Goal: Task Accomplishment & Management: Complete application form

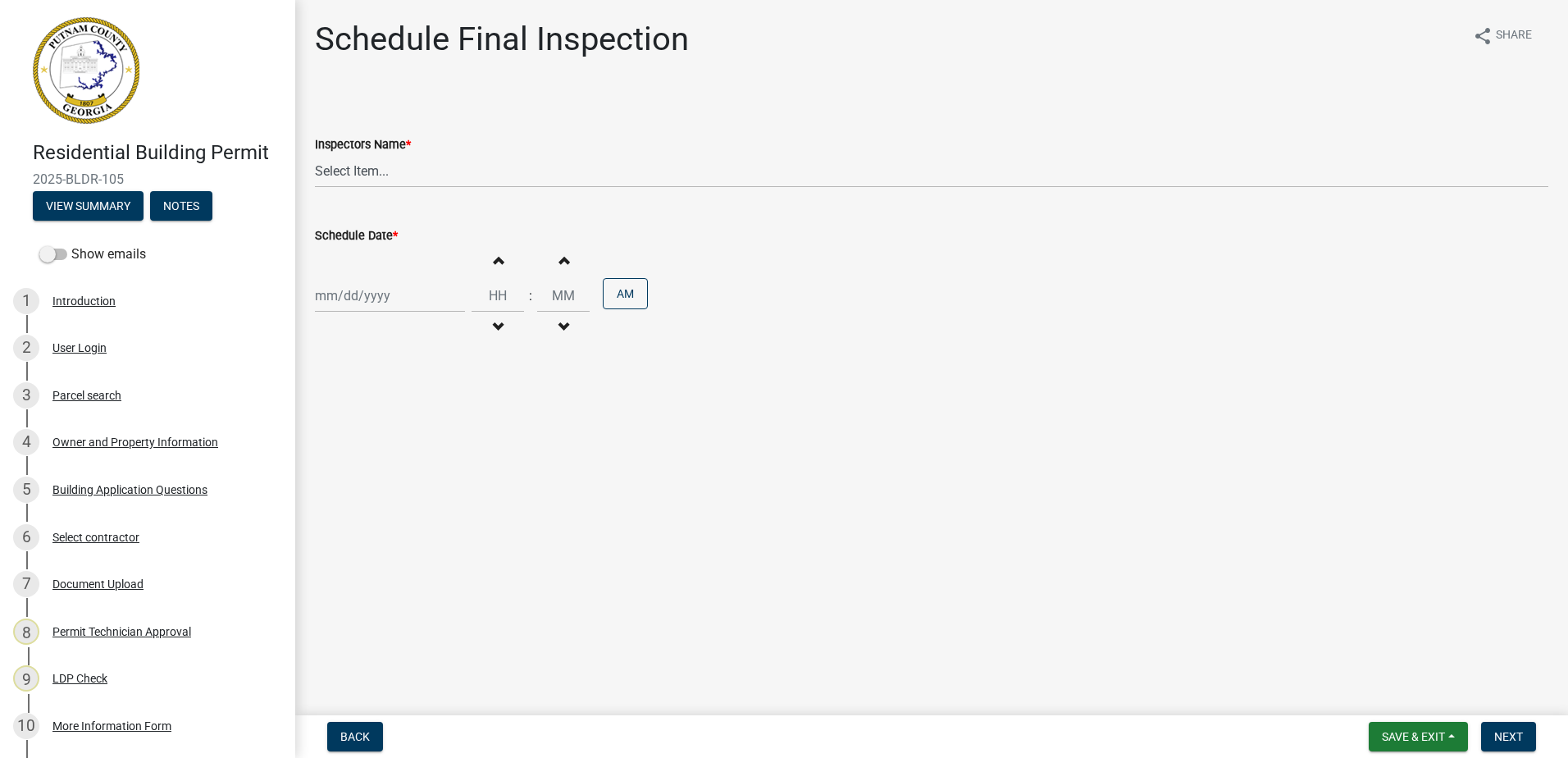
scroll to position [2707, 0]
click at [79, 398] on div "Parcel search" at bounding box center [87, 395] width 69 height 11
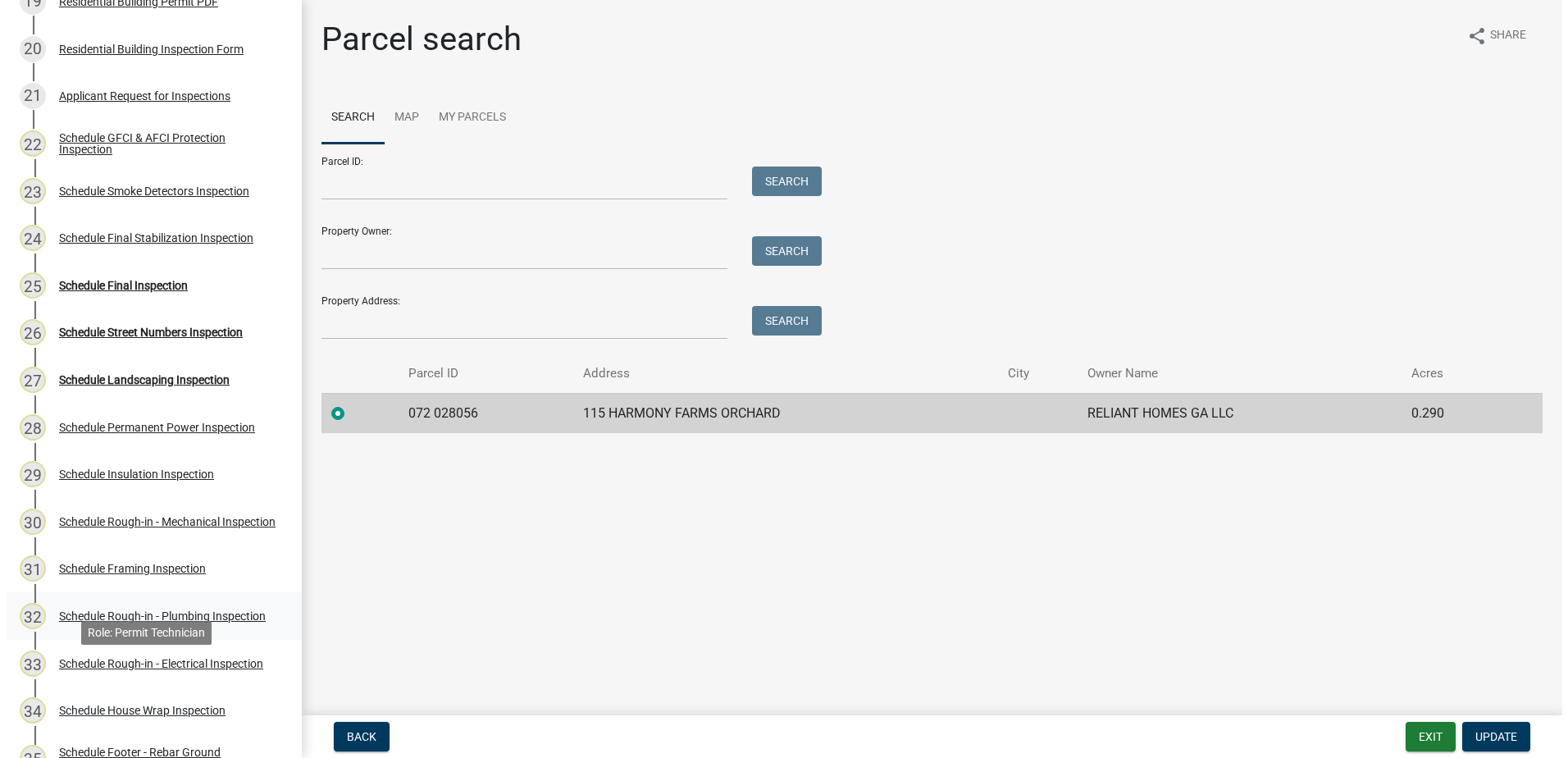
scroll to position [1148, 0]
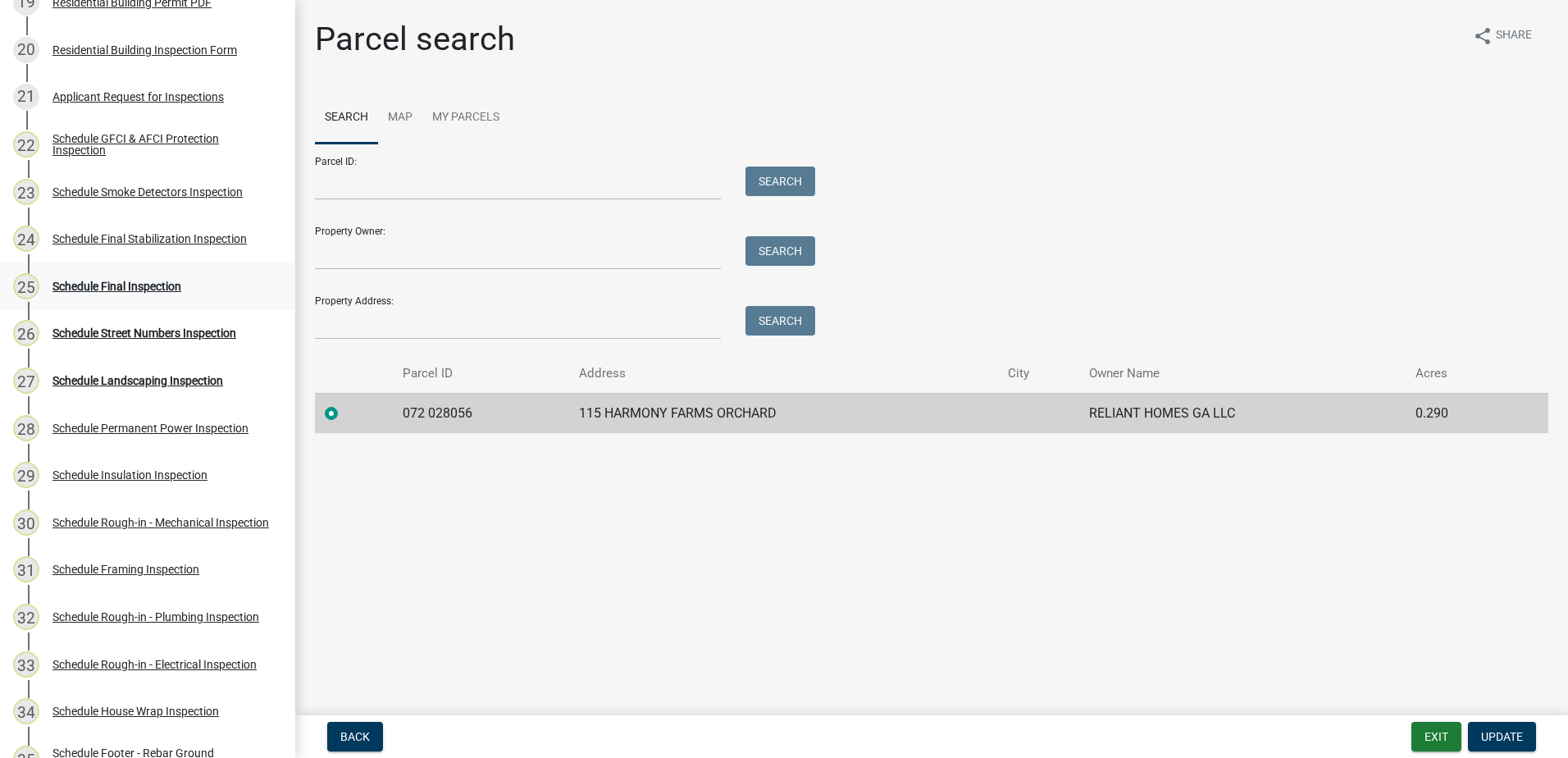
click at [123, 287] on div "Schedule Final Inspection" at bounding box center [116, 286] width 129 height 11
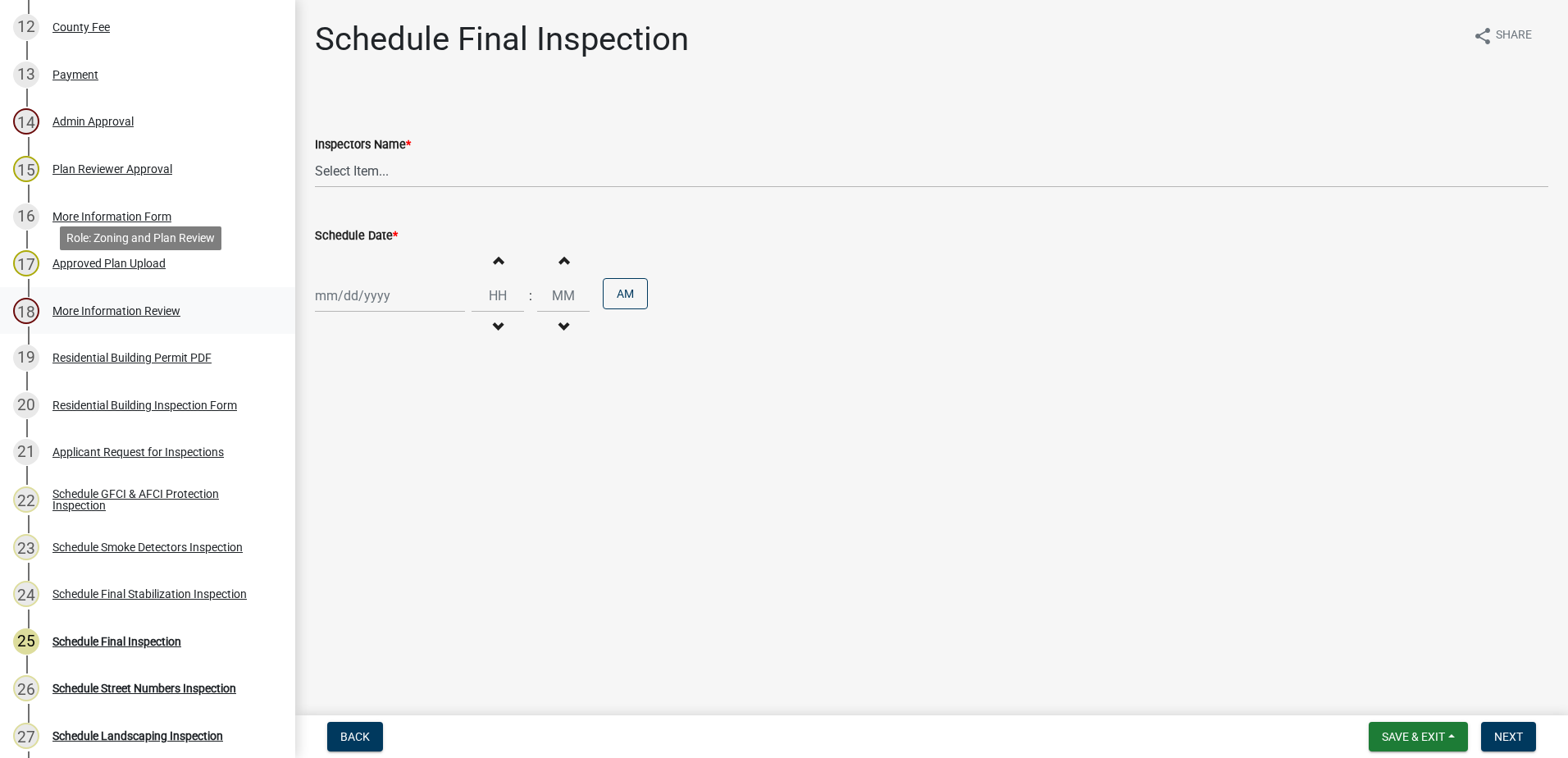
scroll to position [820, 0]
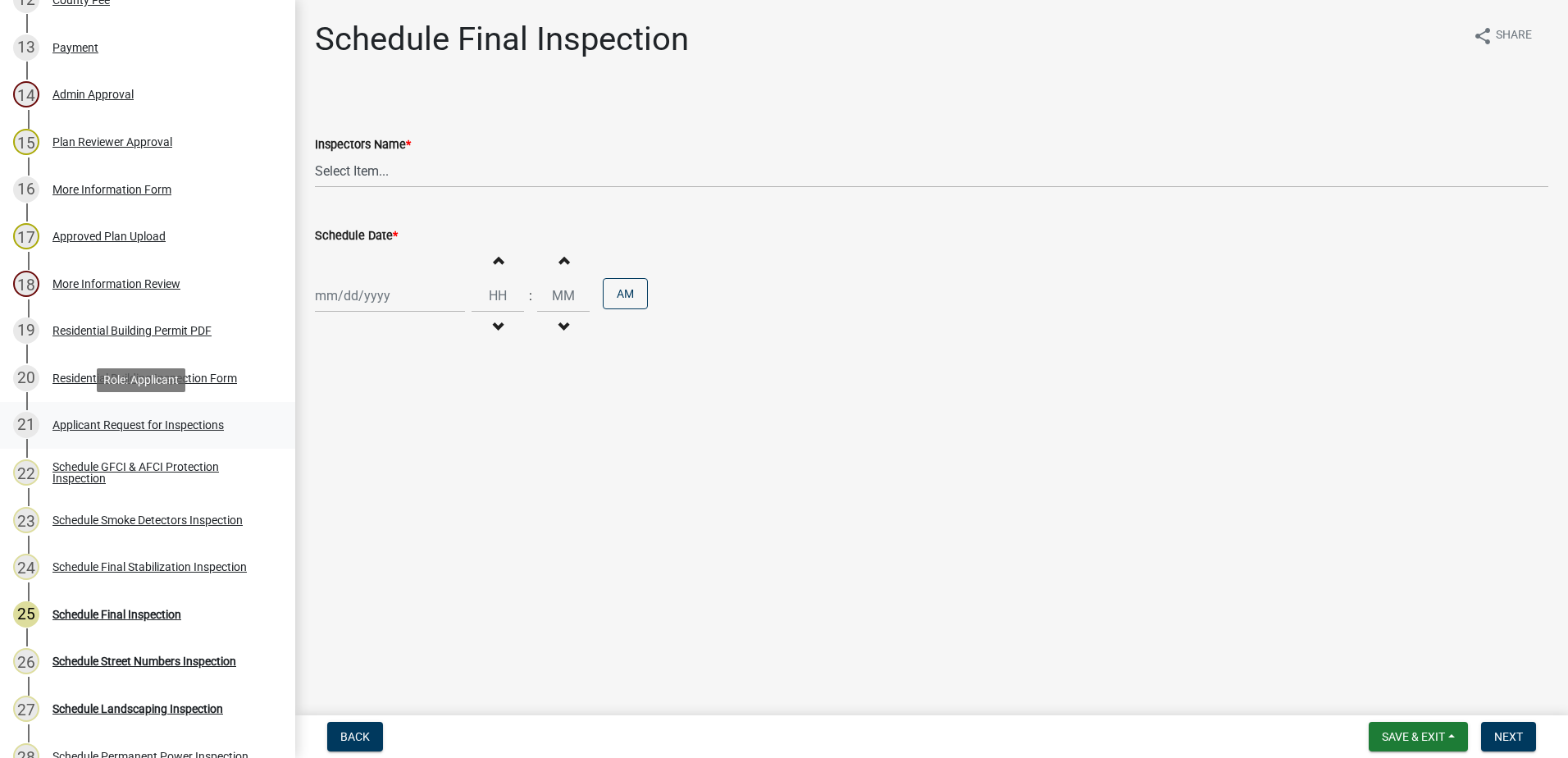
click at [141, 421] on div "Applicant Request for Inspections" at bounding box center [138, 425] width 172 height 11
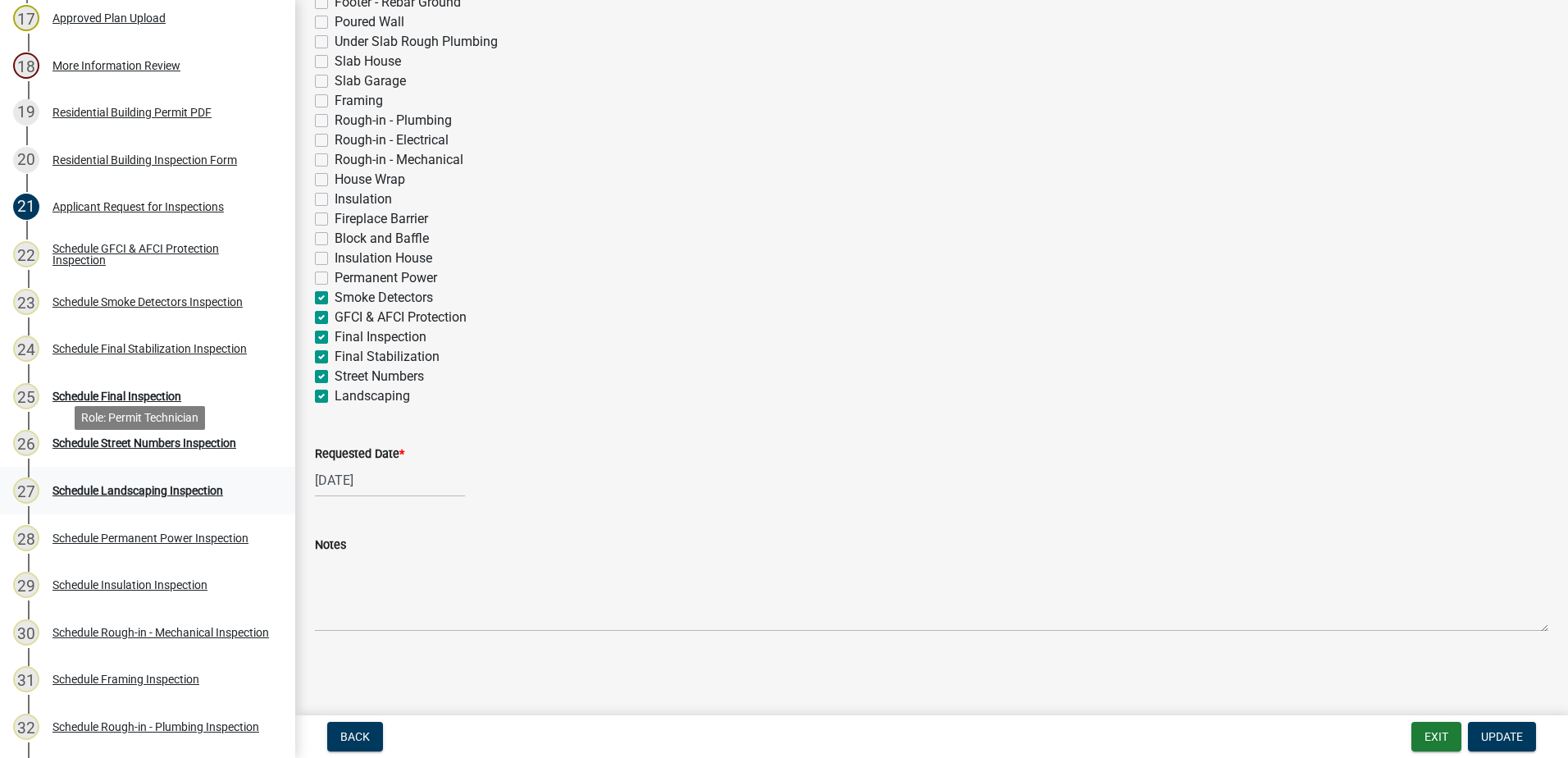
scroll to position [1066, 0]
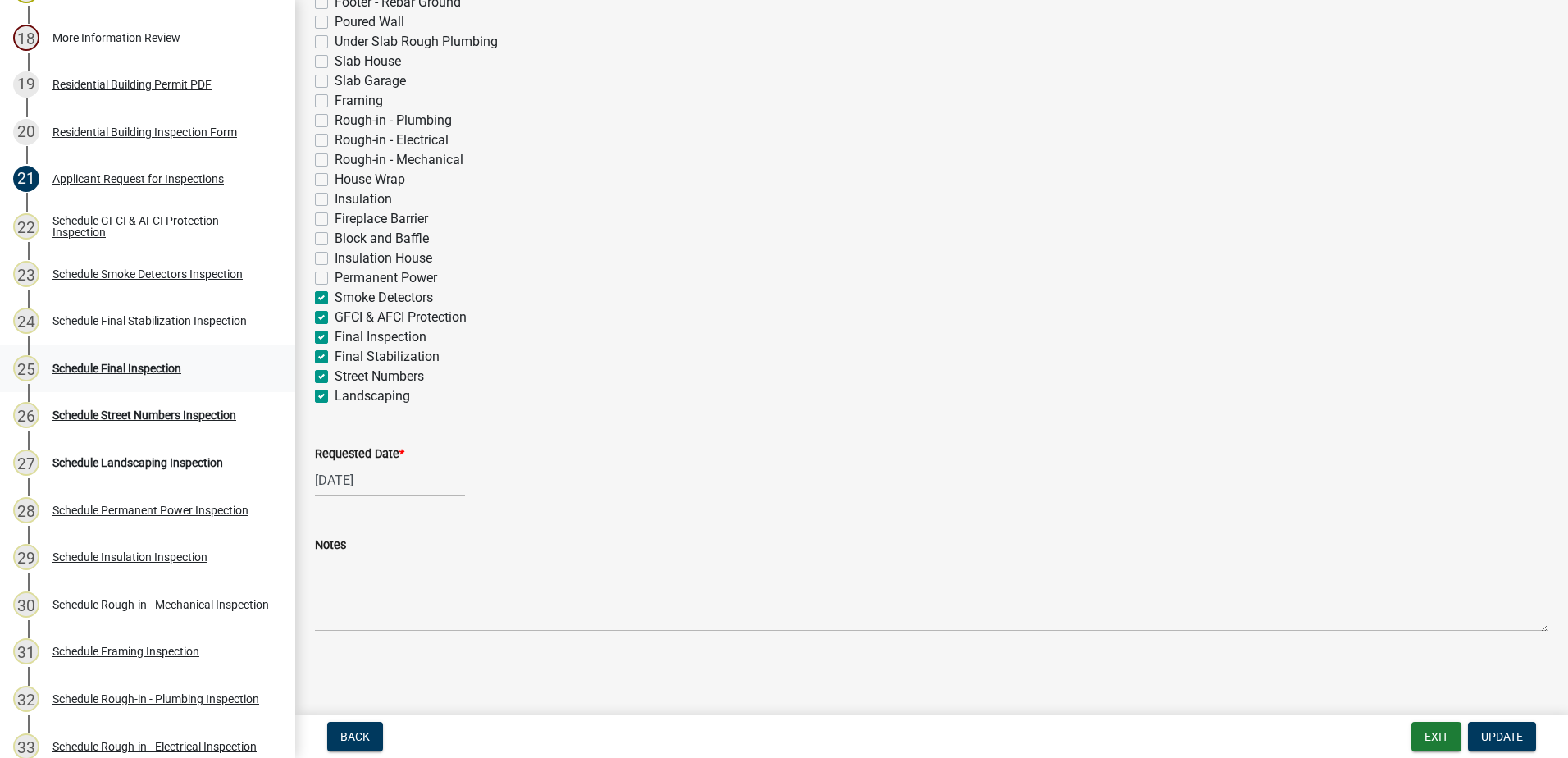
click at [98, 370] on div "Schedule Final Inspection" at bounding box center [116, 368] width 129 height 11
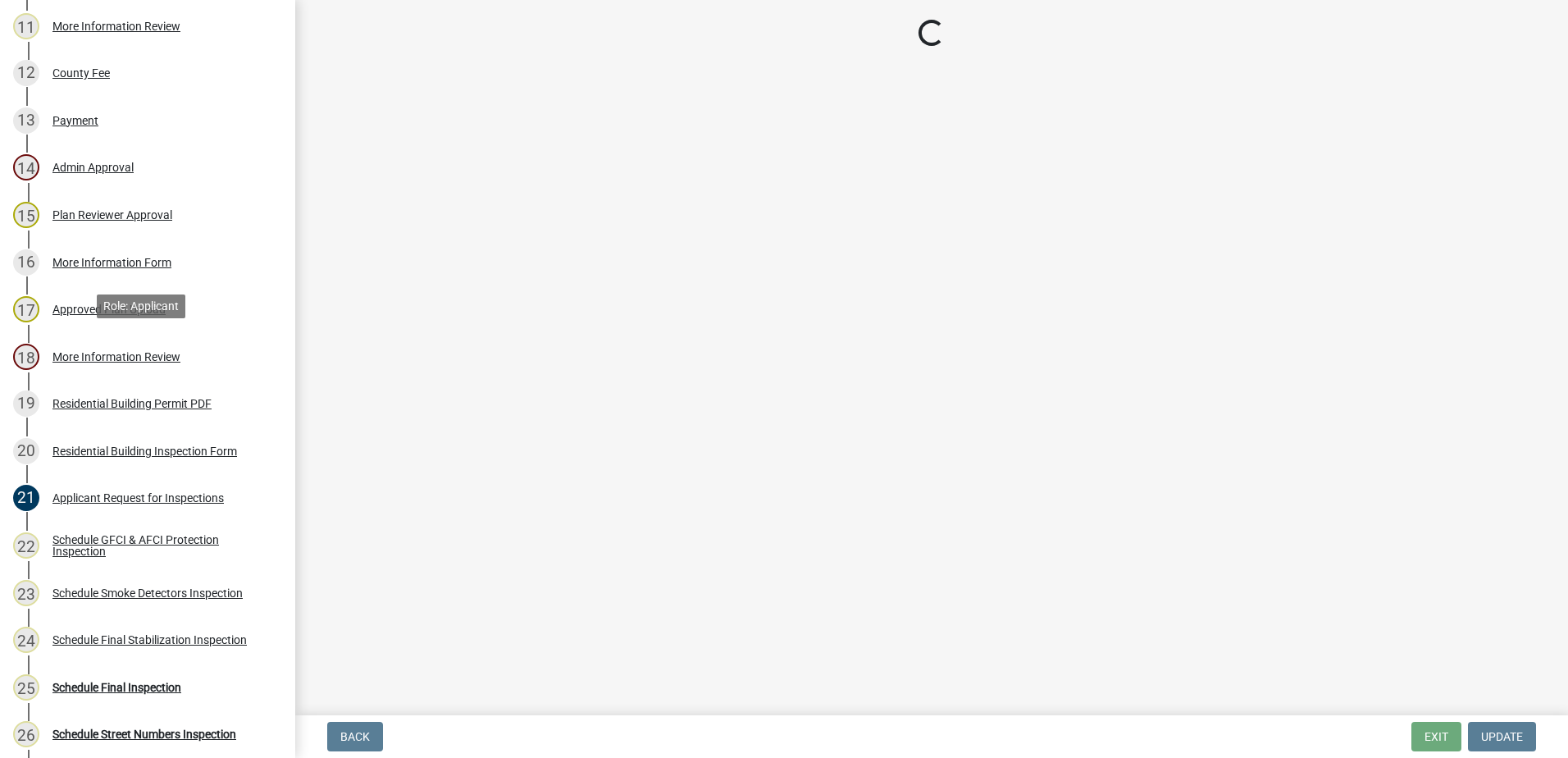
scroll to position [738, 0]
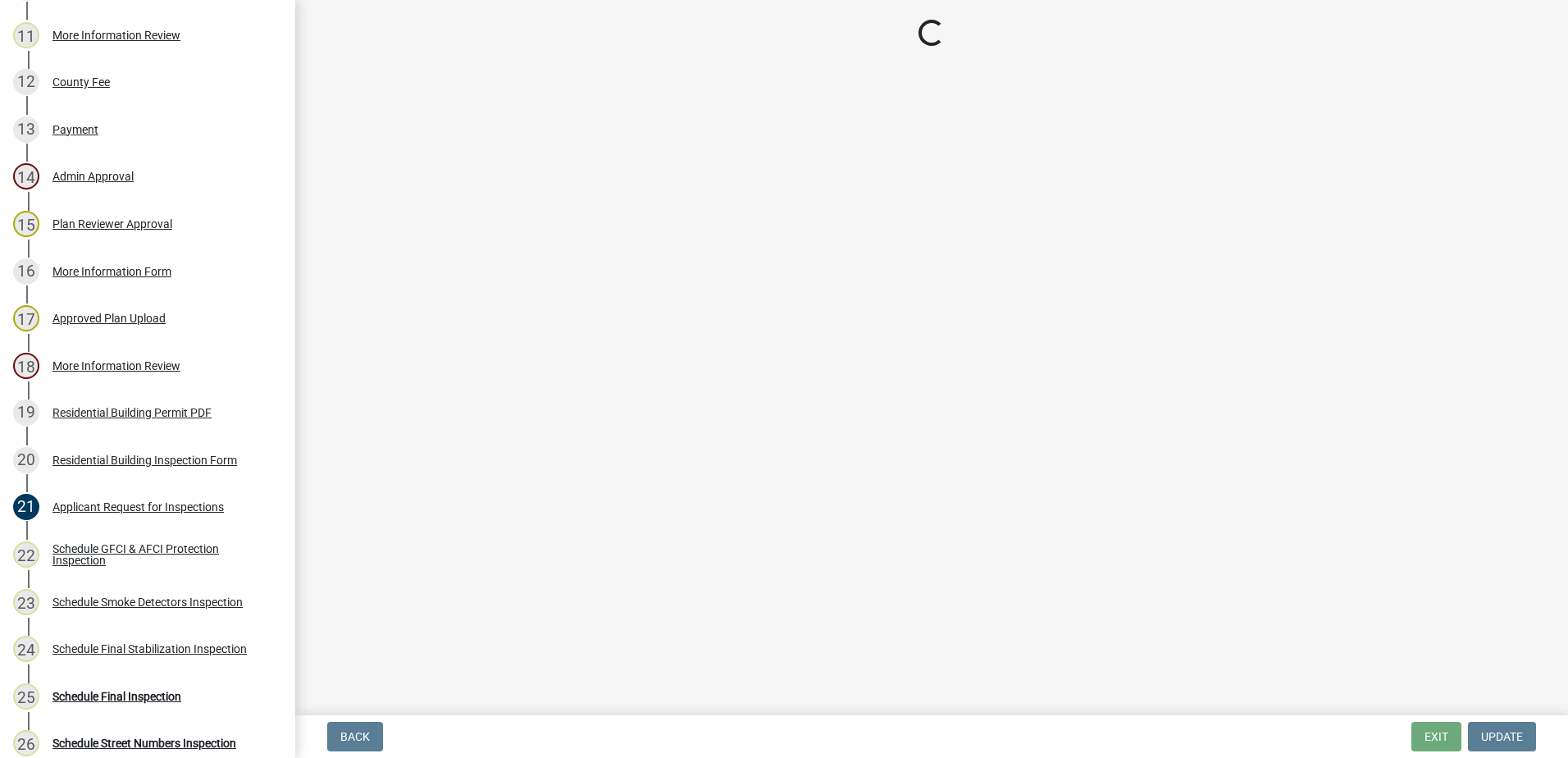
select select "07642ab0-564c-47bb-824b-0ccf2da83593"
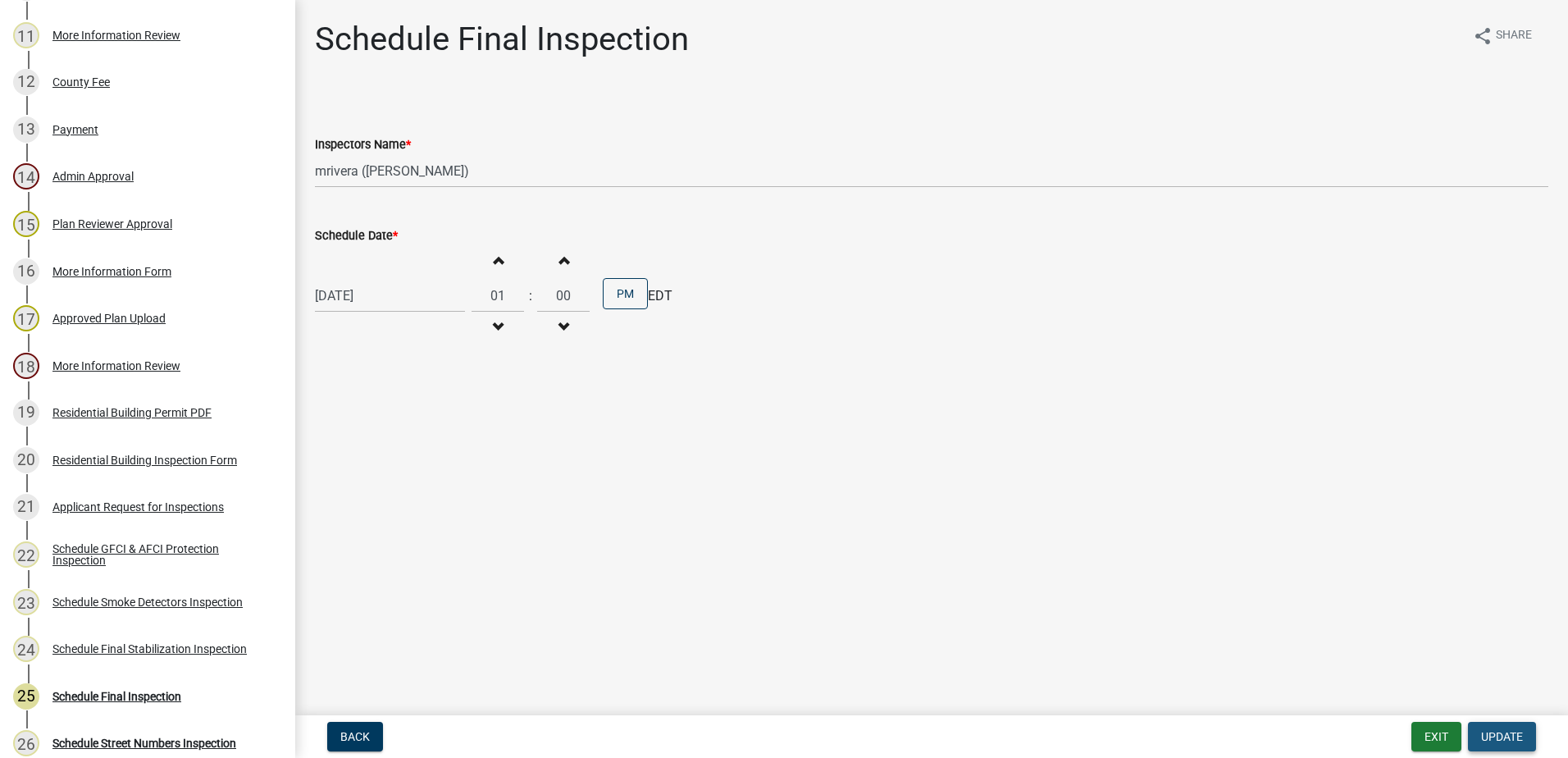
click at [1496, 739] on span "Update" at bounding box center [1502, 736] width 41 height 13
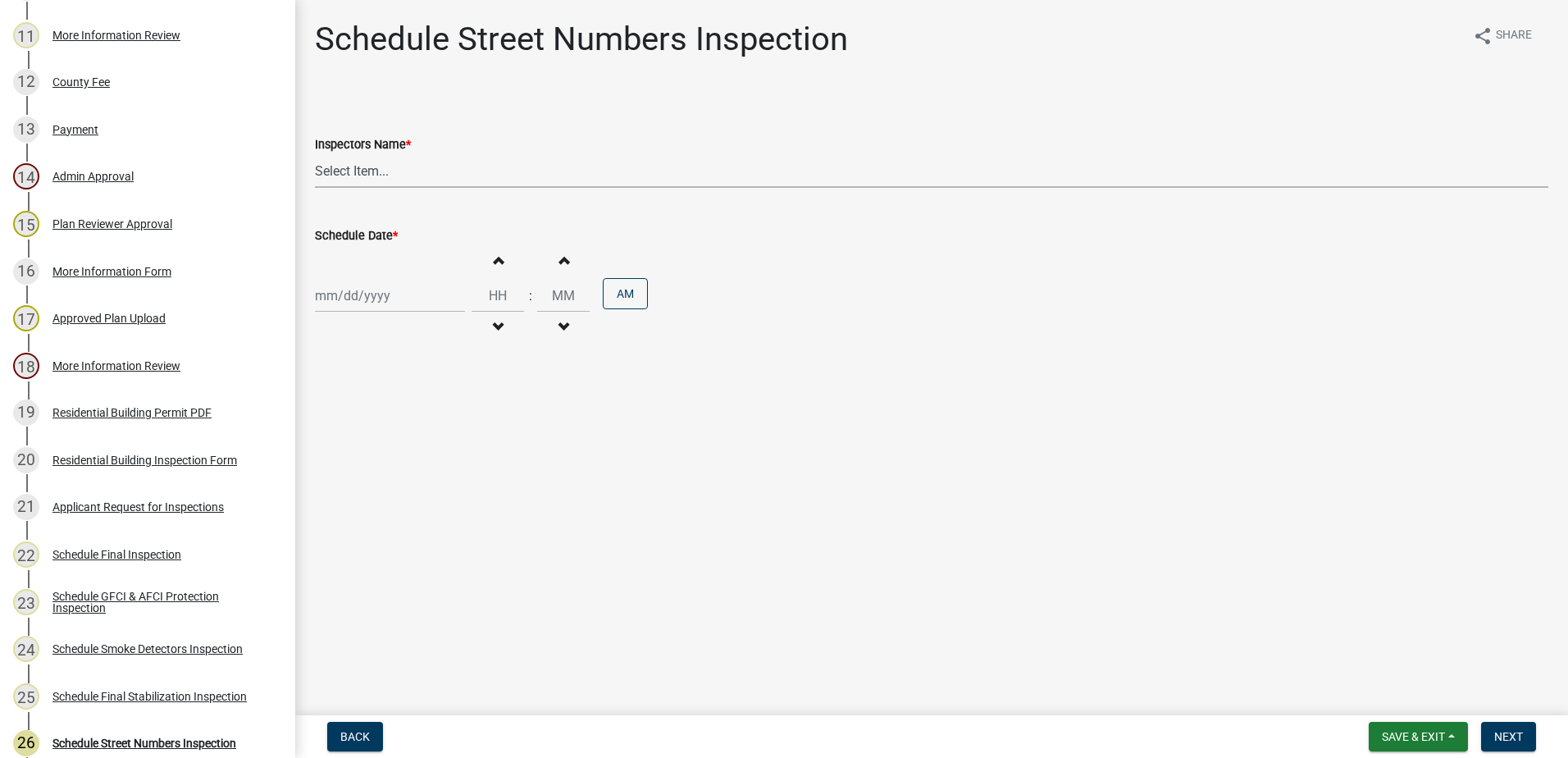
click at [435, 156] on select "Select Item... mrivera (Michele Rivera) StephanieM (Stephanie Morris ) QGrissom…" at bounding box center [931, 171] width 1233 height 34
click at [315, 155] on select "Select Item... mrivera (Michele Rivera) StephanieM (Stephanie Morris ) QGrissom…" at bounding box center [931, 171] width 1233 height 34
drag, startPoint x: 373, startPoint y: 201, endPoint x: 376, endPoint y: 174, distance: 27.2
click at [373, 202] on wm-data-entity-input "Inspectors Name * Select Item... mrivera (Michele Rivera) StephanieM (Stephanie…" at bounding box center [931, 147] width 1233 height 111
drag, startPoint x: 377, startPoint y: 170, endPoint x: 372, endPoint y: 182, distance: 13.0
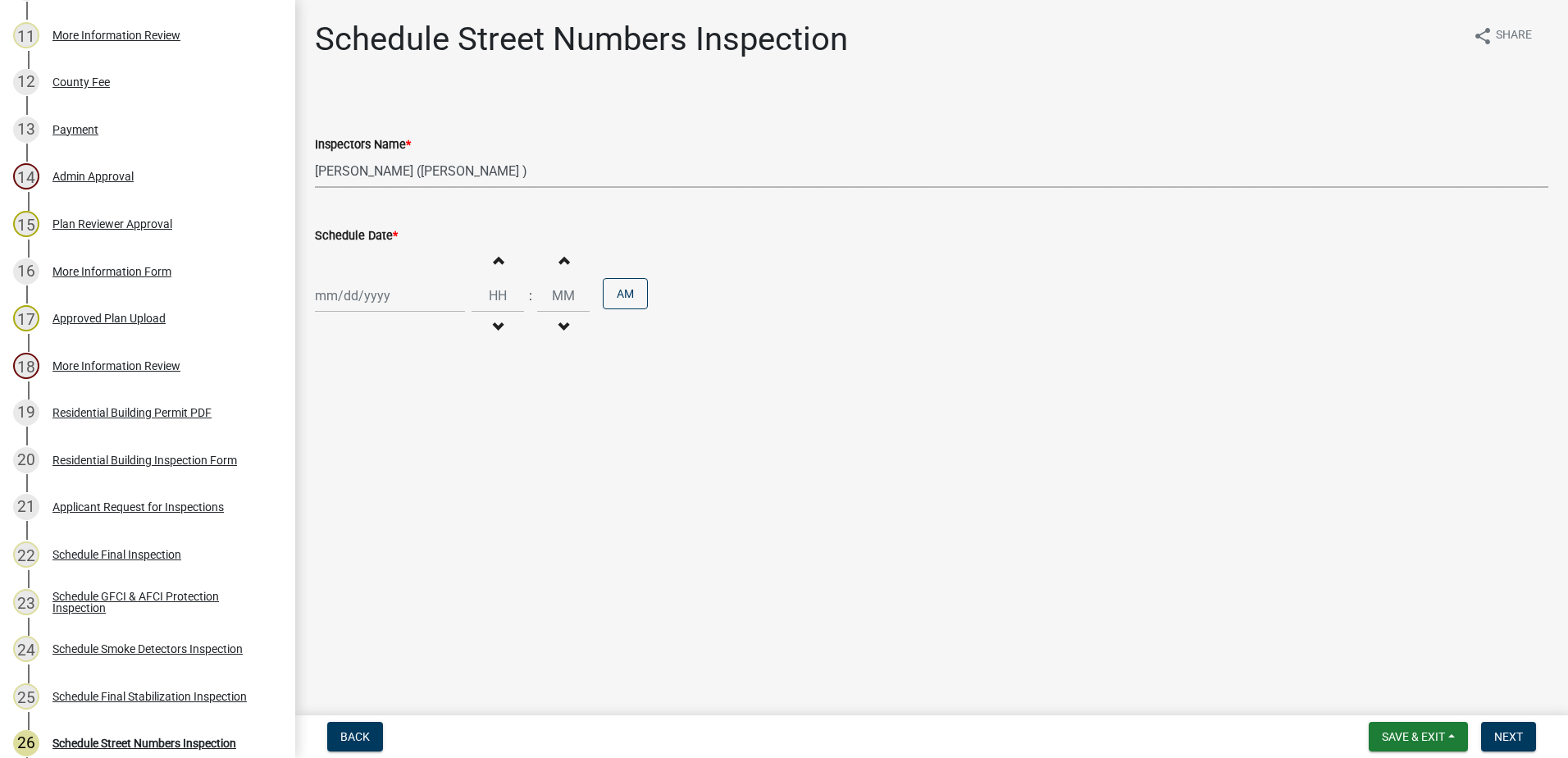
click at [377, 173] on select "Select Item... mrivera (Michele Rivera) StephanieM (Stephanie Morris ) QGrissom…" at bounding box center [931, 171] width 1233 height 34
select select "07642ab0-564c-47bb-824b-0ccf2da83593"
click at [315, 155] on select "Select Item... mrivera (Michele Rivera) StephanieM (Stephanie Morris ) QGrissom…" at bounding box center [931, 171] width 1233 height 34
click at [371, 290] on div at bounding box center [390, 295] width 150 height 34
select select "10"
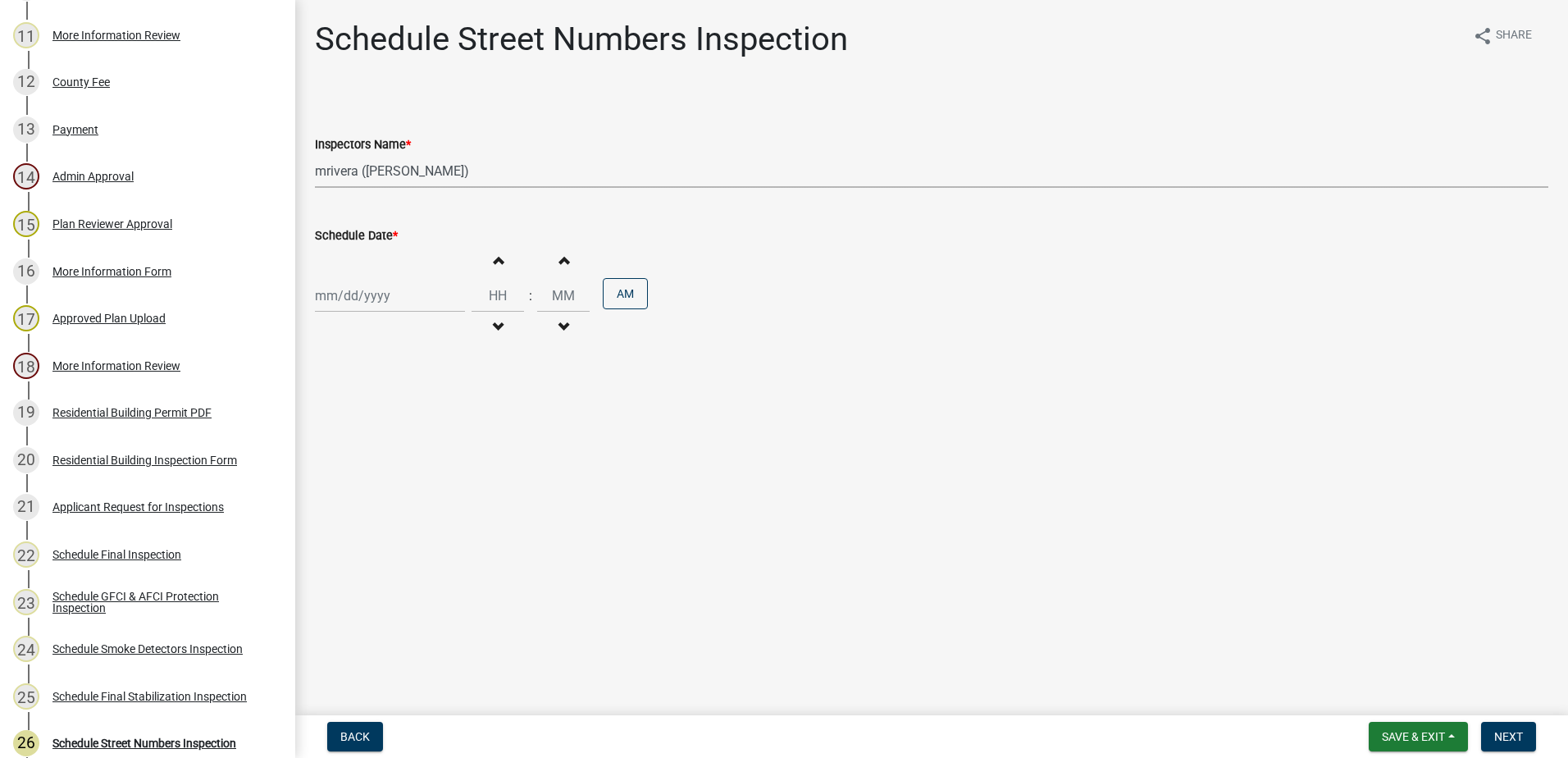
select select "2025"
click at [409, 399] on div "9" at bounding box center [410, 409] width 26 height 26
type input "10/09/2025"
click at [1501, 749] on button "Next" at bounding box center [1508, 736] width 55 height 29
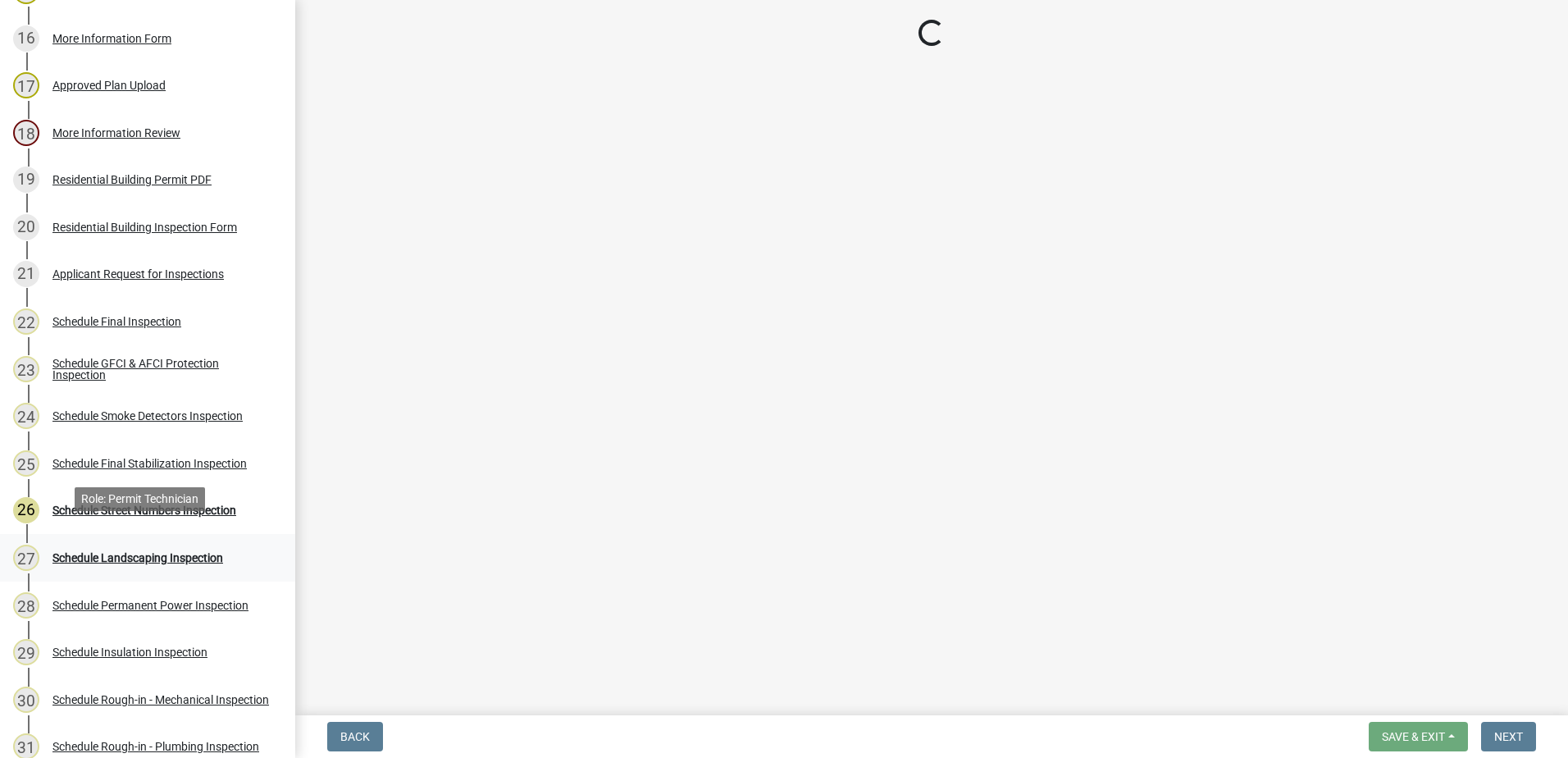
scroll to position [984, 0]
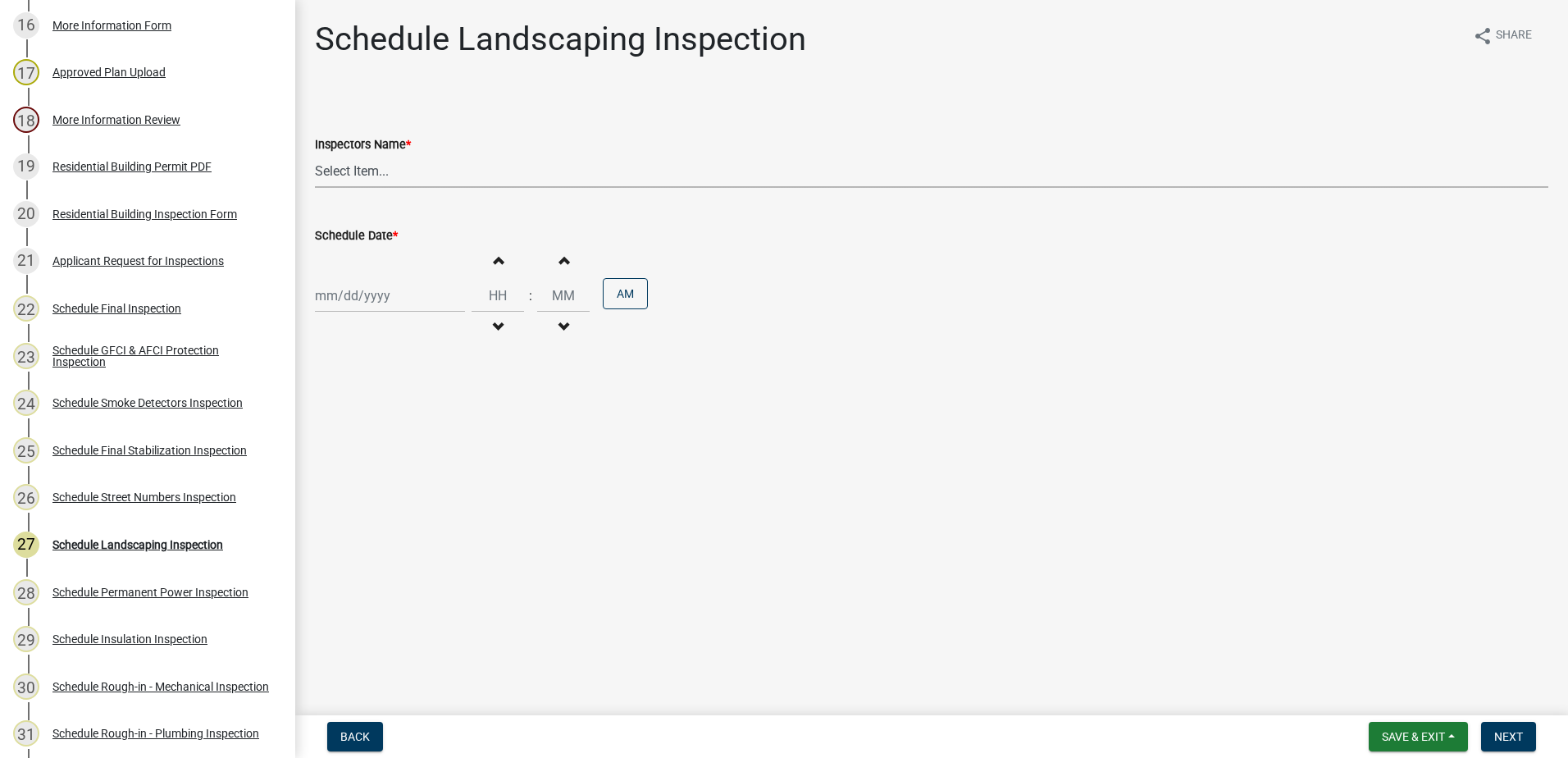
click at [355, 168] on select "Select Item... mrivera (Michele Rivera) StephanieM (Stephanie Morris ) QGrissom…" at bounding box center [931, 171] width 1233 height 34
select select "07642ab0-564c-47bb-824b-0ccf2da83593"
click at [315, 155] on select "Select Item... mrivera (Michele Rivera) StephanieM (Stephanie Morris ) QGrissom…" at bounding box center [931, 171] width 1233 height 34
click at [365, 305] on div at bounding box center [390, 295] width 150 height 34
select select "10"
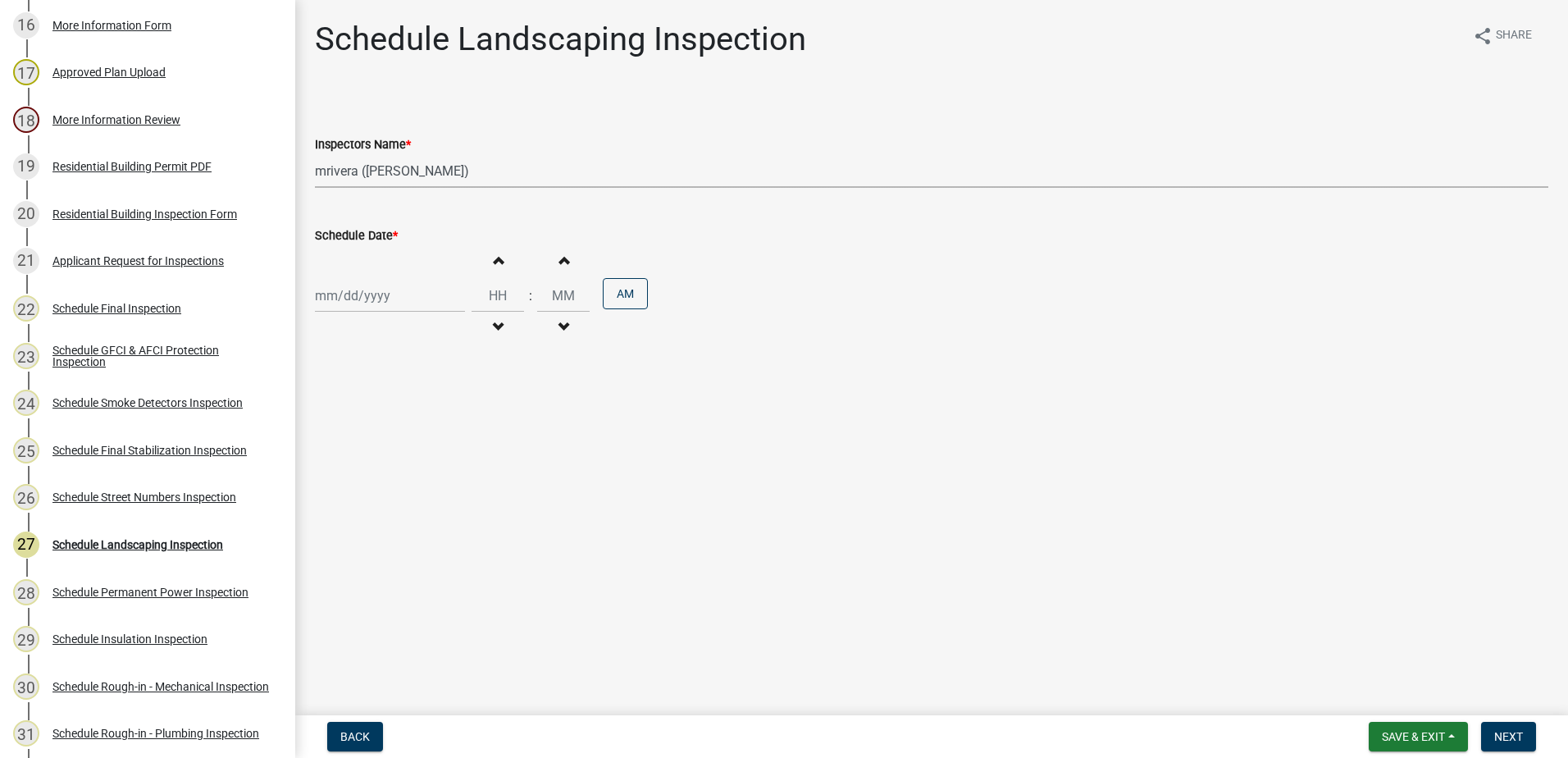
select select "2025"
click at [414, 408] on div "9" at bounding box center [410, 409] width 26 height 26
type input "10/09/2025"
click at [1485, 737] on button "Next" at bounding box center [1508, 736] width 55 height 29
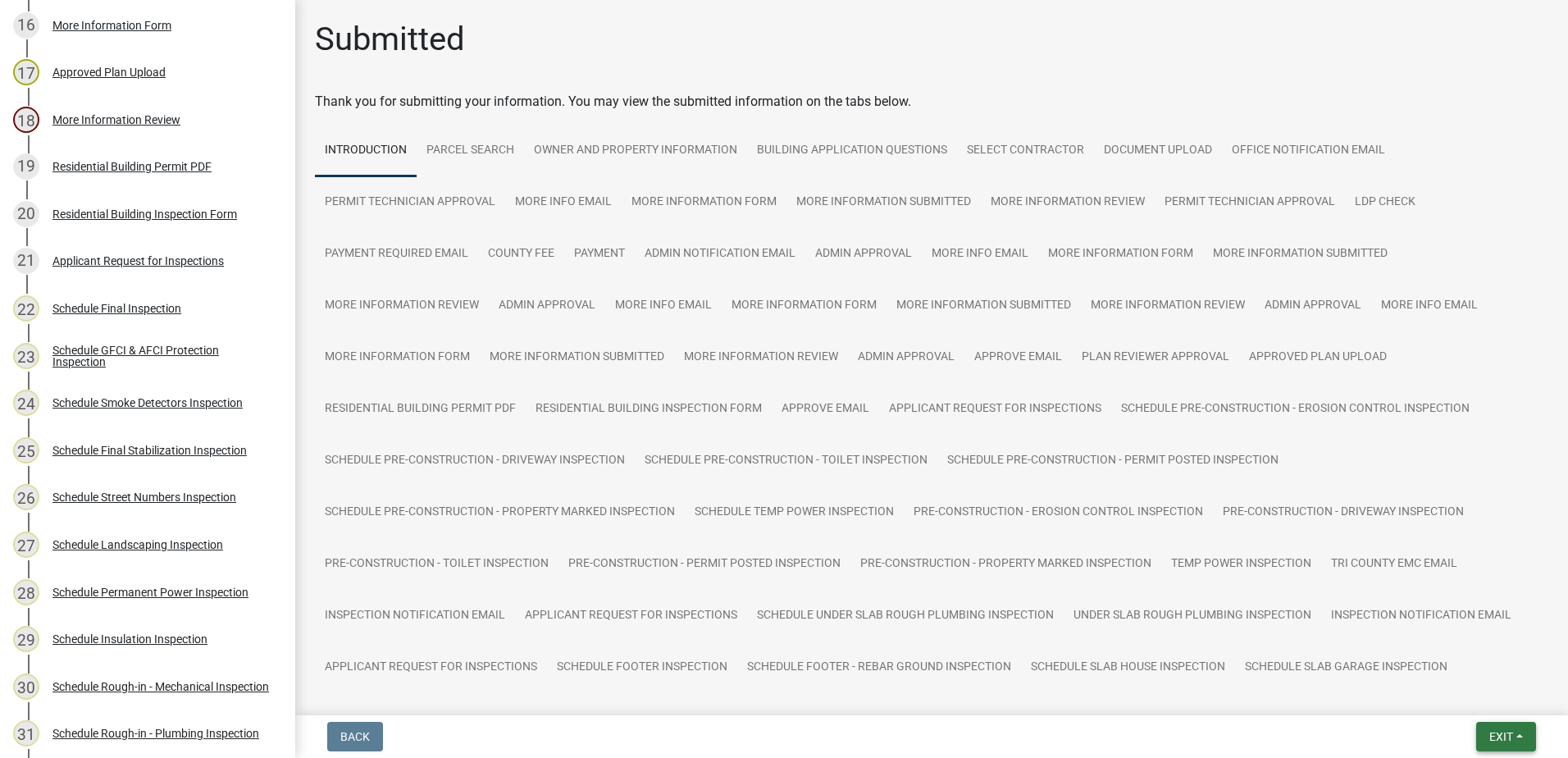
click at [1499, 733] on span "Exit" at bounding box center [1502, 736] width 24 height 13
click at [1486, 701] on button "Save & Exit" at bounding box center [1470, 694] width 131 height 40
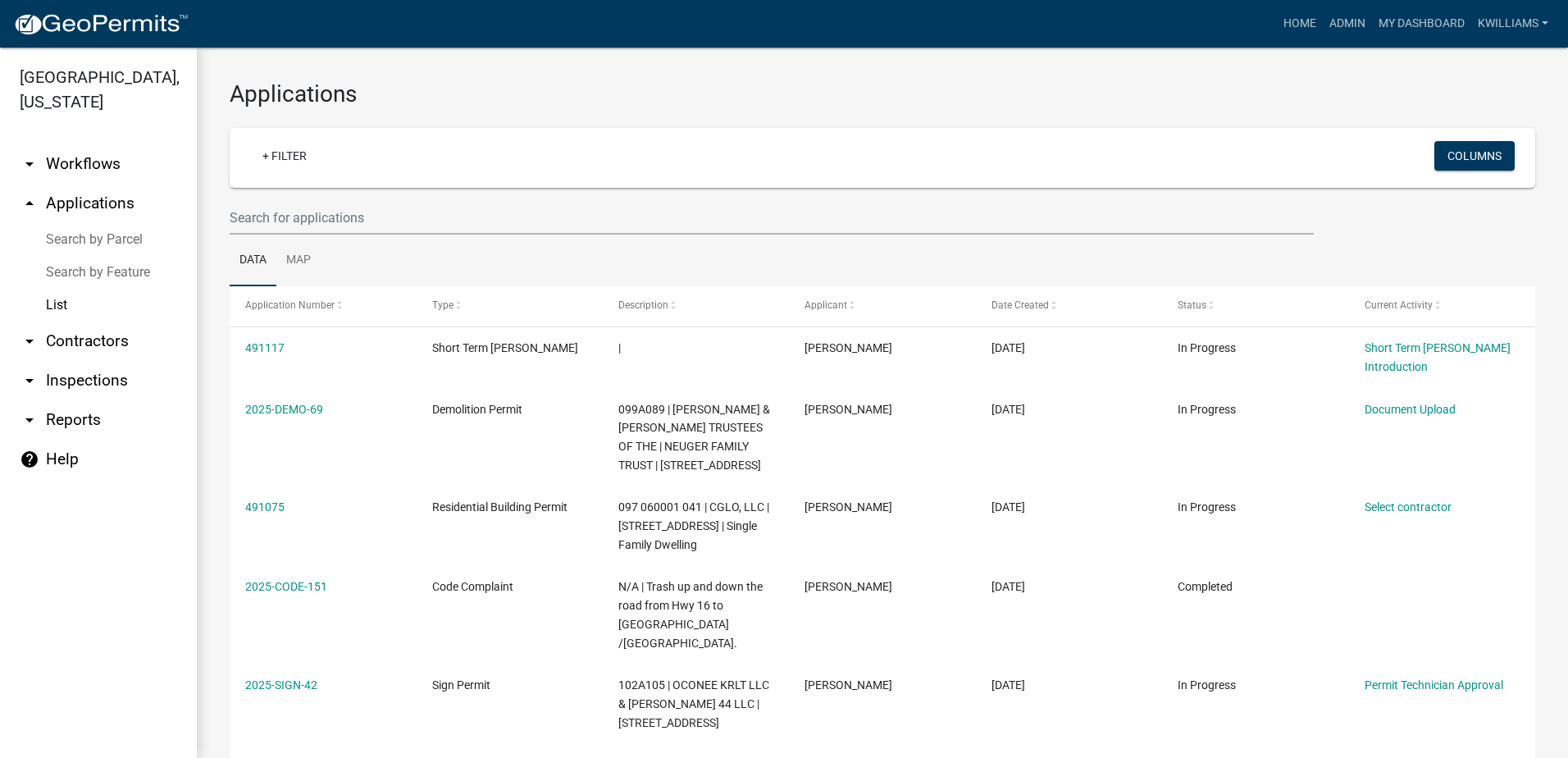
click at [57, 420] on link "arrow_drop_down Reports" at bounding box center [98, 420] width 197 height 40
select select "0: null"
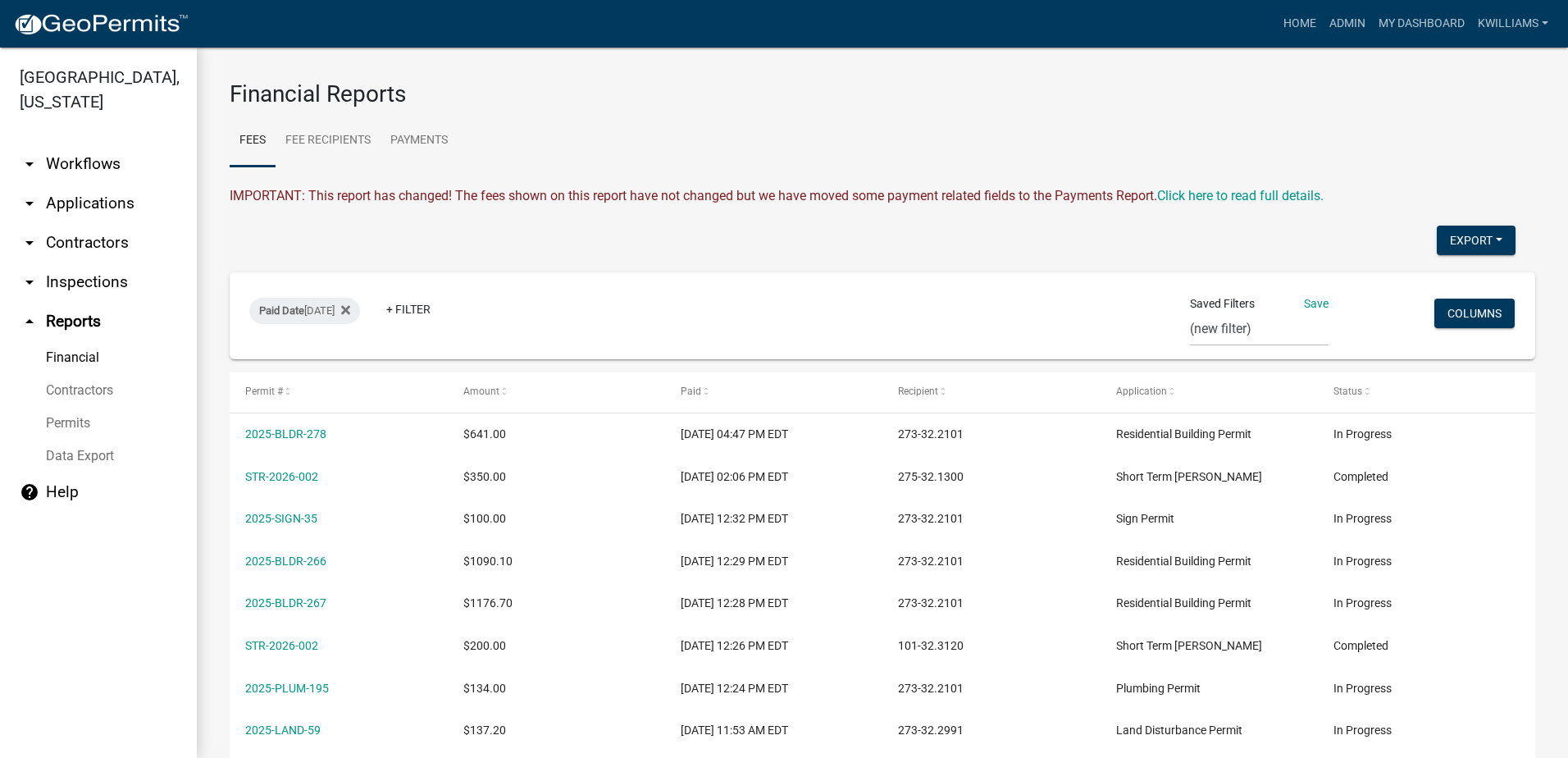
click at [65, 286] on link "arrow_drop_down Inspections" at bounding box center [98, 282] width 197 height 40
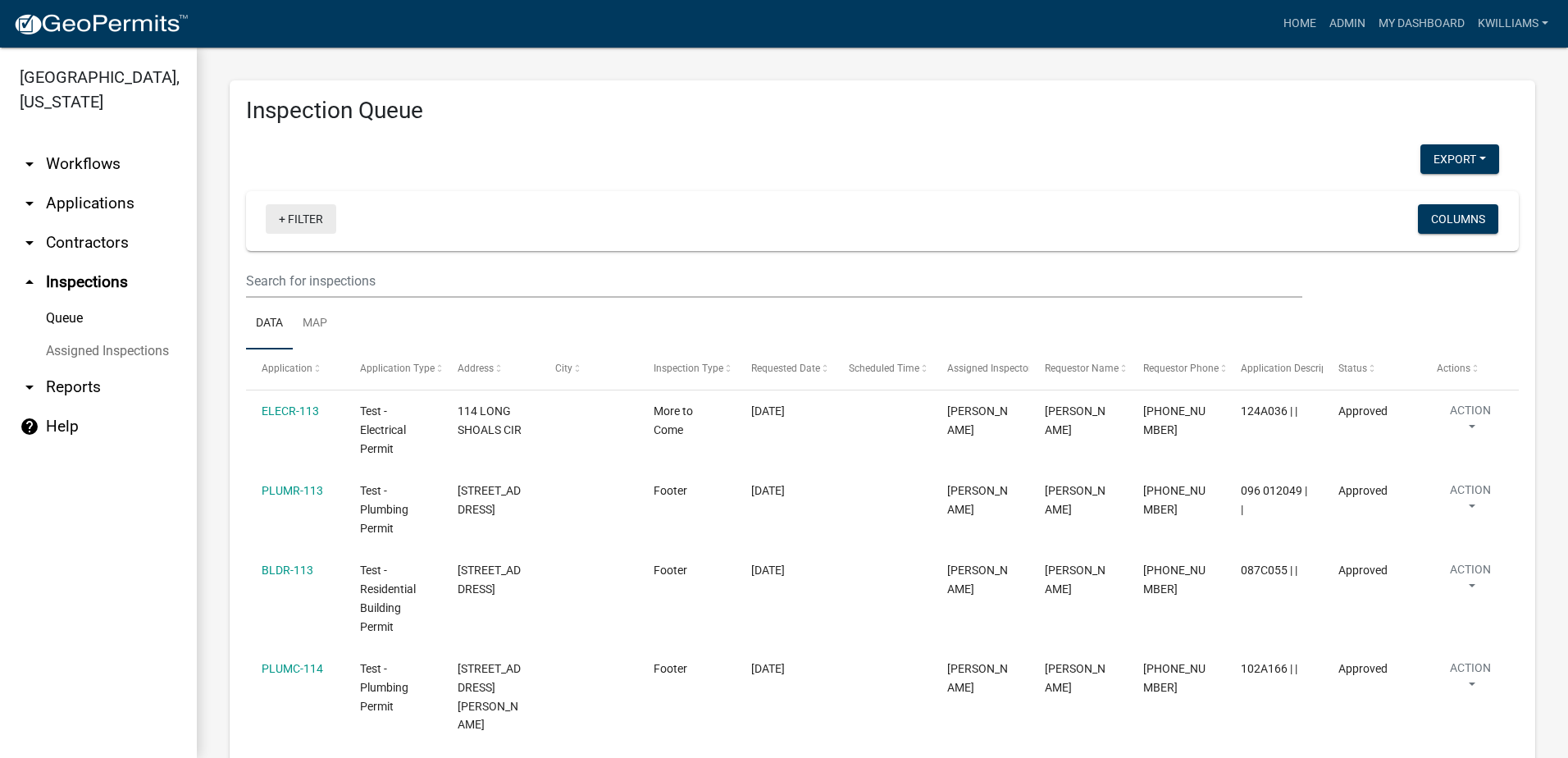
click at [319, 207] on link "+ Filter" at bounding box center [301, 219] width 71 height 29
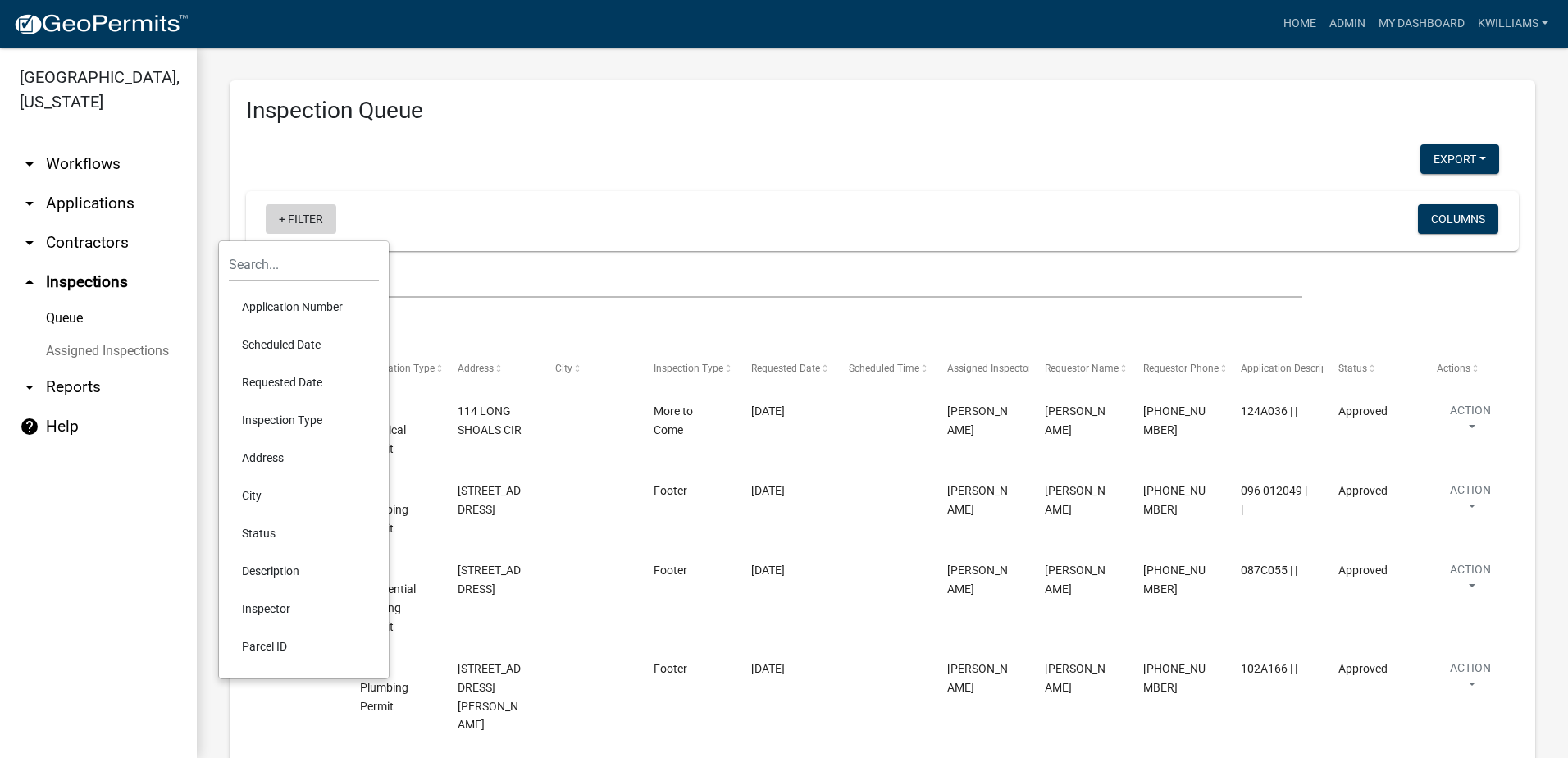
click at [298, 230] on link "+ Filter" at bounding box center [301, 219] width 71 height 29
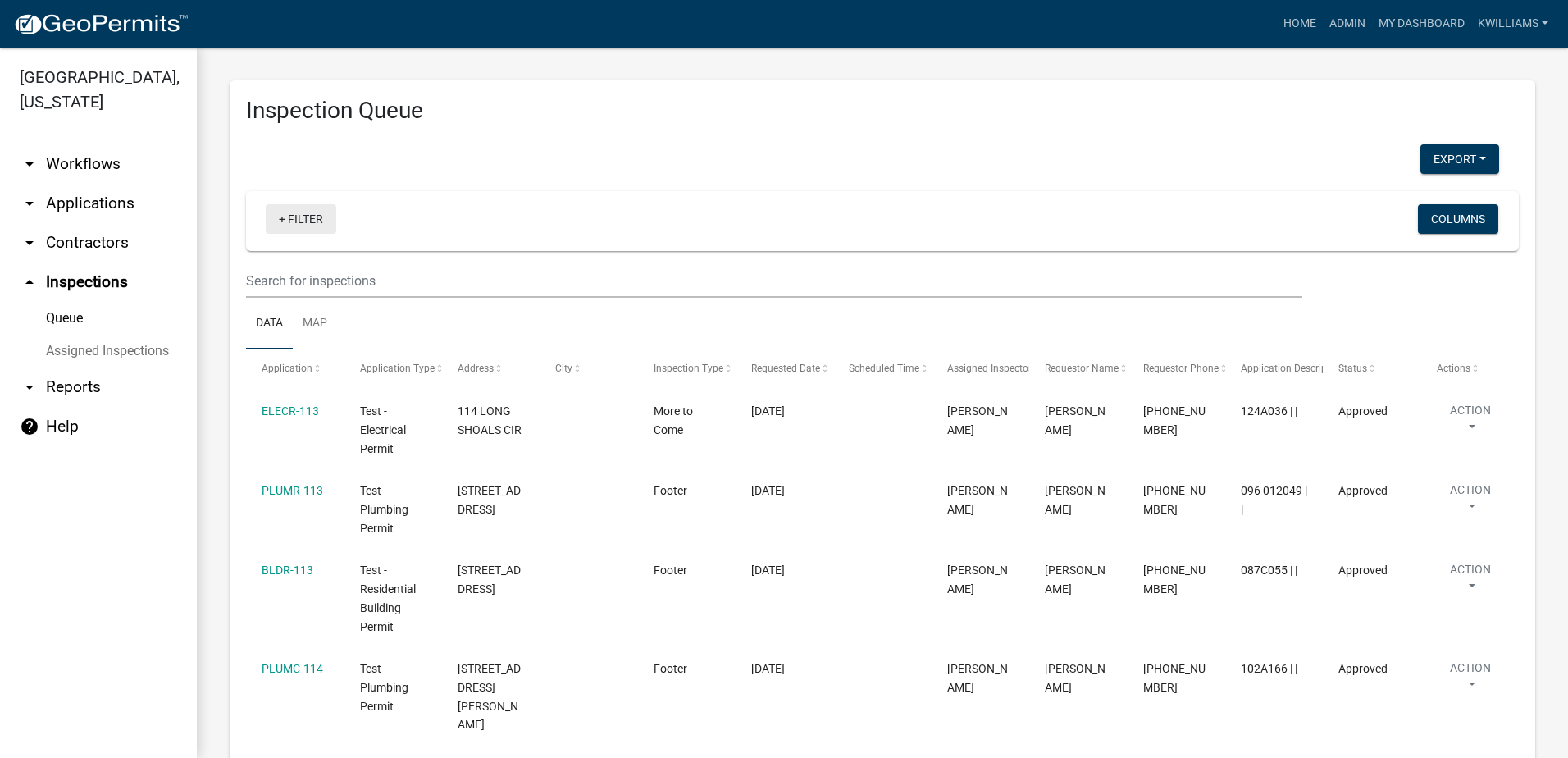
click at [281, 221] on link "+ Filter" at bounding box center [301, 219] width 71 height 29
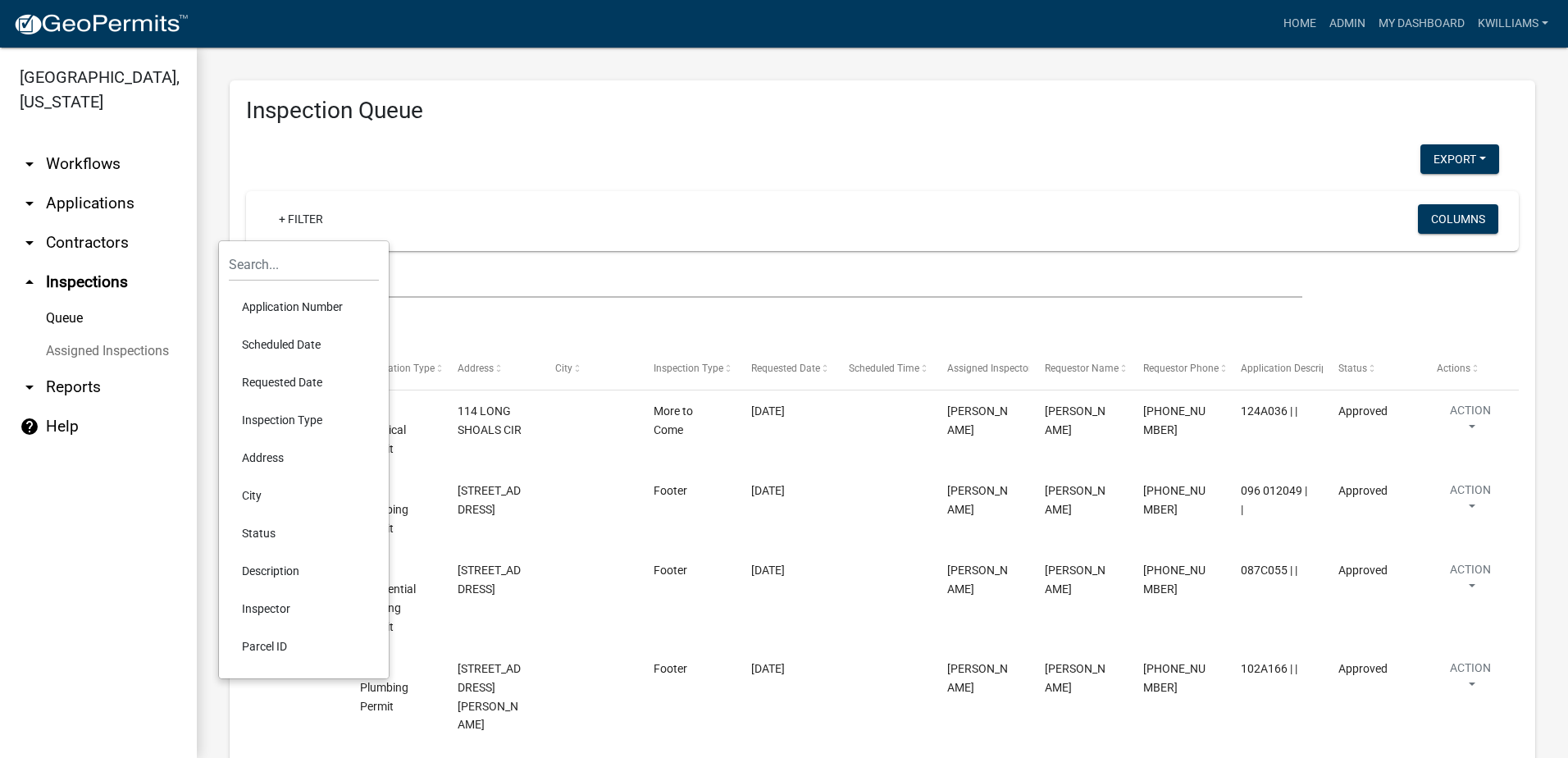
click at [274, 340] on li "Scheduled Date" at bounding box center [304, 344] width 150 height 38
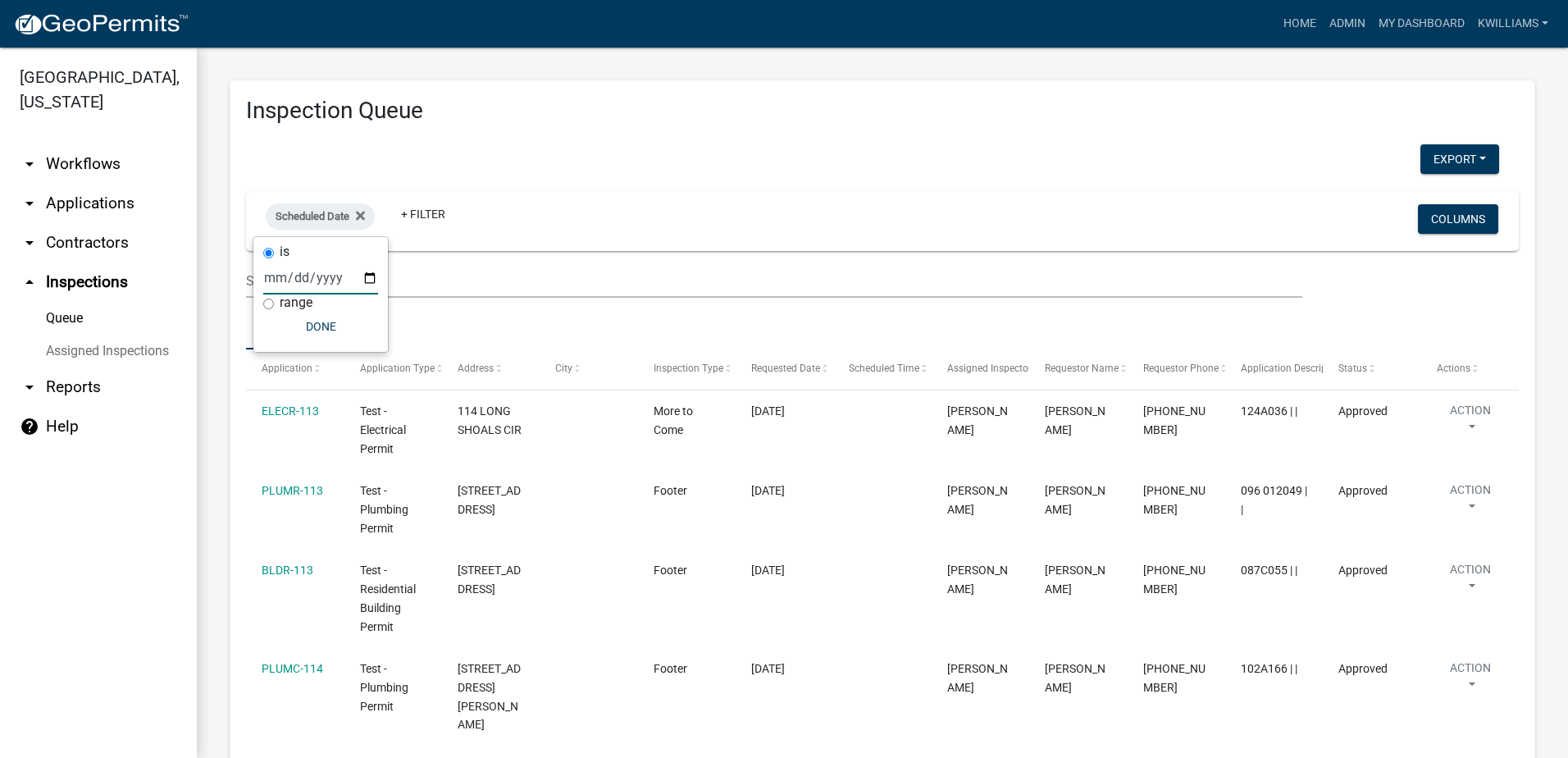
click at [373, 267] on input "date" at bounding box center [320, 277] width 115 height 34
click at [380, 277] on div "is range Done" at bounding box center [321, 294] width 135 height 115
click at [371, 272] on input "date" at bounding box center [320, 277] width 115 height 34
type input "2025-10-10"
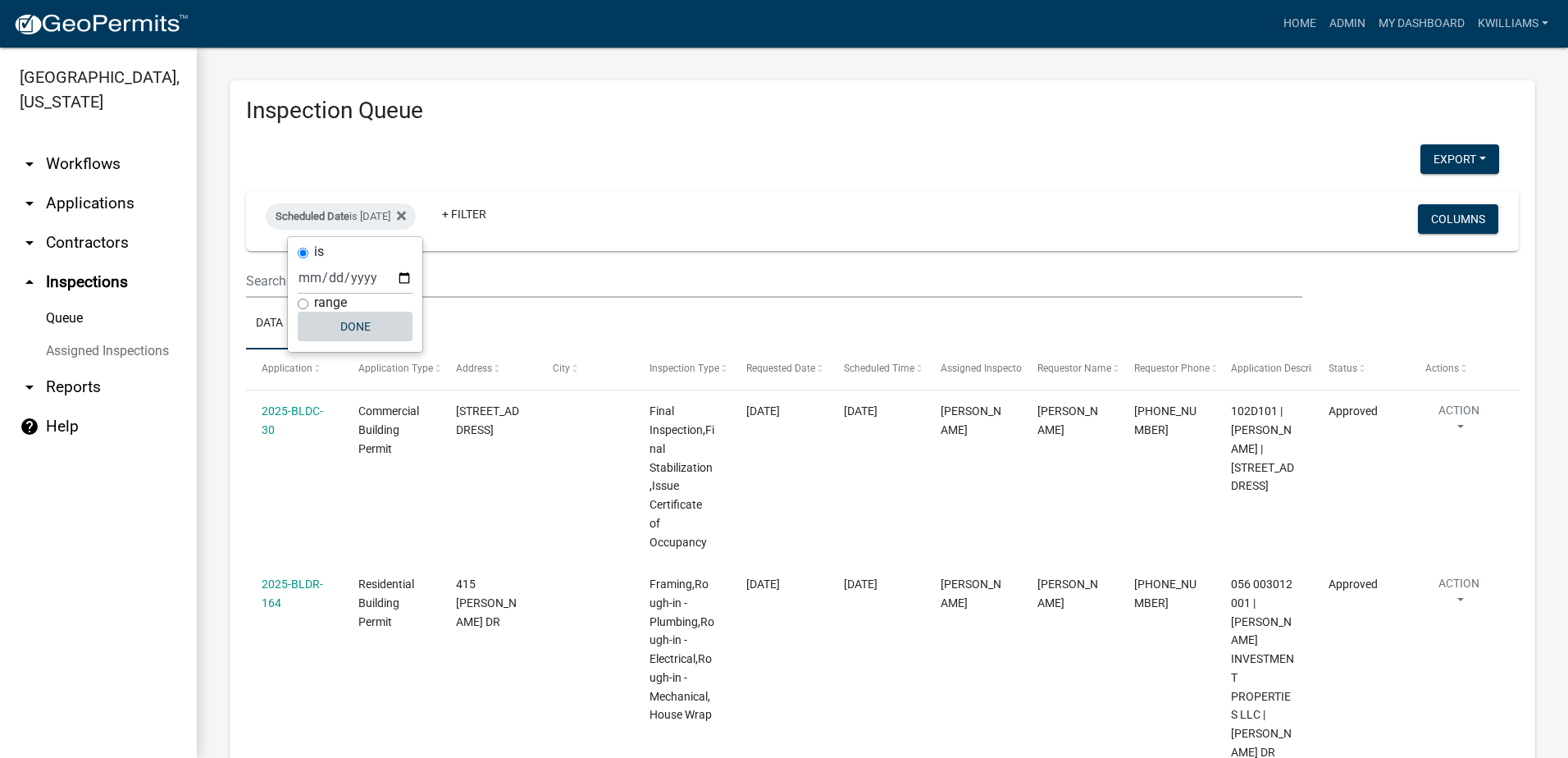
click at [356, 324] on button "Done" at bounding box center [355, 326] width 115 height 29
click at [365, 222] on div "Scheduled Date is 10/10/2025" at bounding box center [341, 217] width 150 height 26
click at [402, 275] on input "2025-10-10" at bounding box center [355, 277] width 115 height 34
type input "2025-10-13"
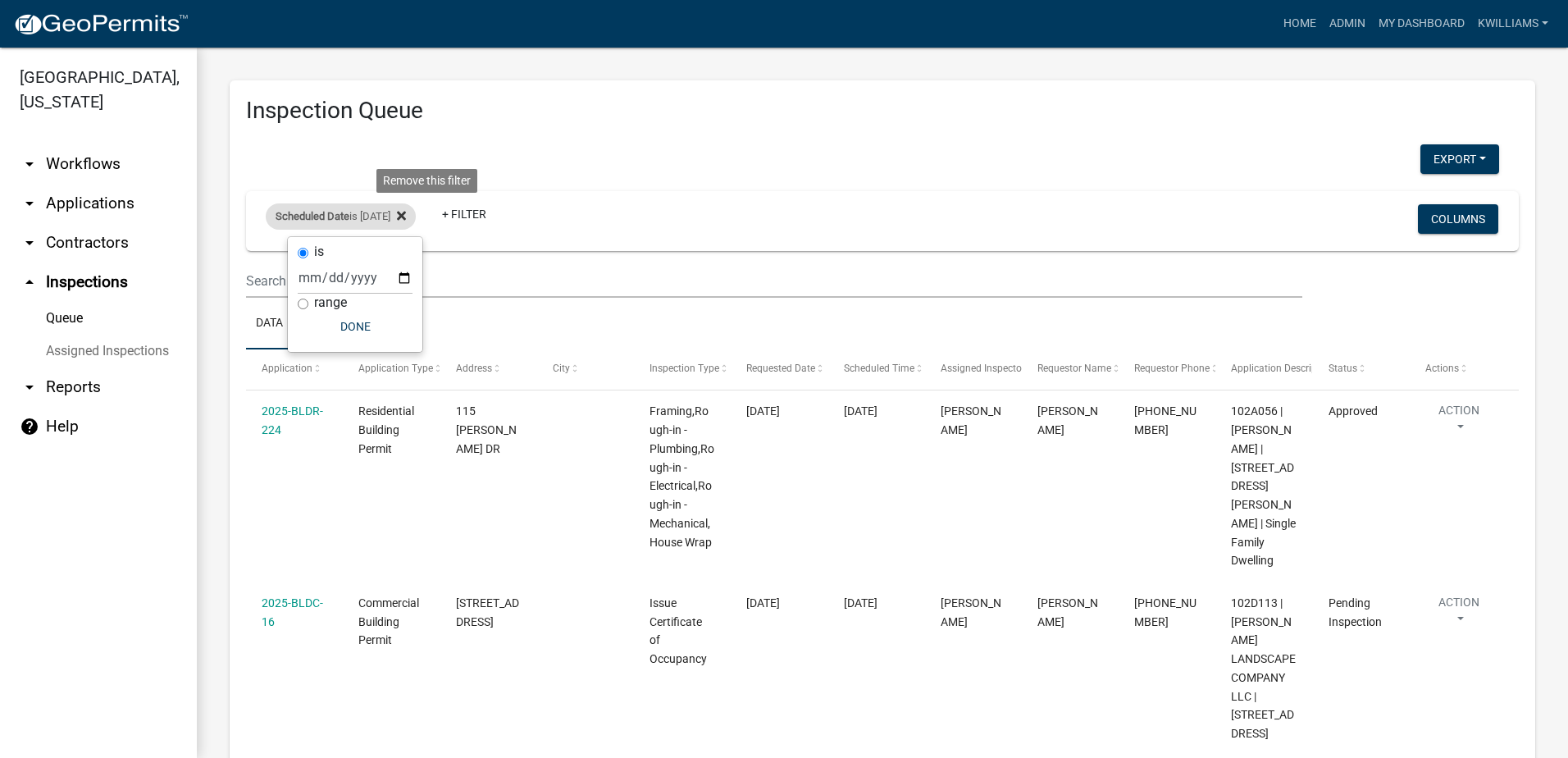
click at [406, 218] on icon at bounding box center [401, 215] width 9 height 9
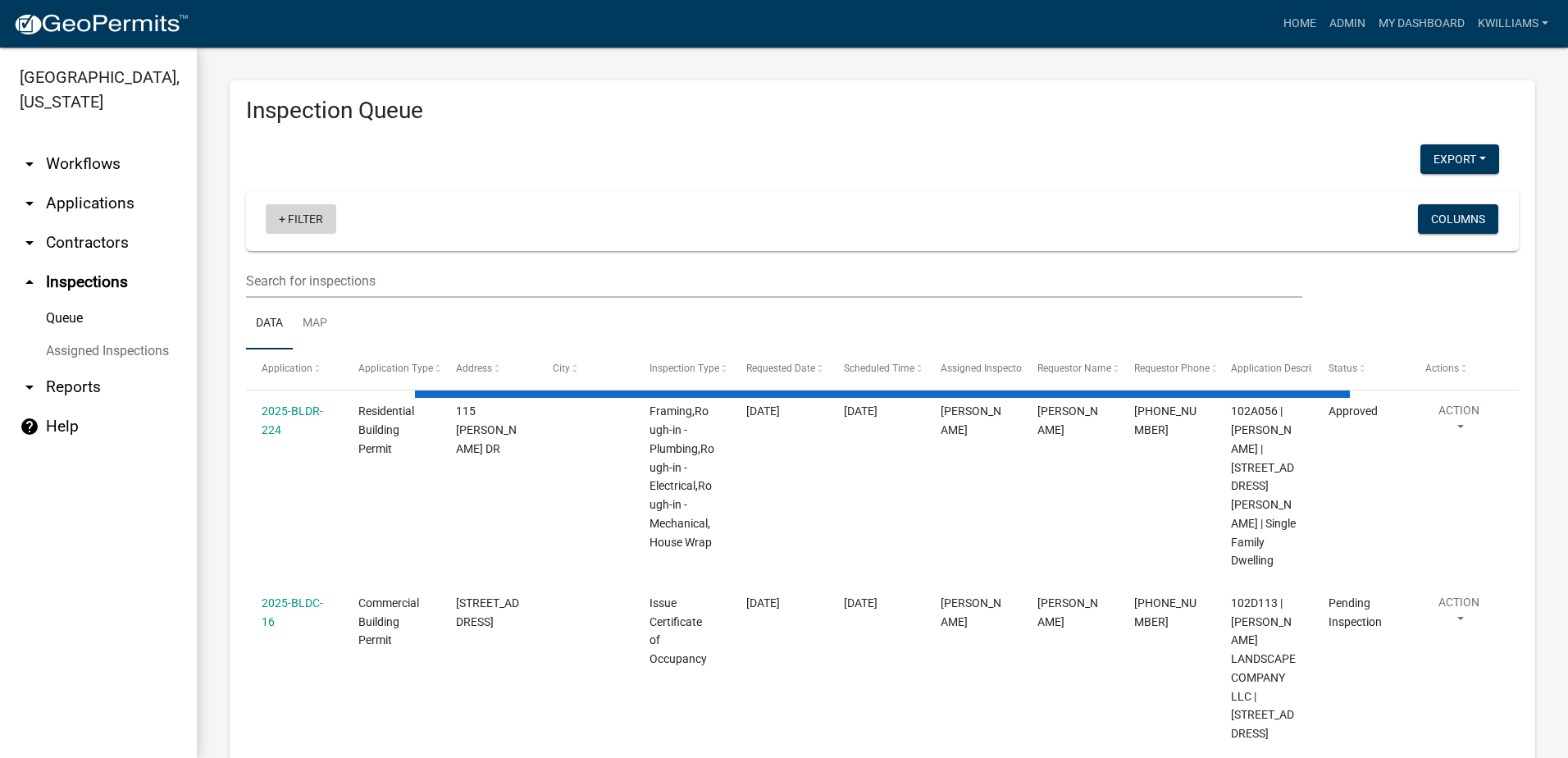
click at [320, 213] on link "+ Filter" at bounding box center [301, 219] width 71 height 29
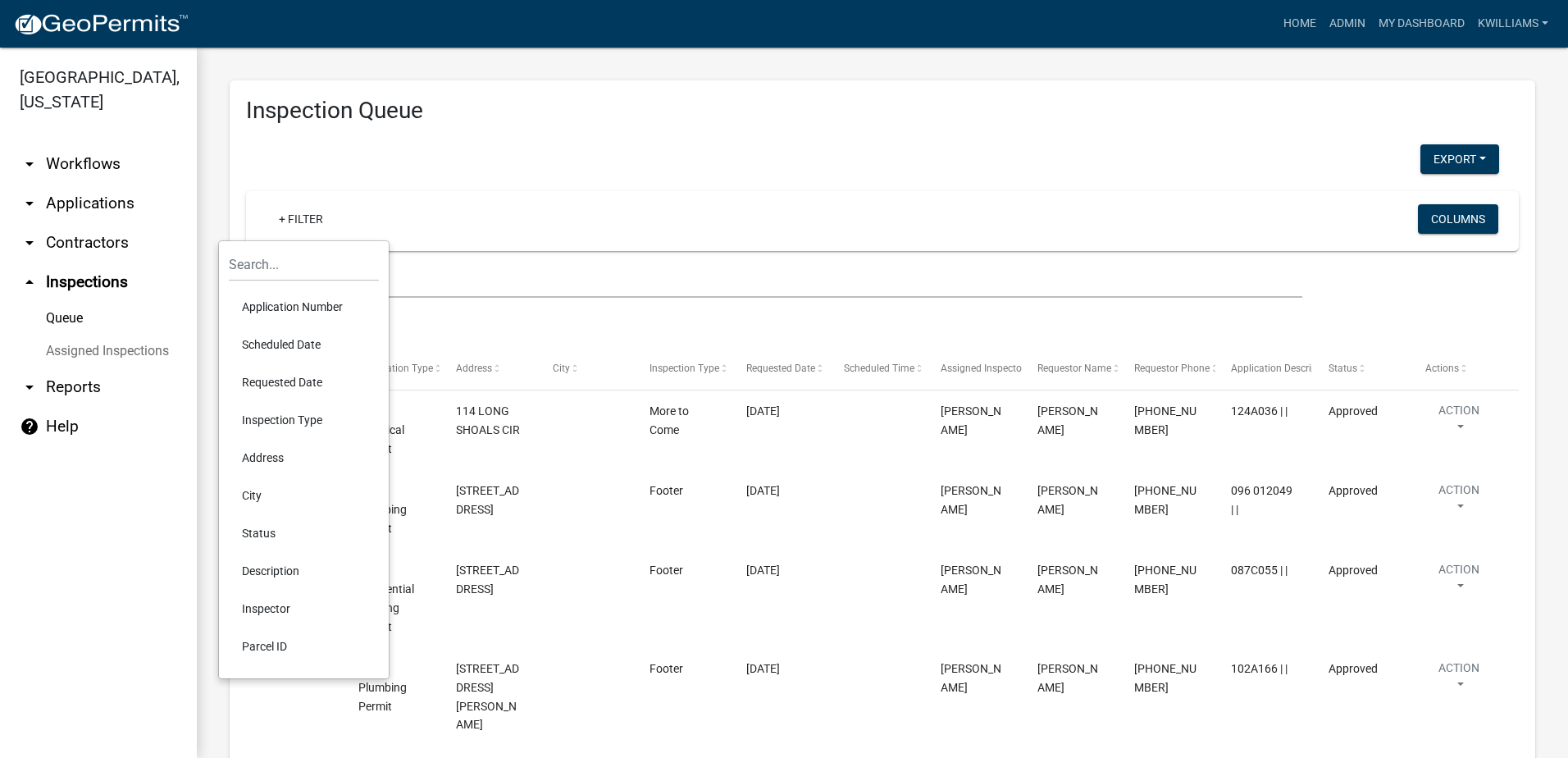
click at [277, 382] on li "Requested Date" at bounding box center [304, 382] width 150 height 38
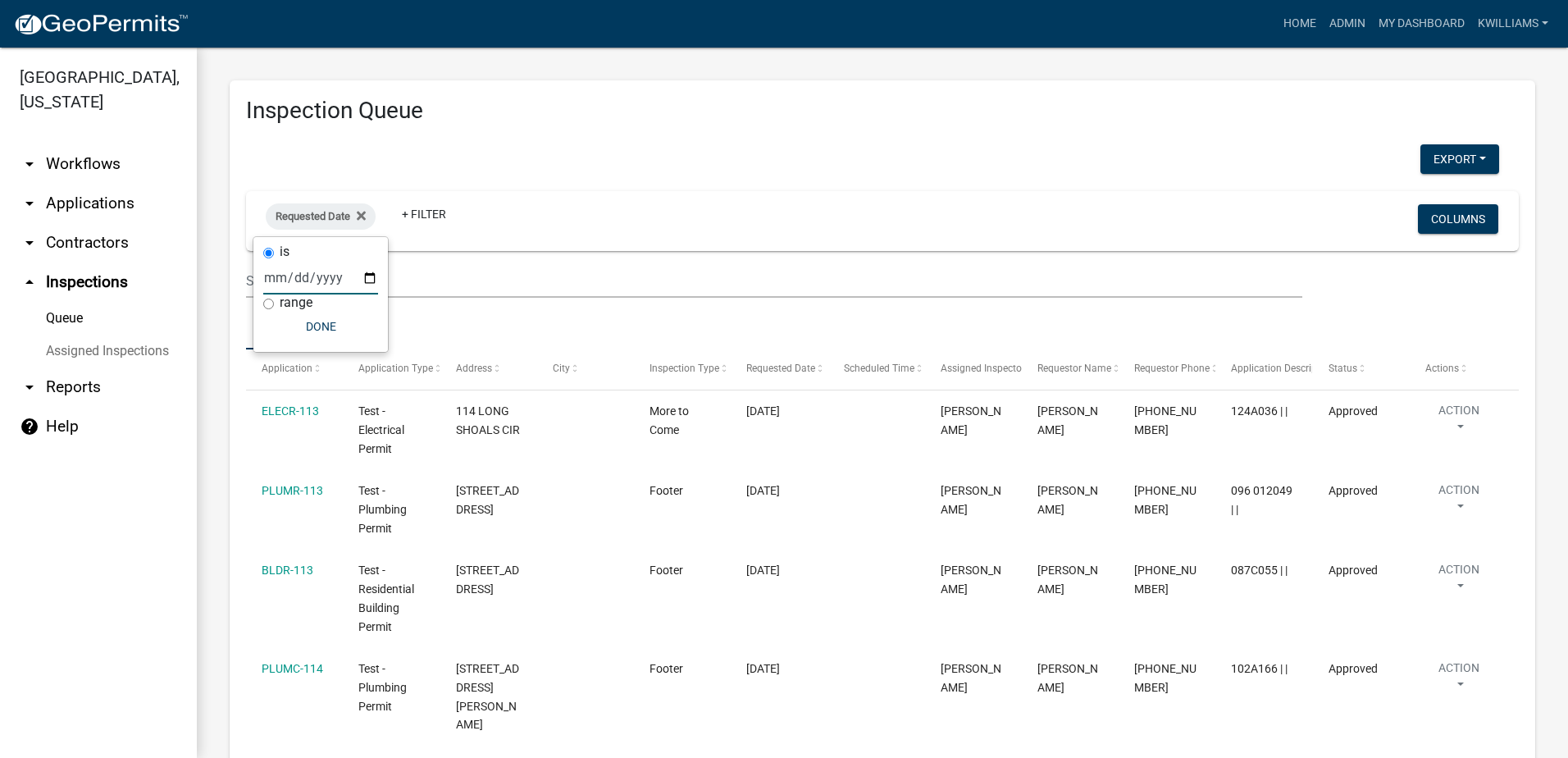
click at [375, 288] on input "date" at bounding box center [320, 277] width 115 height 34
click at [368, 282] on input "date" at bounding box center [320, 277] width 115 height 34
type input "2025-10-10"
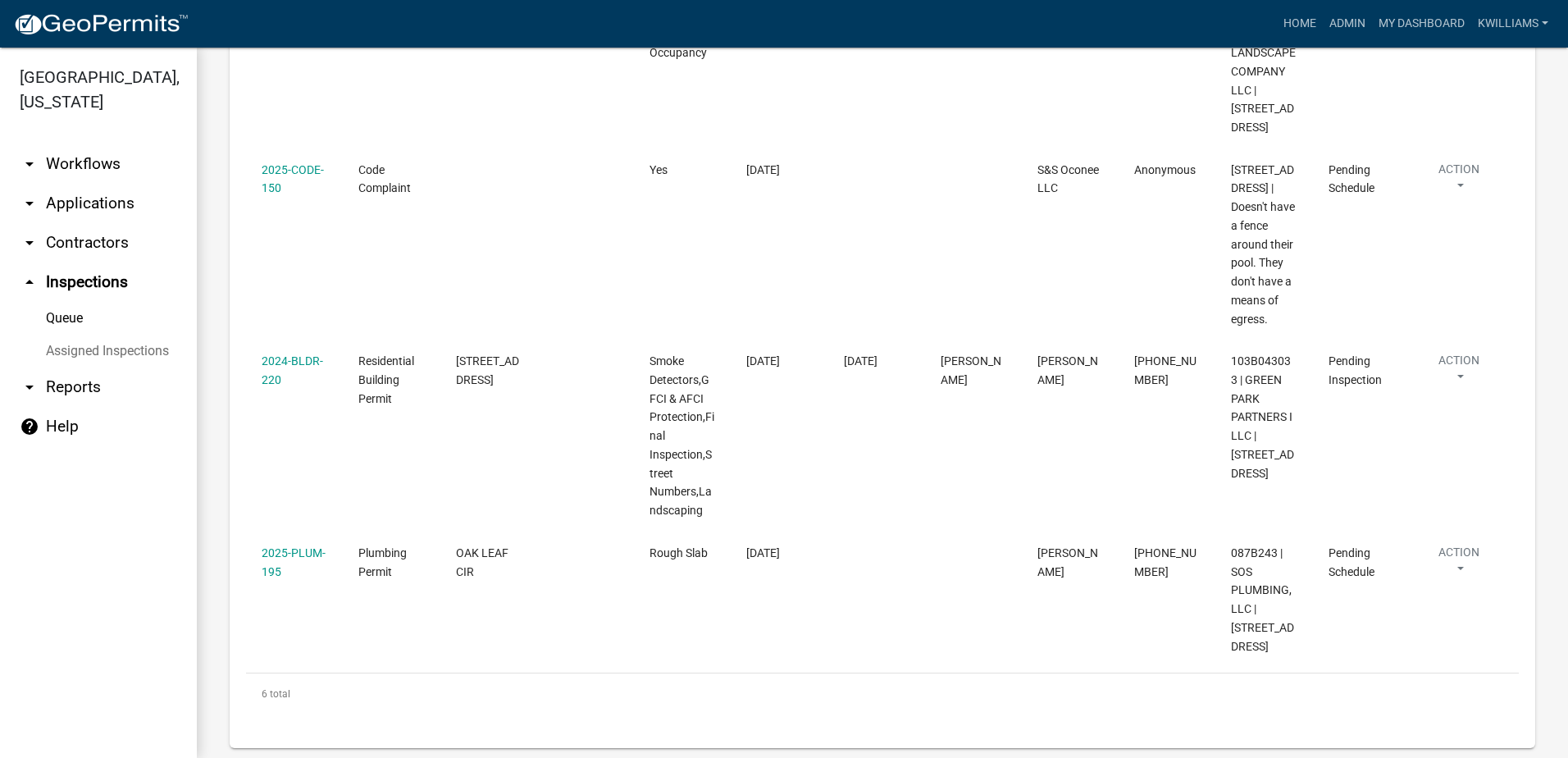
scroll to position [765, 0]
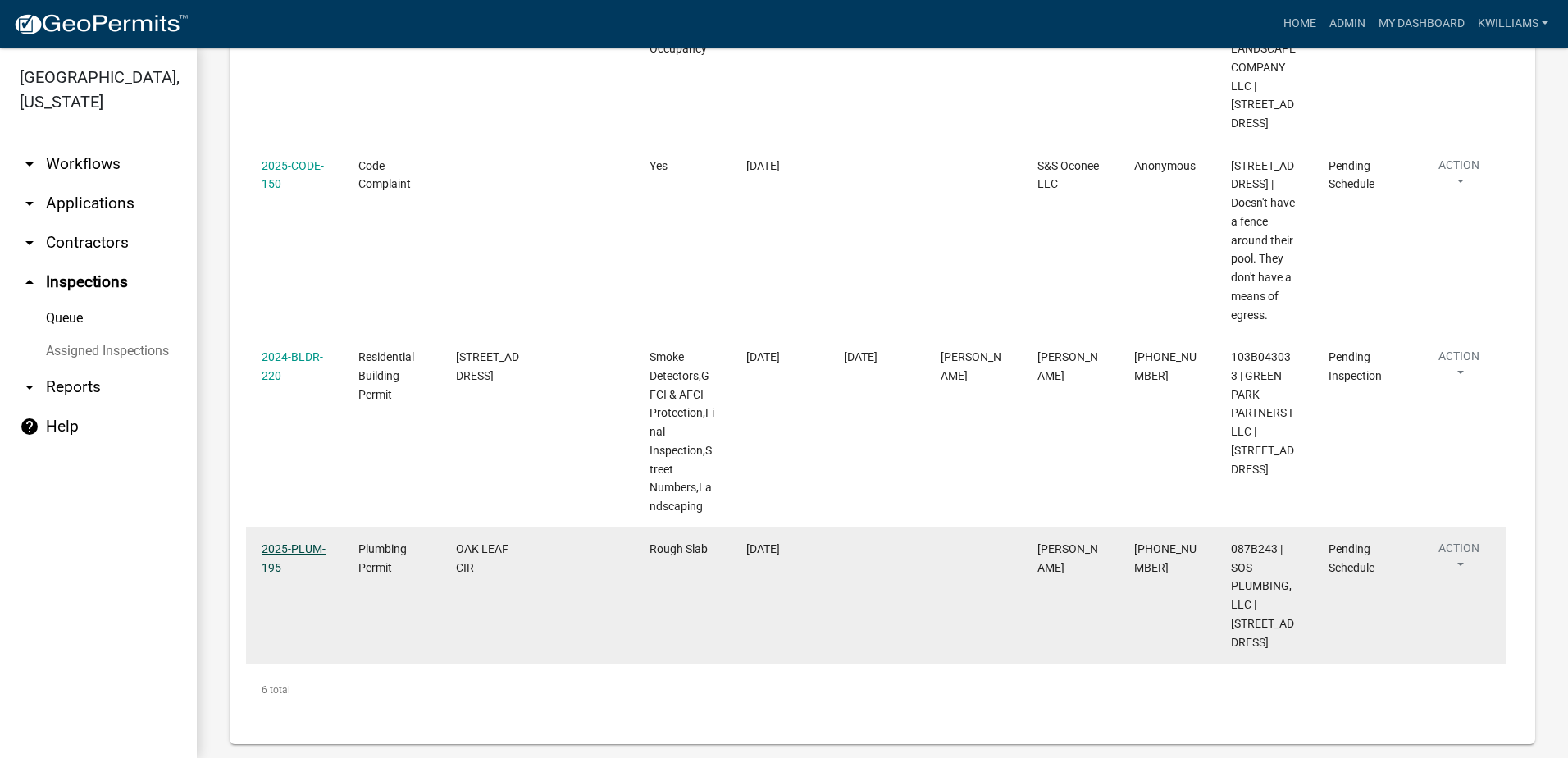
click at [285, 542] on link "2025-PLUM-195" at bounding box center [293, 558] width 64 height 32
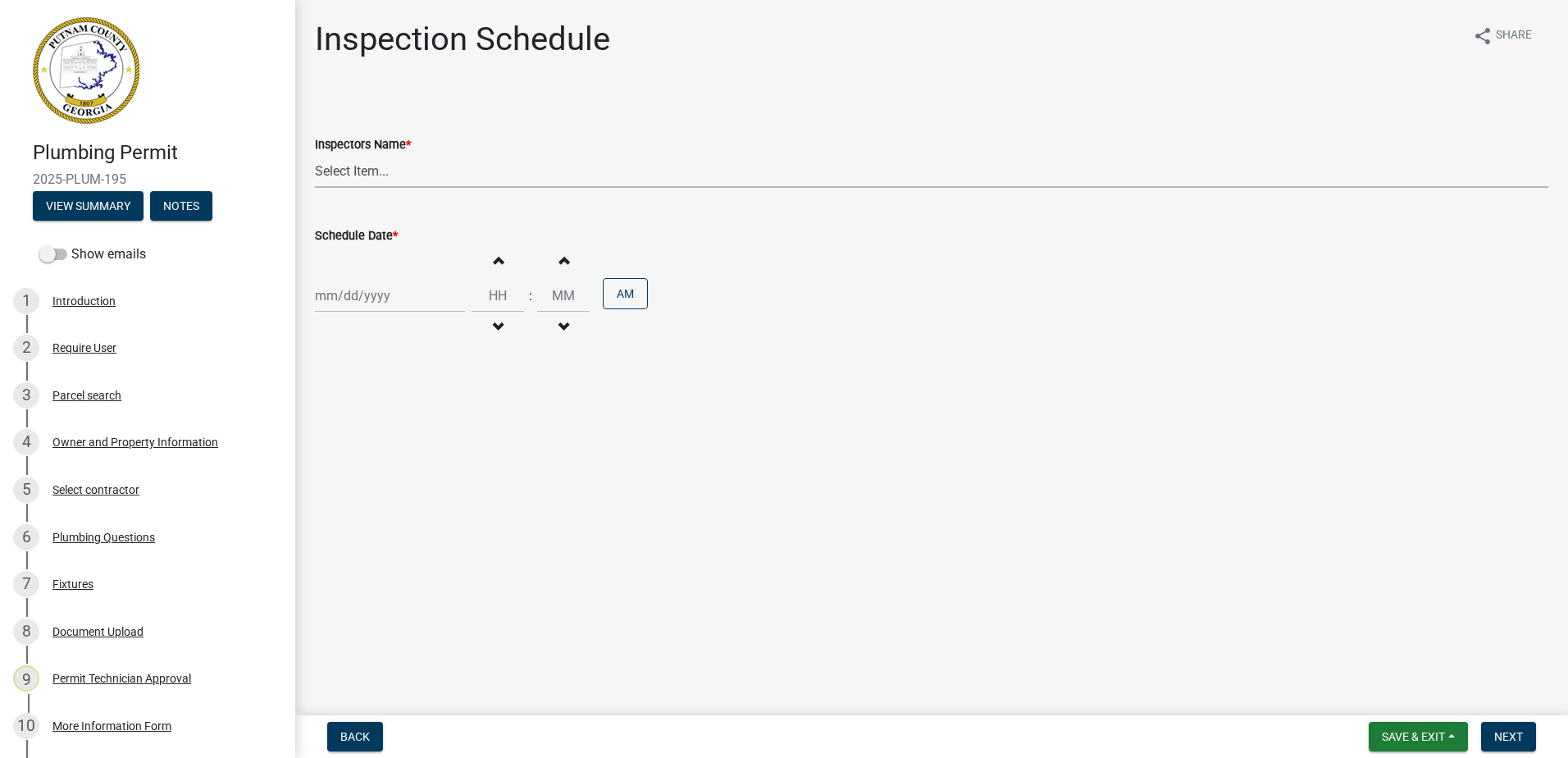
click at [372, 176] on select "Select Item... mrivera (Michele Rivera) StephanieM (Stephanie Morris ) QGrissom…" at bounding box center [931, 171] width 1233 height 34
select select "07642ab0-564c-47bb-824b-0ccf2da83593"
click at [315, 155] on select "Select Item... mrivera (Michele Rivera) StephanieM (Stephanie Morris ) QGrissom…" at bounding box center [931, 171] width 1233 height 34
drag, startPoint x: 337, startPoint y: 317, endPoint x: 337, endPoint y: 302, distance: 15.0
click at [337, 315] on div "Increment hours Decrement hours : Increment minutes Decrement minutes AM" at bounding box center [931, 295] width 1233 height 101
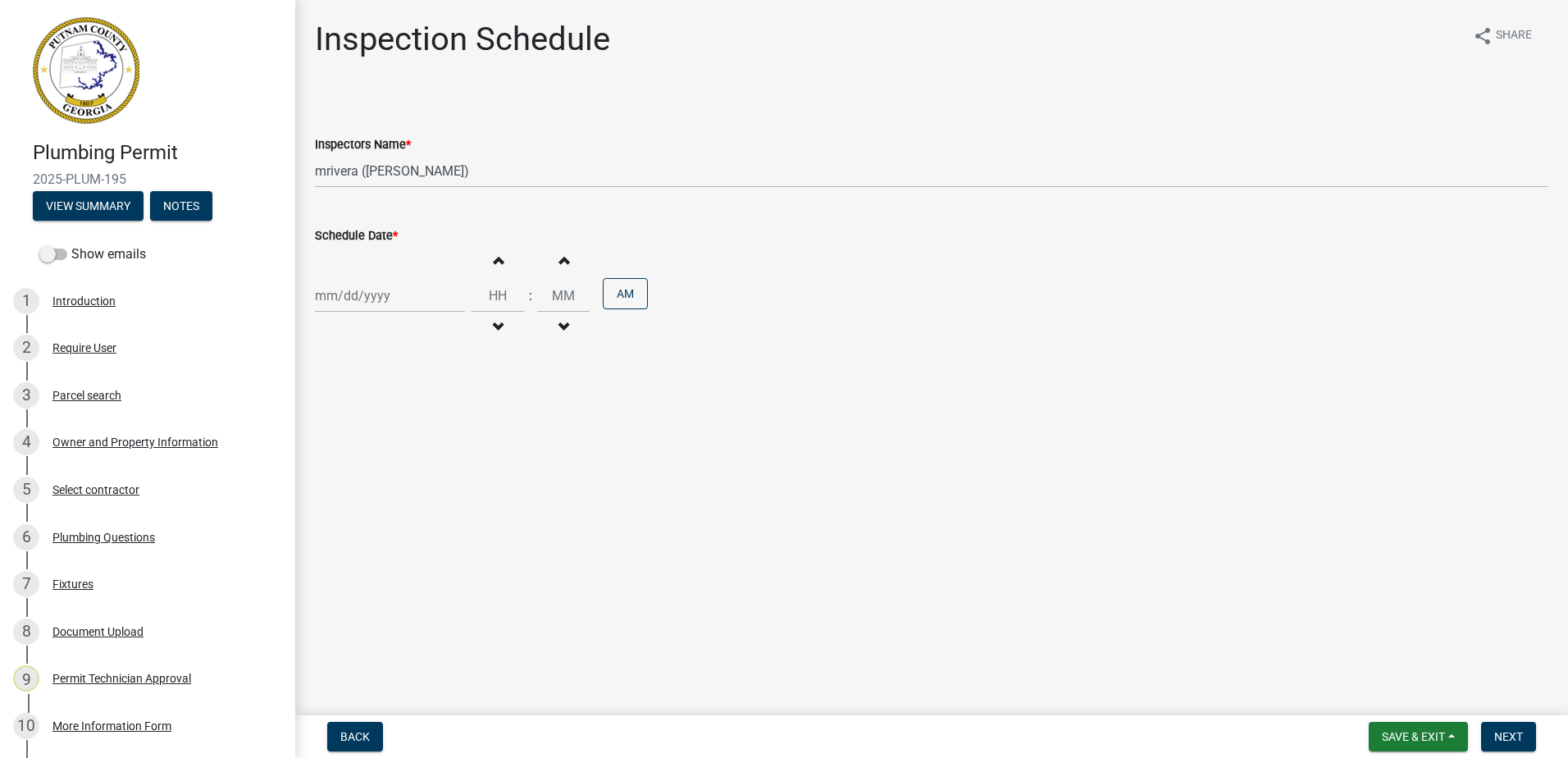
click at [337, 301] on div at bounding box center [390, 295] width 150 height 34
select select "10"
select select "2025"
click at [336, 426] on div "13" at bounding box center [331, 435] width 26 height 26
type input "10/13/2025"
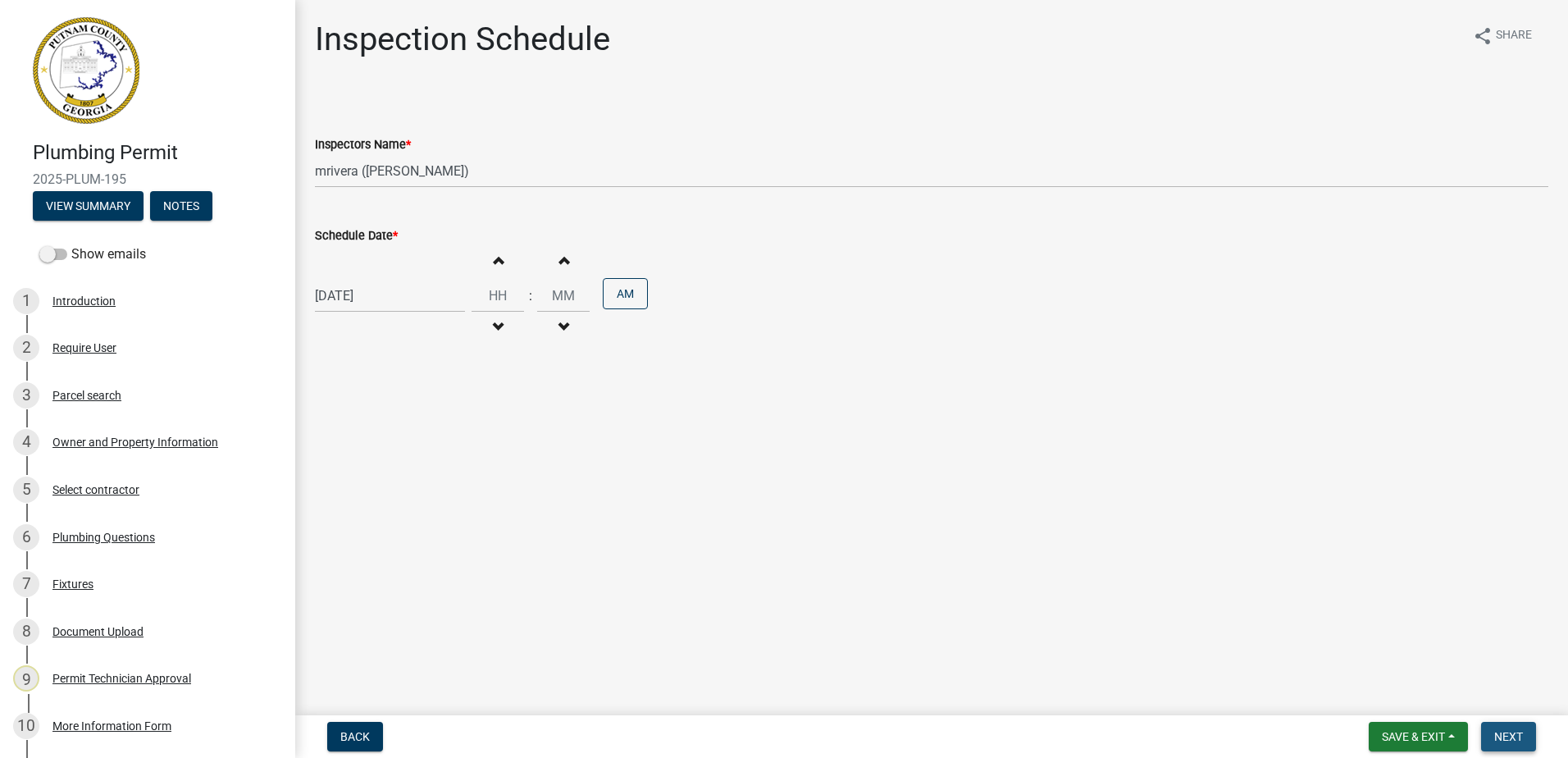
click at [1505, 742] on span "Next" at bounding box center [1508, 736] width 28 height 13
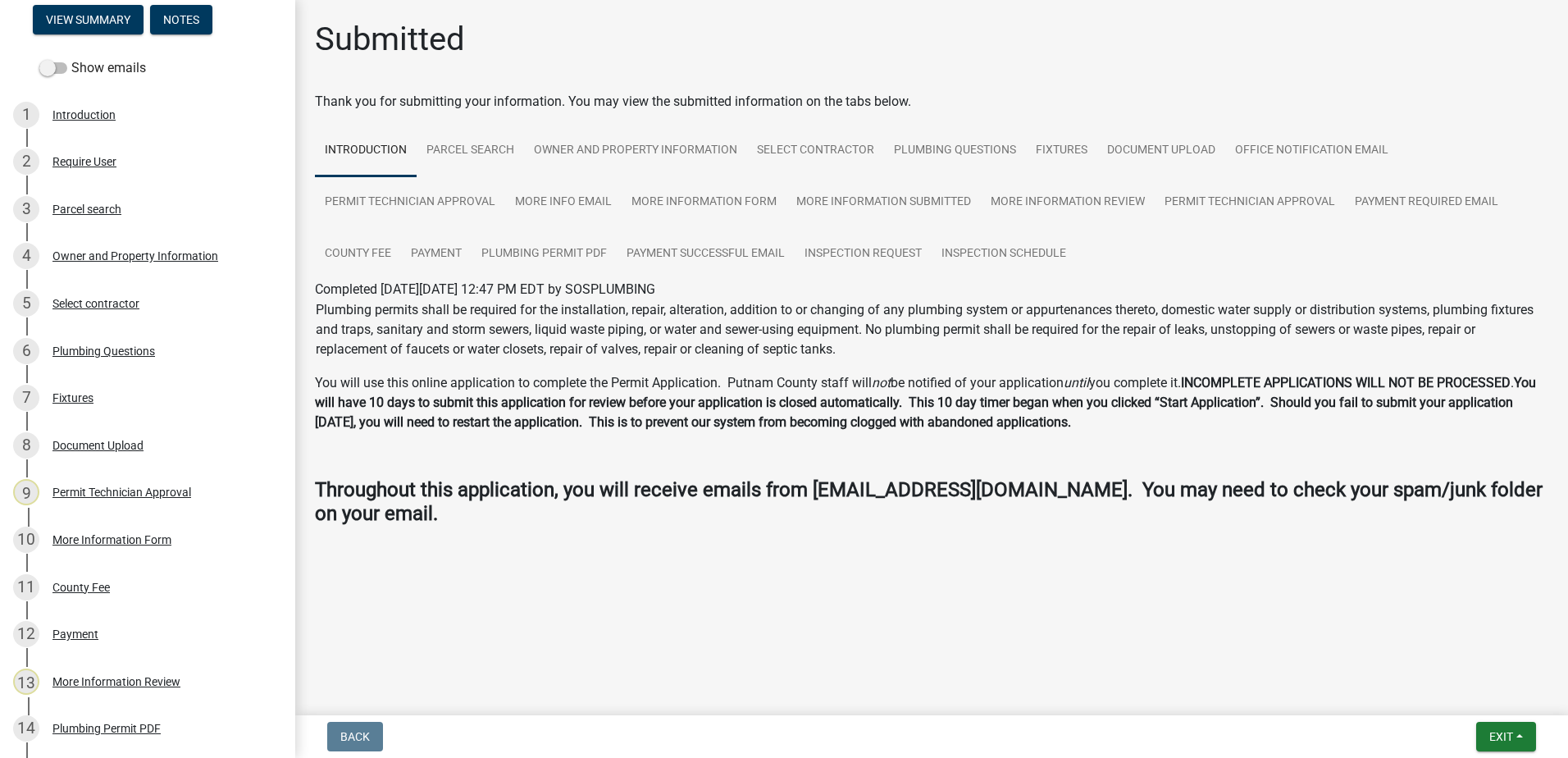
scroll to position [410, 0]
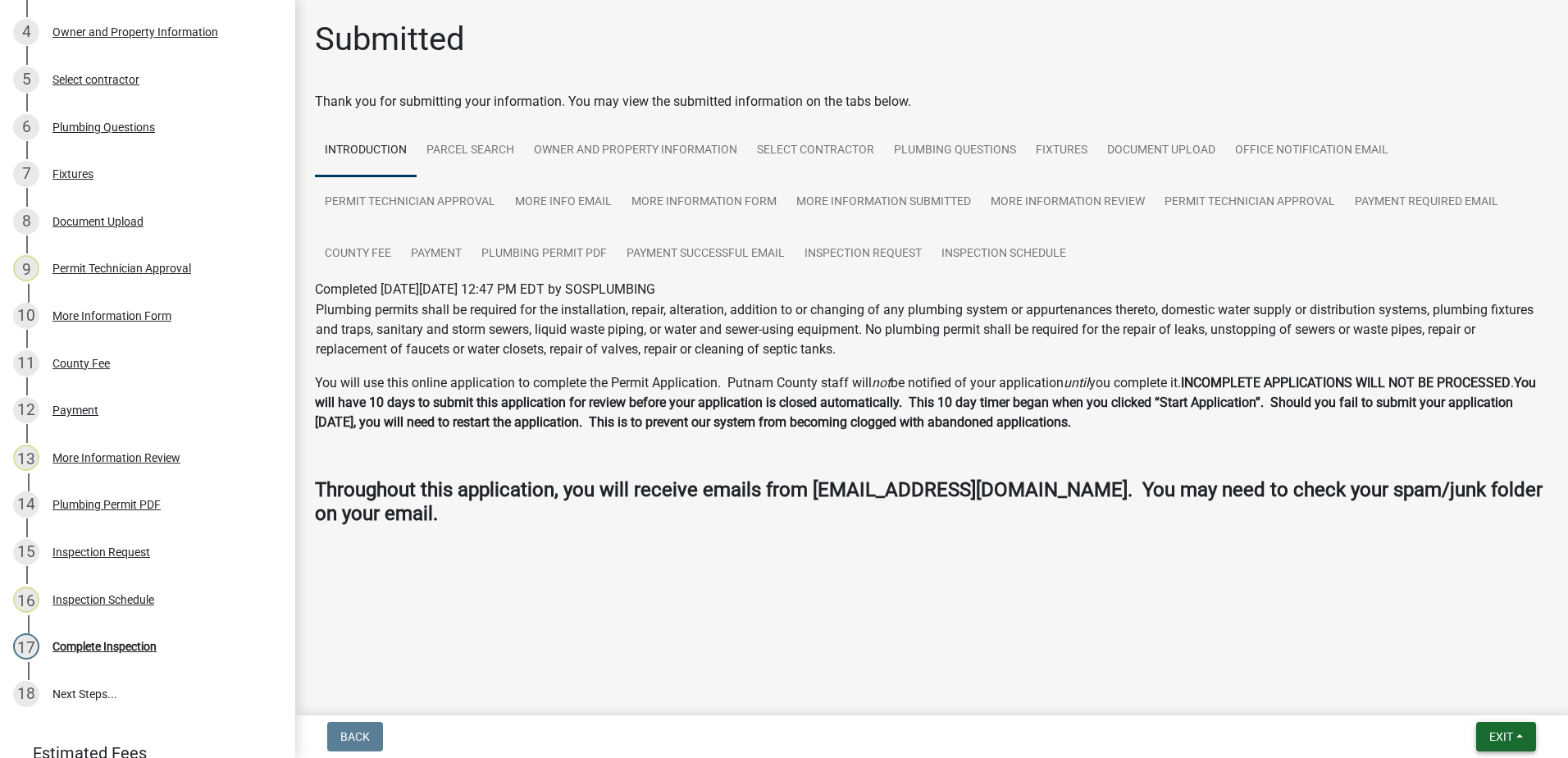
click at [1509, 734] on span "Exit" at bounding box center [1502, 736] width 24 height 13
click at [1488, 692] on button "Save & Exit" at bounding box center [1470, 694] width 131 height 40
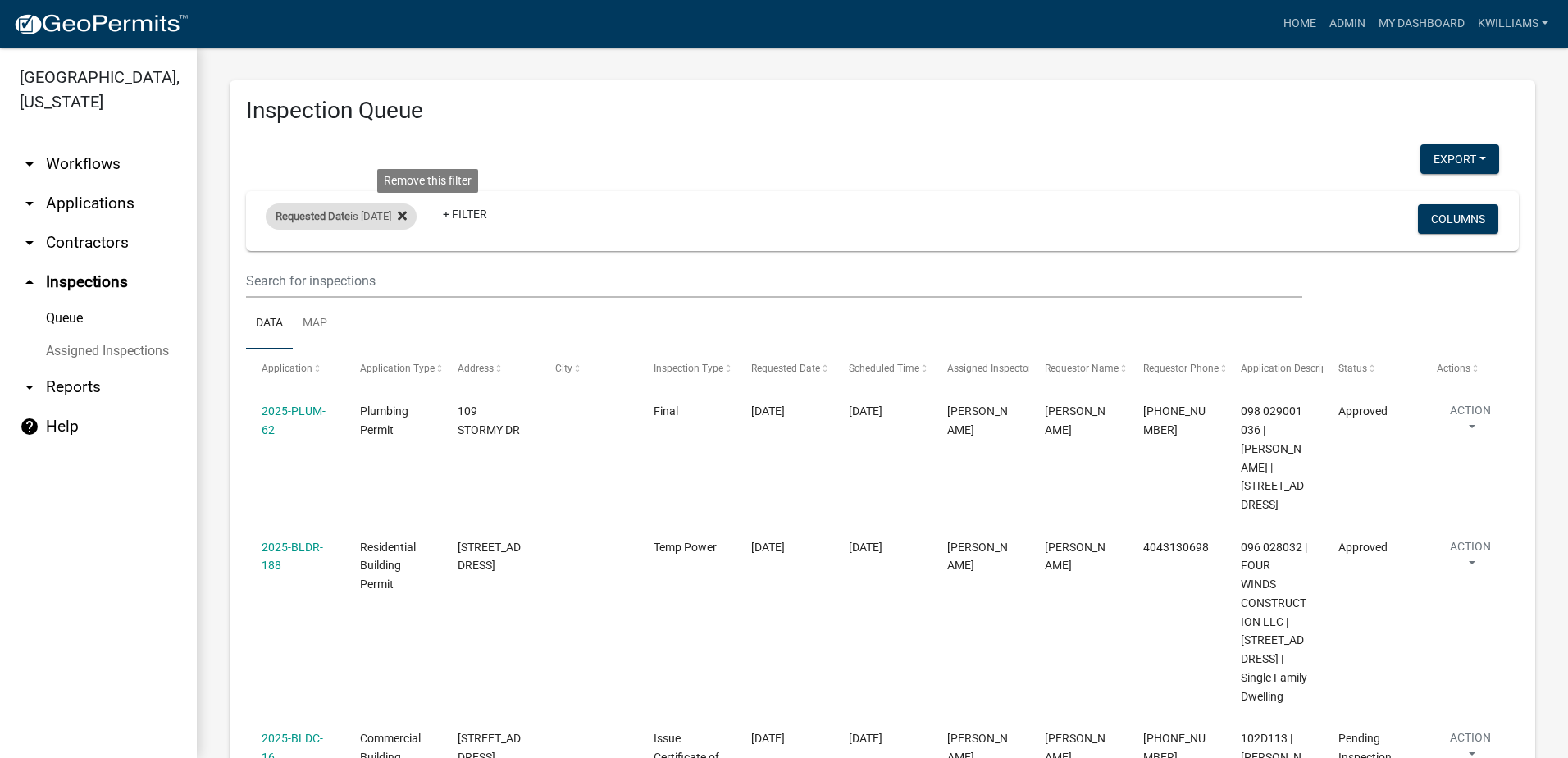
click at [406, 213] on icon at bounding box center [402, 215] width 9 height 9
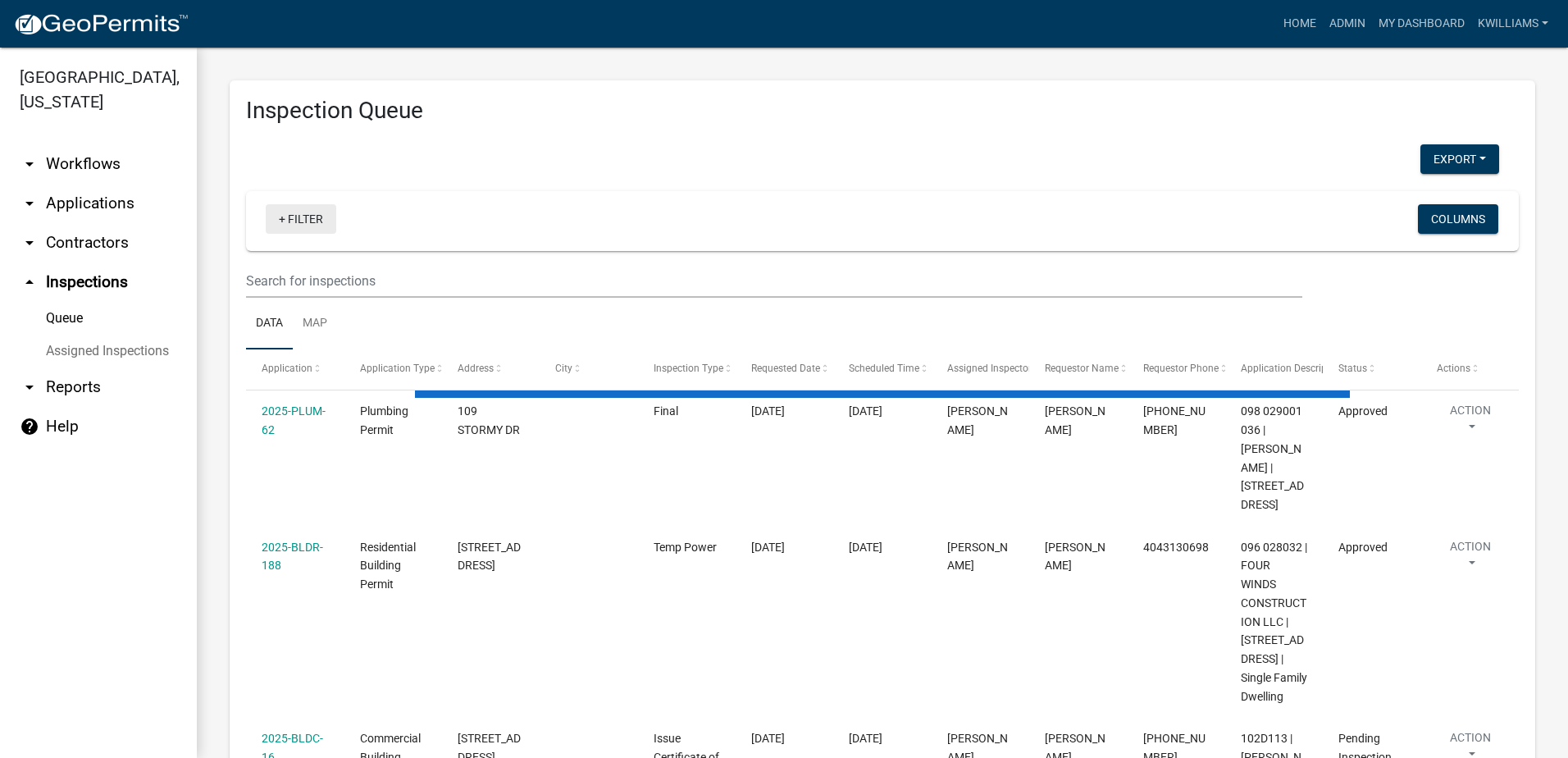
click at [313, 218] on link "+ Filter" at bounding box center [301, 219] width 71 height 29
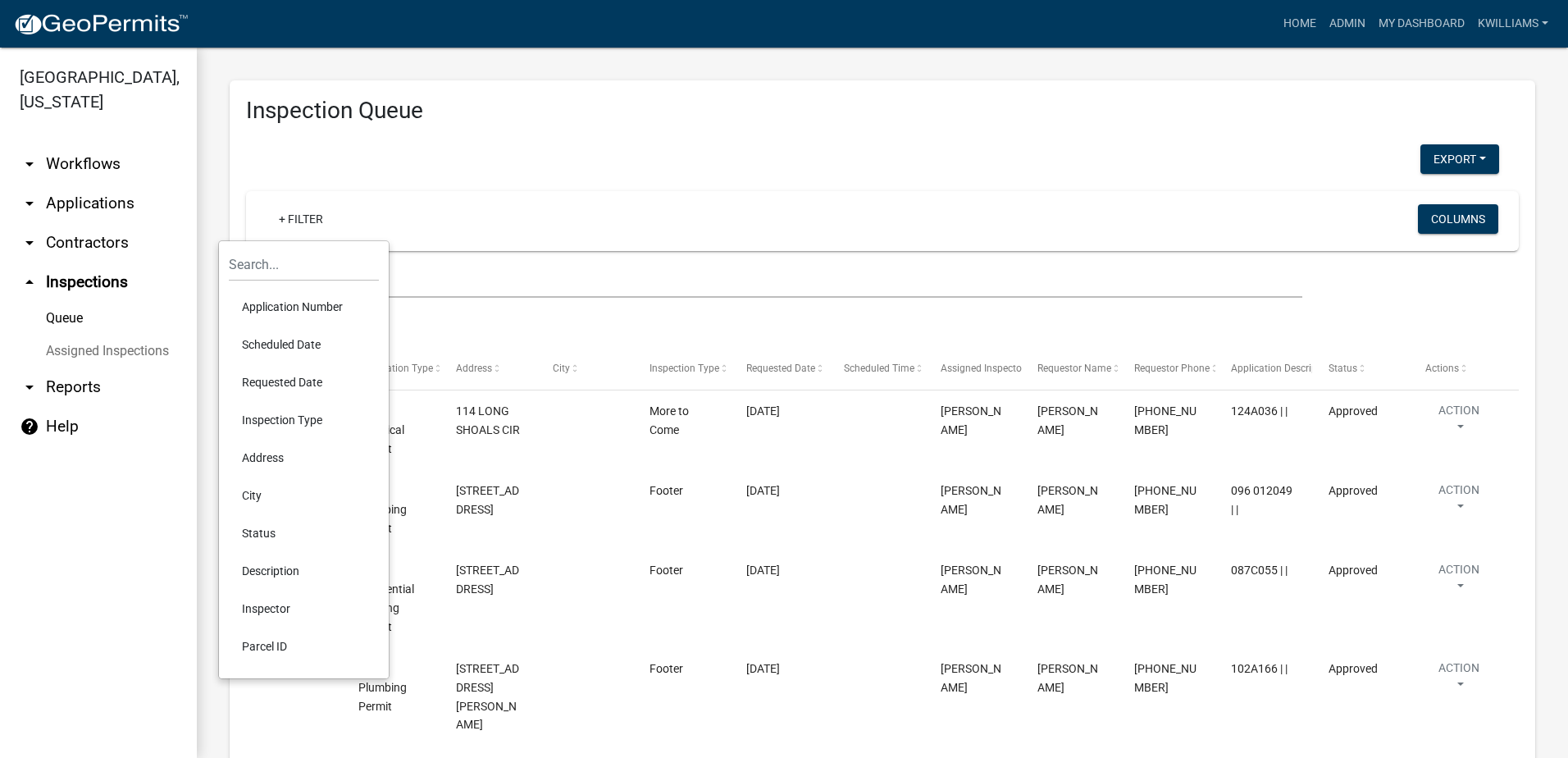
click at [287, 344] on li "Scheduled Date" at bounding box center [304, 344] width 150 height 38
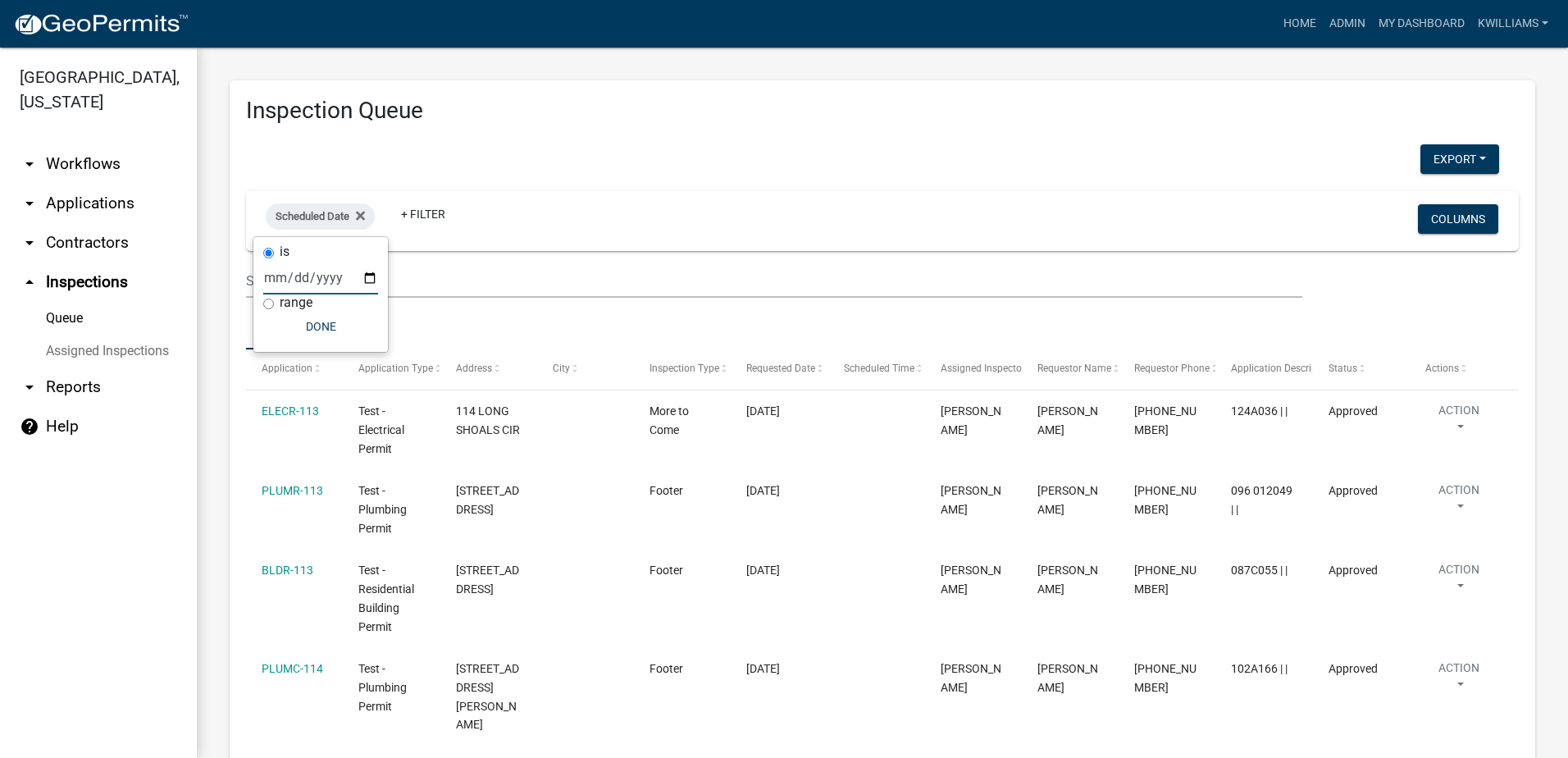
click at [367, 273] on input "date" at bounding box center [320, 277] width 115 height 34
type input "2025-10-13"
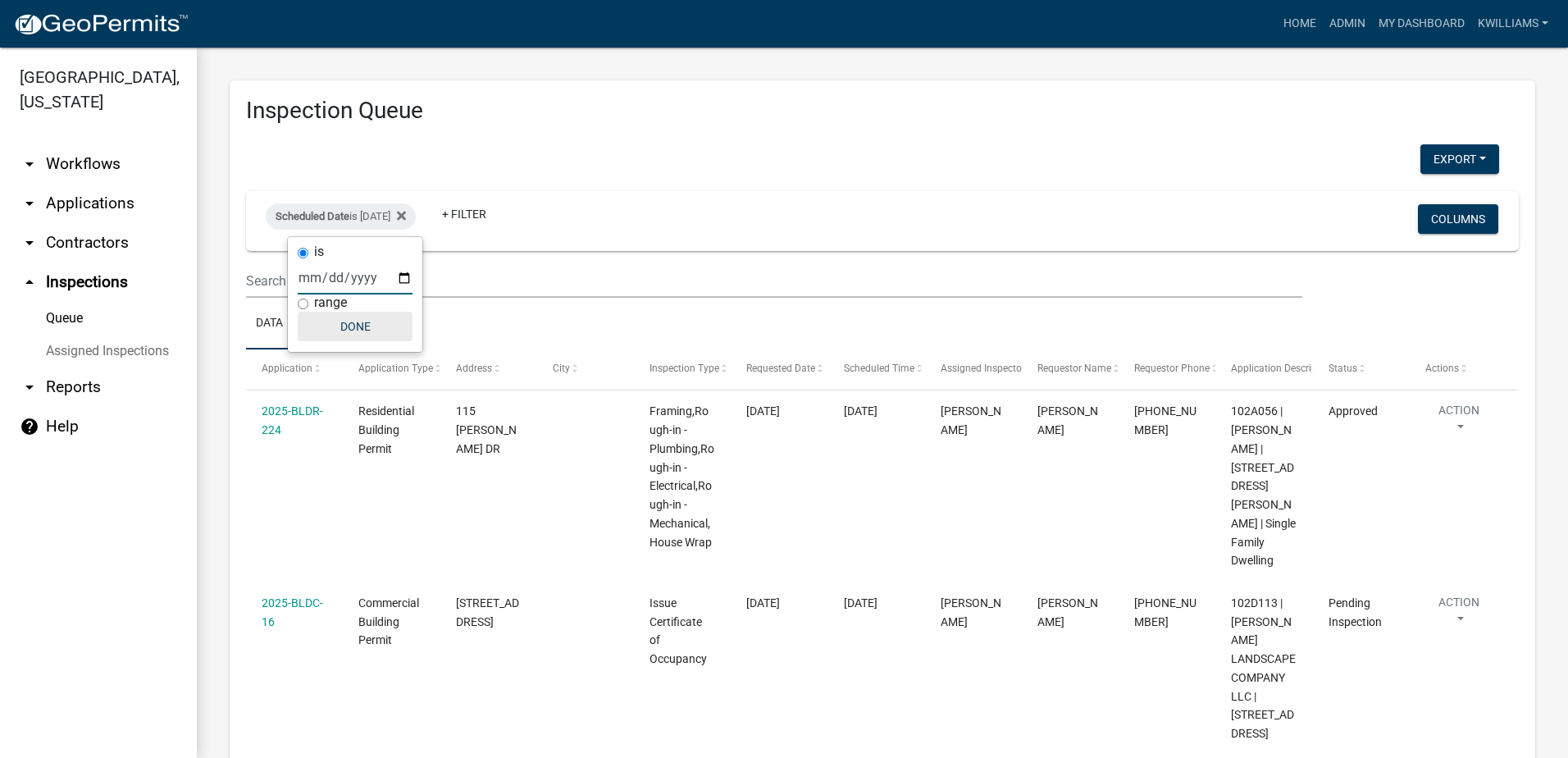
click at [364, 322] on button "Done" at bounding box center [355, 326] width 115 height 29
click at [377, 215] on div "Scheduled Date is 10/13/2025" at bounding box center [341, 217] width 150 height 26
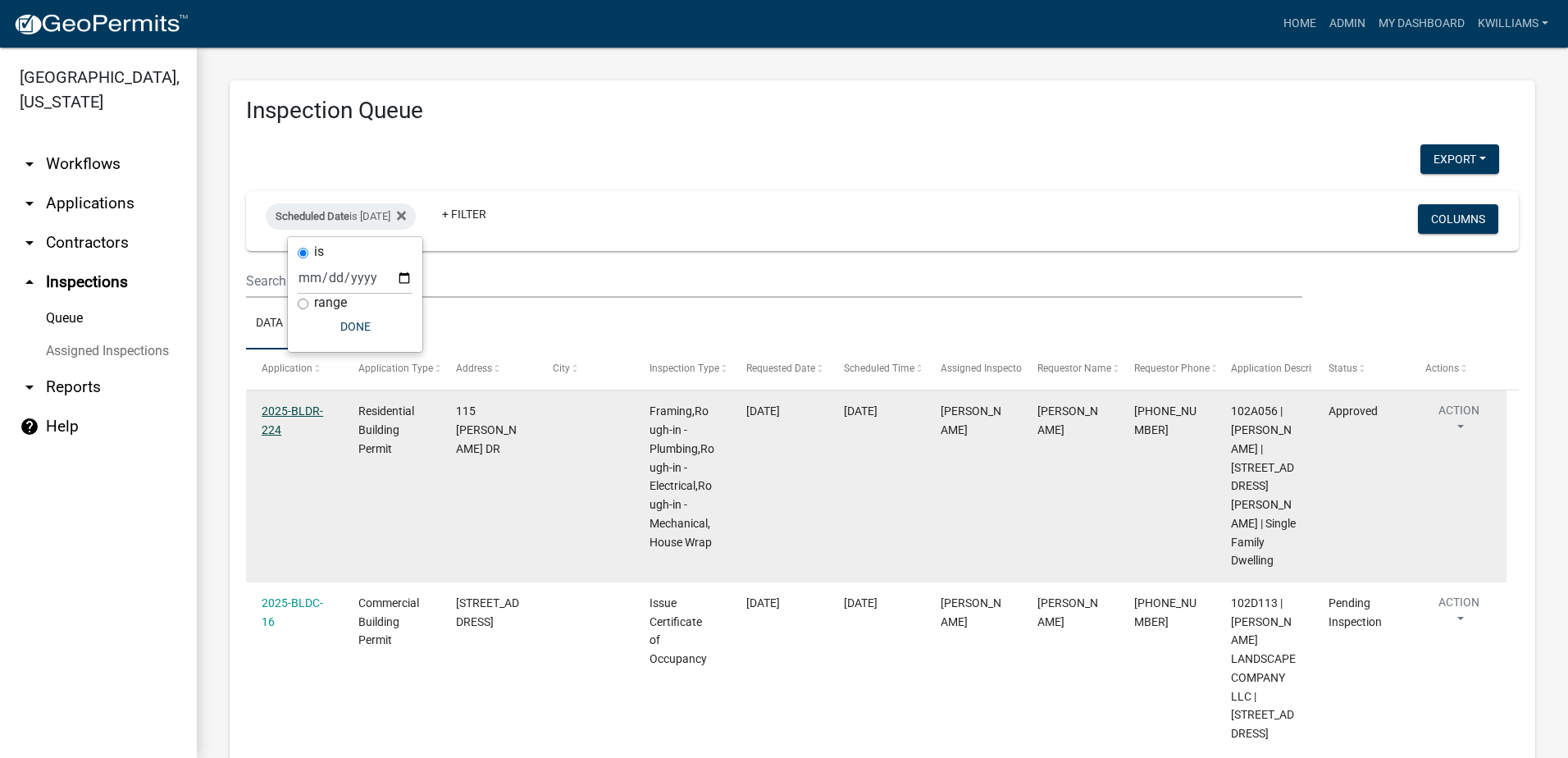
click at [282, 411] on link "2025-BLDR-224" at bounding box center [292, 420] width 61 height 32
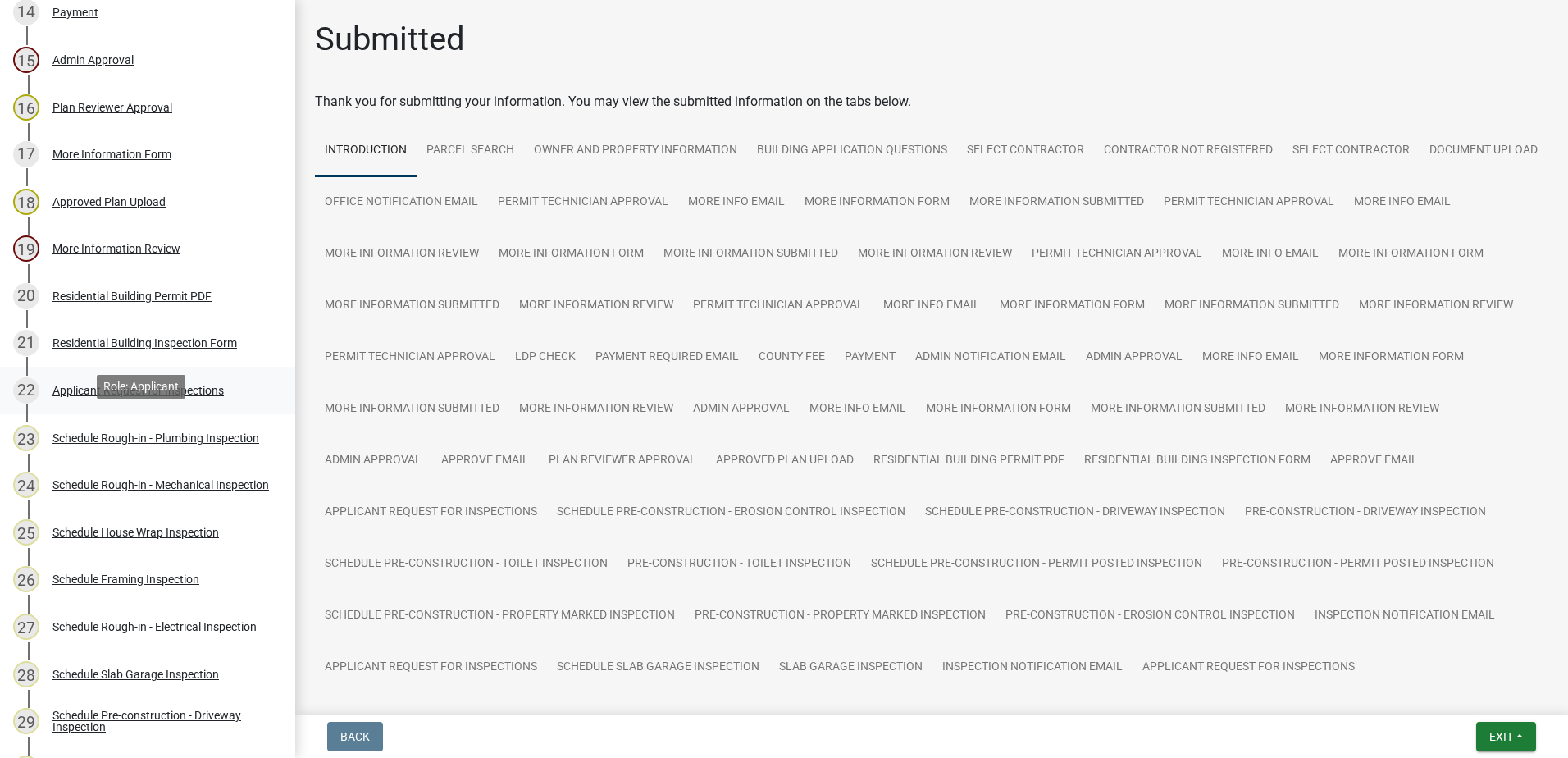
scroll to position [820, 0]
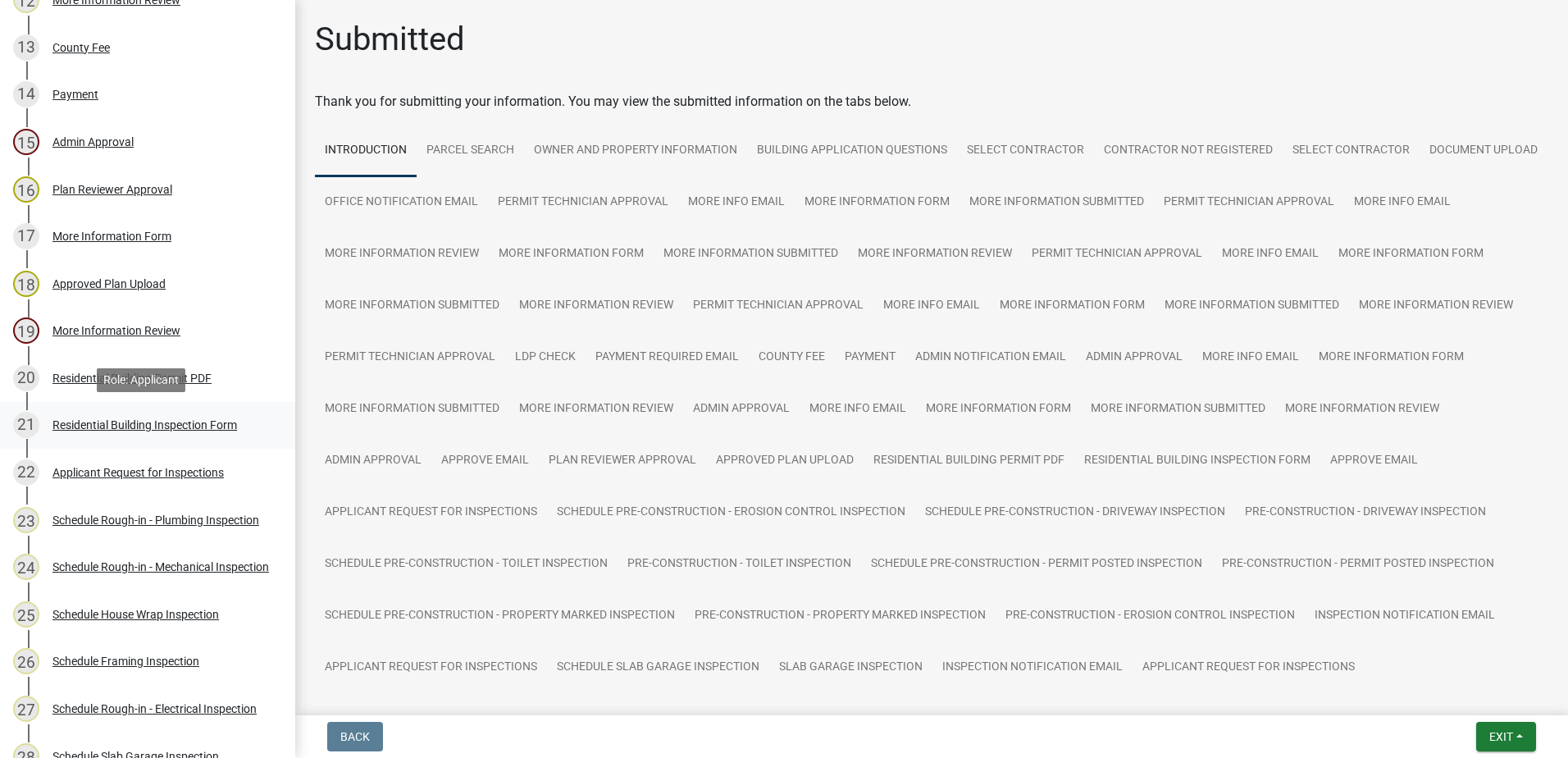
click at [137, 416] on div "21 Residential Building Inspection Form" at bounding box center [141, 425] width 255 height 26
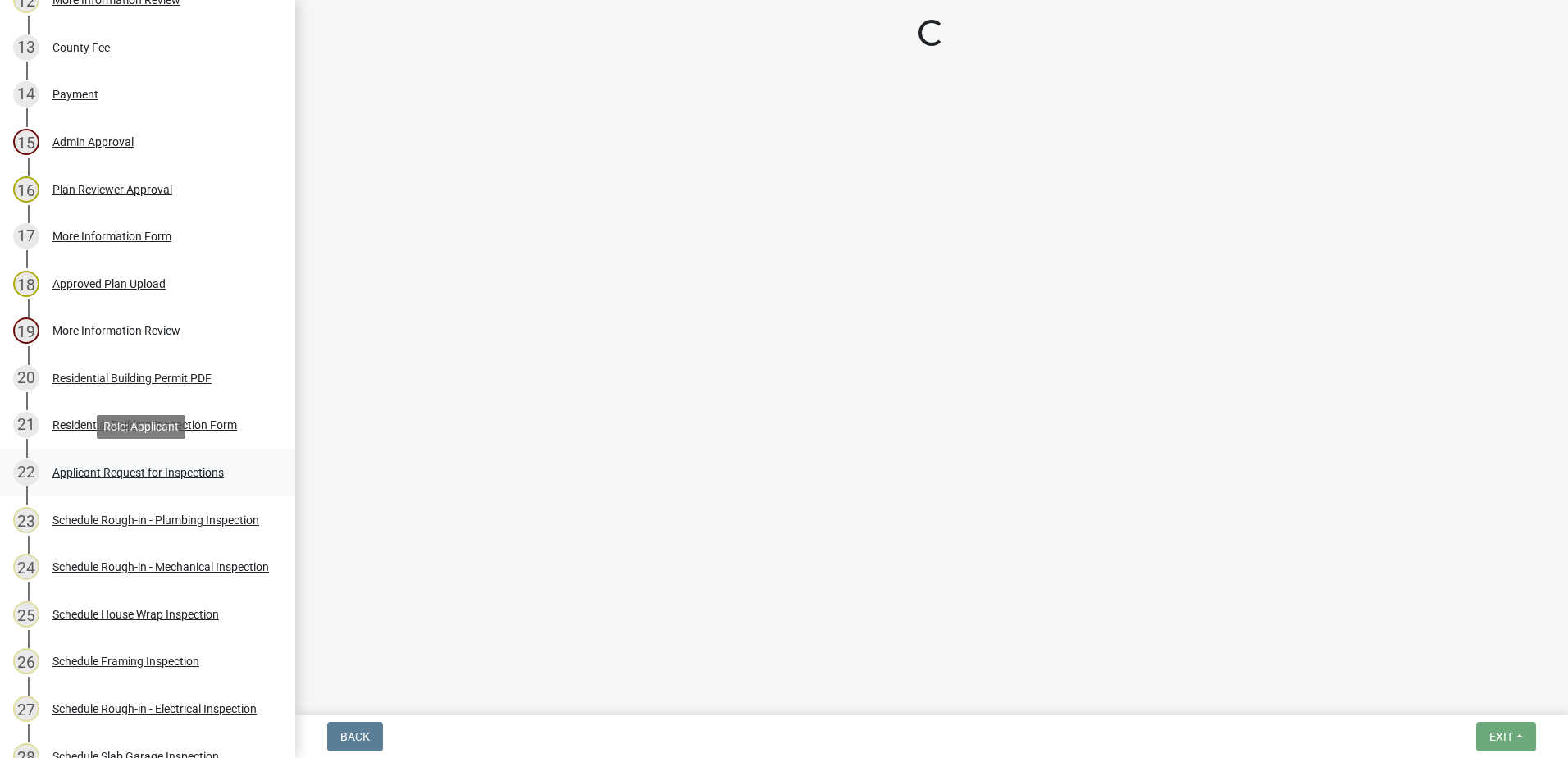
click at [148, 477] on div "Applicant Request for Inspections" at bounding box center [138, 472] width 172 height 11
click at [146, 469] on div "Applicant Request for Inspections" at bounding box center [138, 472] width 172 height 11
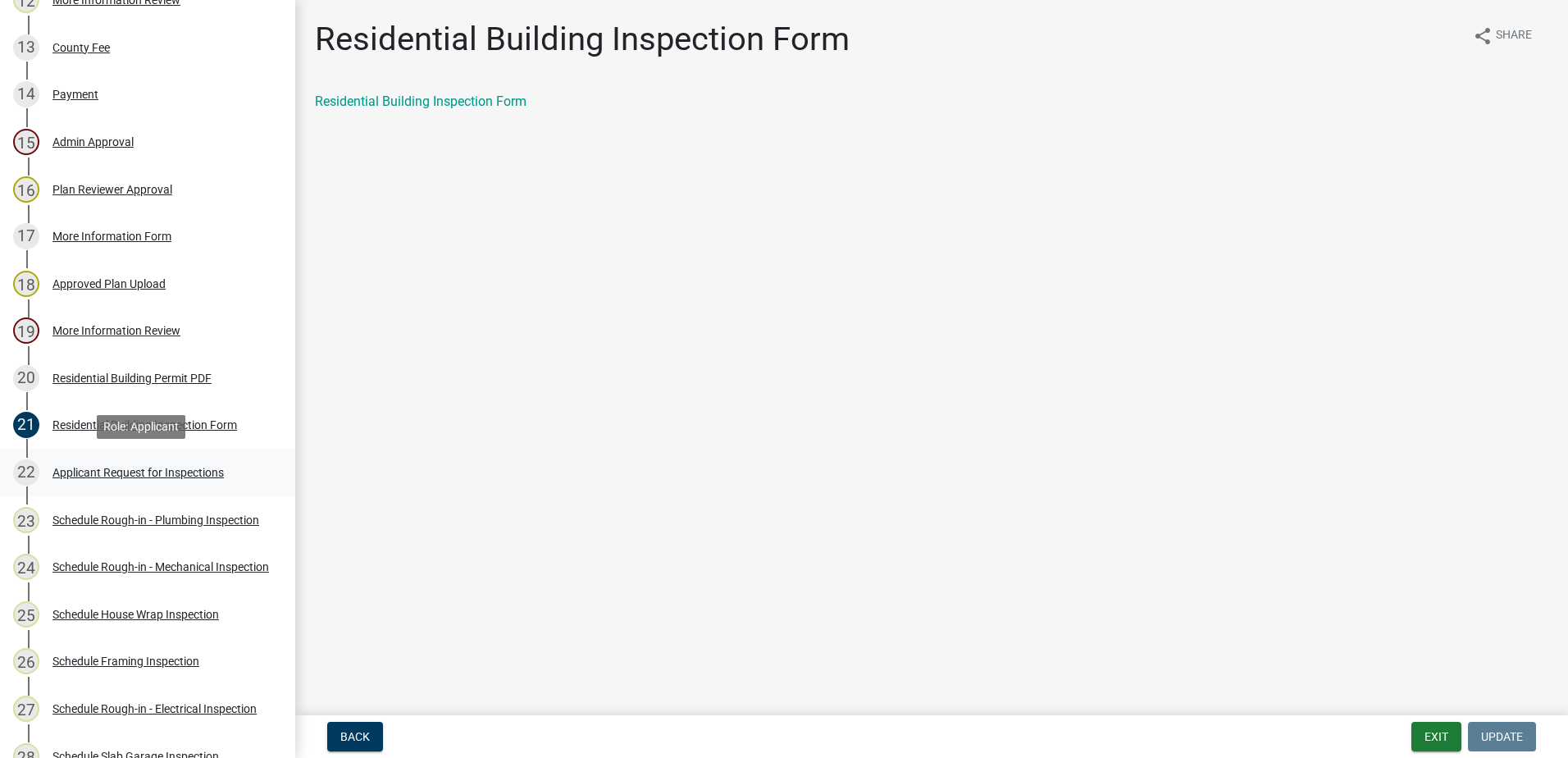
click at [145, 461] on div "22 Applicant Request for Inspections" at bounding box center [141, 472] width 255 height 26
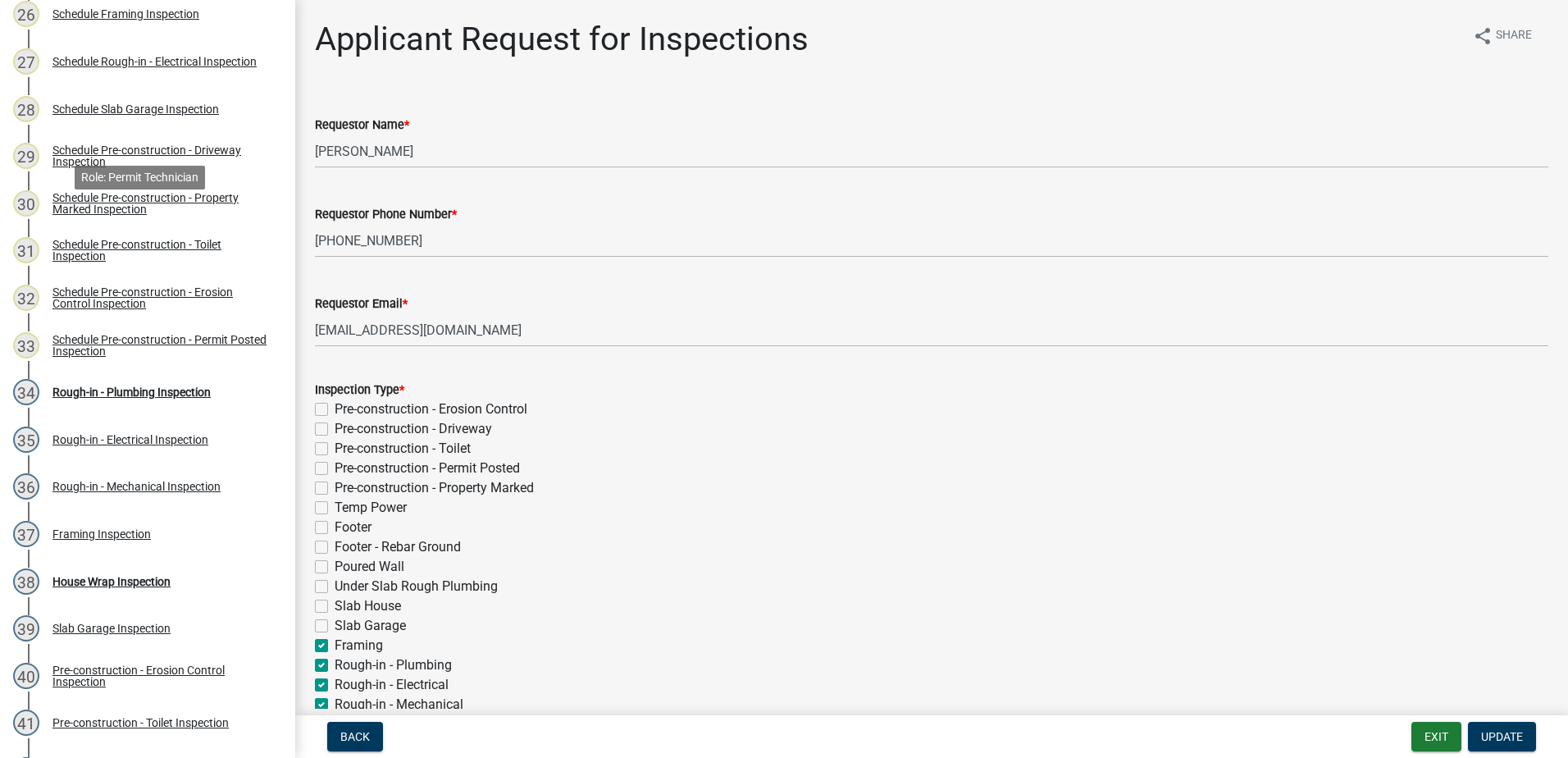
scroll to position [1476, 0]
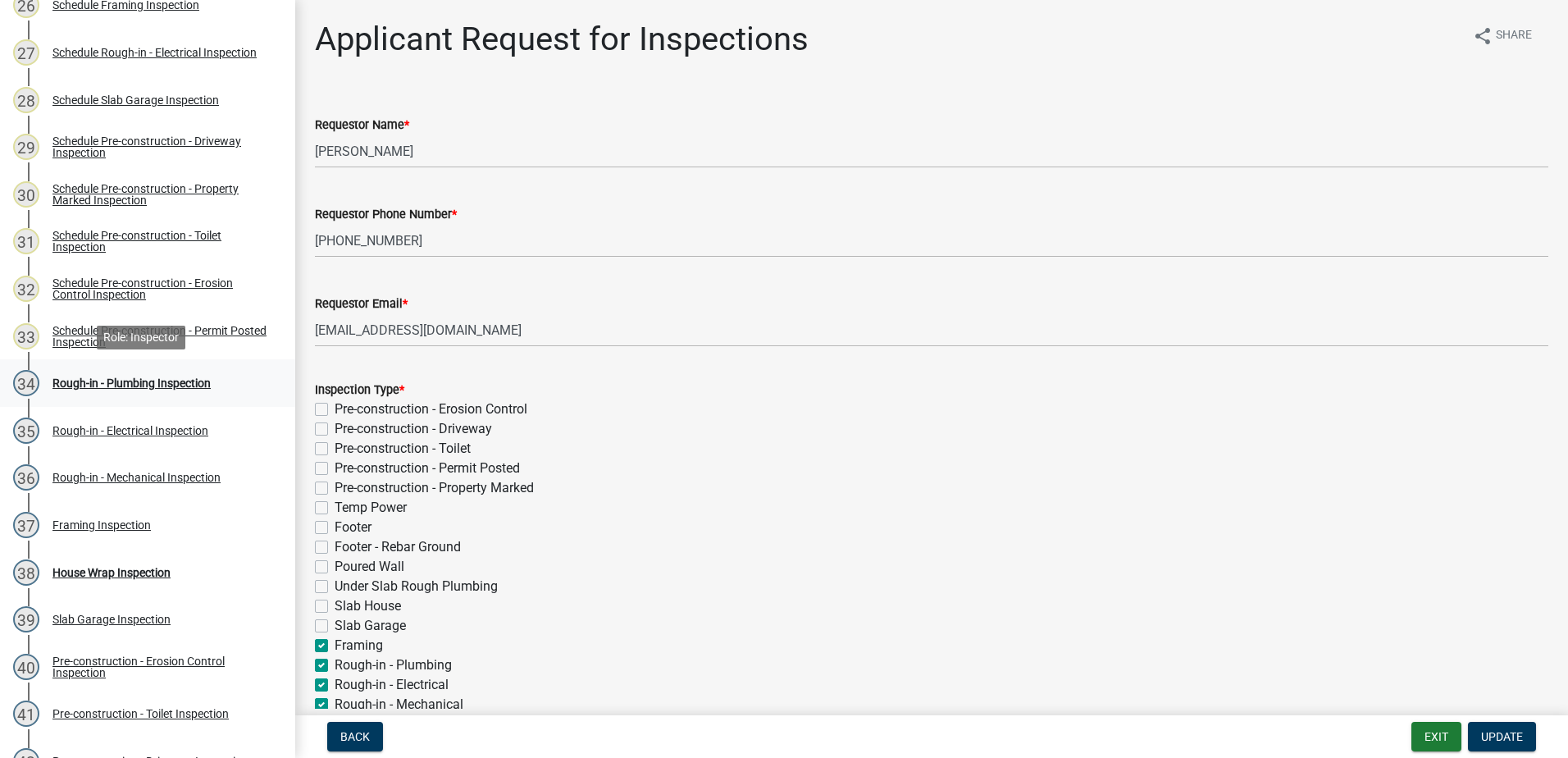
click at [105, 378] on div "Rough-in - Plumbing Inspection" at bounding box center [131, 382] width 158 height 11
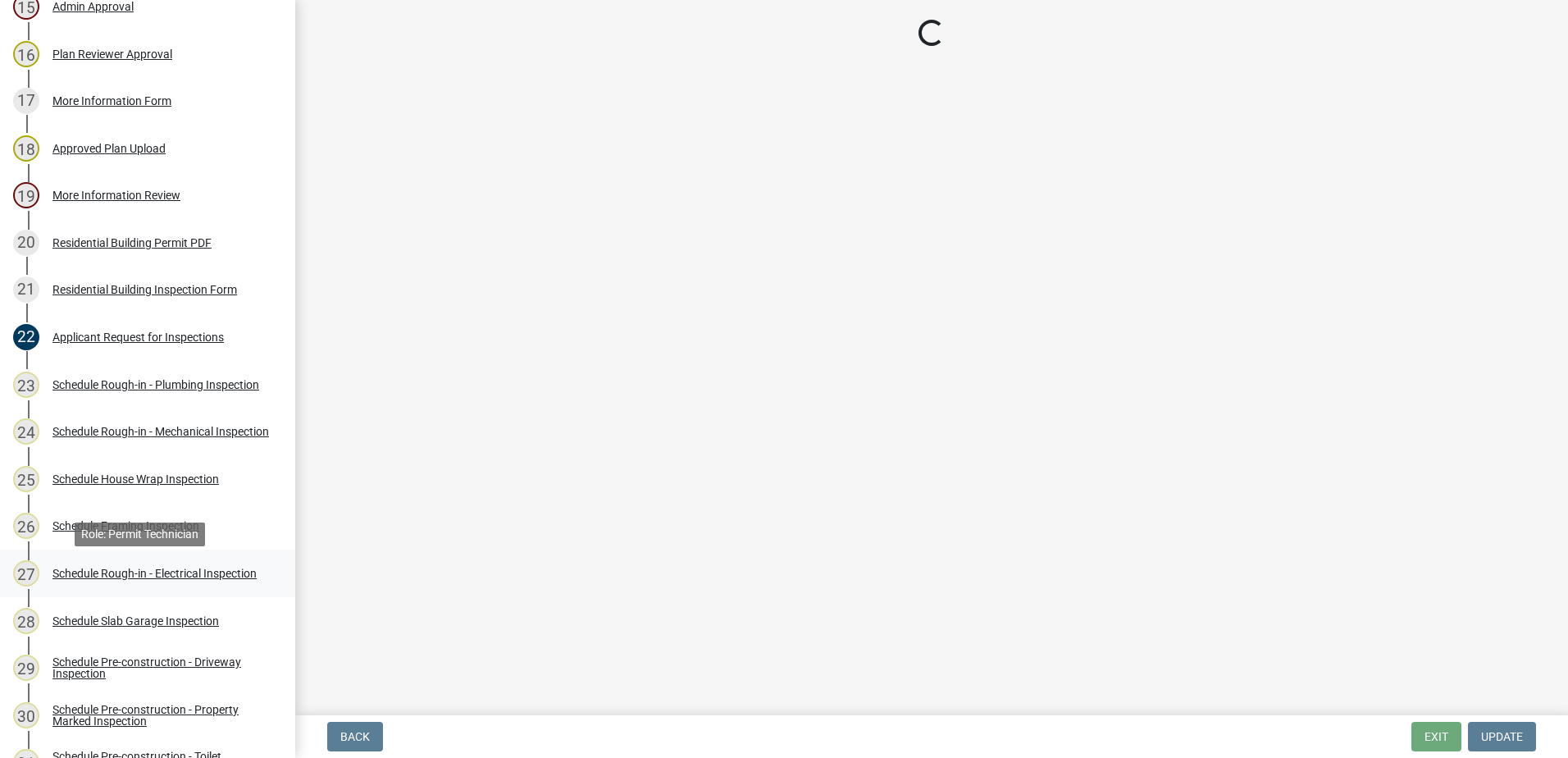
scroll to position [984, 0]
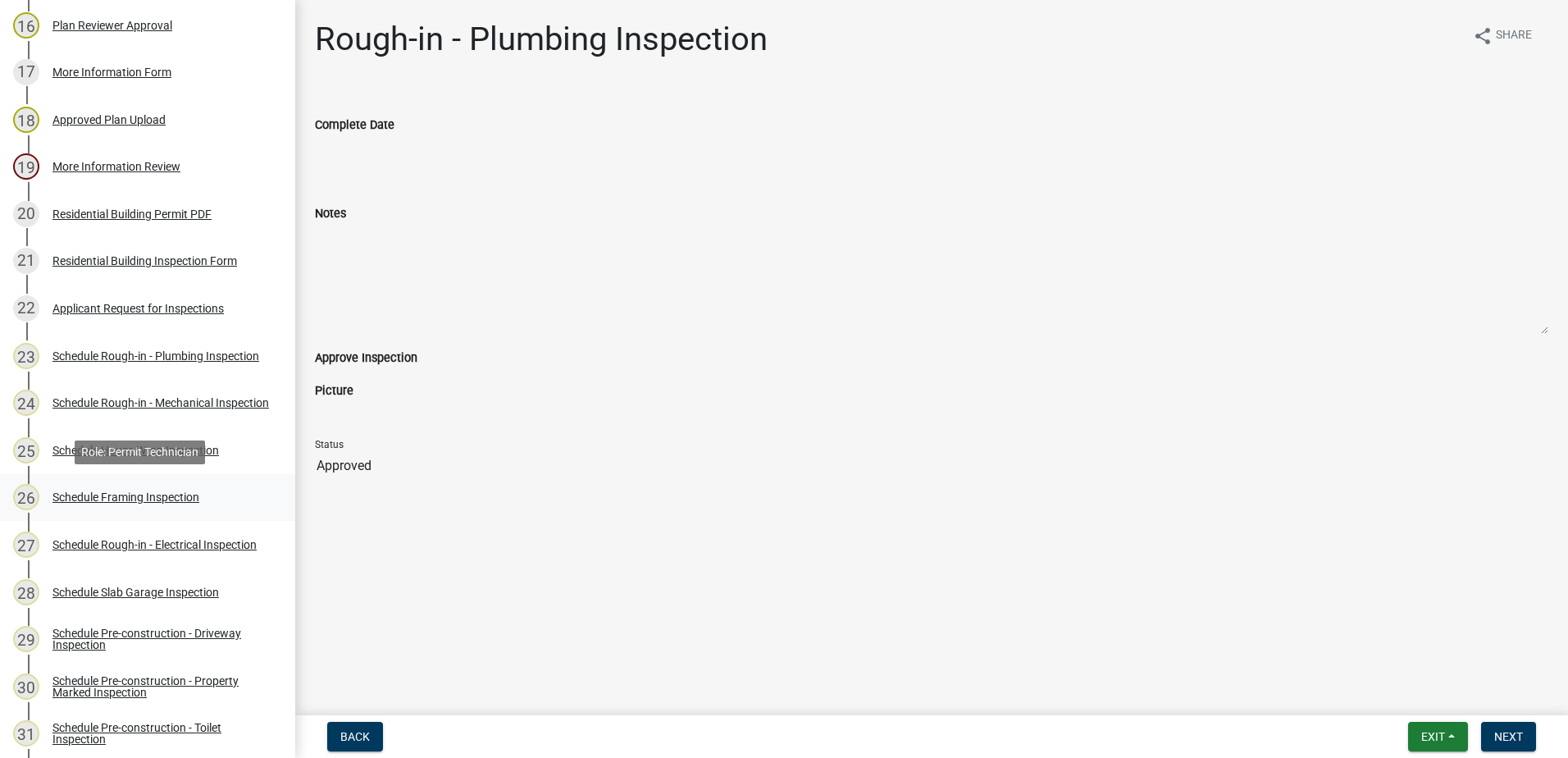
click at [130, 493] on div "Schedule Framing Inspection" at bounding box center [126, 496] width 147 height 11
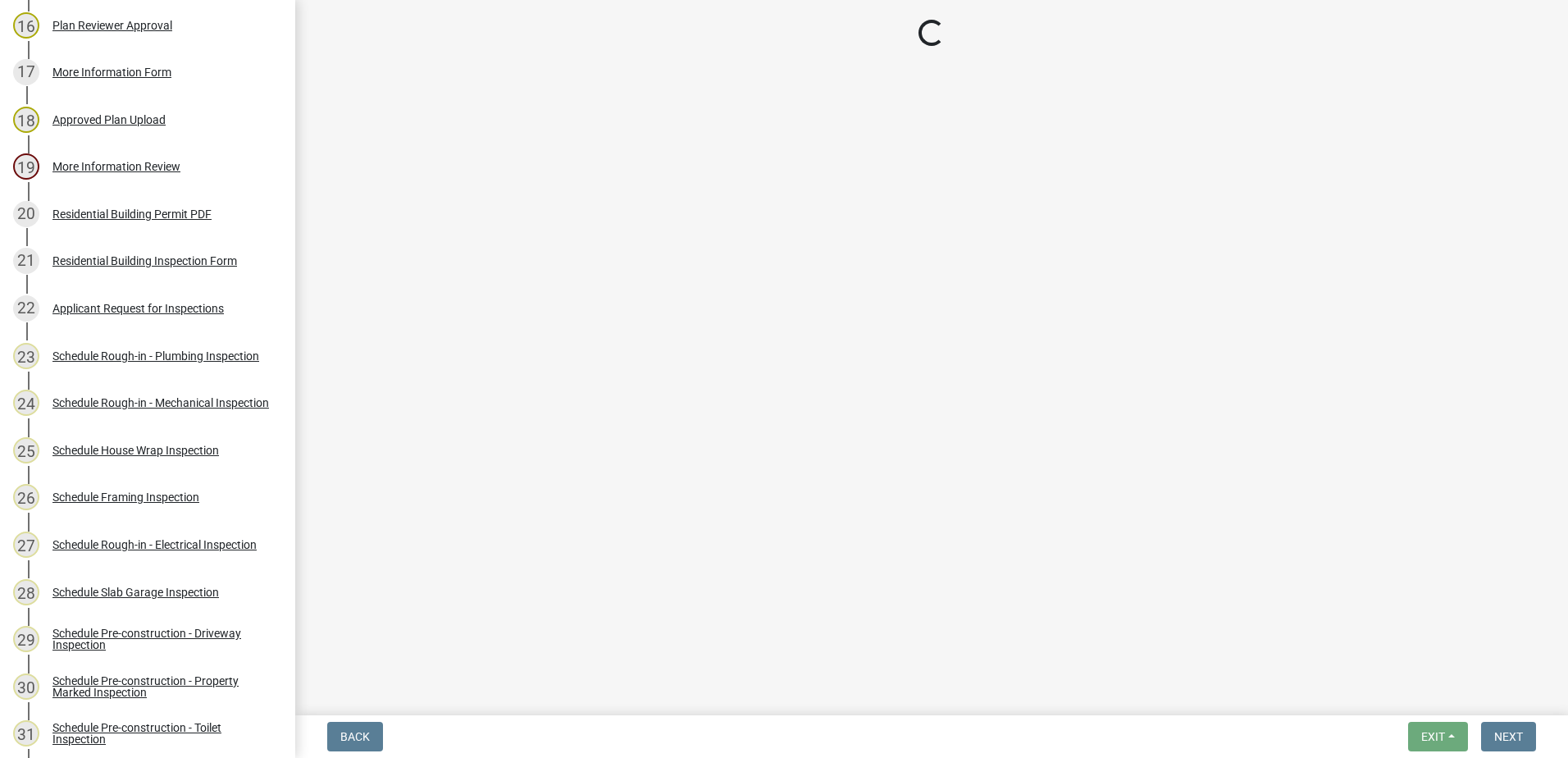
select select "07642ab0-564c-47bb-824b-0ccf2da83593"
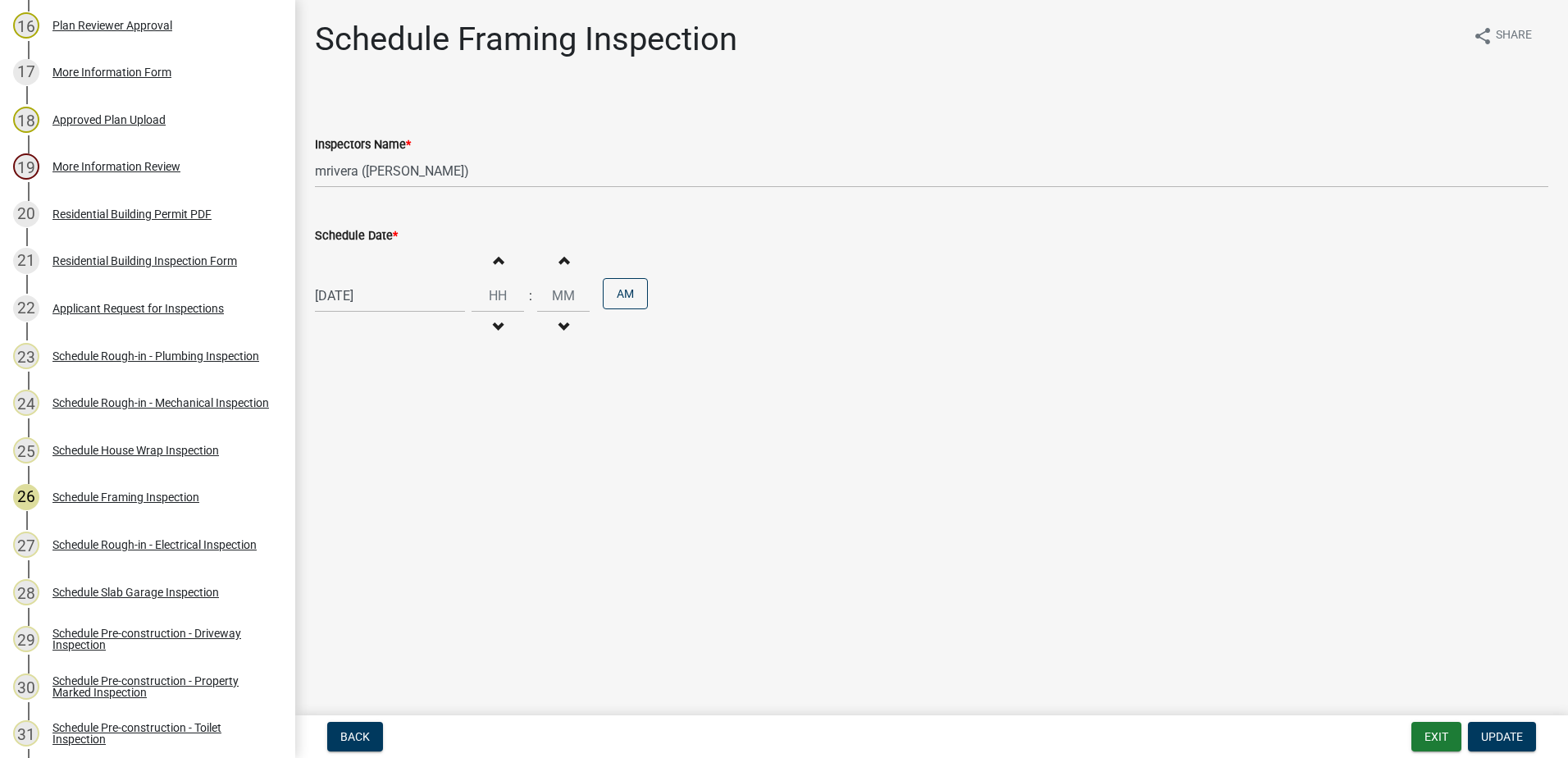
select select "10"
select select "2025"
click at [327, 300] on div "10/10/2025 Jan Feb Mar Apr May Jun Jul Aug Sep Oct Nov Dec 1525 1526 1527 1528 …" at bounding box center [390, 295] width 150 height 34
click at [807, 407] on main "Schedule Framing Inspection share Share Inspectors Name * Select Item... mriver…" at bounding box center [931, 354] width 1273 height 709
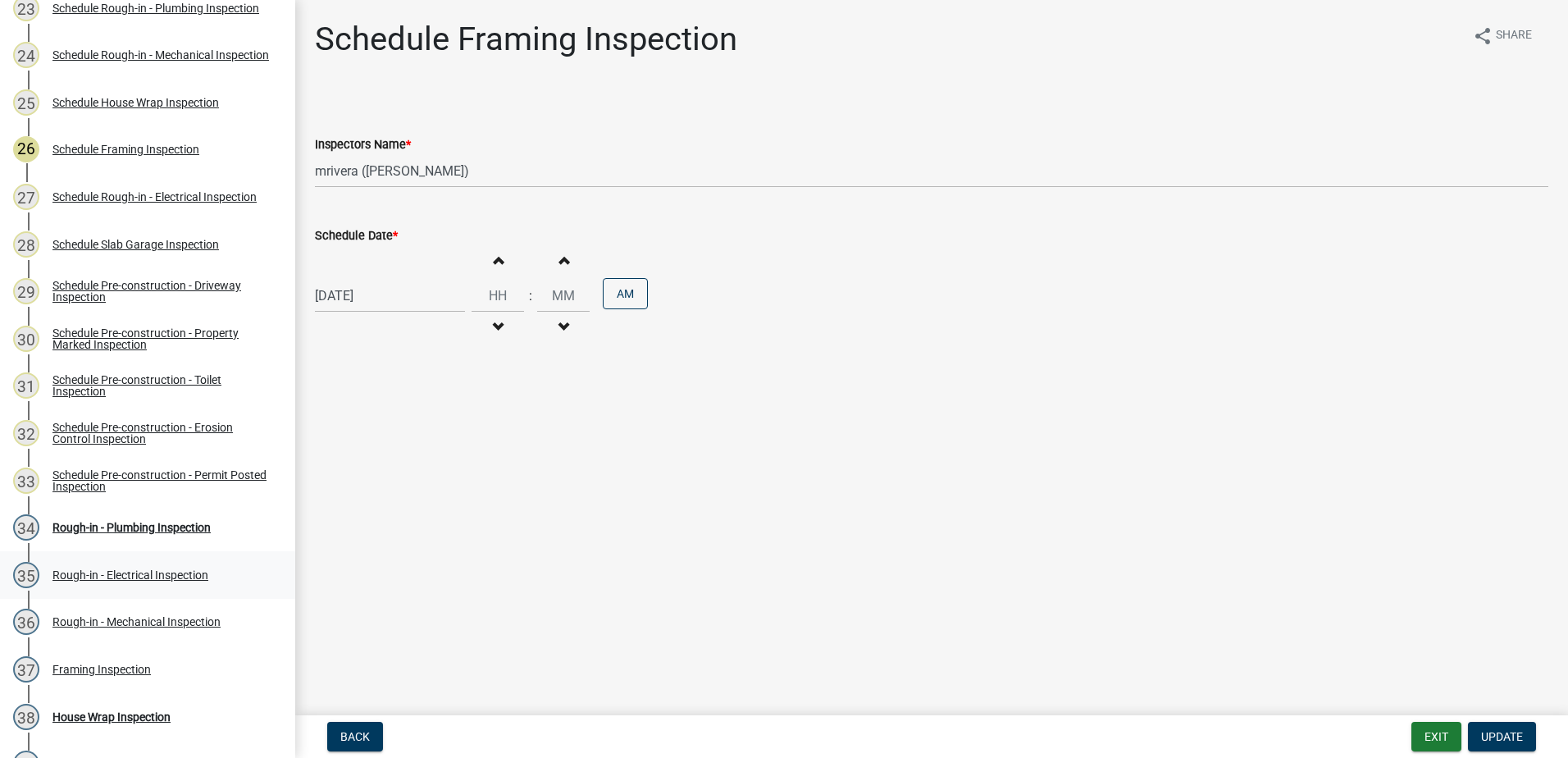
scroll to position [1230, 0]
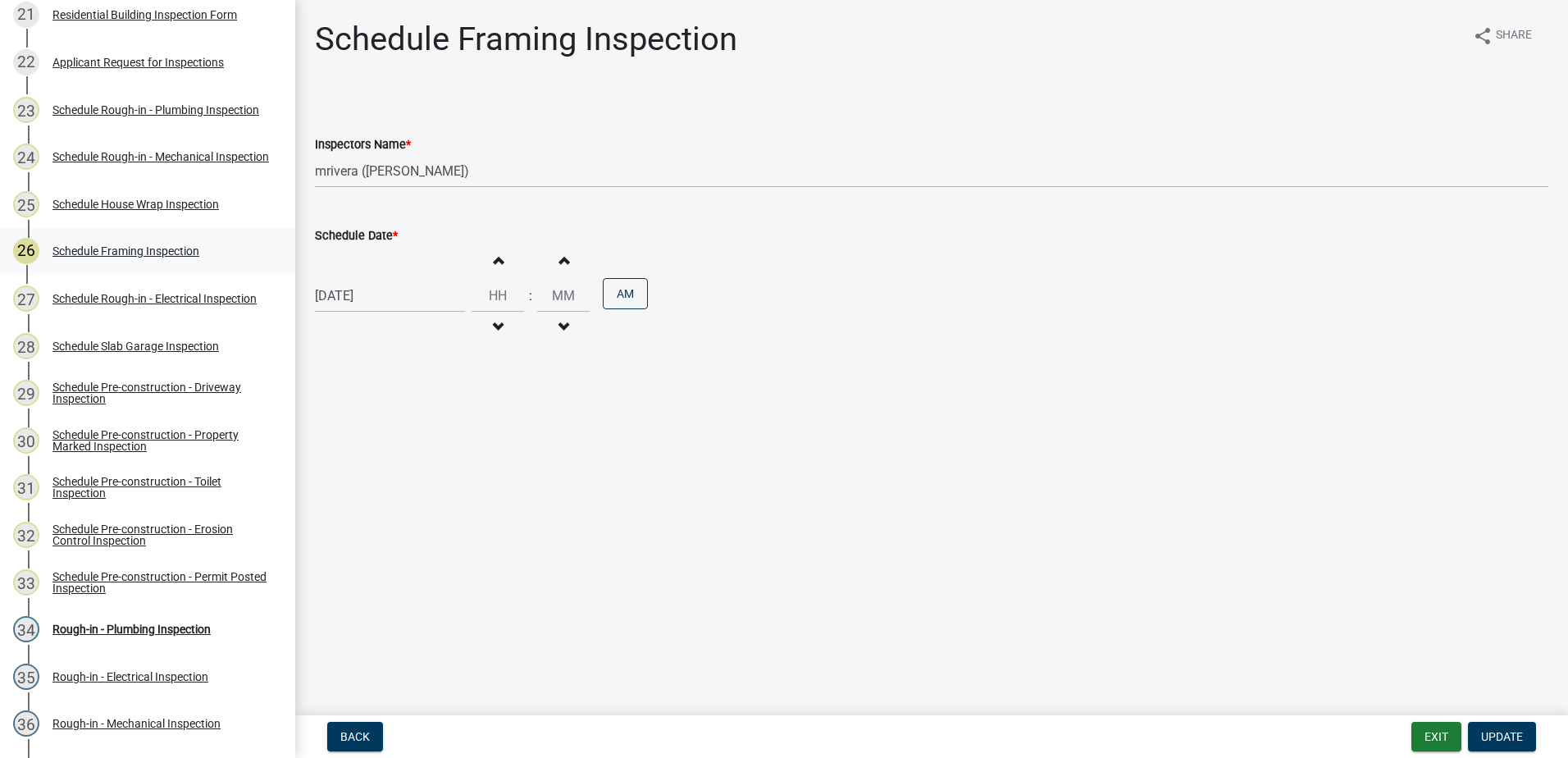
click at [142, 243] on div "26 Schedule Framing Inspection" at bounding box center [141, 251] width 255 height 26
click at [142, 243] on div "26 Schedule Framing Inspection" at bounding box center [141, 251] width 255 height 26
click at [136, 299] on div "Schedule Rough-in - Electrical Inspection" at bounding box center [154, 298] width 205 height 11
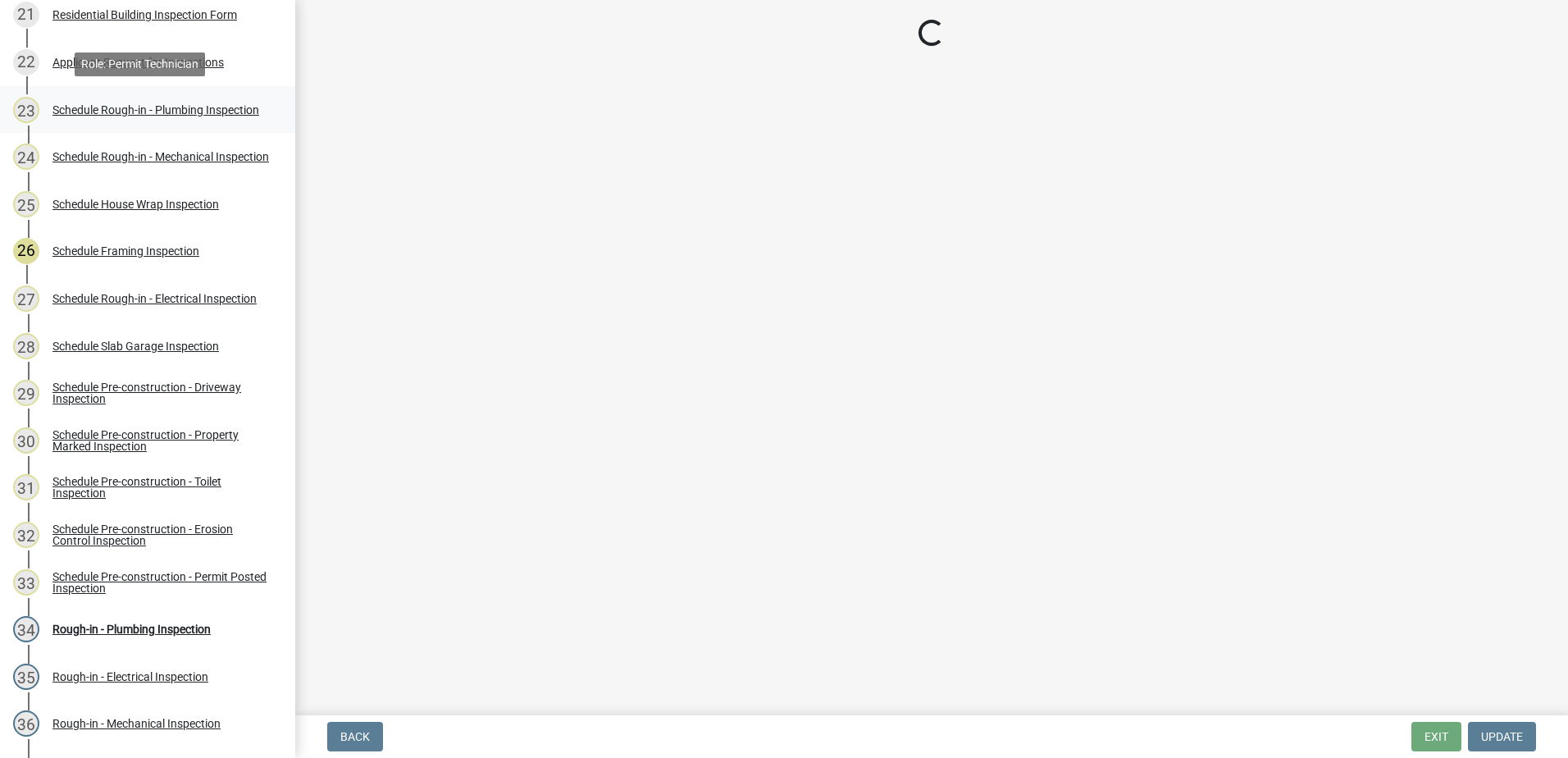
click at [154, 104] on div "Schedule Rough-in - Plumbing Inspection" at bounding box center [155, 110] width 206 height 11
select select "07642ab0-564c-47bb-824b-0ccf2da83593"
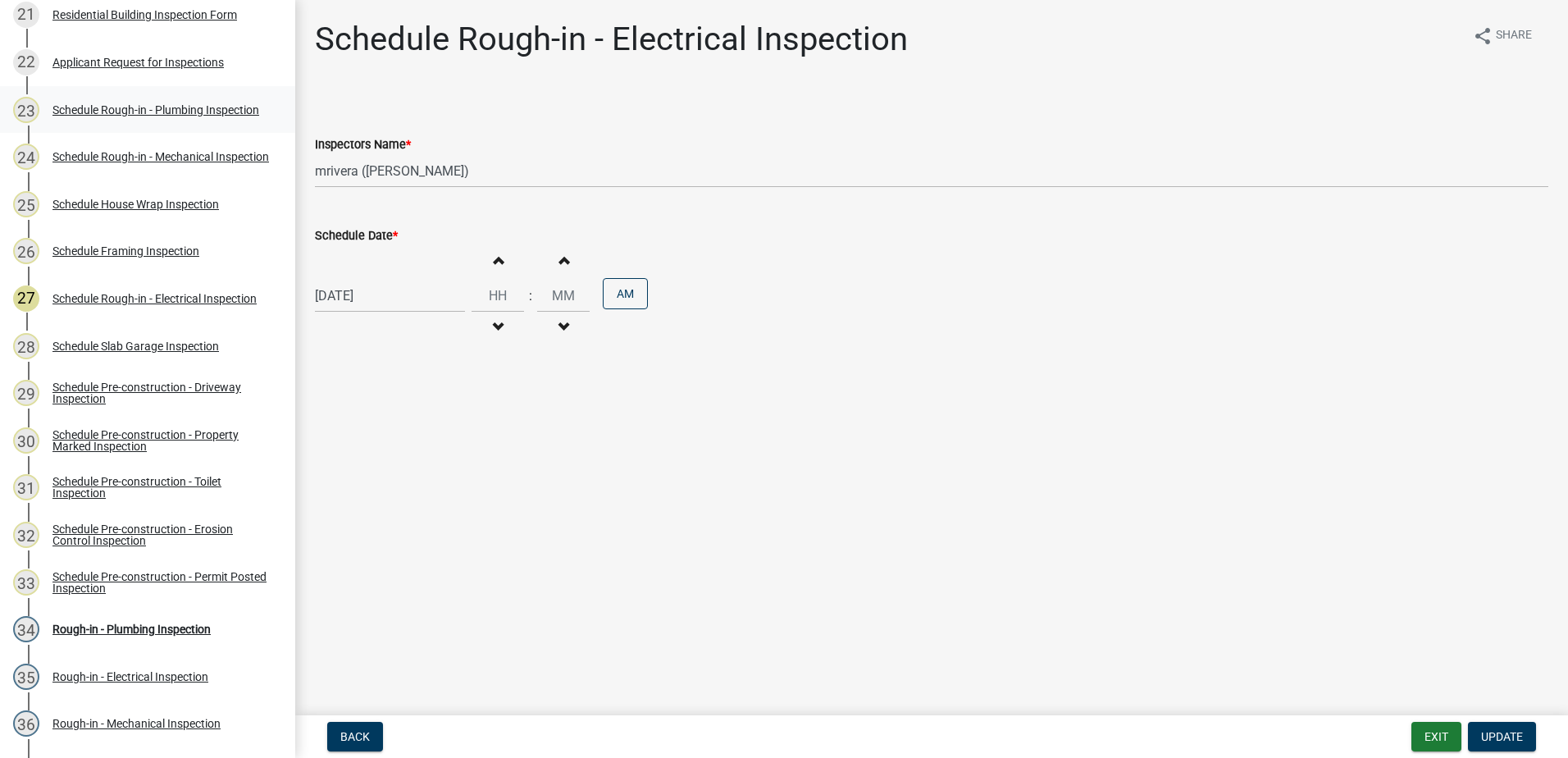
select select "07642ab0-564c-47bb-824b-0ccf2da83593"
click at [102, 105] on div "Schedule Rough-in - Plumbing Inspection" at bounding box center [155, 110] width 206 height 11
click at [371, 280] on div "10/13/2025" at bounding box center [390, 295] width 150 height 34
select select "10"
select select "2025"
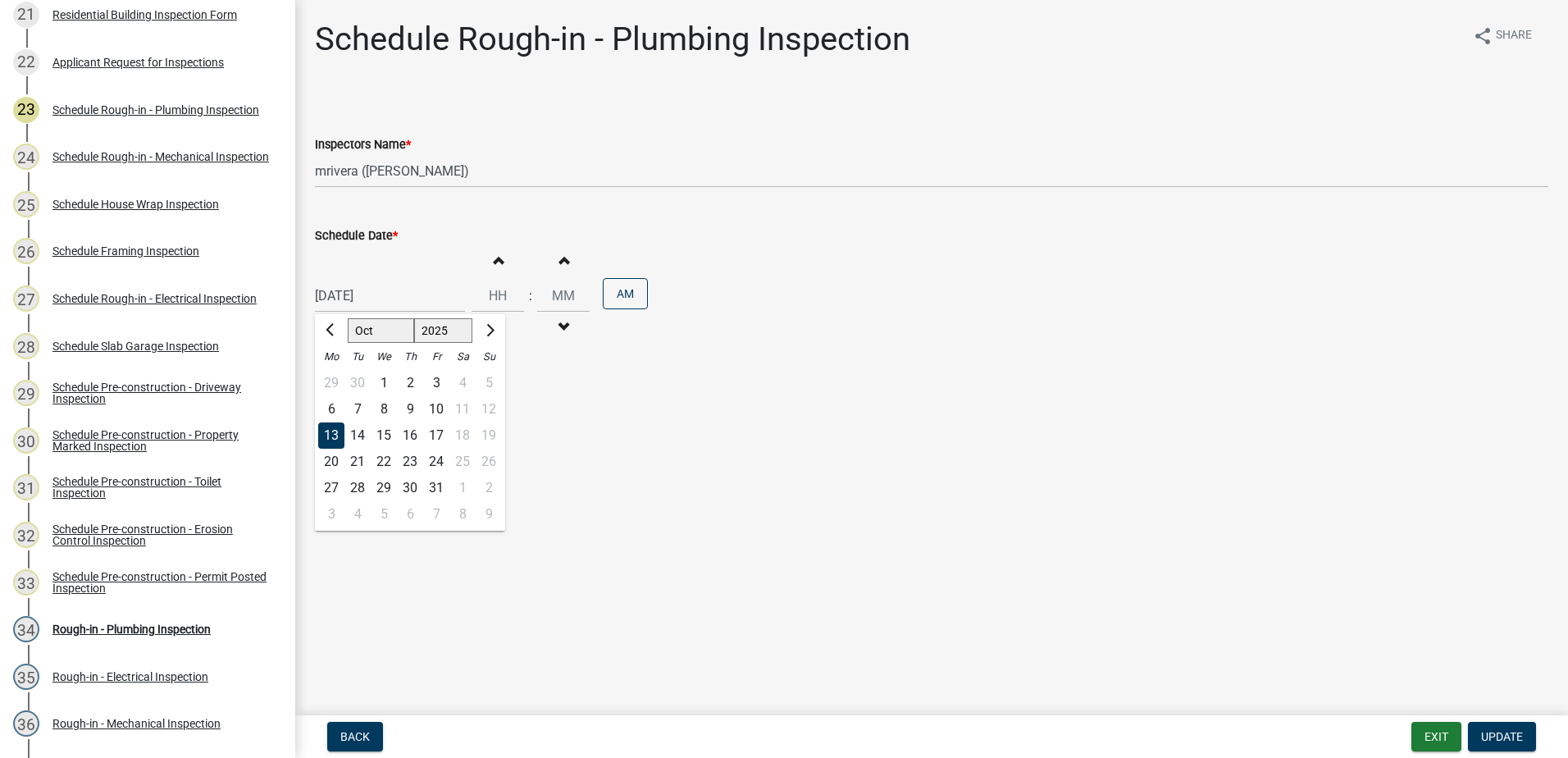
click at [358, 429] on div "14" at bounding box center [357, 435] width 26 height 26
type input "10/14/2025"
click at [1489, 733] on span "Update" at bounding box center [1502, 736] width 41 height 13
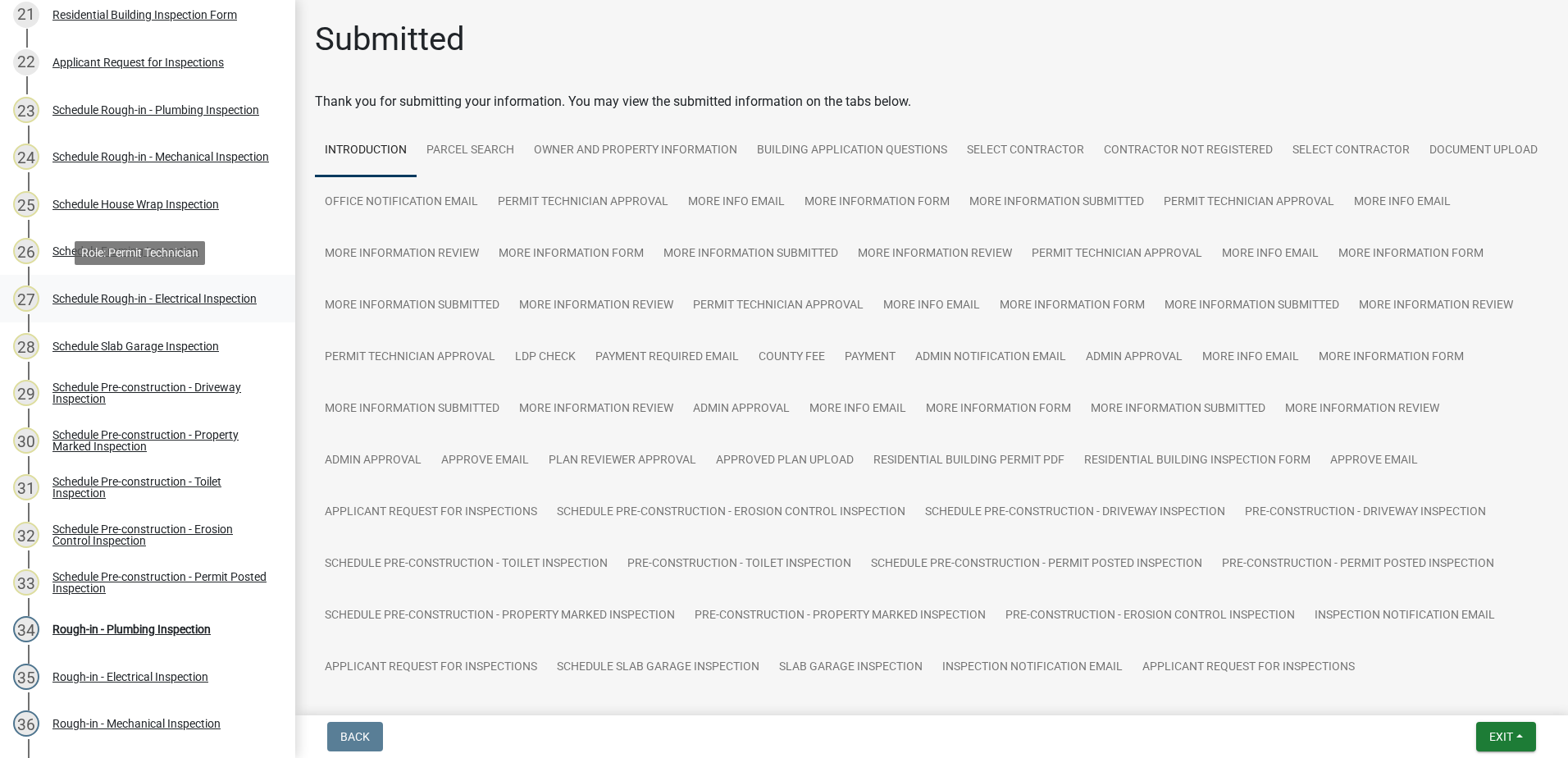
click at [93, 300] on div "Schedule Rough-in - Electrical Inspection" at bounding box center [154, 298] width 205 height 11
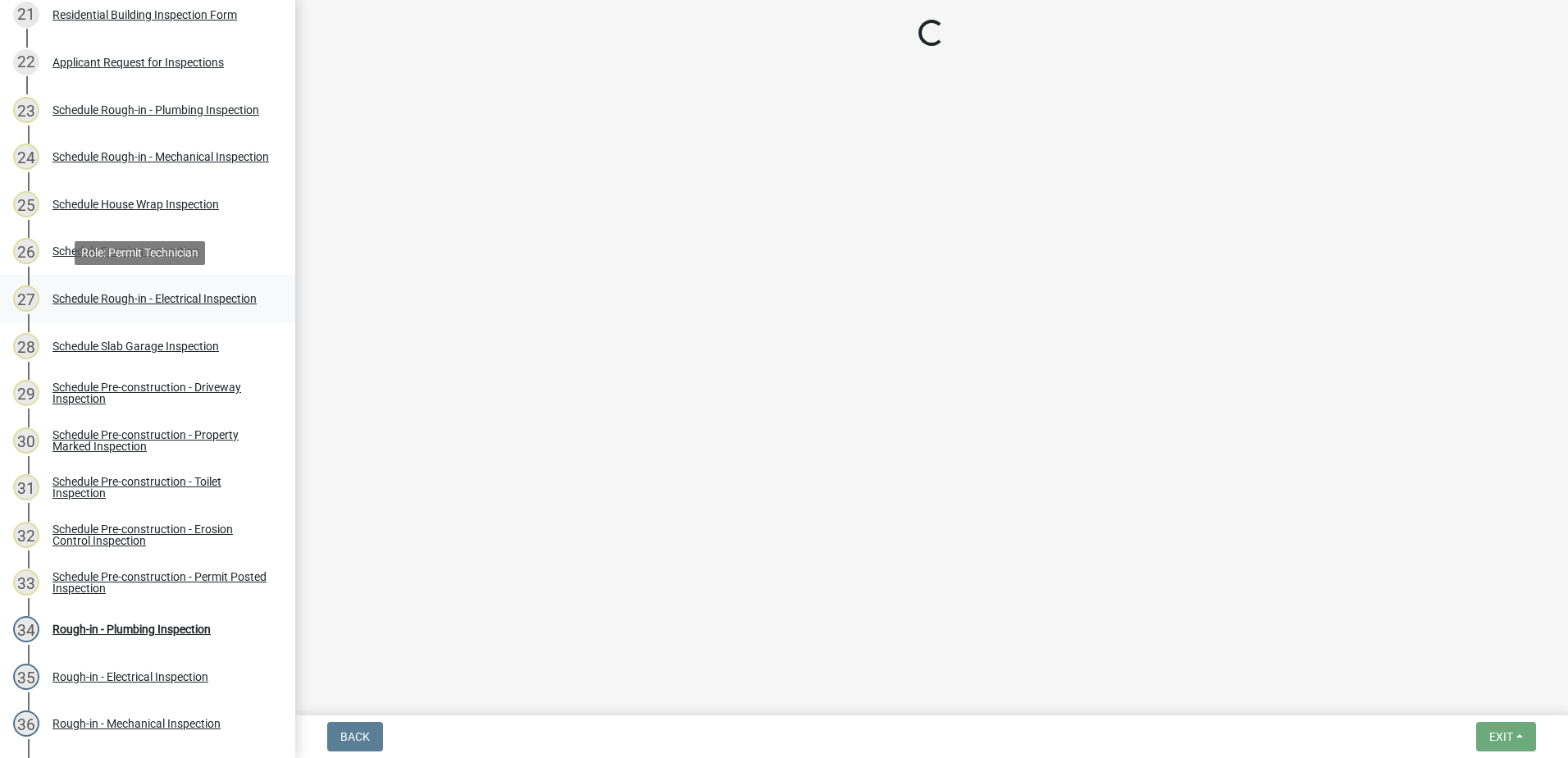
select select "07642ab0-564c-47bb-824b-0ccf2da83593"
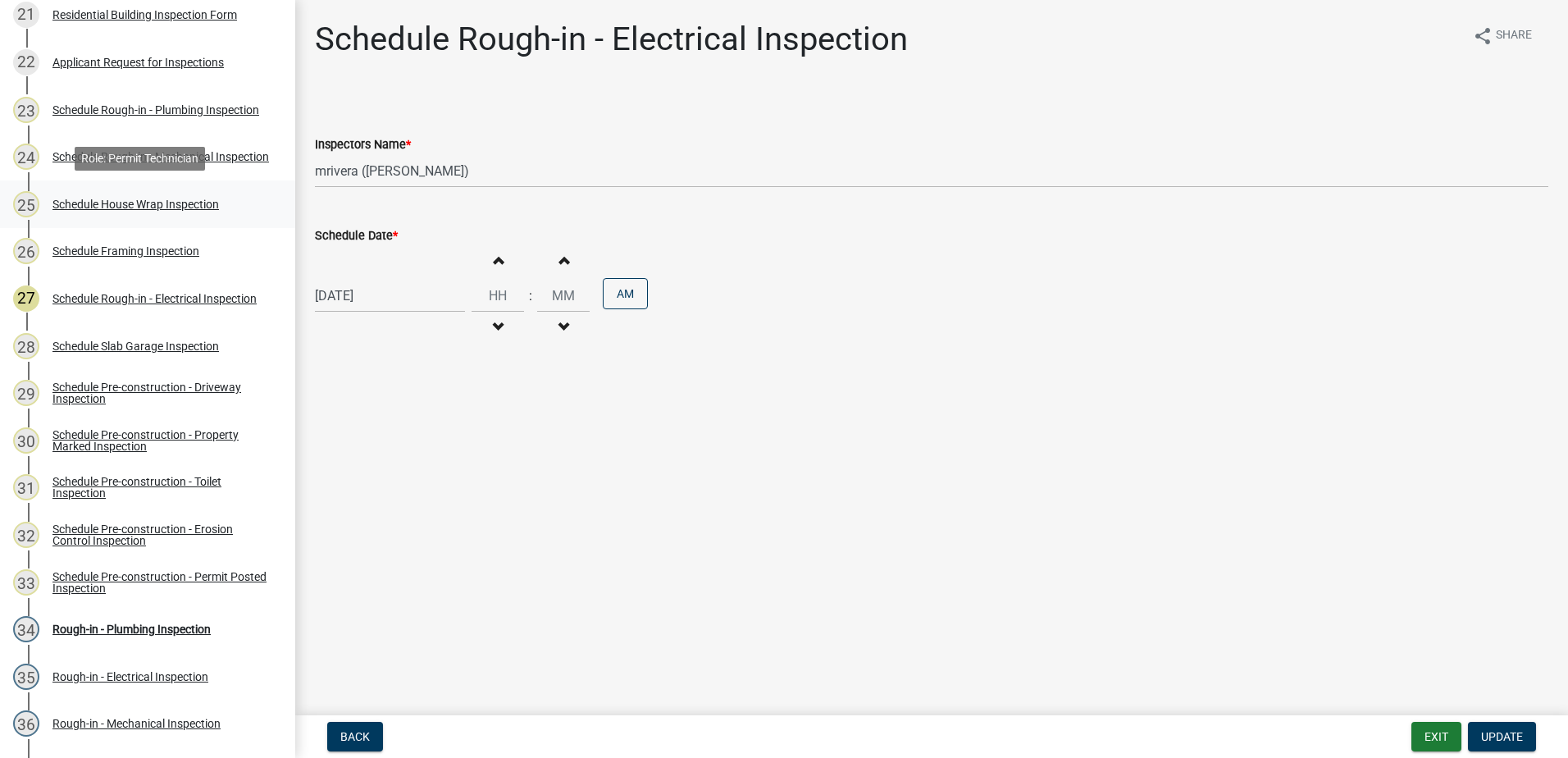
click at [109, 206] on div "Schedule House Wrap Inspection" at bounding box center [135, 204] width 167 height 11
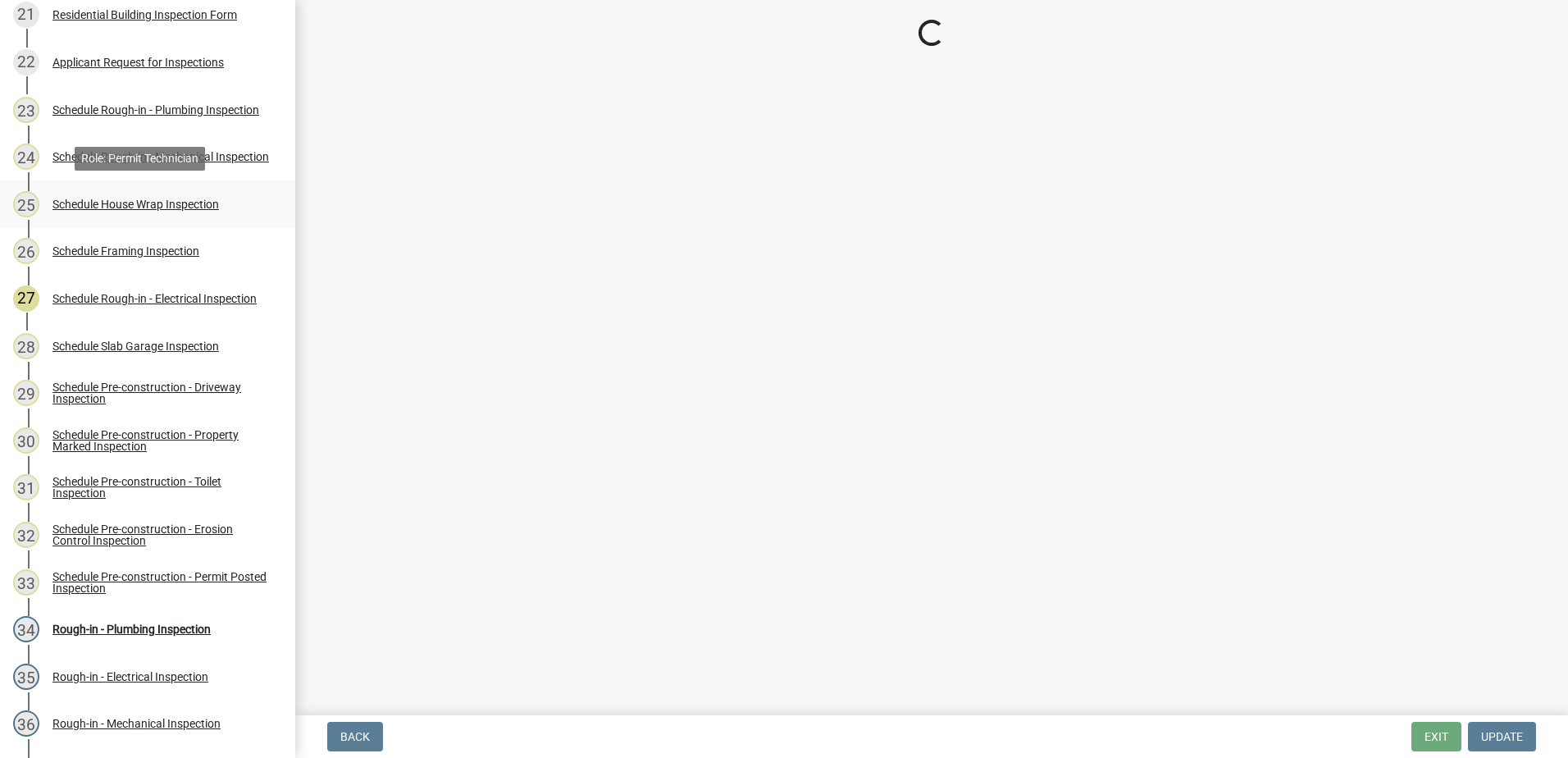
select select "07642ab0-564c-47bb-824b-0ccf2da83593"
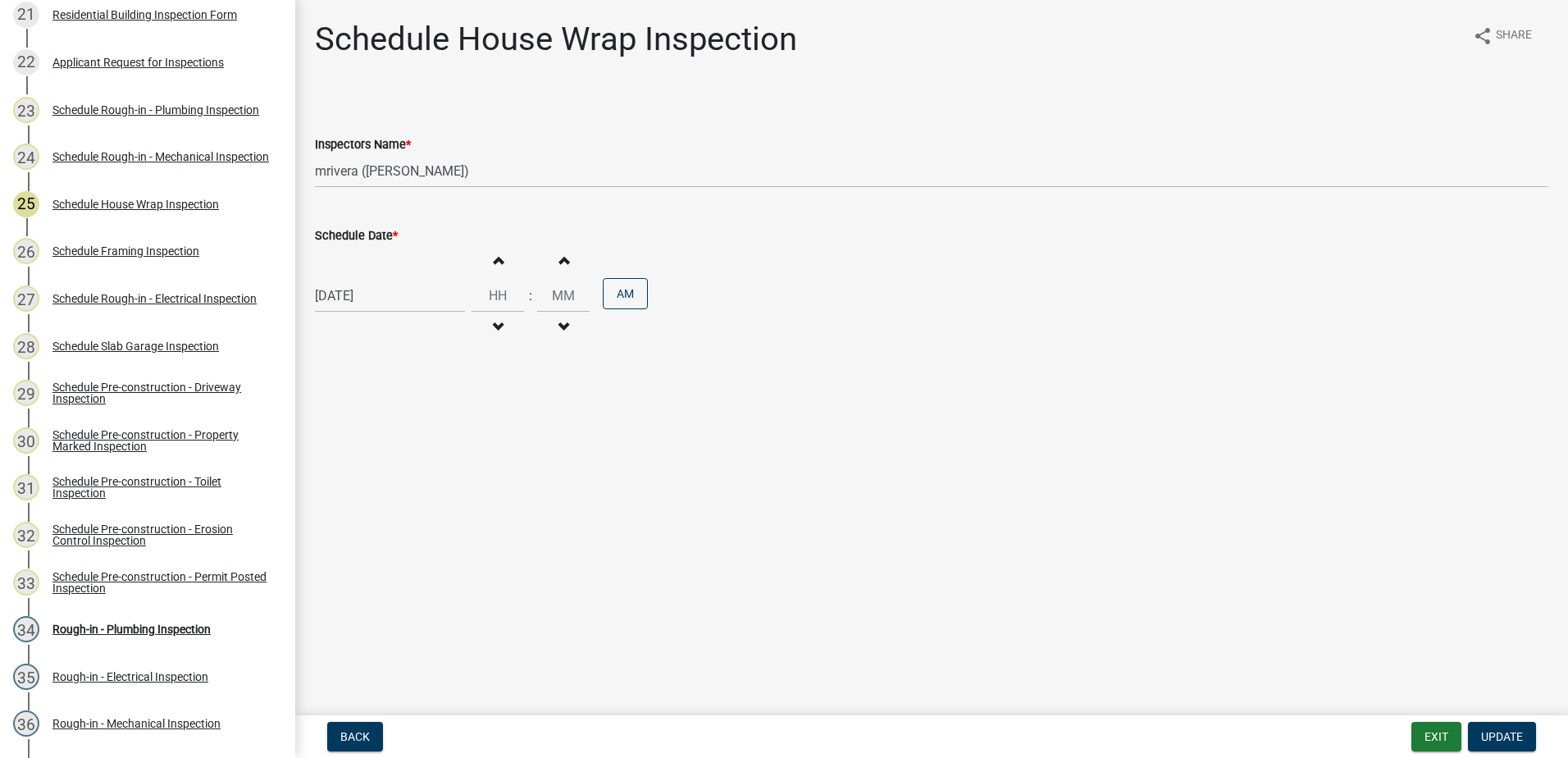
select select "10"
select select "2025"
click at [371, 295] on div "10/10/2025 Jan Feb Mar Apr May Jun Jul Aug Sep Oct Nov Dec 1525 1526 1527 1528 …" at bounding box center [390, 295] width 150 height 34
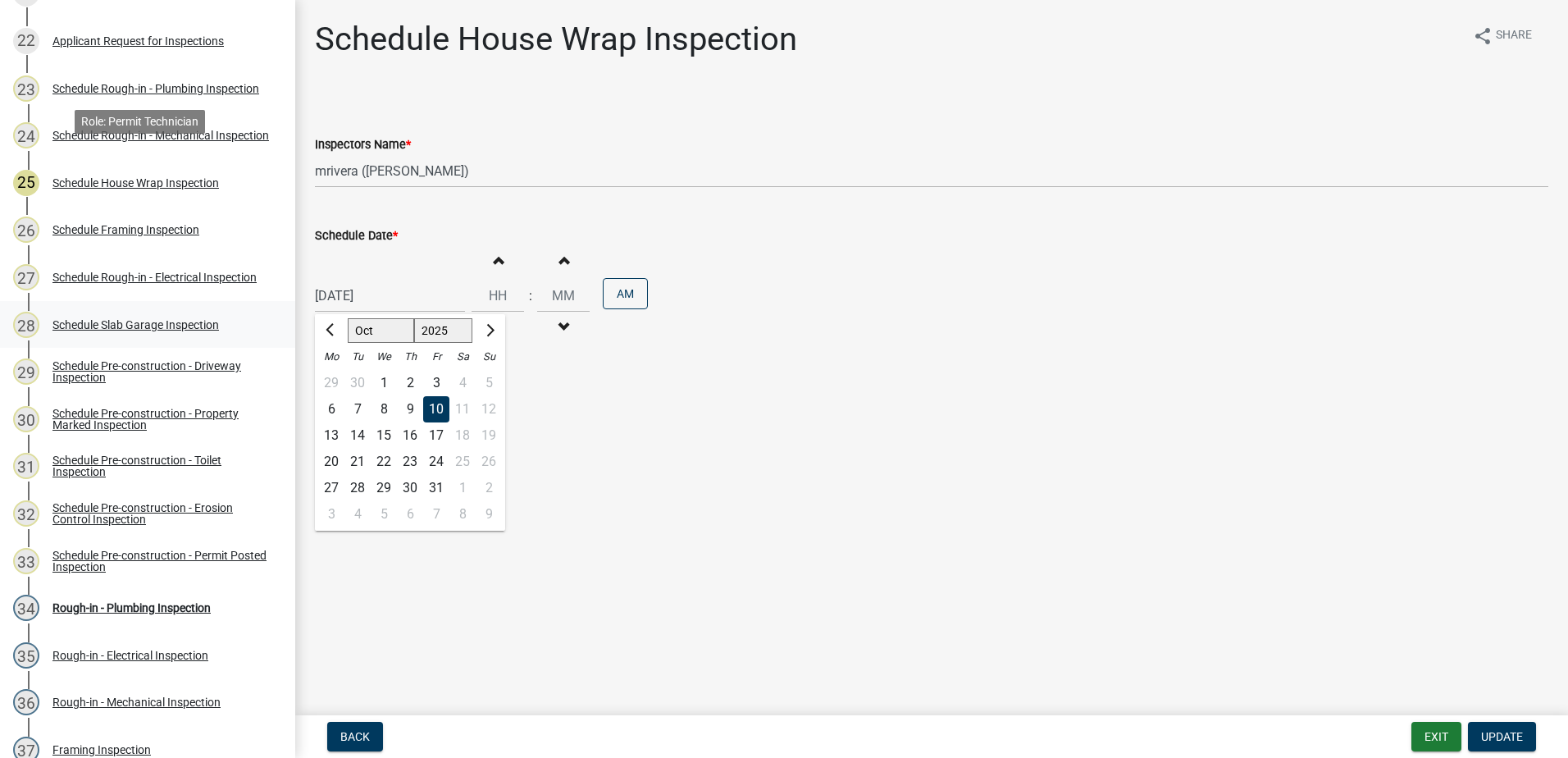
scroll to position [1476, 0]
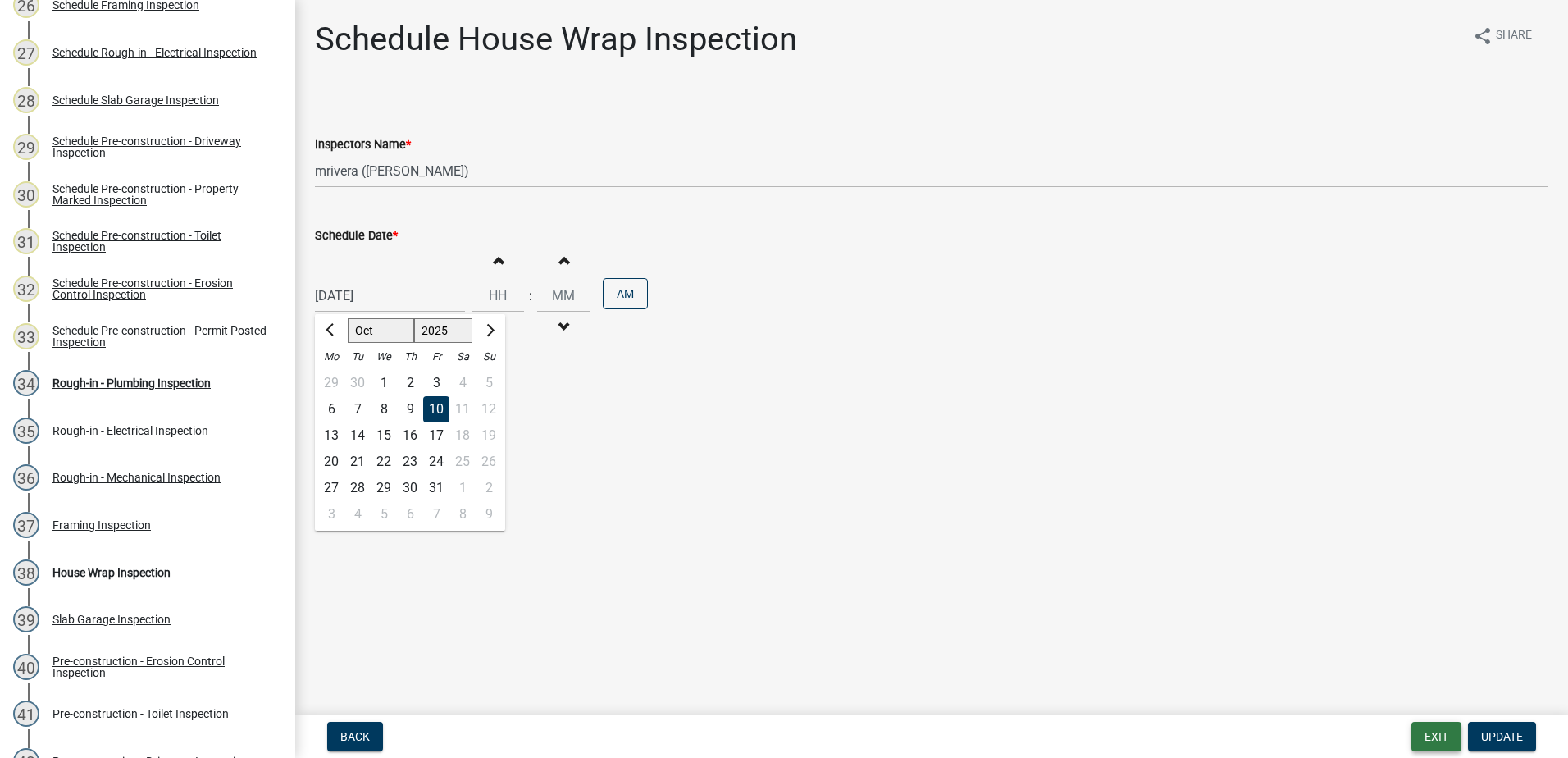
click at [1441, 728] on button "Exit" at bounding box center [1436, 736] width 50 height 29
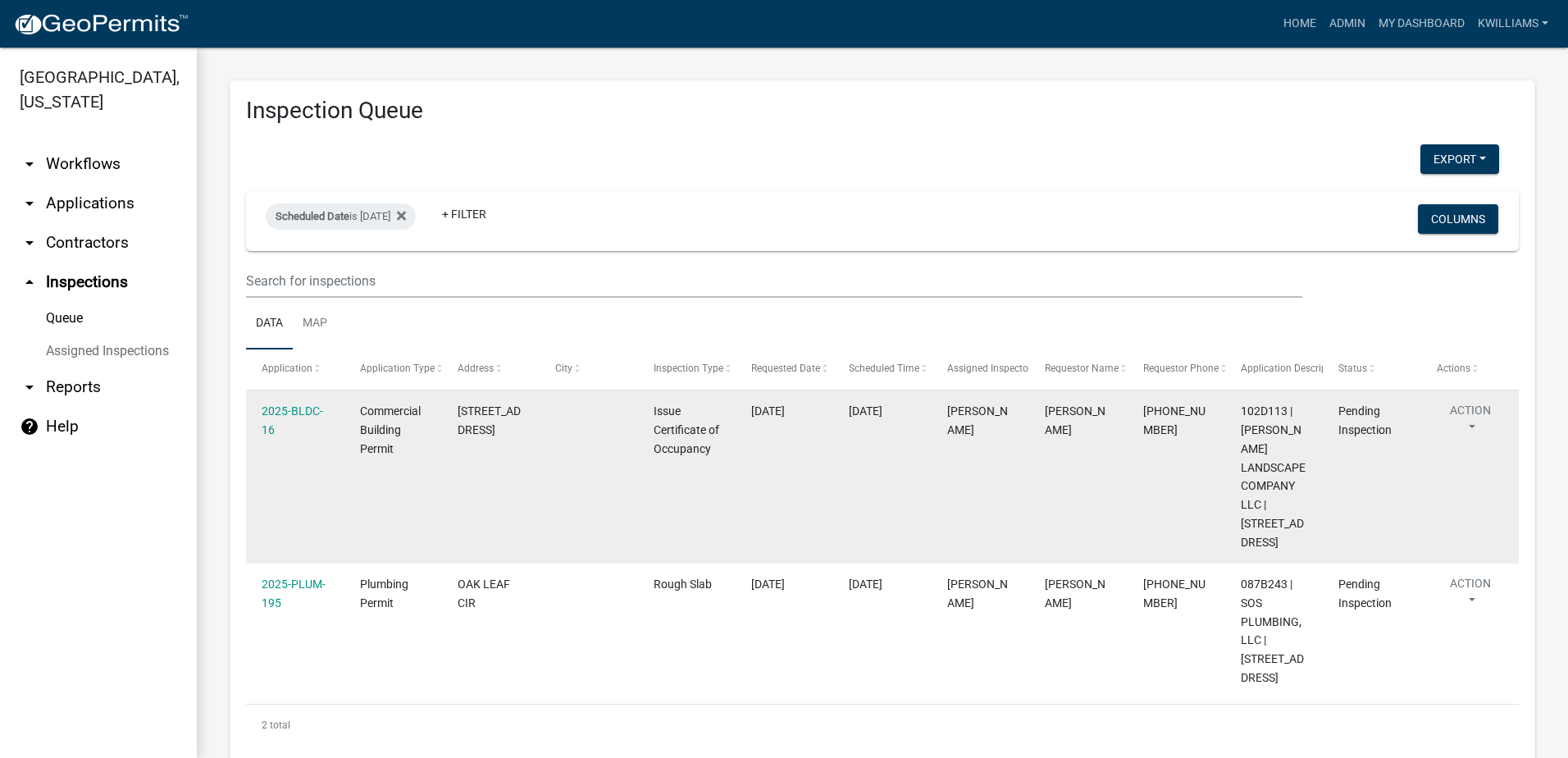
scroll to position [54, 0]
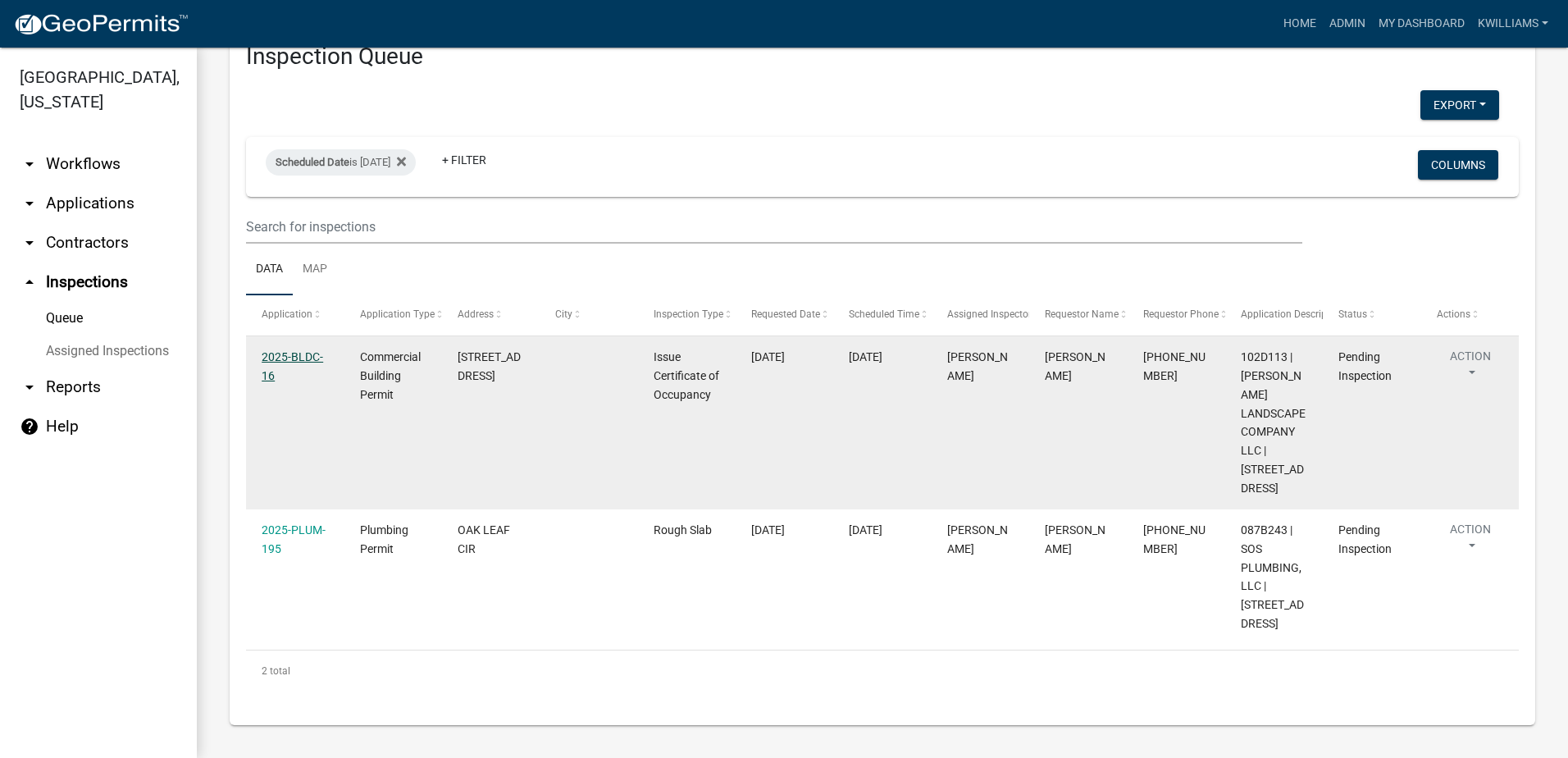
click at [286, 360] on link "2025-BLDC-16" at bounding box center [292, 366] width 61 height 32
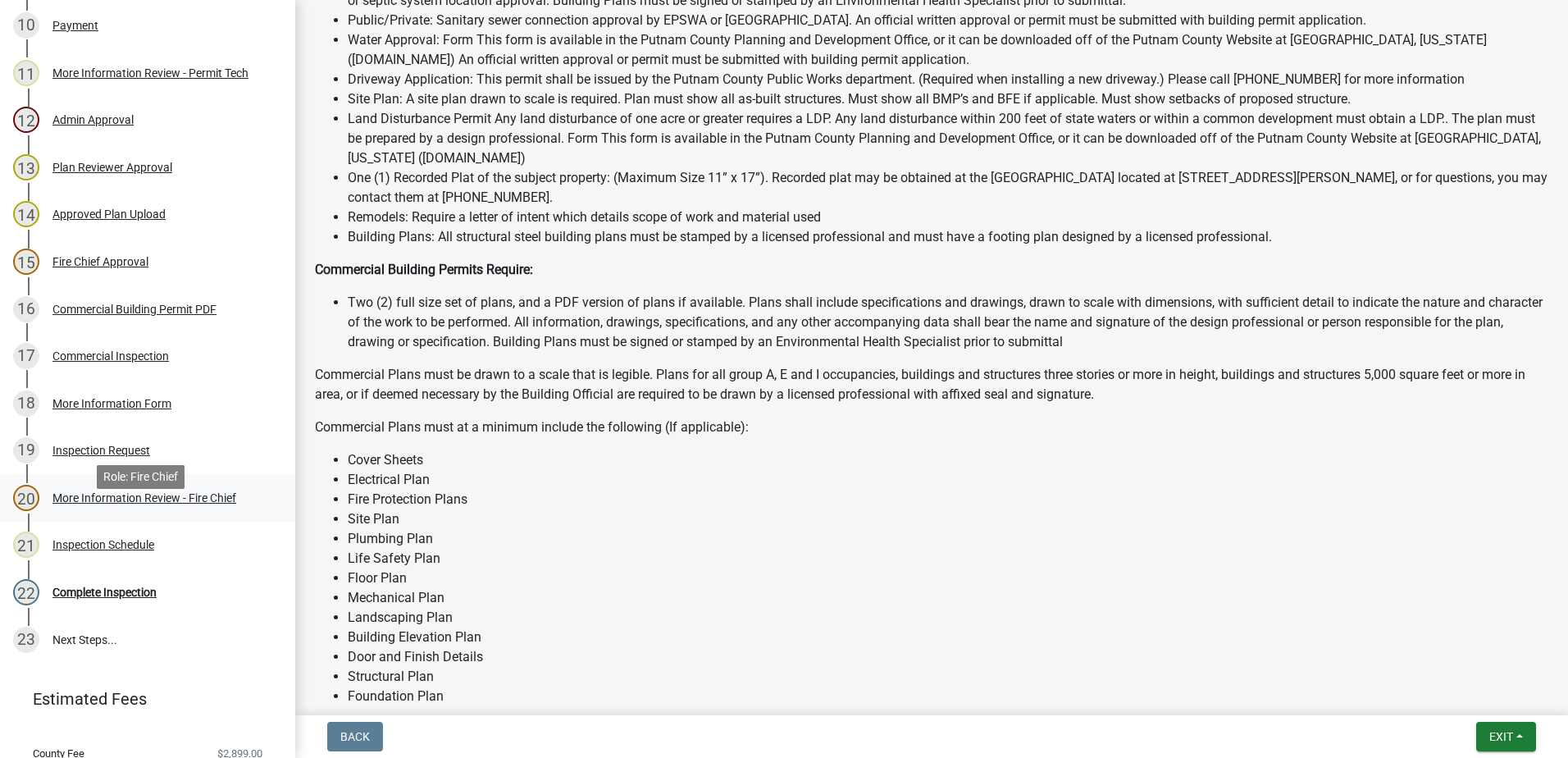
scroll to position [700, 0]
click at [128, 599] on div "Complete Inspection" at bounding box center [104, 592] width 104 height 11
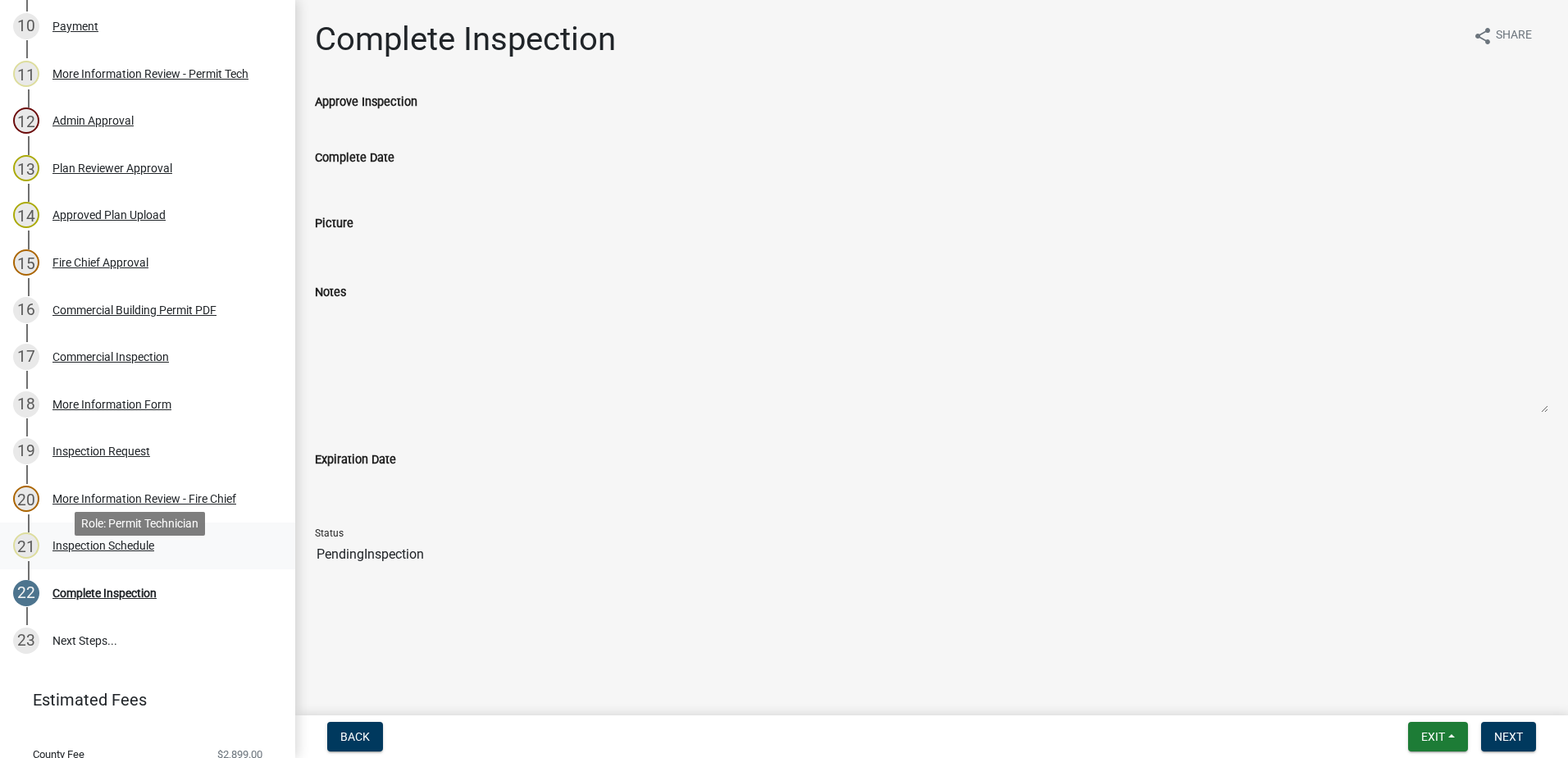
click at [123, 552] on div "Inspection Schedule" at bounding box center [104, 545] width 102 height 11
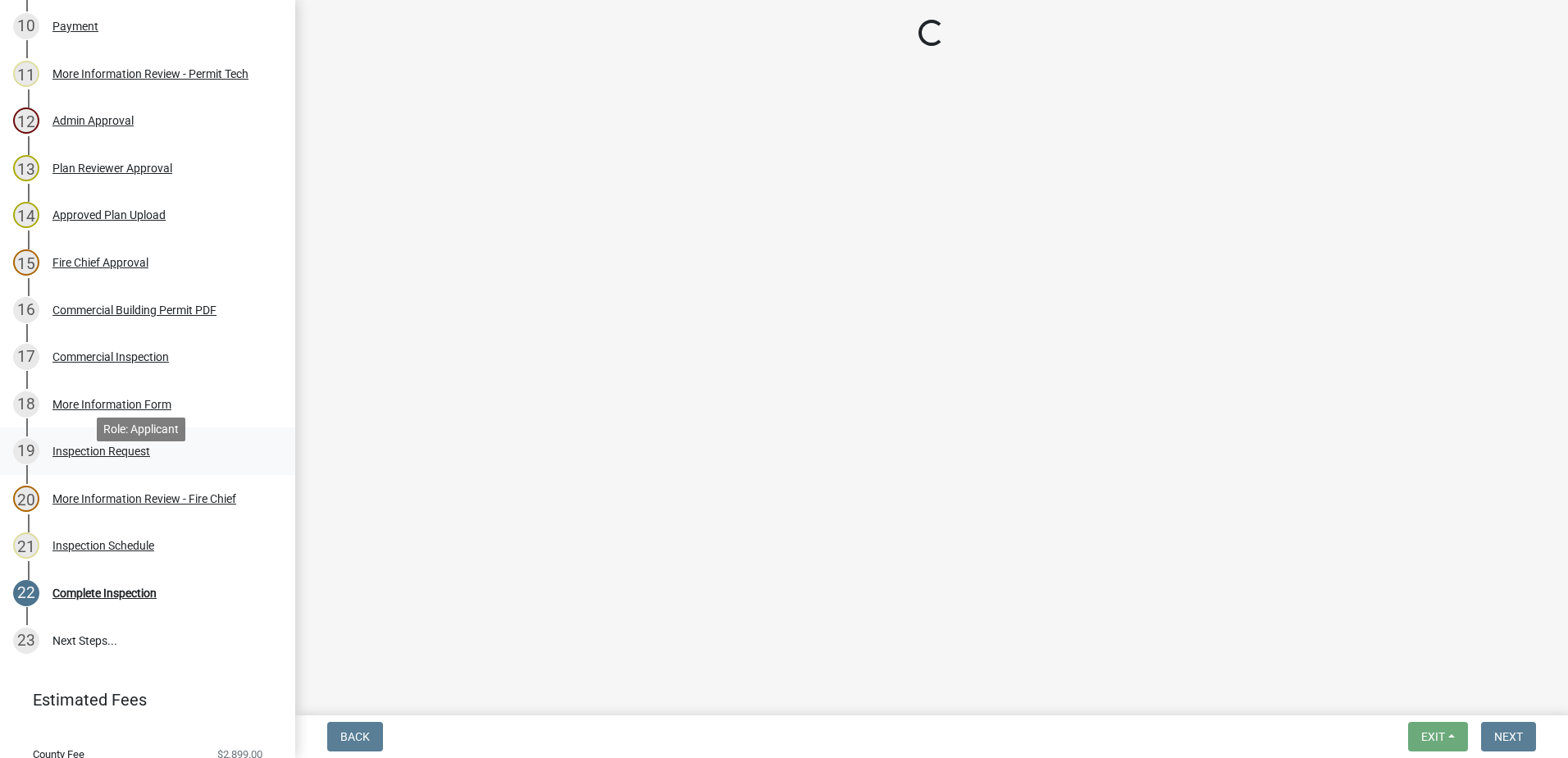
select select "07642ab0-564c-47bb-824b-0ccf2da83593"
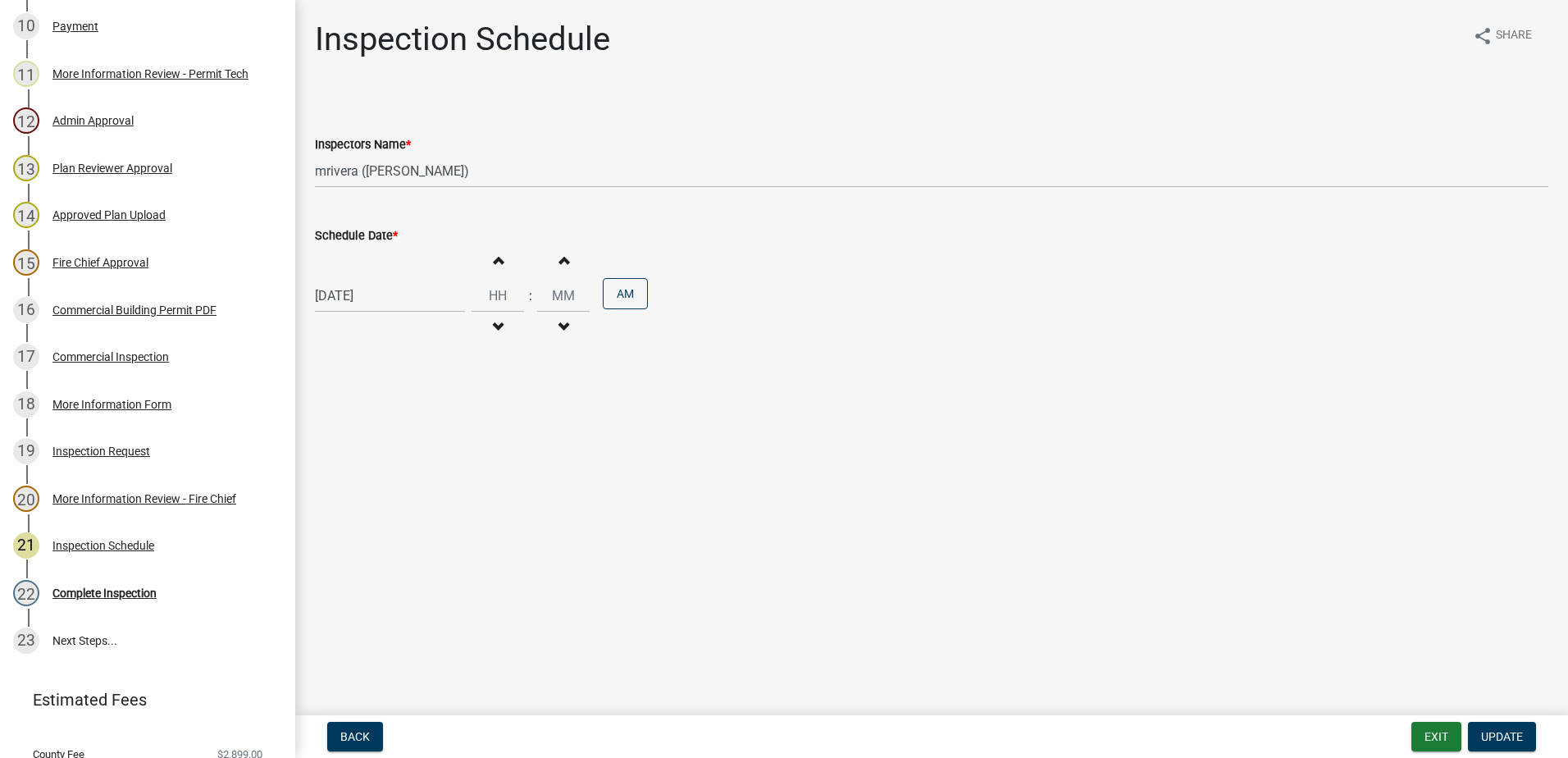
click at [330, 276] on div "10/13/2025 Increment hours Decrement hours : Increment minutes Decrement minute…" at bounding box center [931, 295] width 1233 height 101
select select "10"
select select "2025"
click at [340, 296] on div "10/13/2025 Jan Feb Mar Apr May Jun Jul Aug Sep Oct Nov Dec 1525 1526 1527 1528 …" at bounding box center [390, 295] width 150 height 34
click at [354, 430] on div "14" at bounding box center [357, 435] width 26 height 26
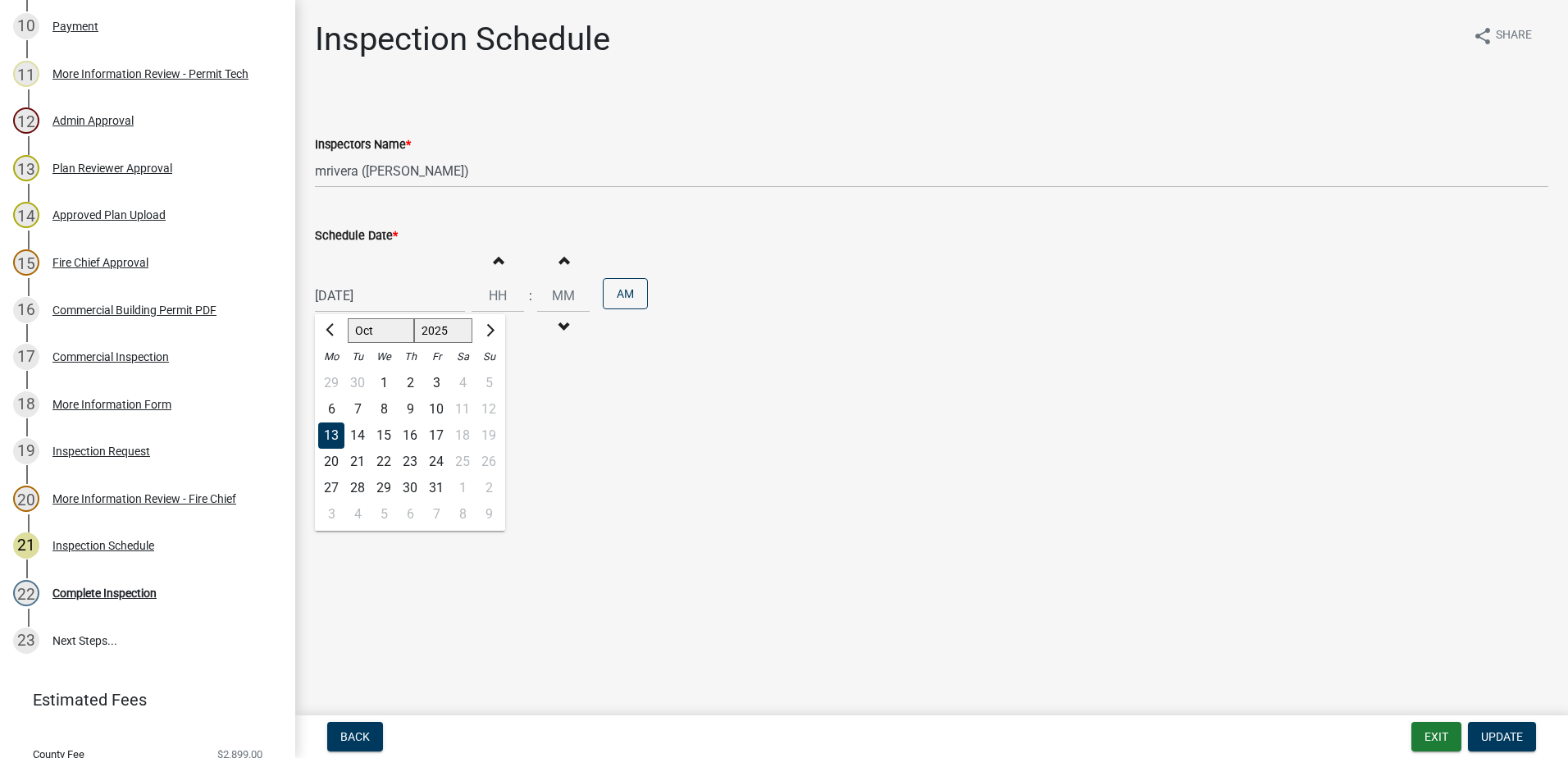
type input "10/14/2025"
click at [1502, 726] on button "Update" at bounding box center [1502, 736] width 68 height 29
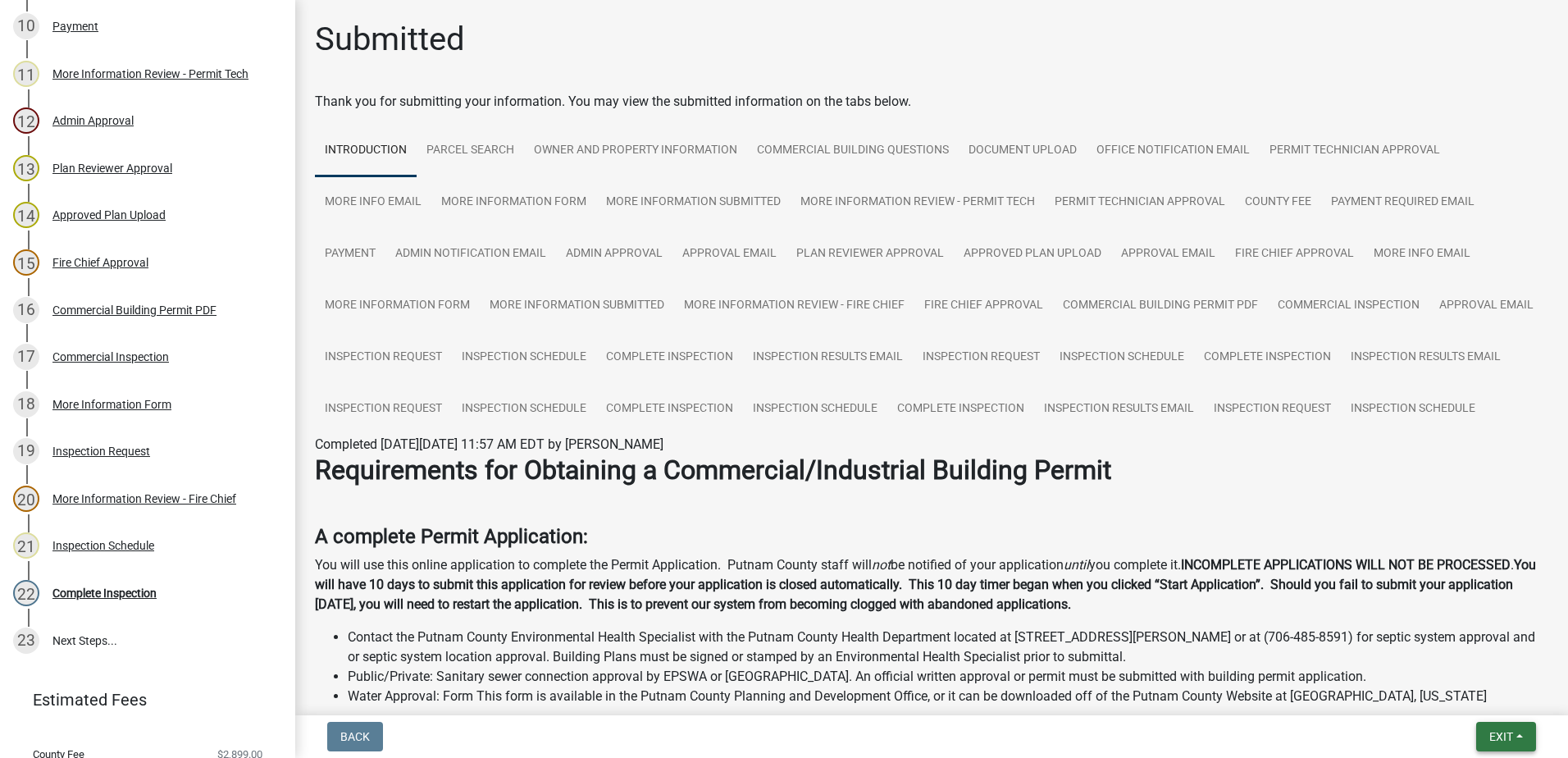
click at [1508, 744] on button "Exit" at bounding box center [1505, 736] width 60 height 29
click at [1463, 694] on button "Save & Exit" at bounding box center [1470, 694] width 131 height 40
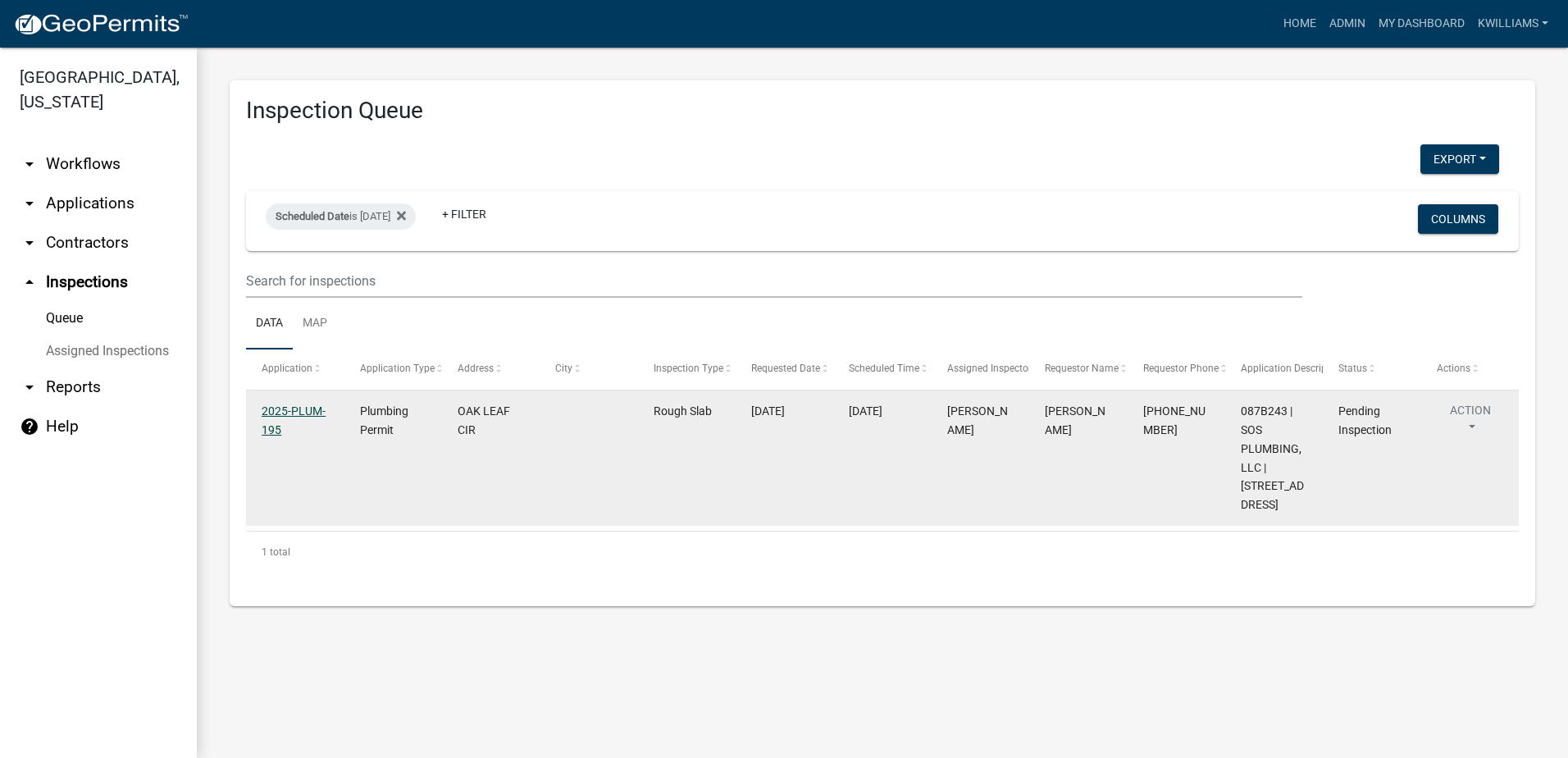
click at [288, 413] on link "2025-PLUM-195" at bounding box center [293, 420] width 64 height 32
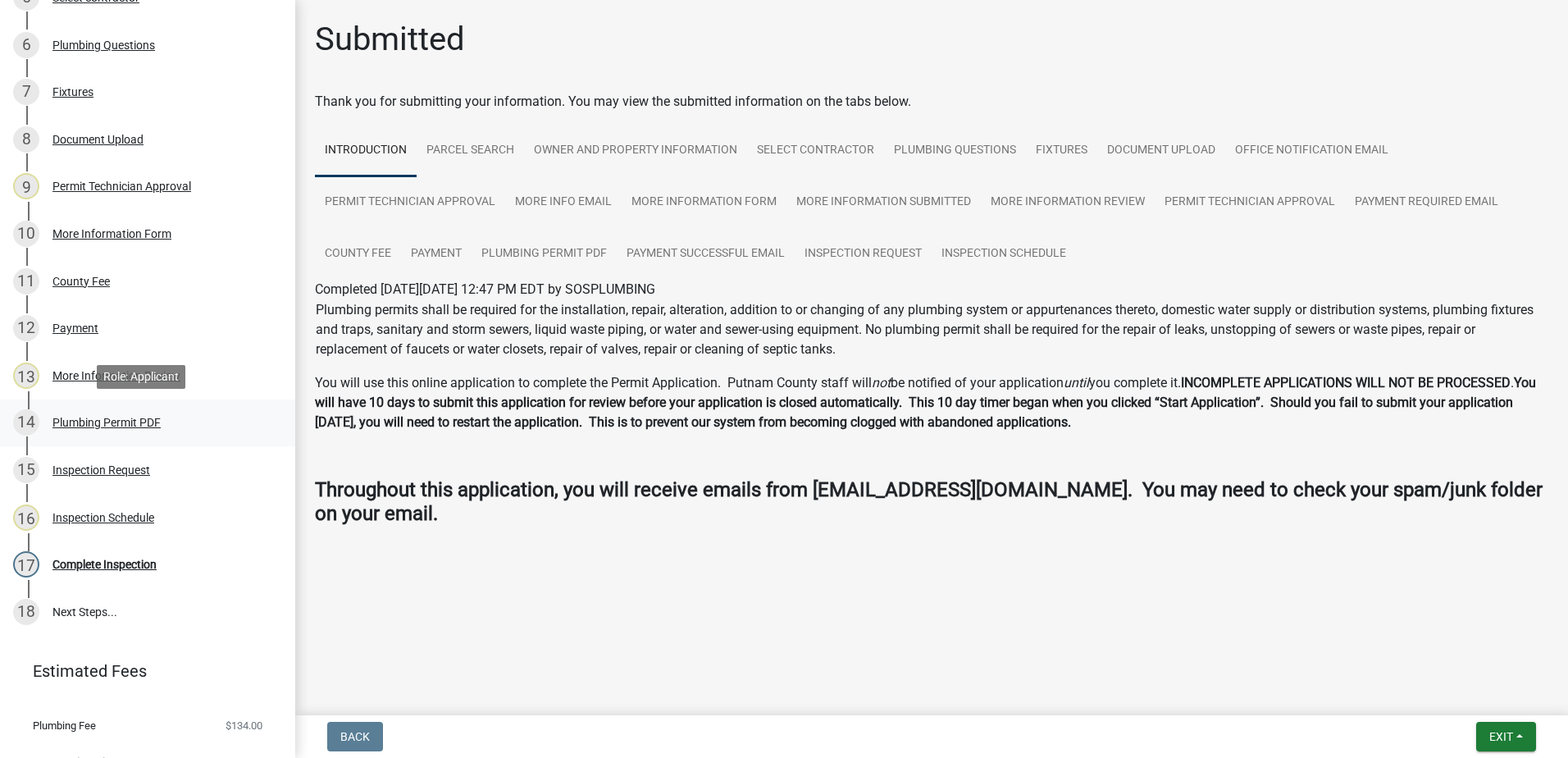
scroll to position [521, 0]
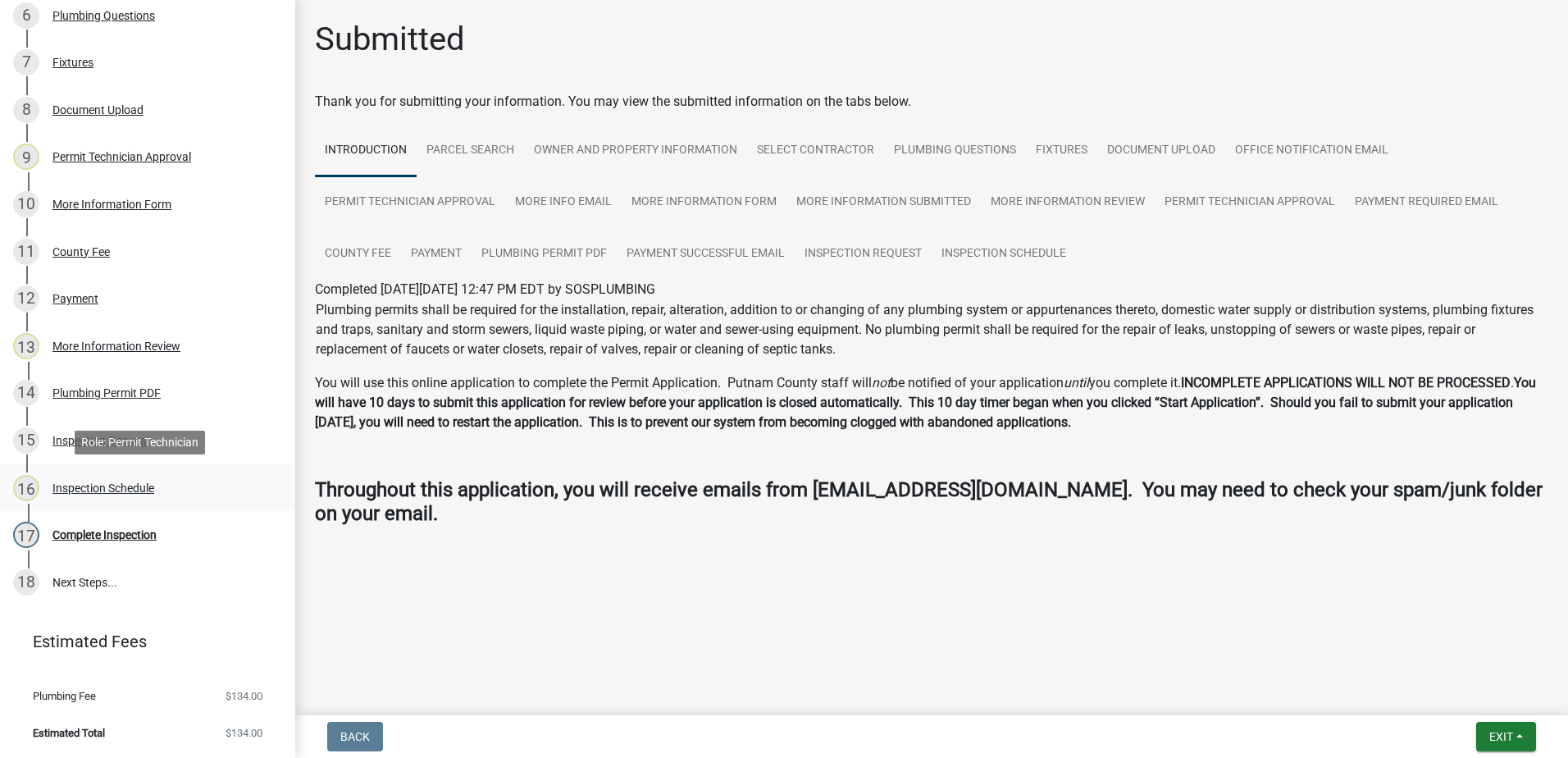
click at [123, 484] on div "Inspection Schedule" at bounding box center [104, 488] width 102 height 11
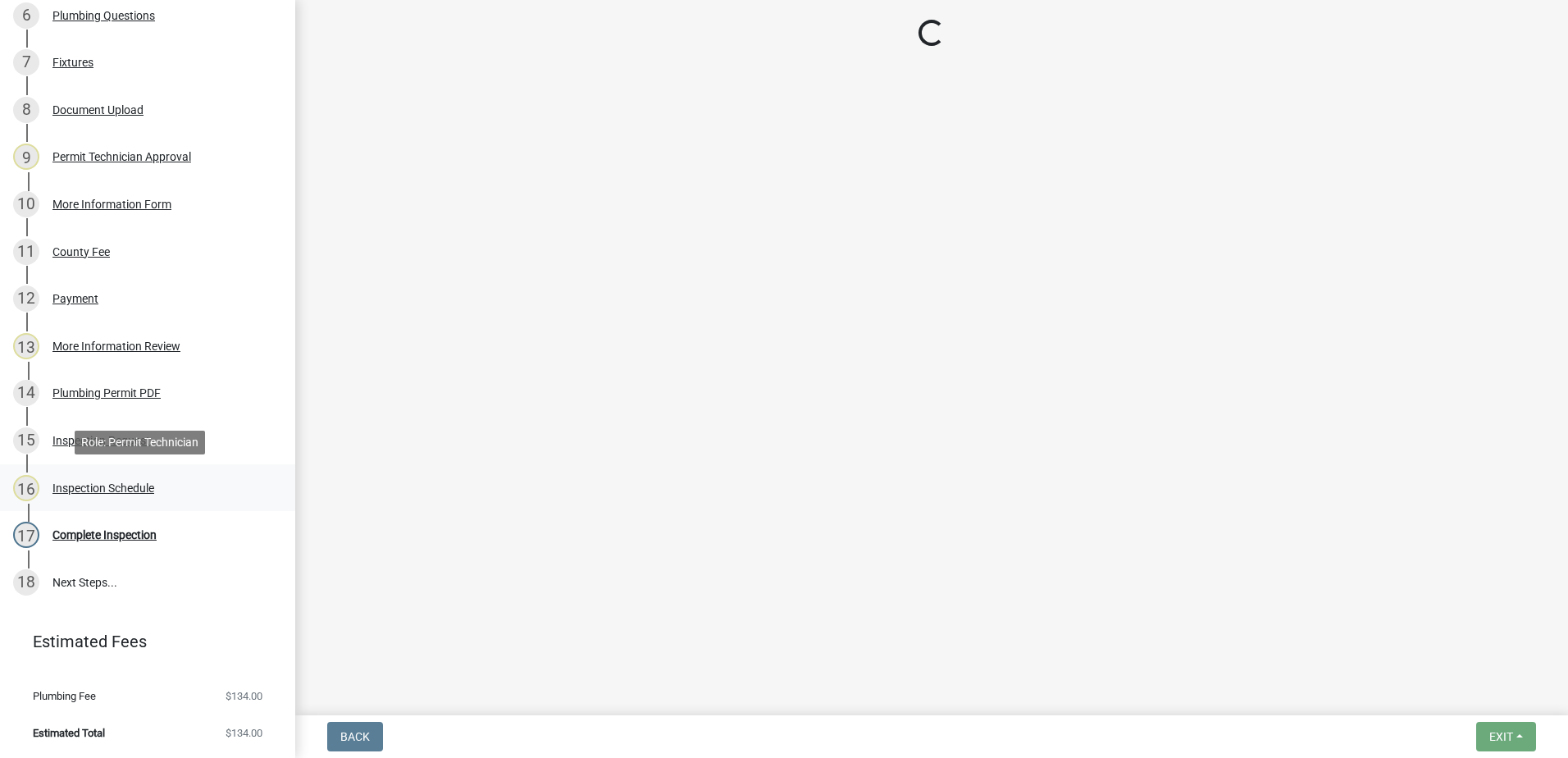
select select "07642ab0-564c-47bb-824b-0ccf2da83593"
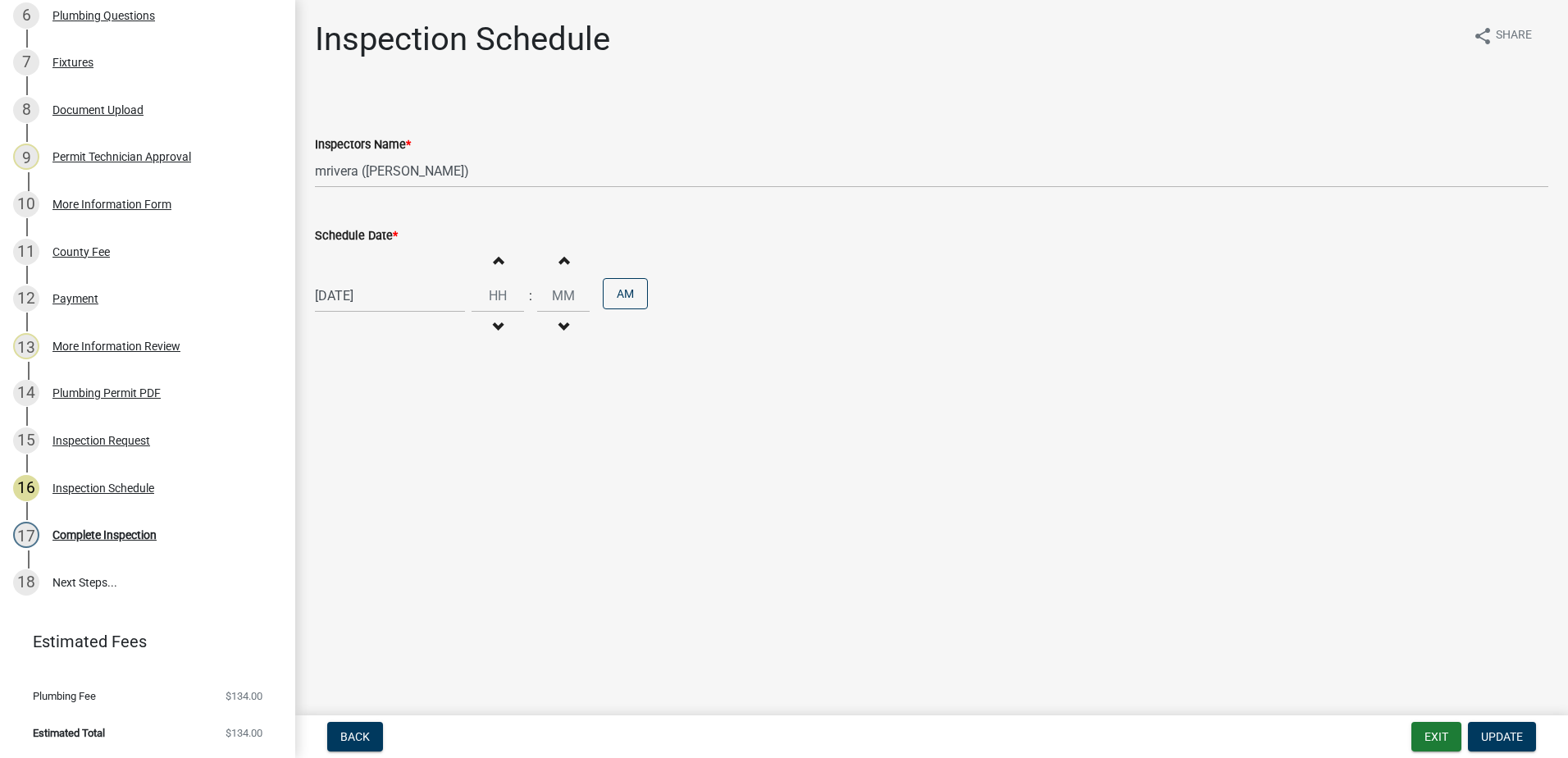
click at [387, 306] on div "10/13/2025" at bounding box center [390, 295] width 150 height 34
select select "10"
select select "2025"
click at [351, 427] on div "14" at bounding box center [357, 435] width 26 height 26
type input "10/14/2025"
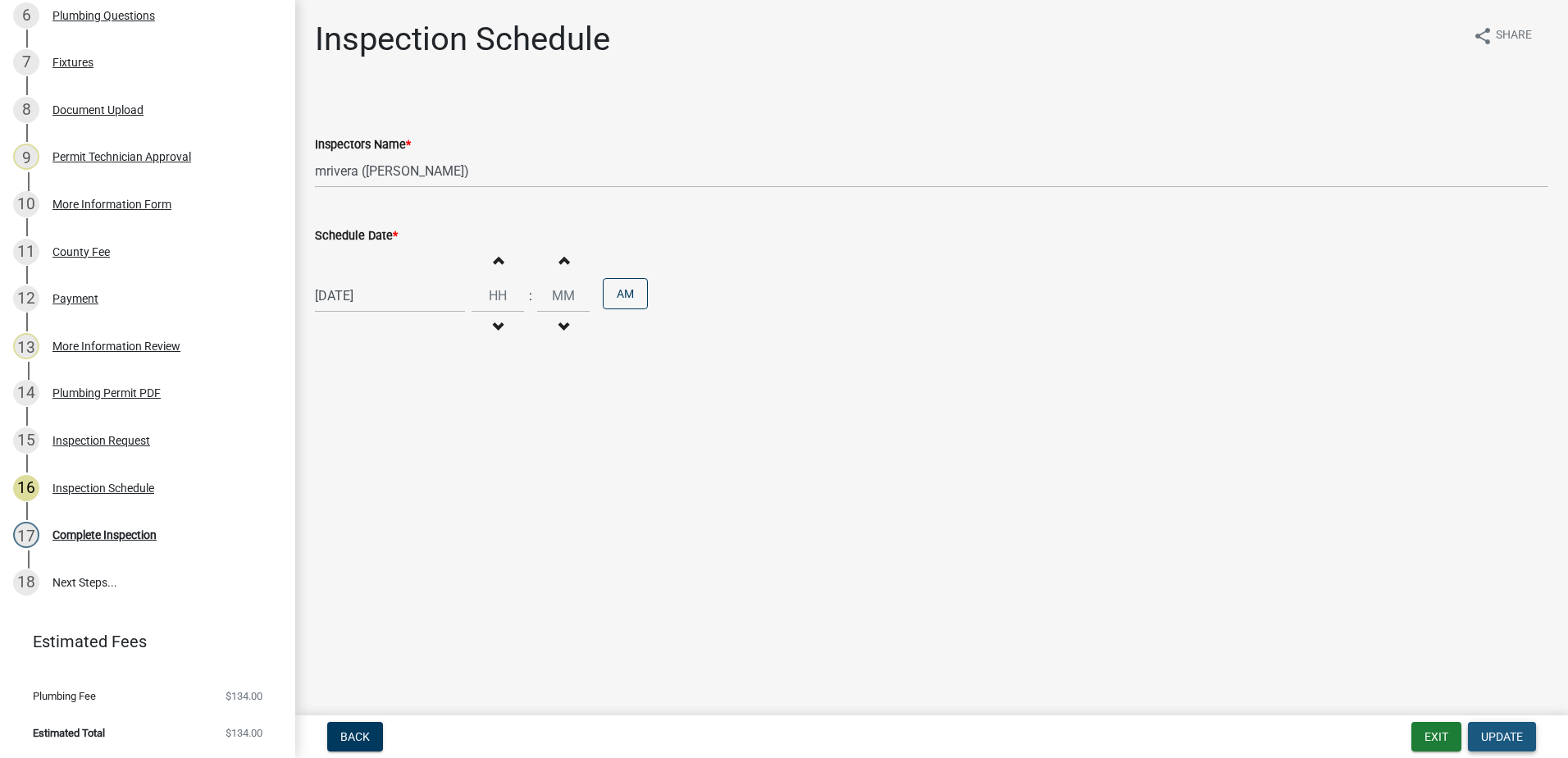
click at [1483, 732] on span "Update" at bounding box center [1502, 736] width 41 height 13
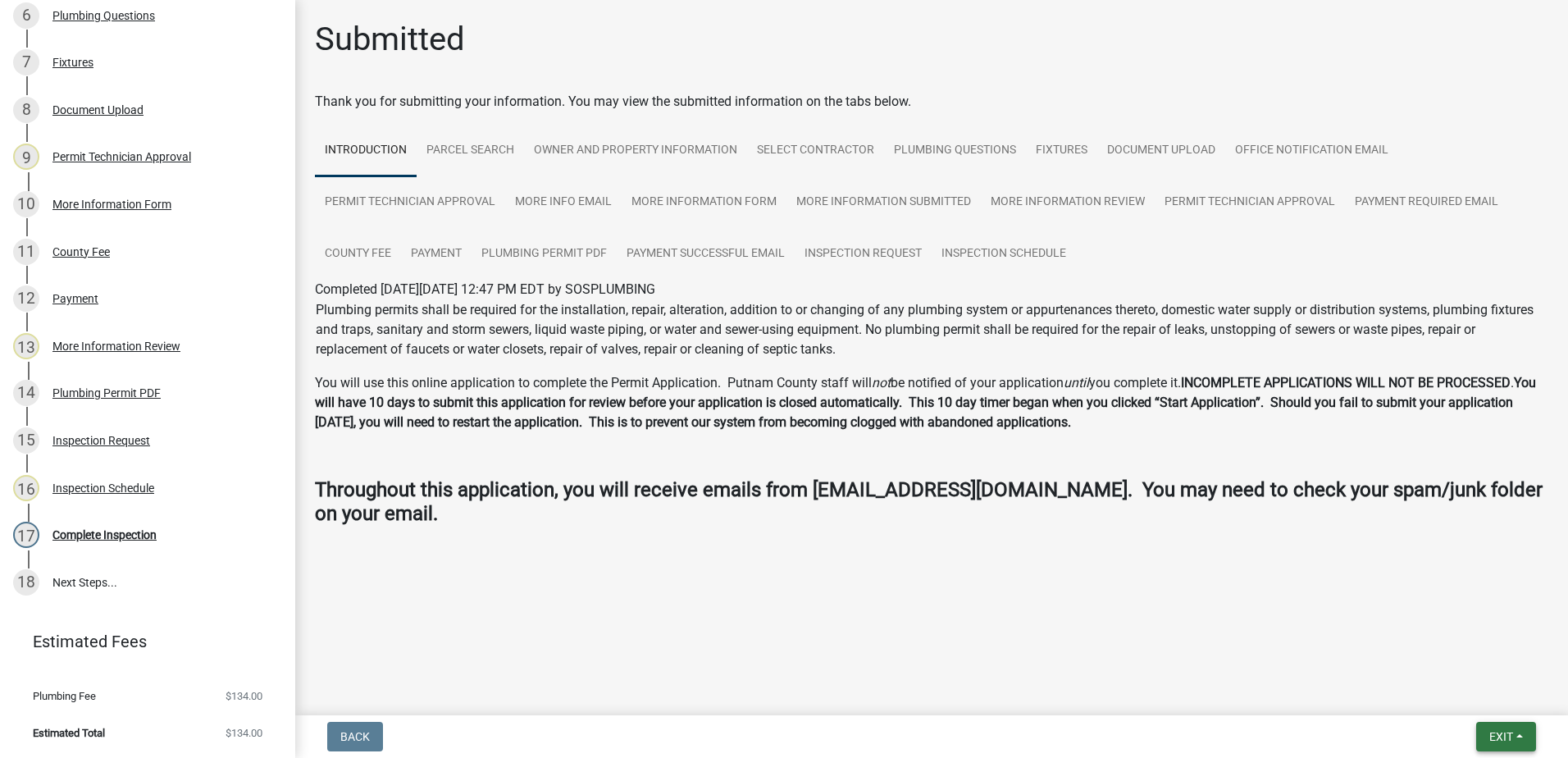
click at [1509, 740] on span "Exit" at bounding box center [1502, 736] width 24 height 13
click at [1459, 692] on button "Save & Exit" at bounding box center [1470, 694] width 131 height 40
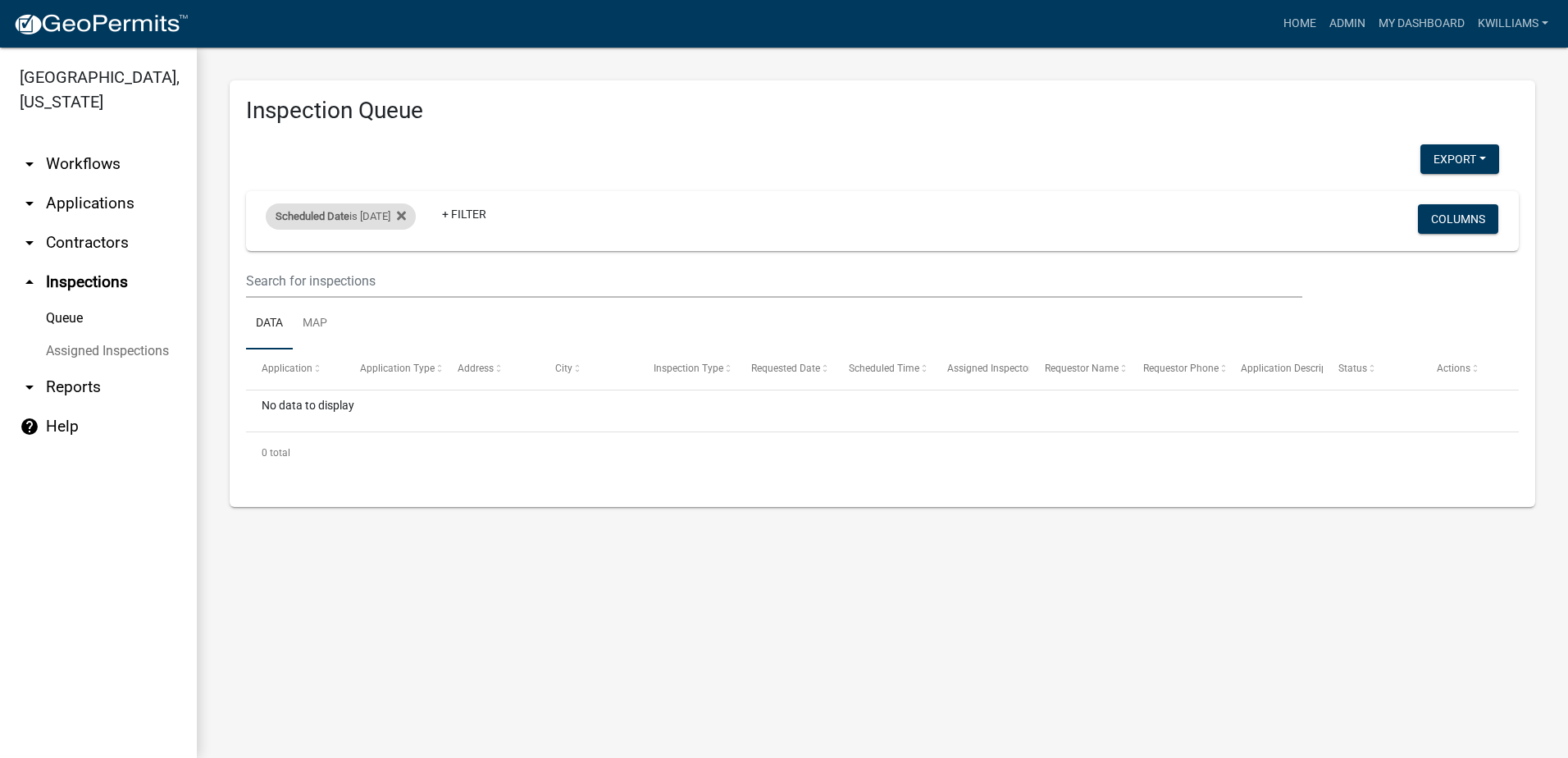
click at [370, 223] on div "Scheduled Date is 10/13/2025" at bounding box center [341, 217] width 150 height 26
click at [414, 280] on div "is 2025-10-13 range Done" at bounding box center [356, 294] width 135 height 115
click at [403, 272] on input "2025-10-13" at bounding box center [355, 277] width 115 height 34
type input "2025-10-14"
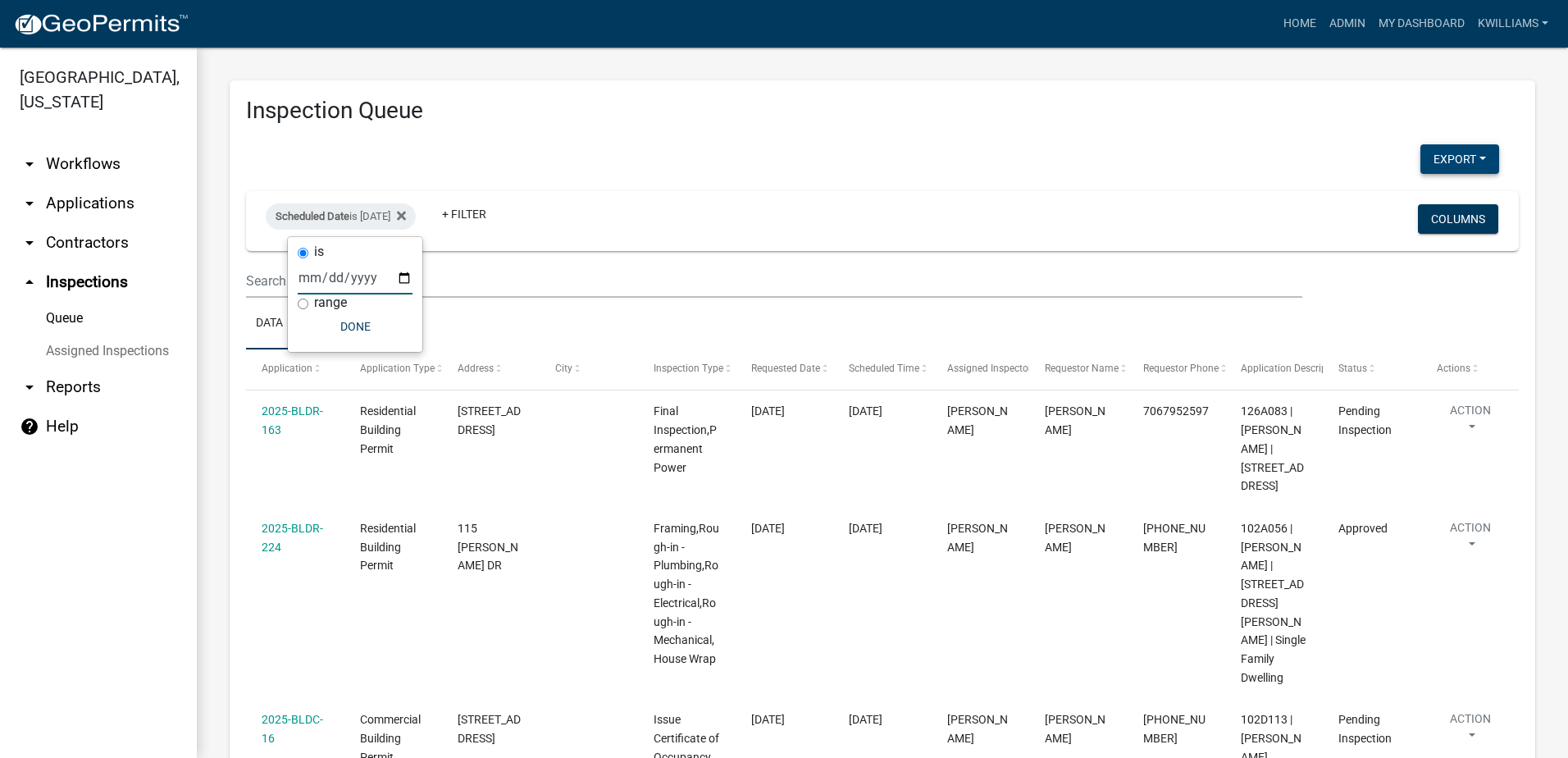
click at [1432, 167] on button "Export" at bounding box center [1459, 159] width 79 height 29
click at [1394, 205] on button "Excel Format (.xlsx)" at bounding box center [1422, 202] width 154 height 40
click at [375, 221] on div "Scheduled Date is 10/14/2025" at bounding box center [341, 217] width 150 height 26
click at [406, 281] on input "2025-10-14" at bounding box center [355, 277] width 115 height 34
type input "2025-10-13"
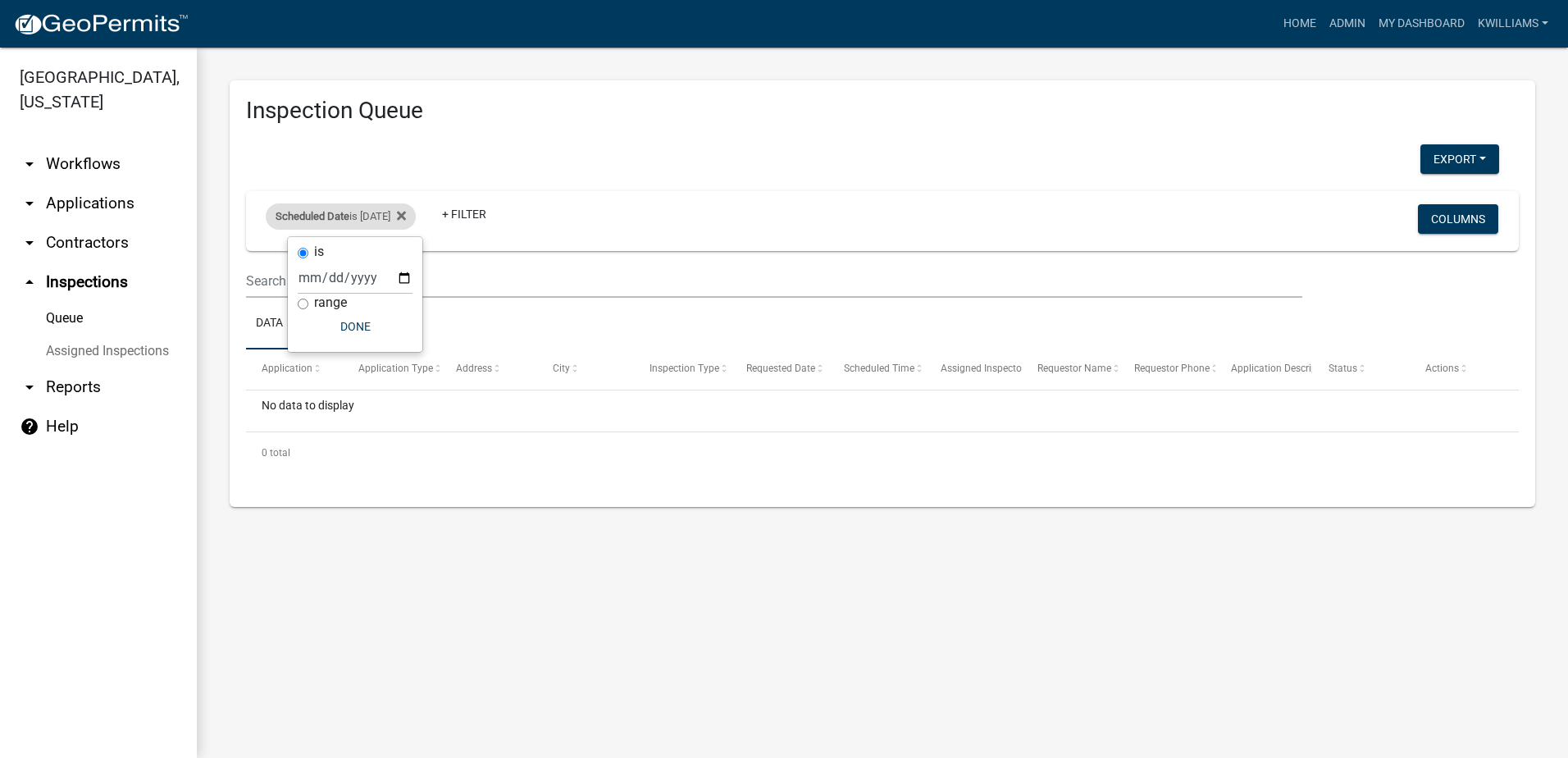
click at [404, 214] on div "Scheduled Date is 10/13/2025" at bounding box center [341, 217] width 150 height 26
click at [394, 285] on input "2025-10-13" at bounding box center [355, 277] width 115 height 34
click at [402, 281] on input "2025-10-13" at bounding box center [355, 277] width 115 height 34
type input "2025-10-14"
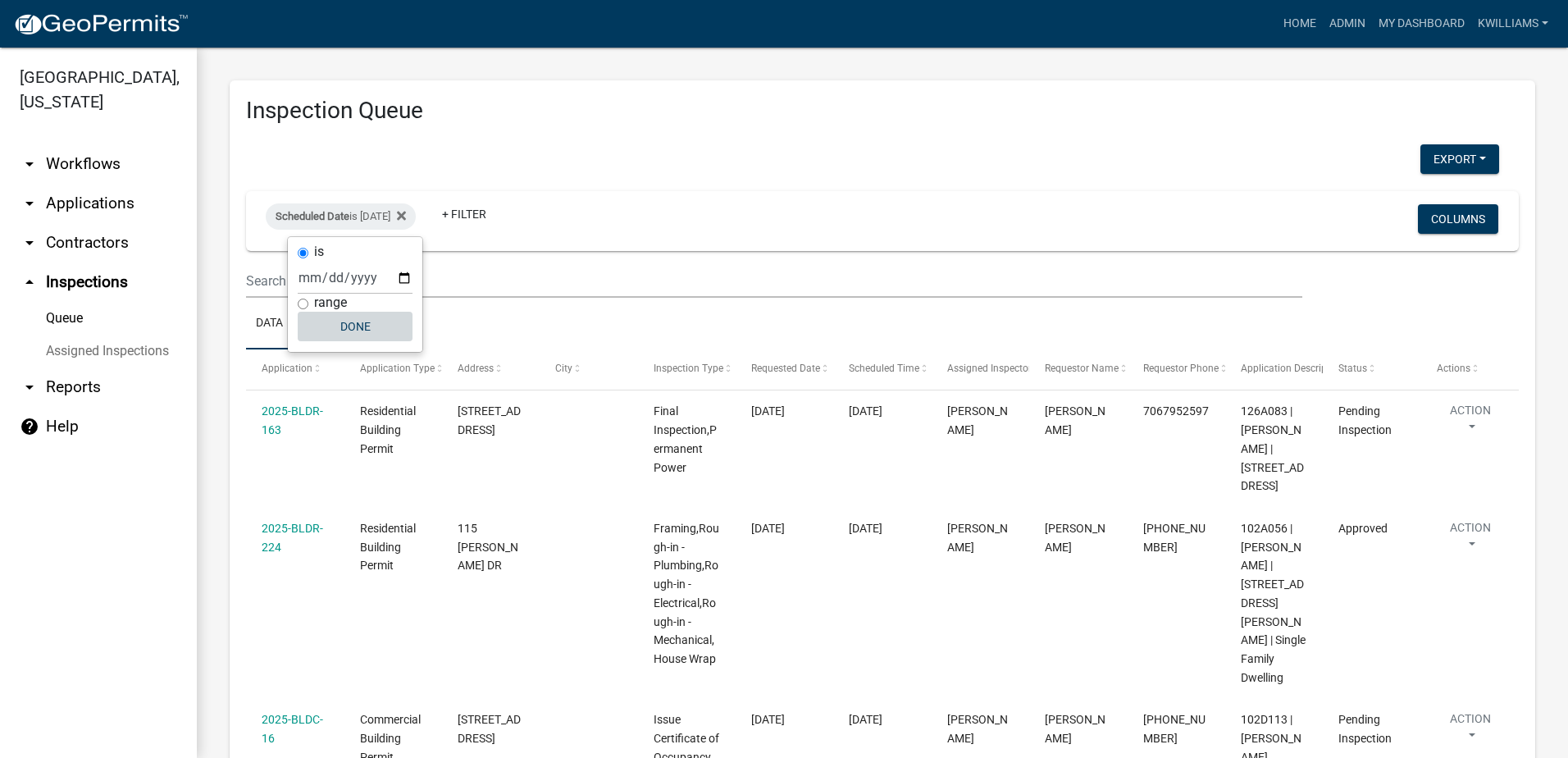
click at [353, 323] on button "Done" at bounding box center [355, 326] width 115 height 29
click at [1437, 162] on button "Export" at bounding box center [1459, 159] width 79 height 29
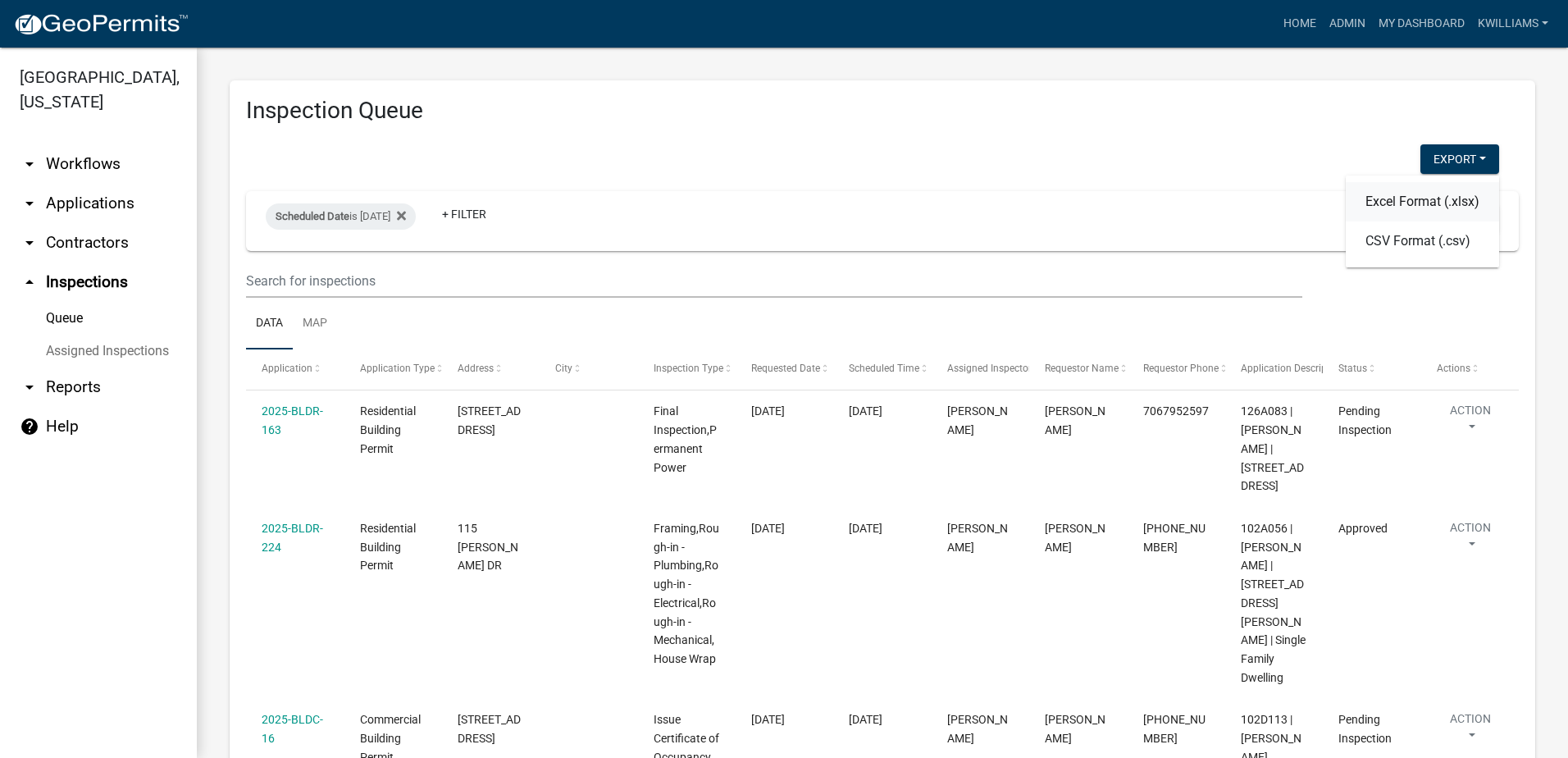
click at [1363, 203] on button "Excel Format (.xlsx)" at bounding box center [1422, 202] width 154 height 40
drag, startPoint x: 437, startPoint y: 212, endPoint x: 274, endPoint y: 199, distance: 163.5
click at [416, 212] on div "Scheduled Date is 10/14/2025" at bounding box center [341, 217] width 150 height 26
click at [80, 199] on link "arrow_drop_down Applications" at bounding box center [98, 204] width 197 height 40
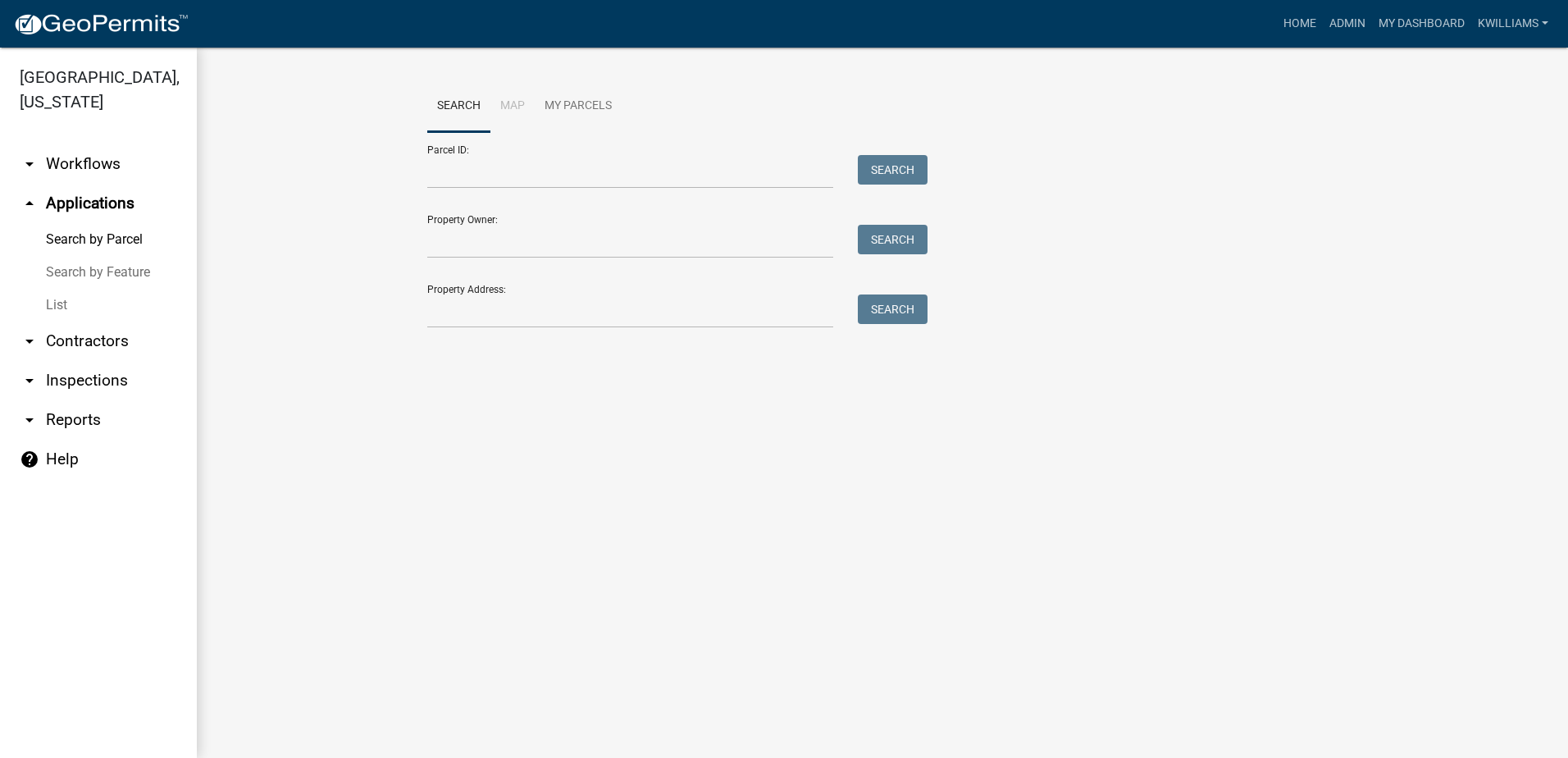
click at [56, 307] on link "List" at bounding box center [98, 305] width 197 height 33
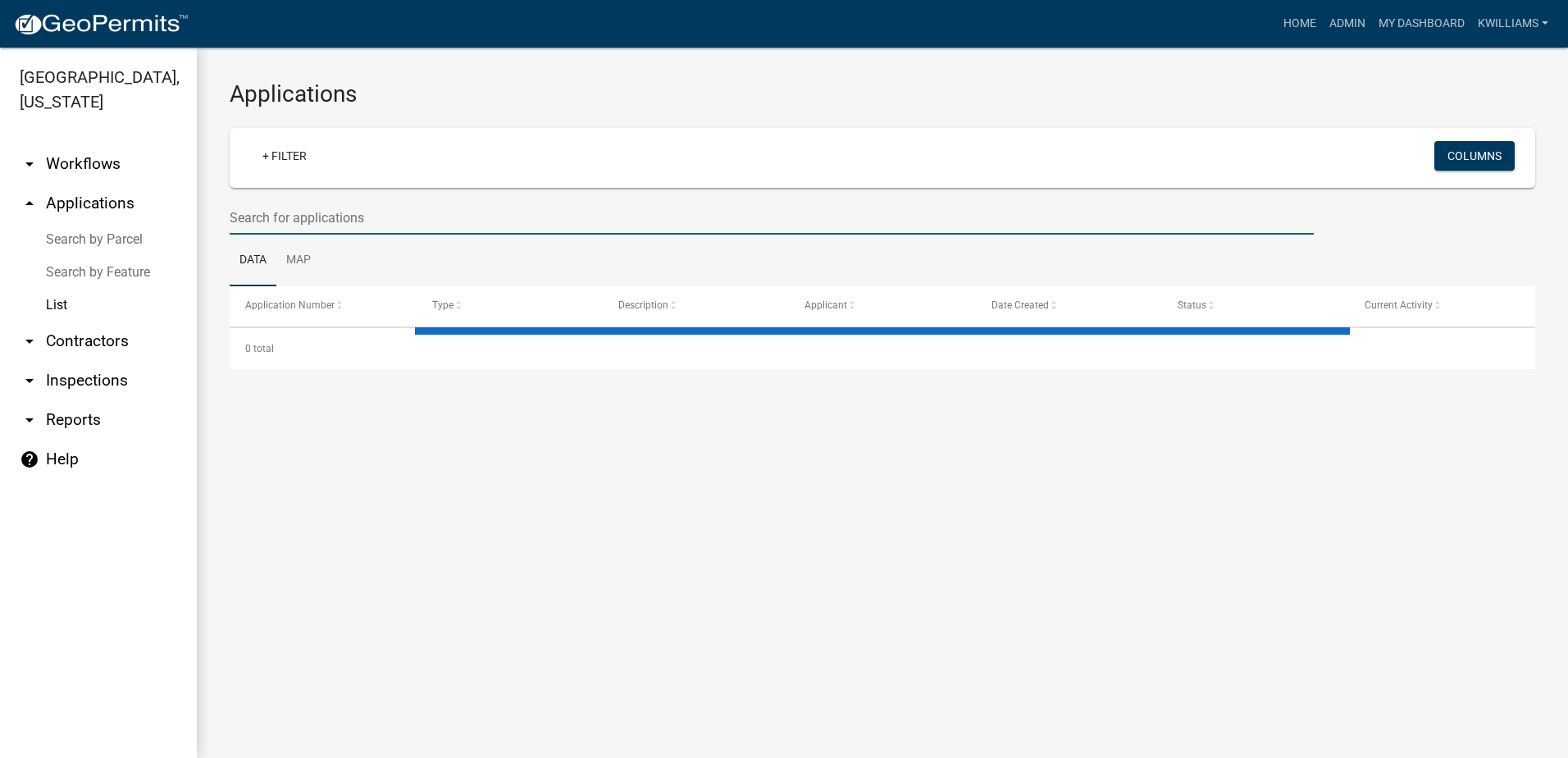
click at [264, 223] on input "text" at bounding box center [771, 218] width 1084 height 34
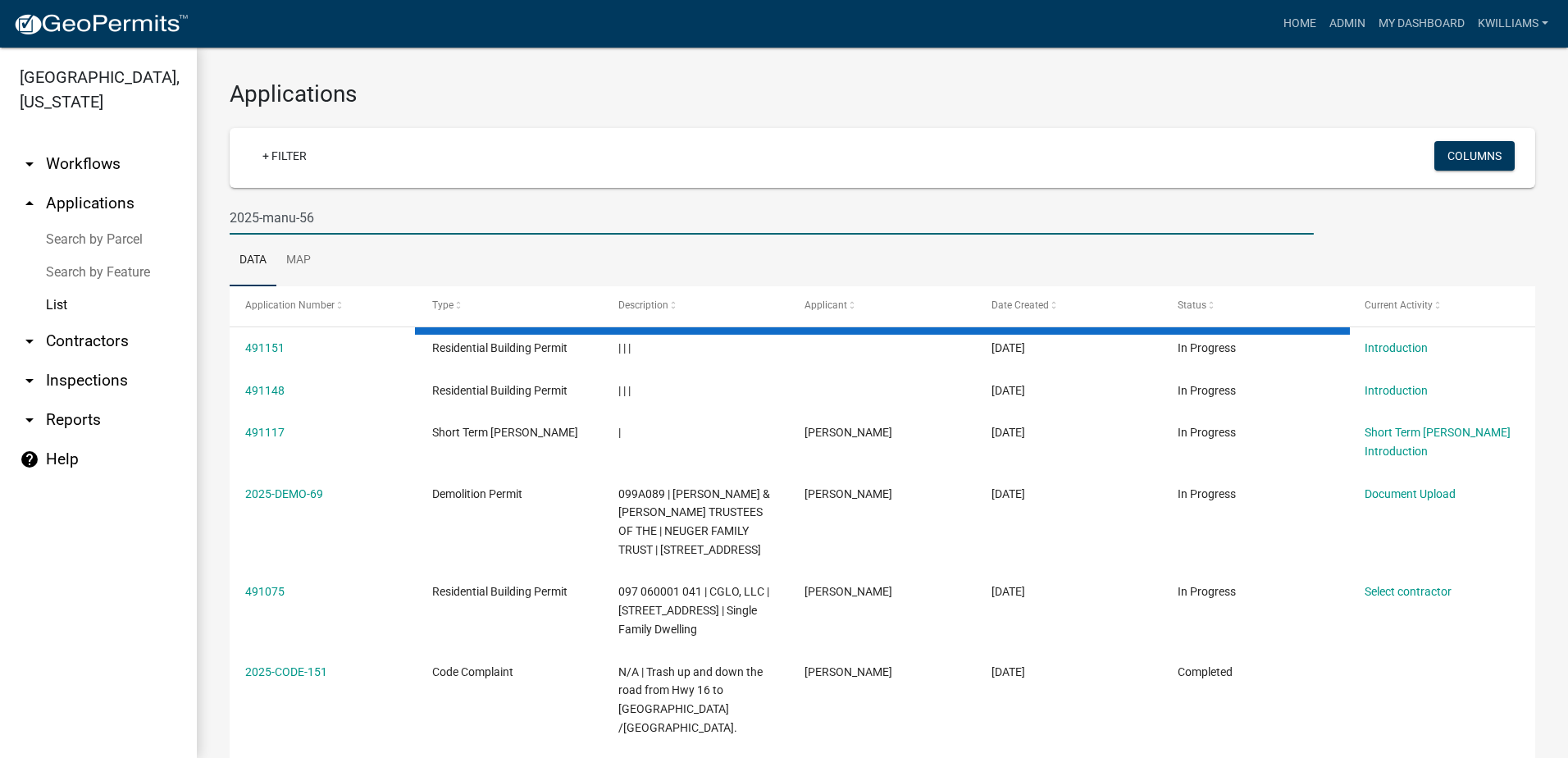
type input "2025-manu-56"
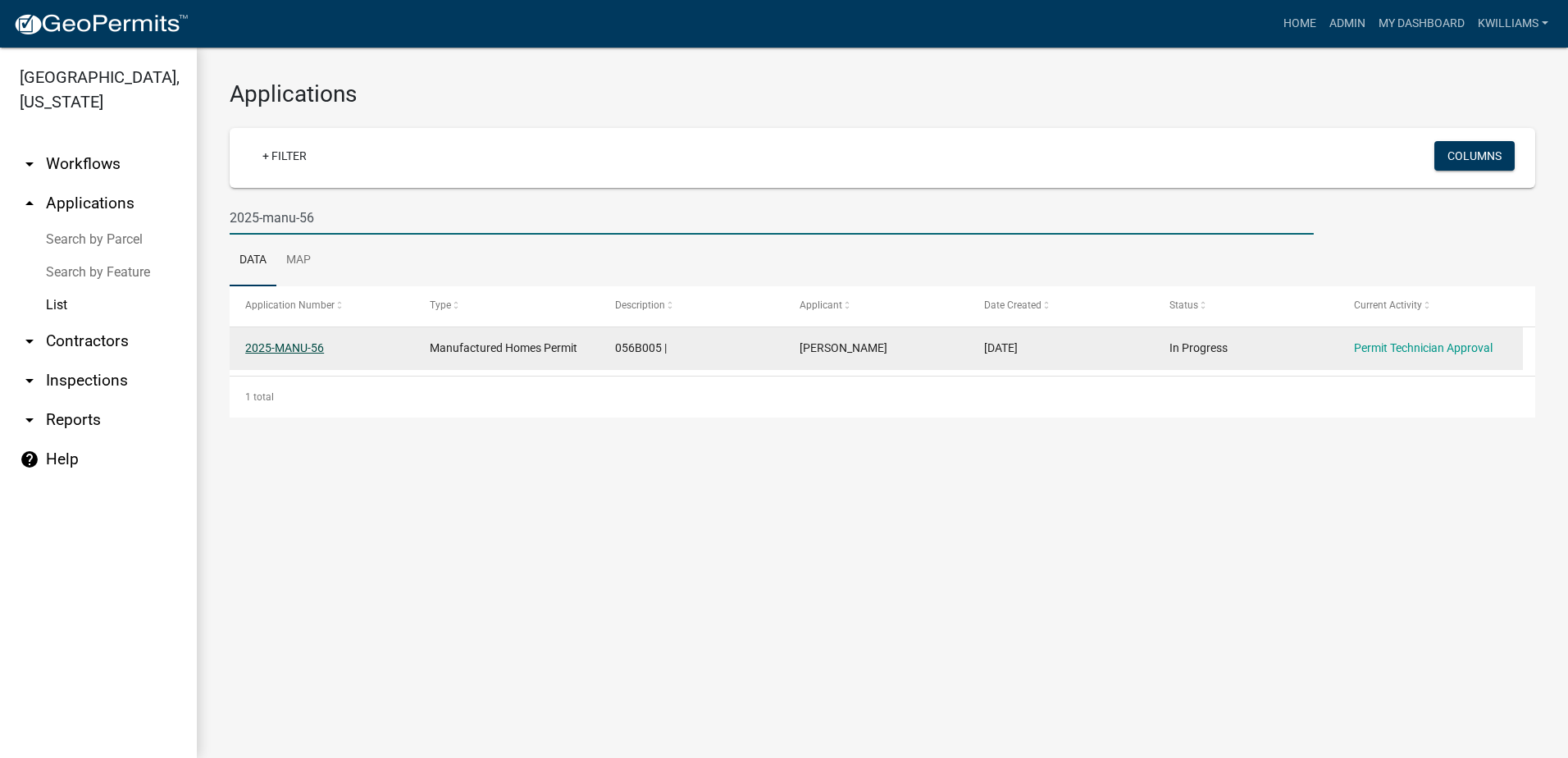
click at [267, 355] on link "2025-MANU-56" at bounding box center [284, 347] width 79 height 13
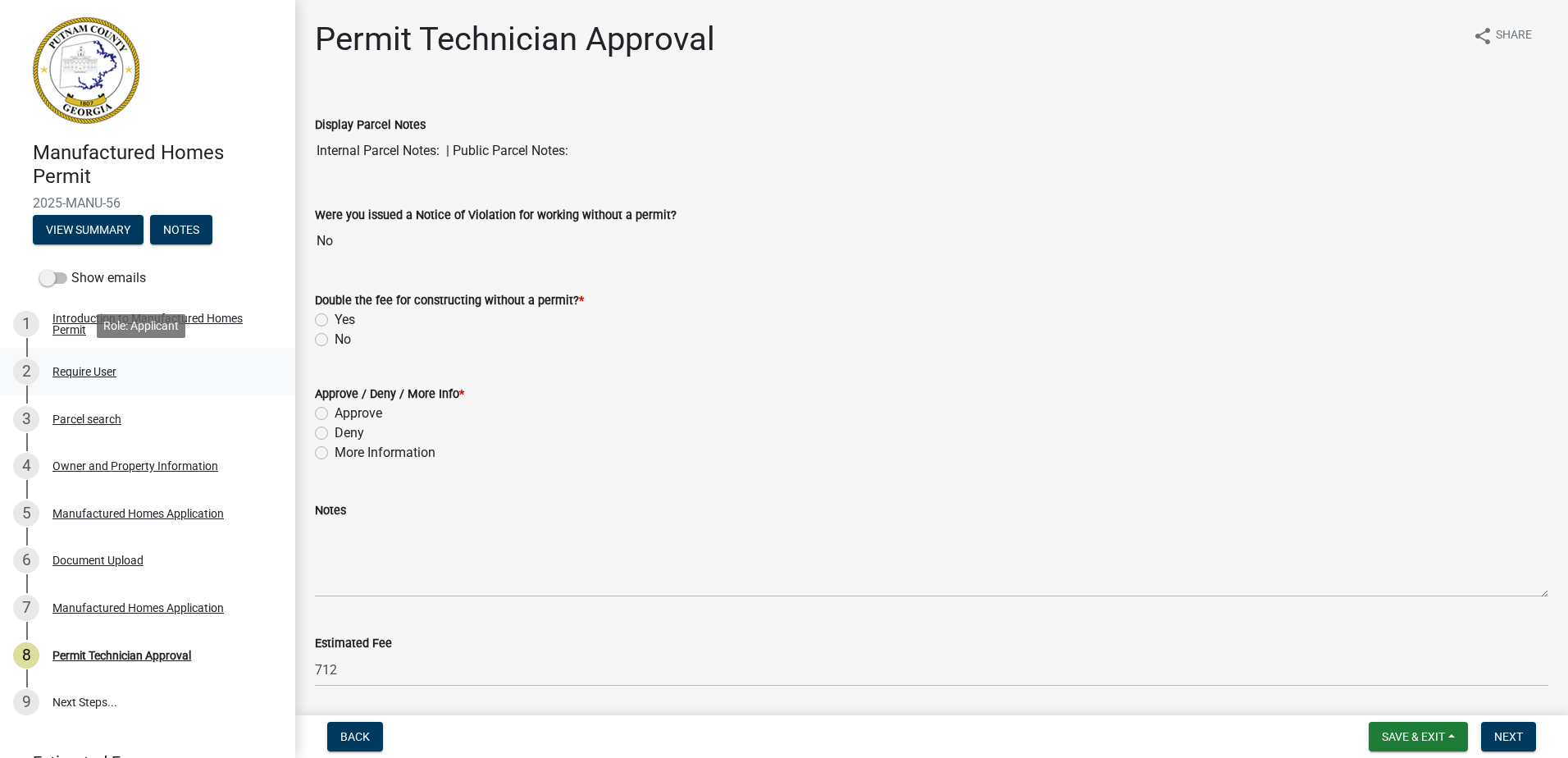
click at [87, 375] on div "Require User" at bounding box center [85, 371] width 64 height 11
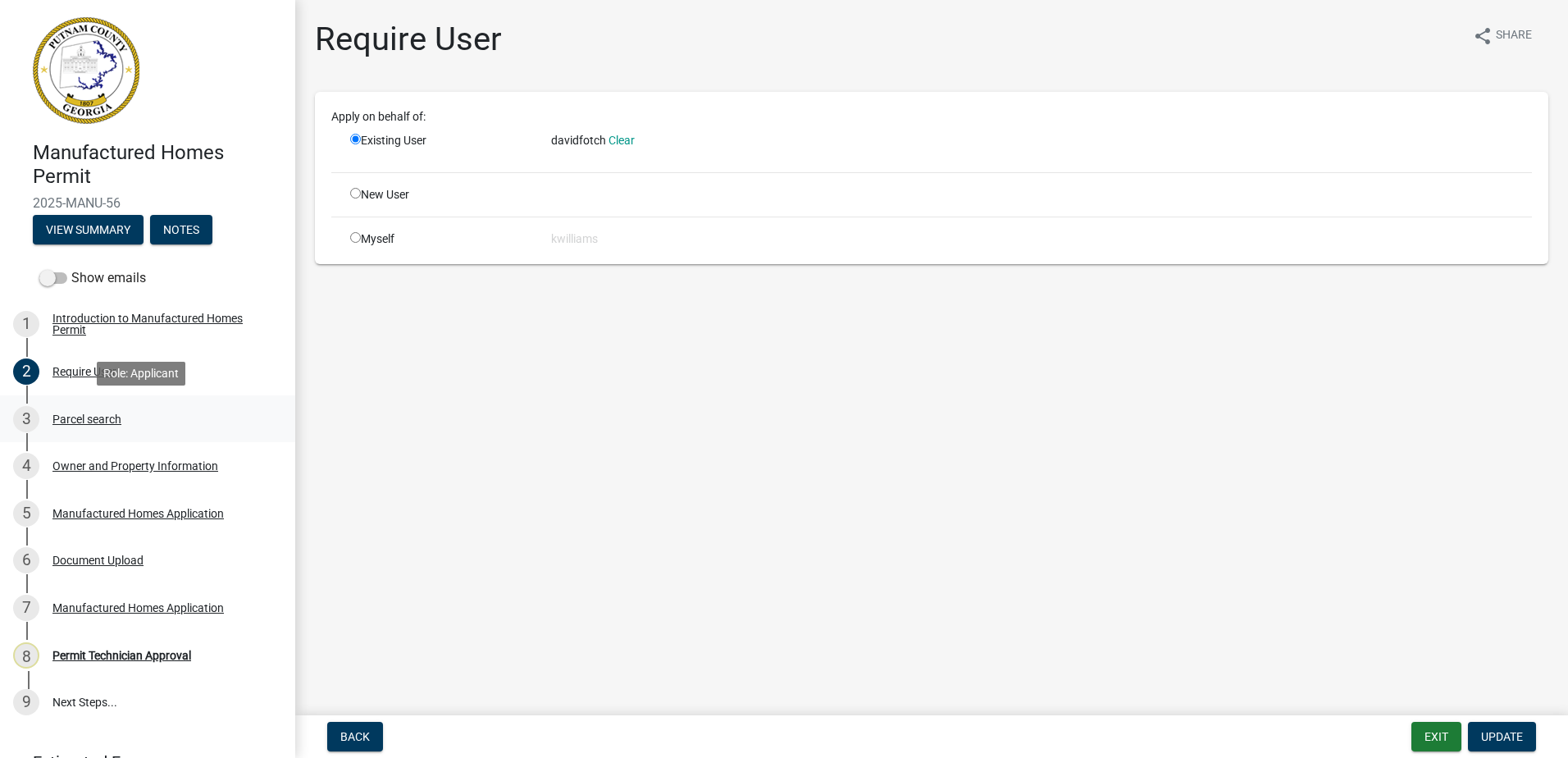
click at [93, 414] on div "Parcel search" at bounding box center [87, 419] width 69 height 11
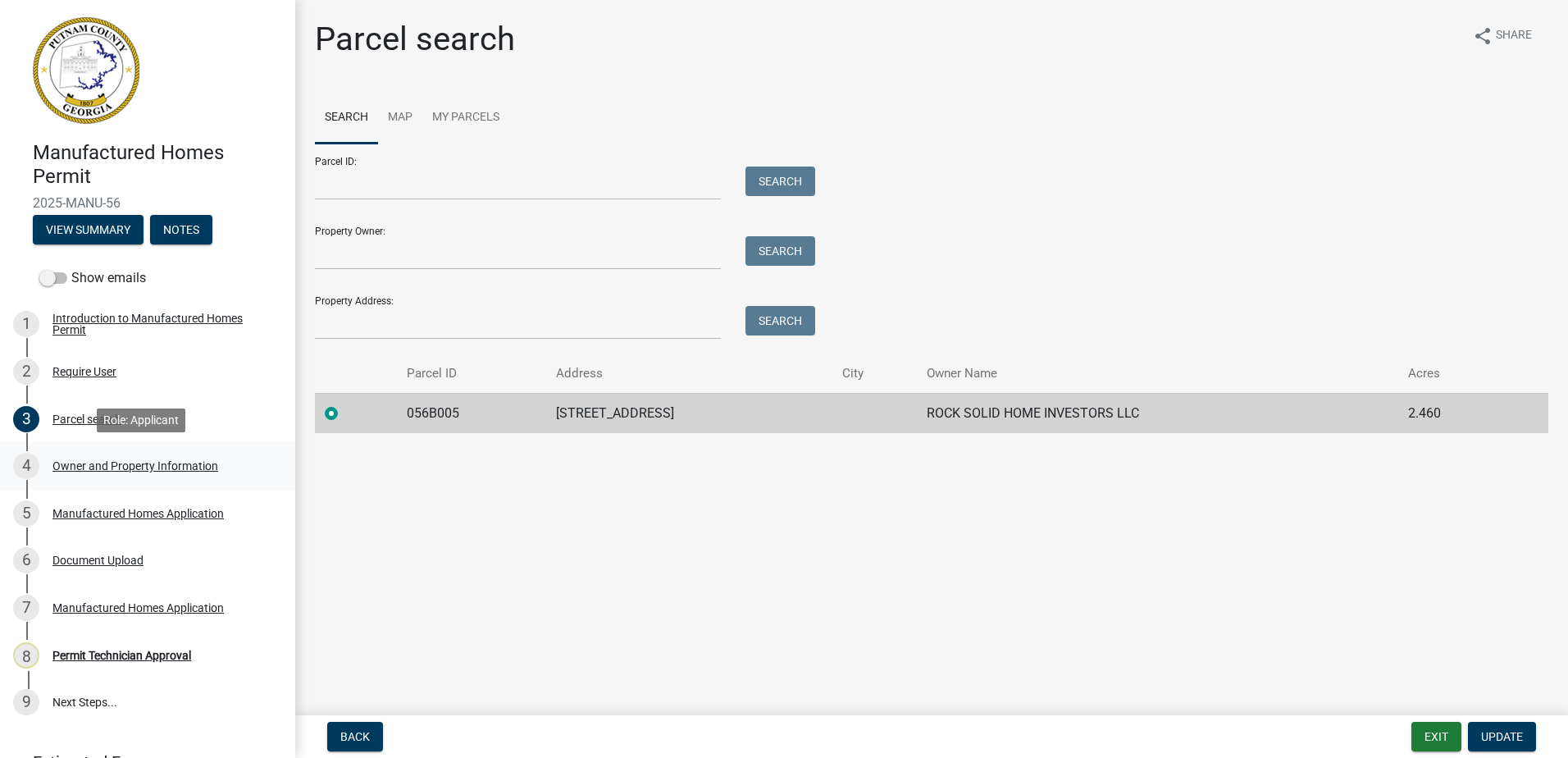
click at [104, 466] on div "Owner and Property Information" at bounding box center [135, 465] width 166 height 11
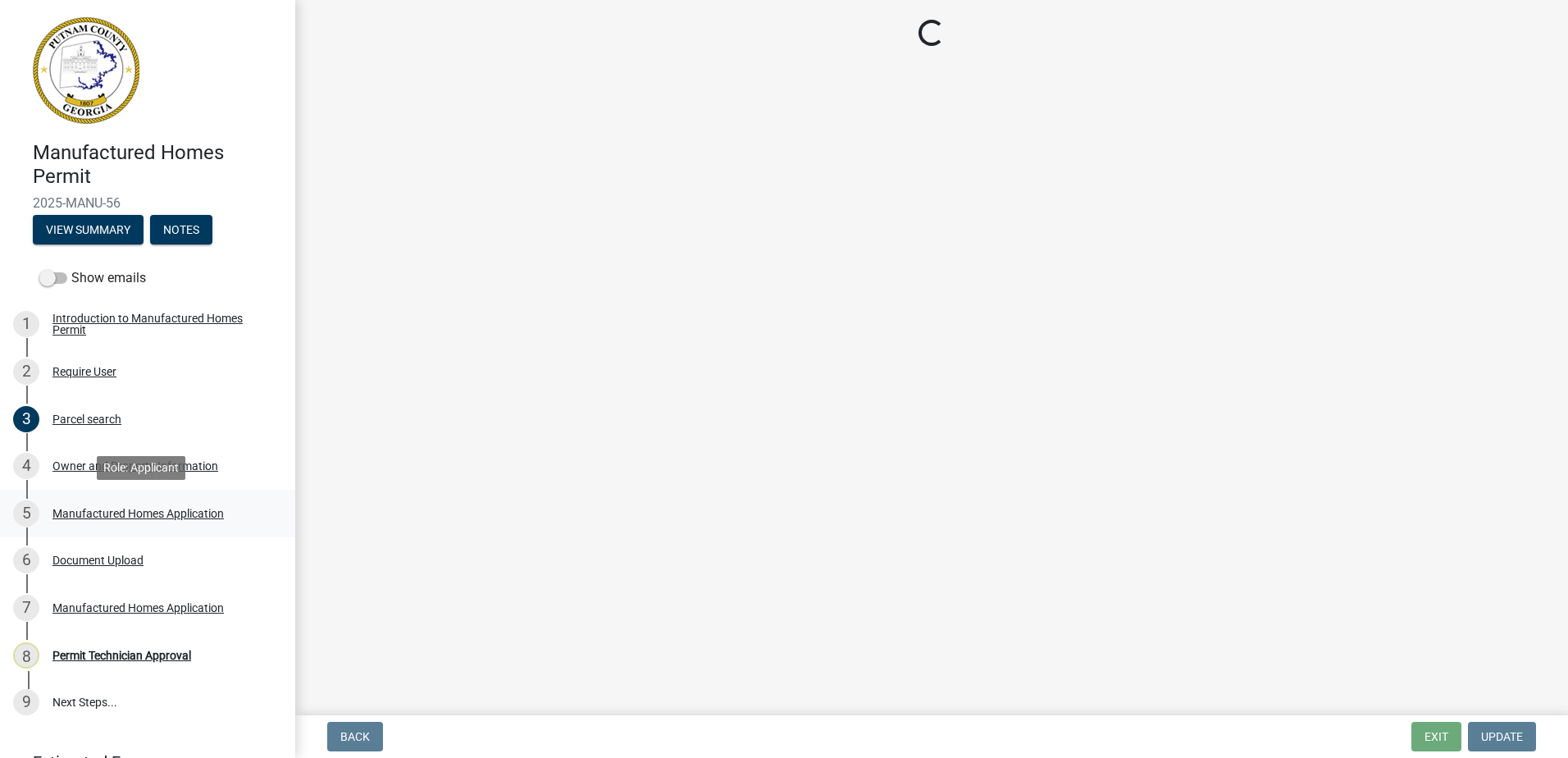
select select "34fe85c2-5f76-4343-b6bb-8ca387e0bed7"
select select "ece5c1a9-df30-4702-9587-5deee23533b7"
select select "6f1acead-4b1a-4680-ba5d-beeb03d30465"
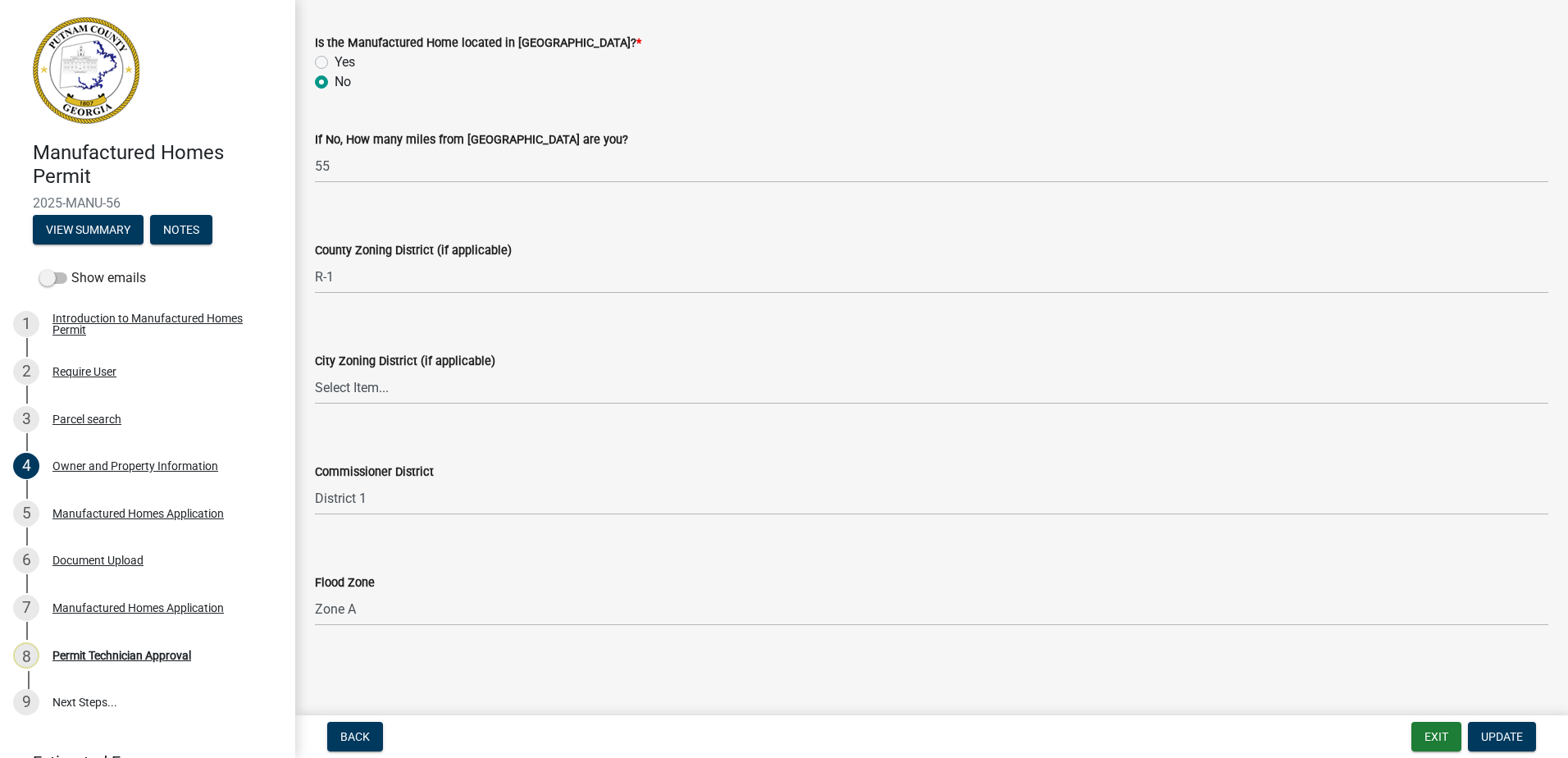
scroll to position [2031, 0]
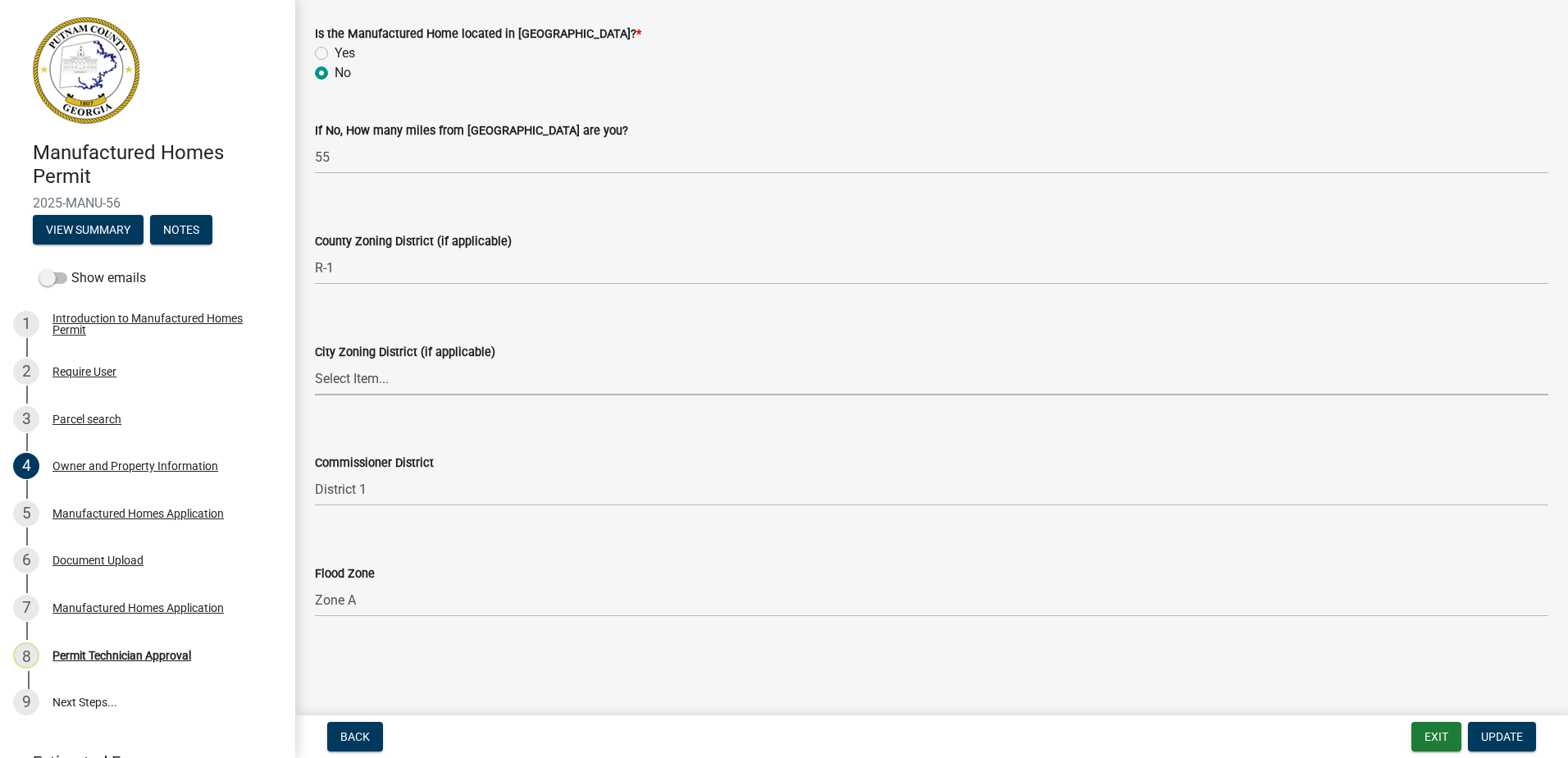
click at [343, 389] on select "Select Item... A-1 A-2 R-1 R-2 R-3 R-4 MHP C-1 C-2 I-1 I-2 DB FH H-P N/A" at bounding box center [931, 378] width 1233 height 34
click at [315, 362] on select "Select Item... A-1 A-2 R-1 R-2 R-3 R-4 MHP C-1 C-2 I-1 I-2 DB FH H-P N/A" at bounding box center [931, 378] width 1233 height 34
select select "83394b22-4a11-496c-8e5c-75ade2e72faf"
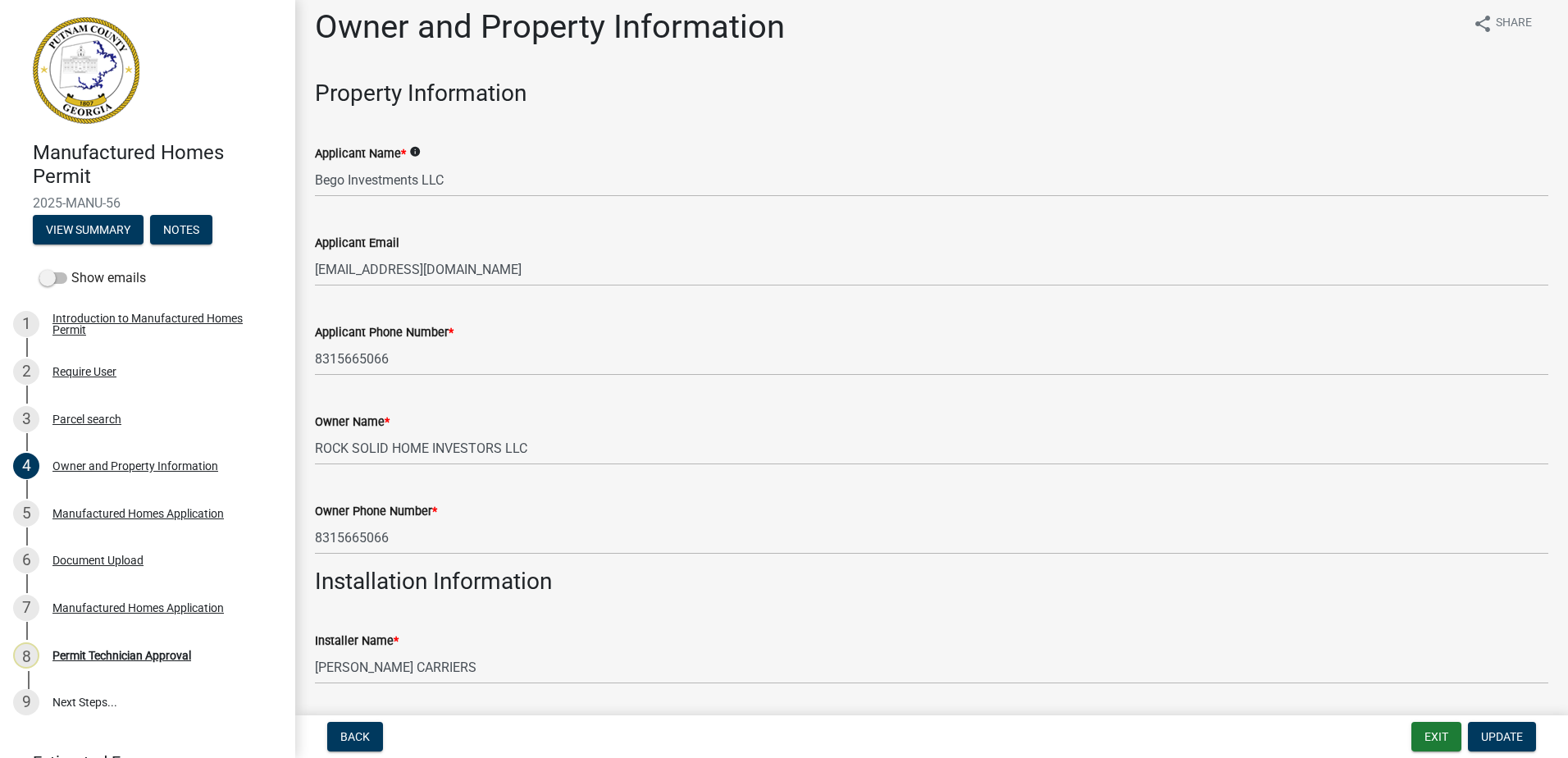
scroll to position [0, 0]
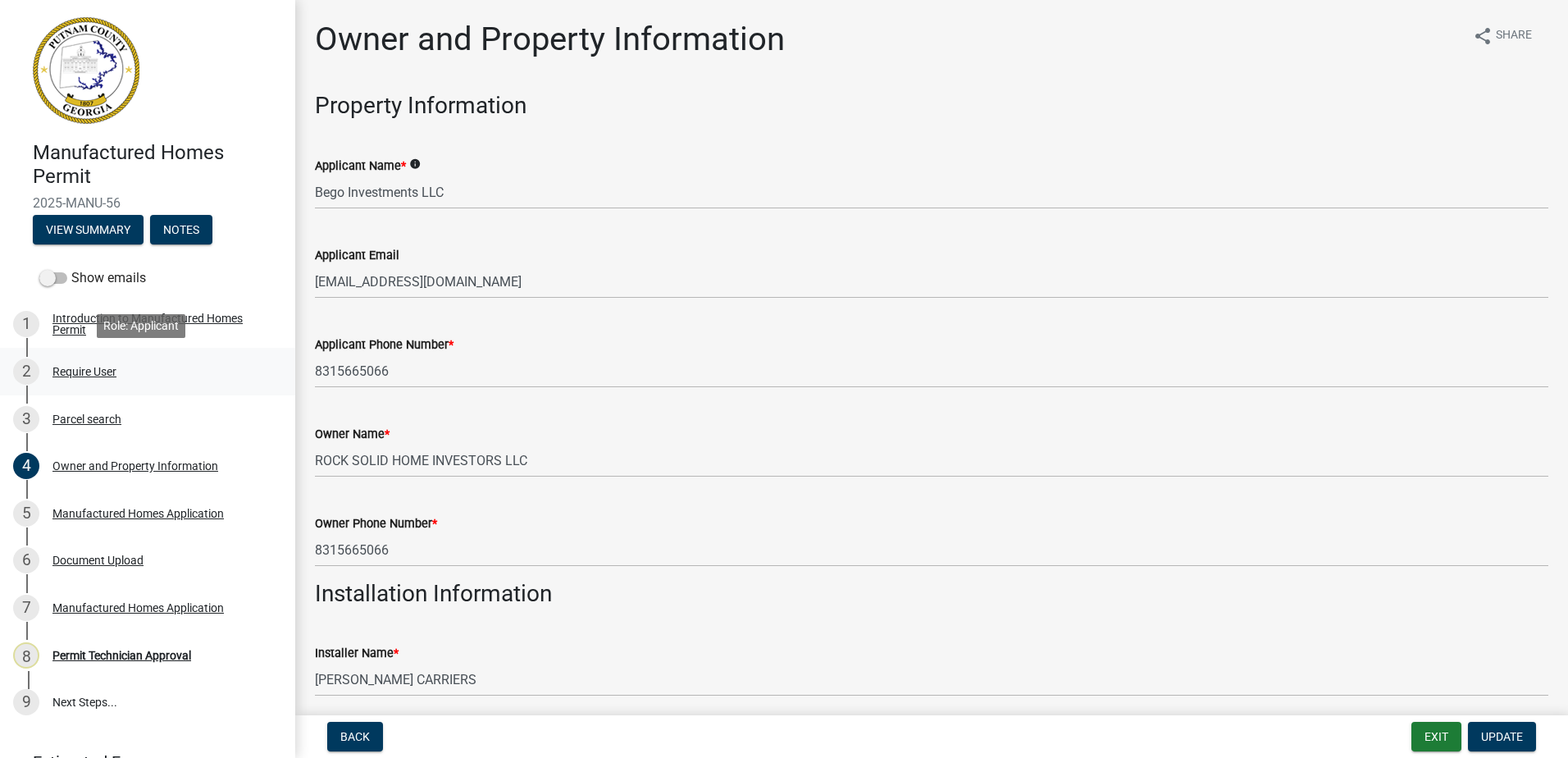
click at [97, 376] on div "Require User" at bounding box center [85, 371] width 64 height 11
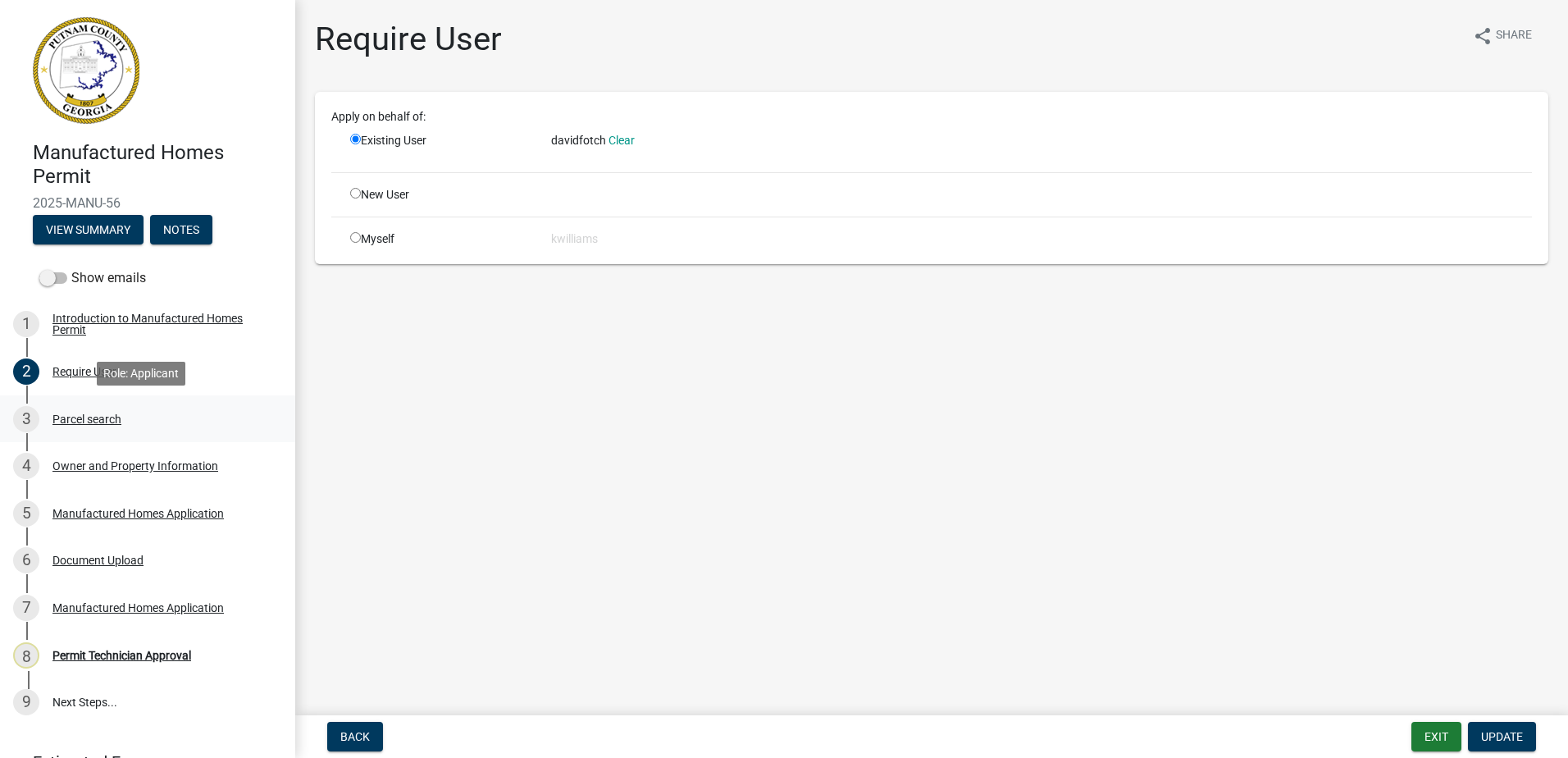
click at [74, 406] on div "3 Parcel search" at bounding box center [141, 419] width 255 height 26
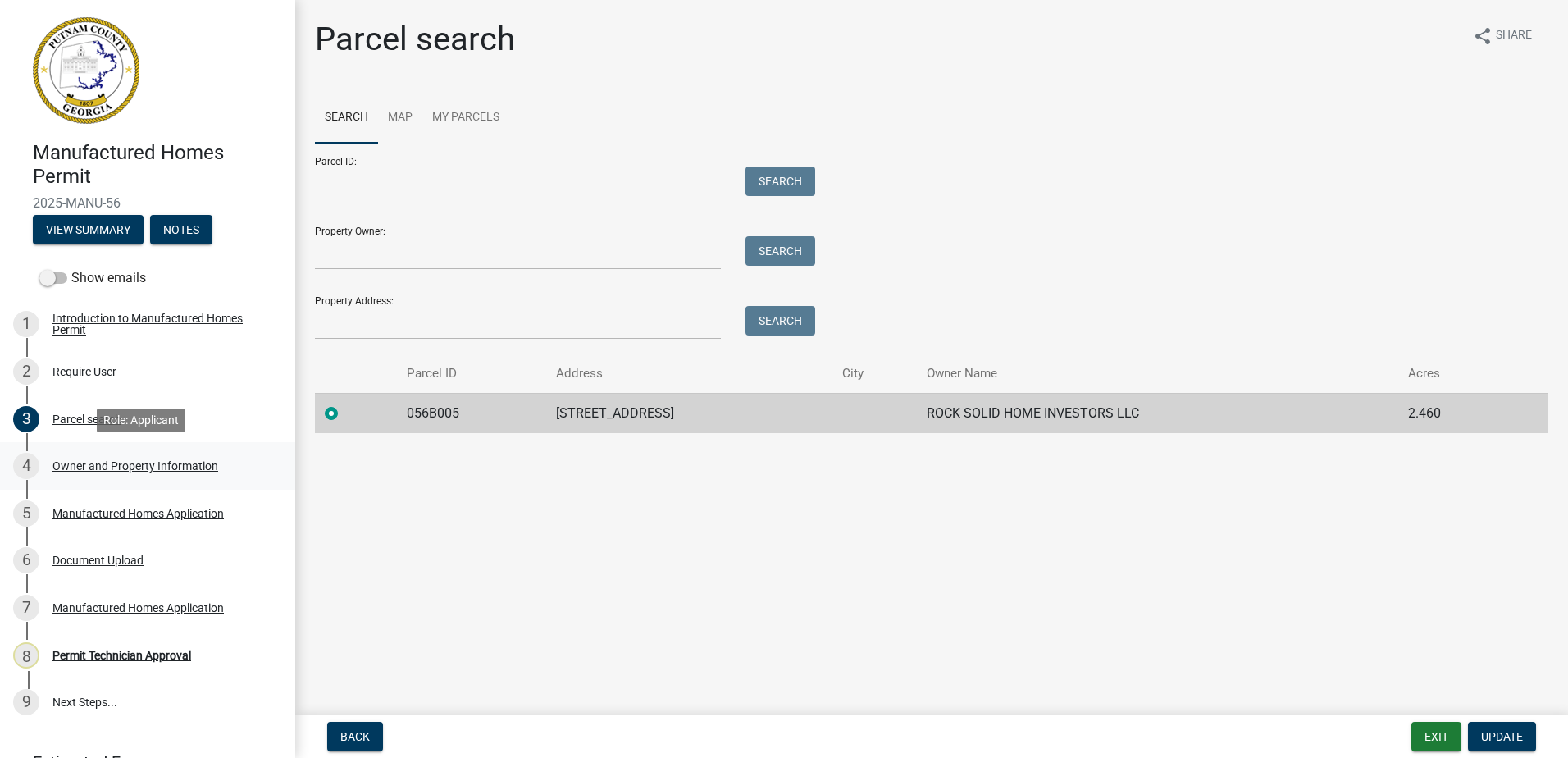
click at [47, 470] on div "4 Owner and Property Information" at bounding box center [141, 466] width 255 height 26
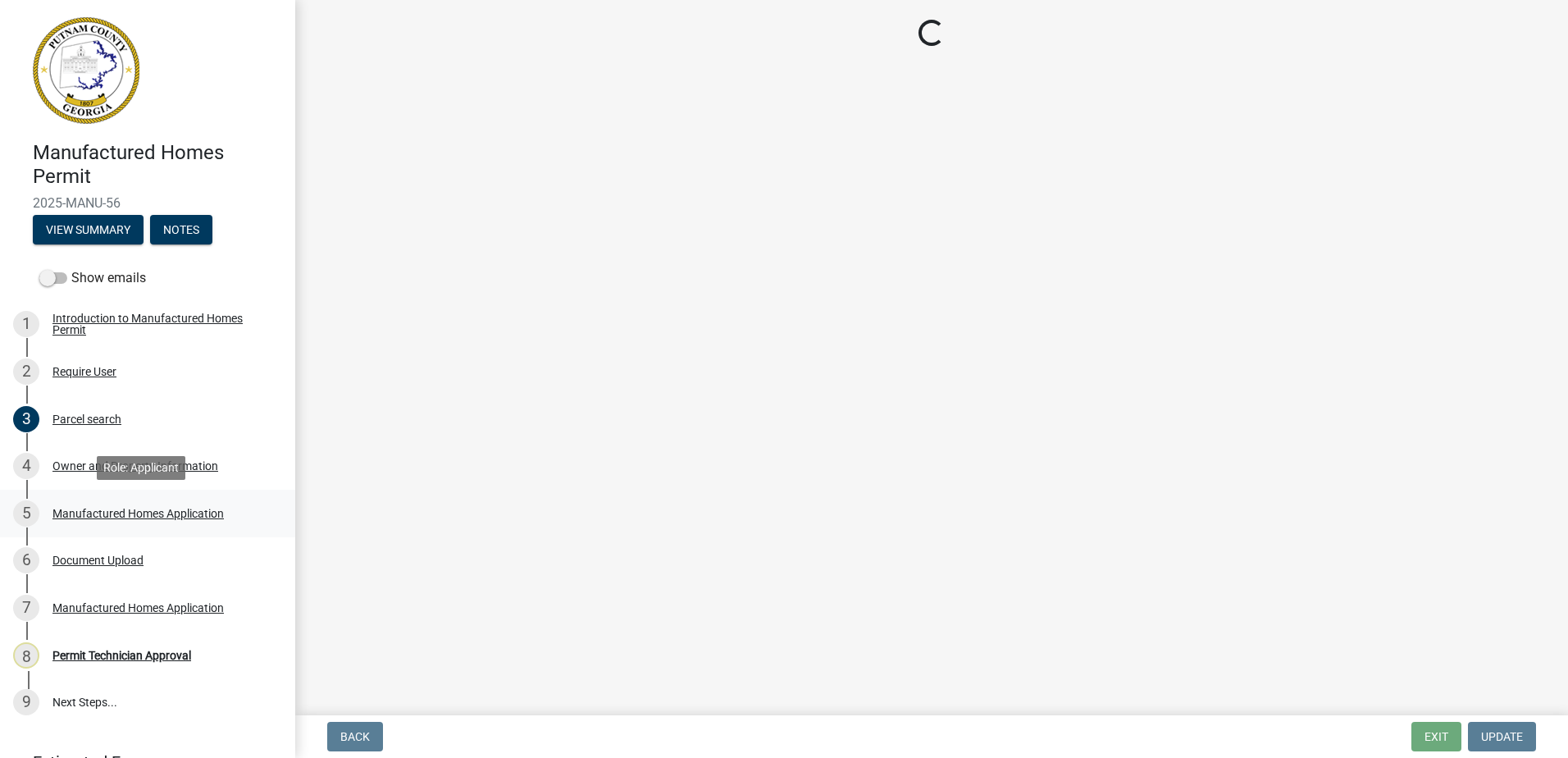
select select "34fe85c2-5f76-4343-b6bb-8ca387e0bed7"
select select "ece5c1a9-df30-4702-9587-5deee23533b7"
select select "6f1acead-4b1a-4680-ba5d-beeb03d30465"
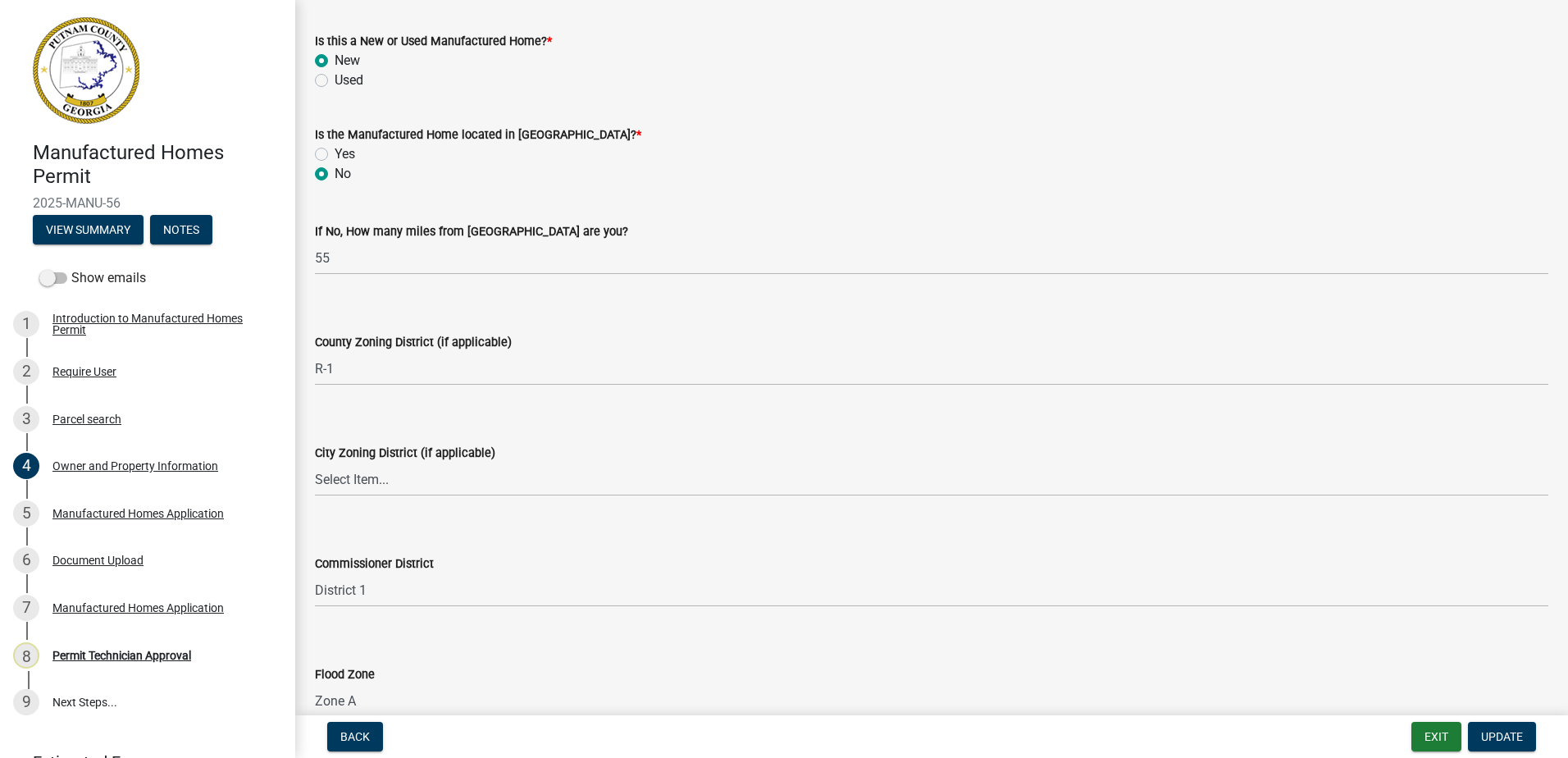
scroll to position [1969, 0]
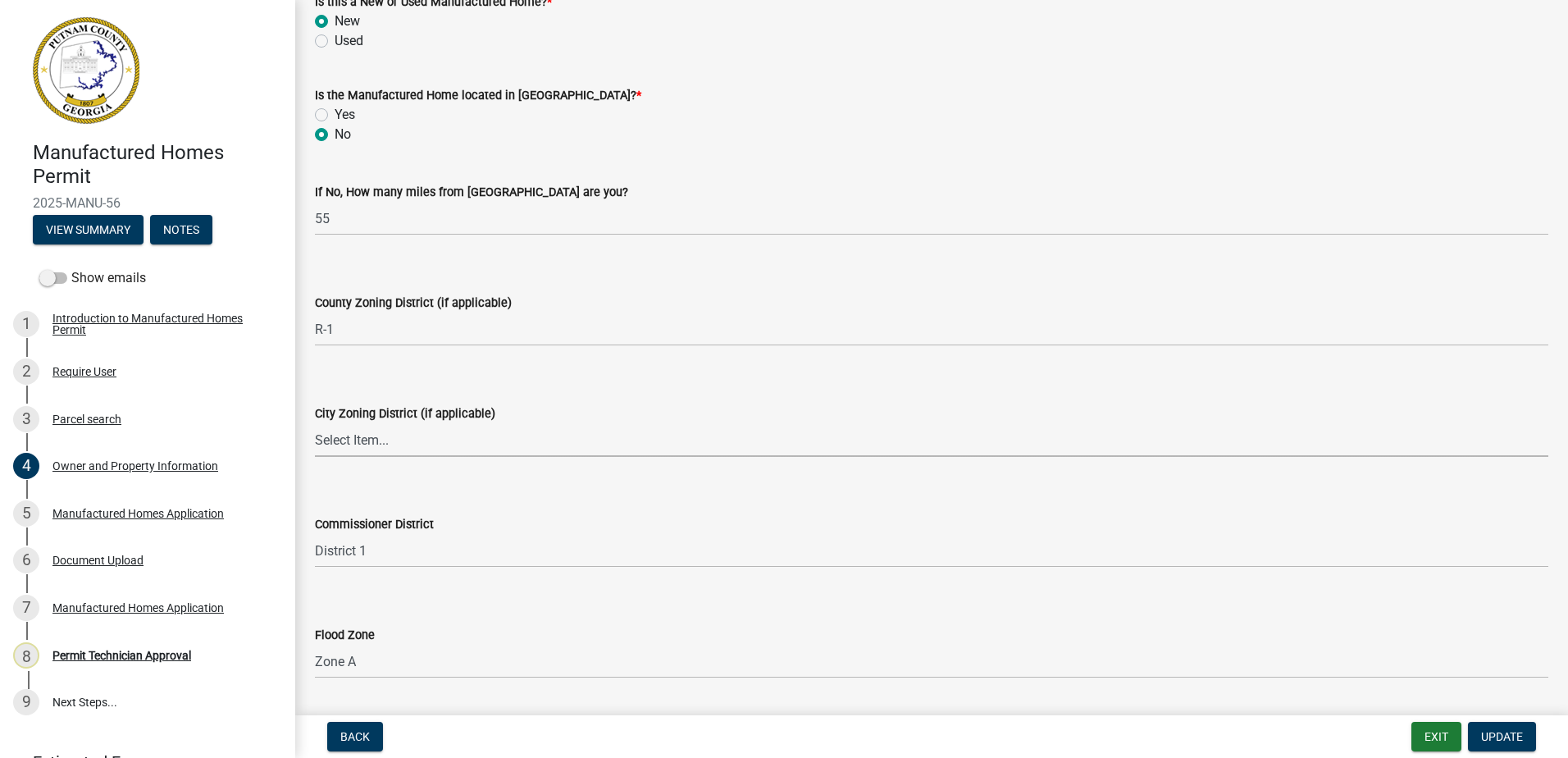
click at [379, 437] on select "Select Item... A-1 A-2 R-1 R-2 R-3 R-4 MHP C-1 C-2 I-1 I-2 DB FH H-P N/A" at bounding box center [931, 439] width 1233 height 34
click at [315, 423] on select "Select Item... A-1 A-2 R-1 R-2 R-3 R-4 MHP C-1 C-2 I-1 I-2 DB FH H-P N/A" at bounding box center [931, 439] width 1233 height 34
select select "83394b22-4a11-496c-8e5c-75ade2e72faf"
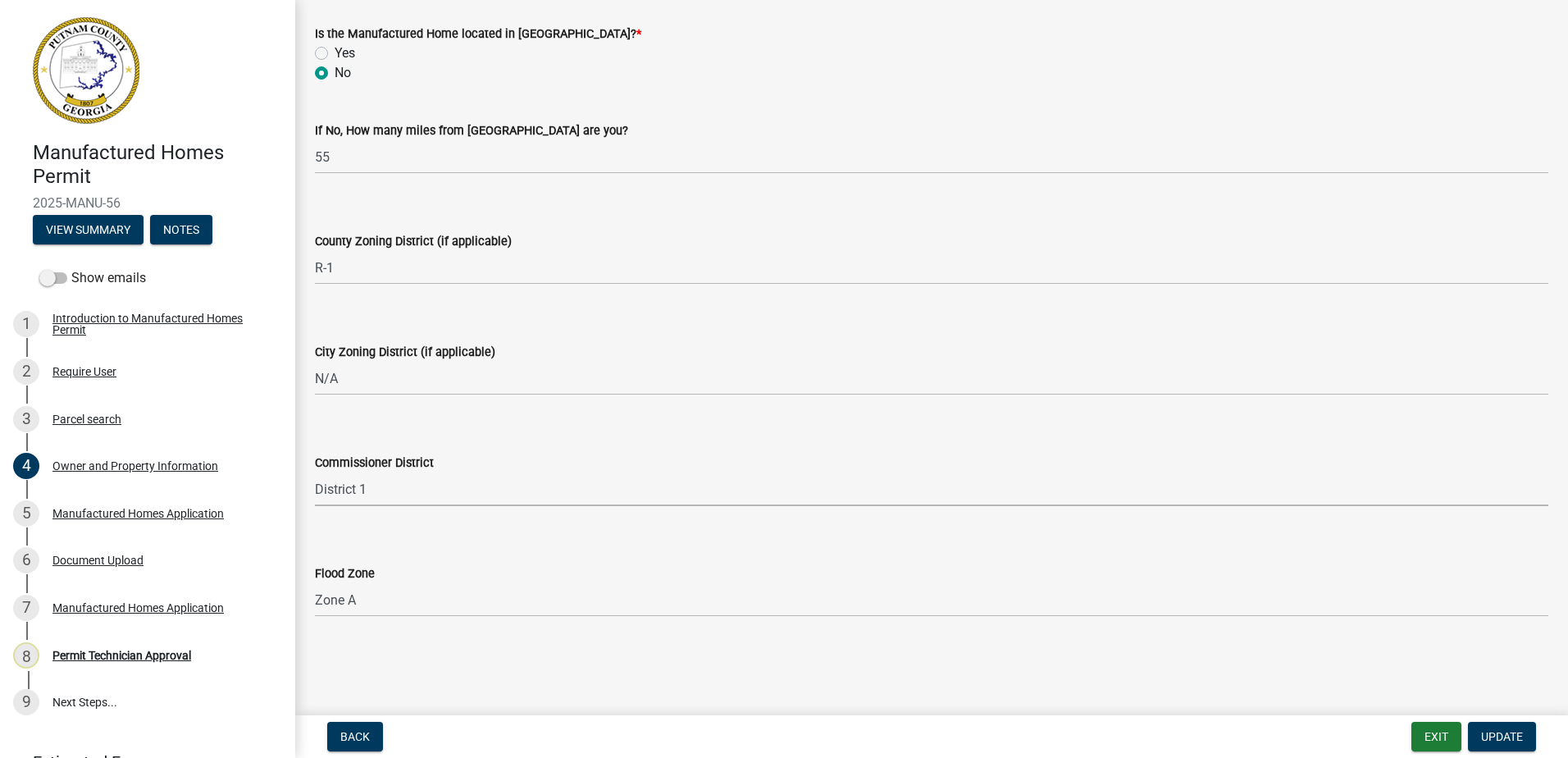
click at [356, 498] on select "Select Item... District 1 District 2 District 3 District 4" at bounding box center [931, 489] width 1233 height 34
click at [315, 472] on select "Select Item... District 1 District 2 District 3 District 4" at bounding box center [931, 489] width 1233 height 34
select select "295c155f-de53-4b68-9fdd-08c8883e9b6f"
click at [1497, 727] on button "Update" at bounding box center [1502, 736] width 68 height 29
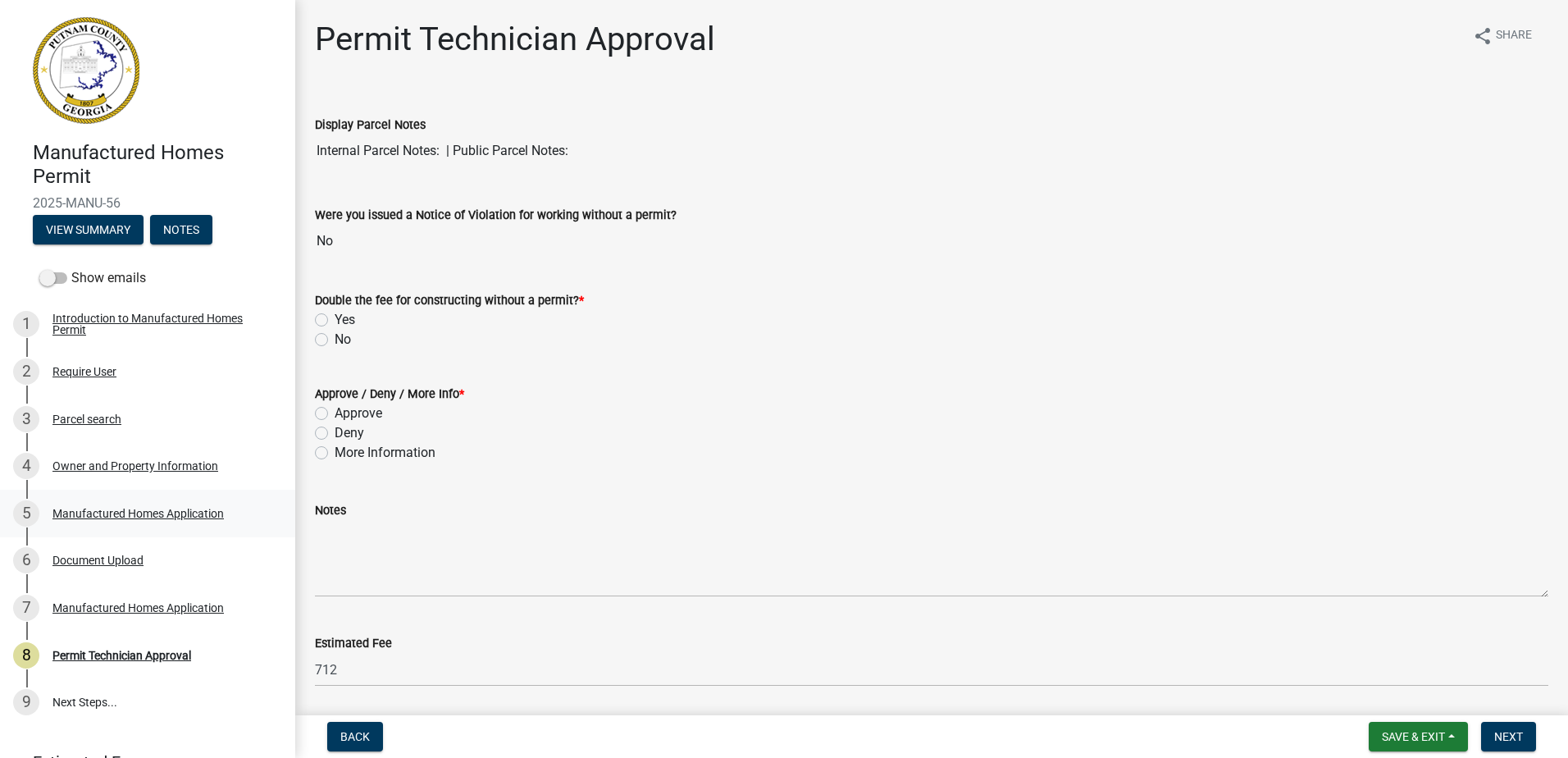
click at [91, 508] on div "Manufactured Homes Application" at bounding box center [138, 513] width 172 height 11
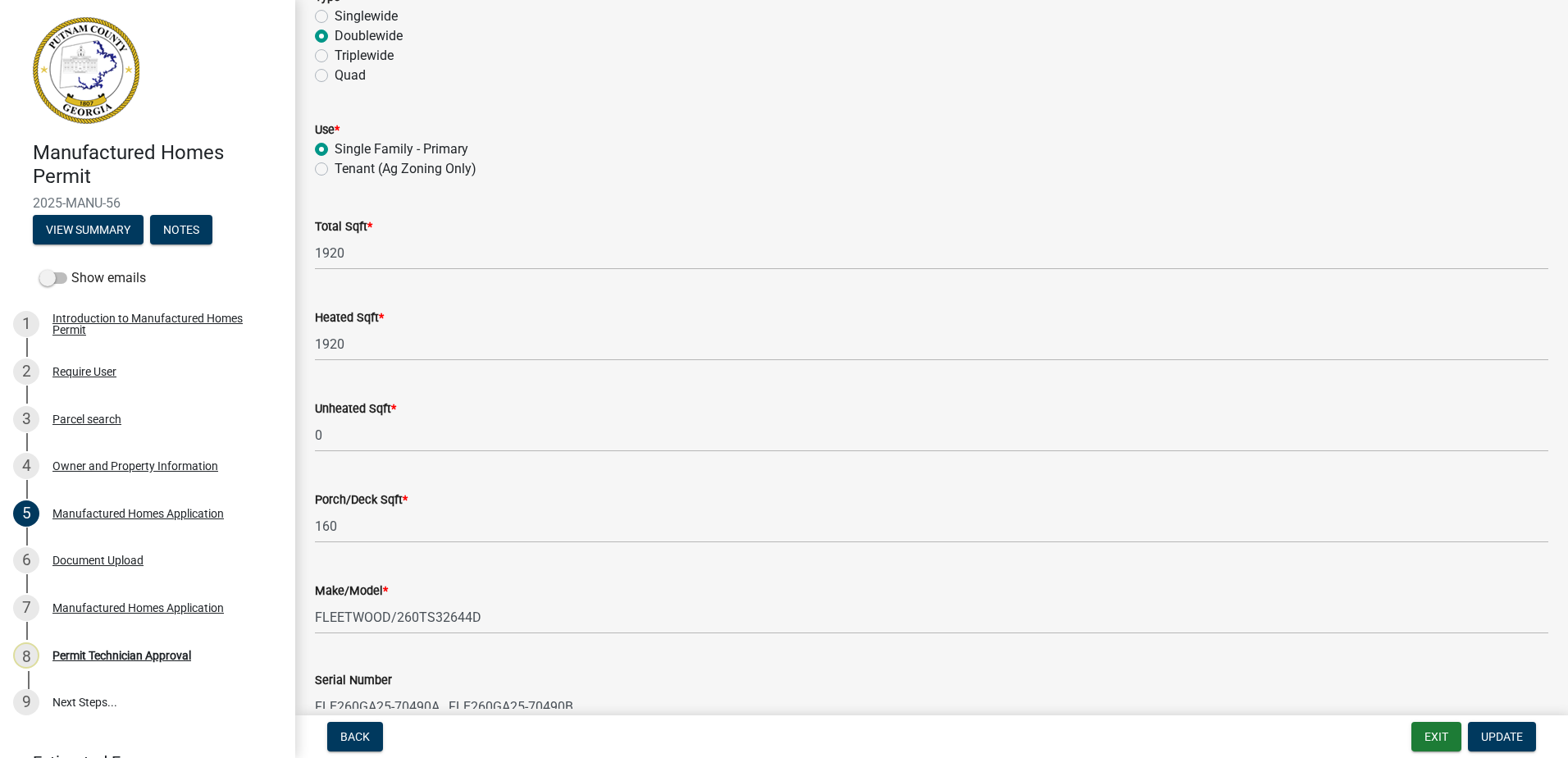
scroll to position [328, 0]
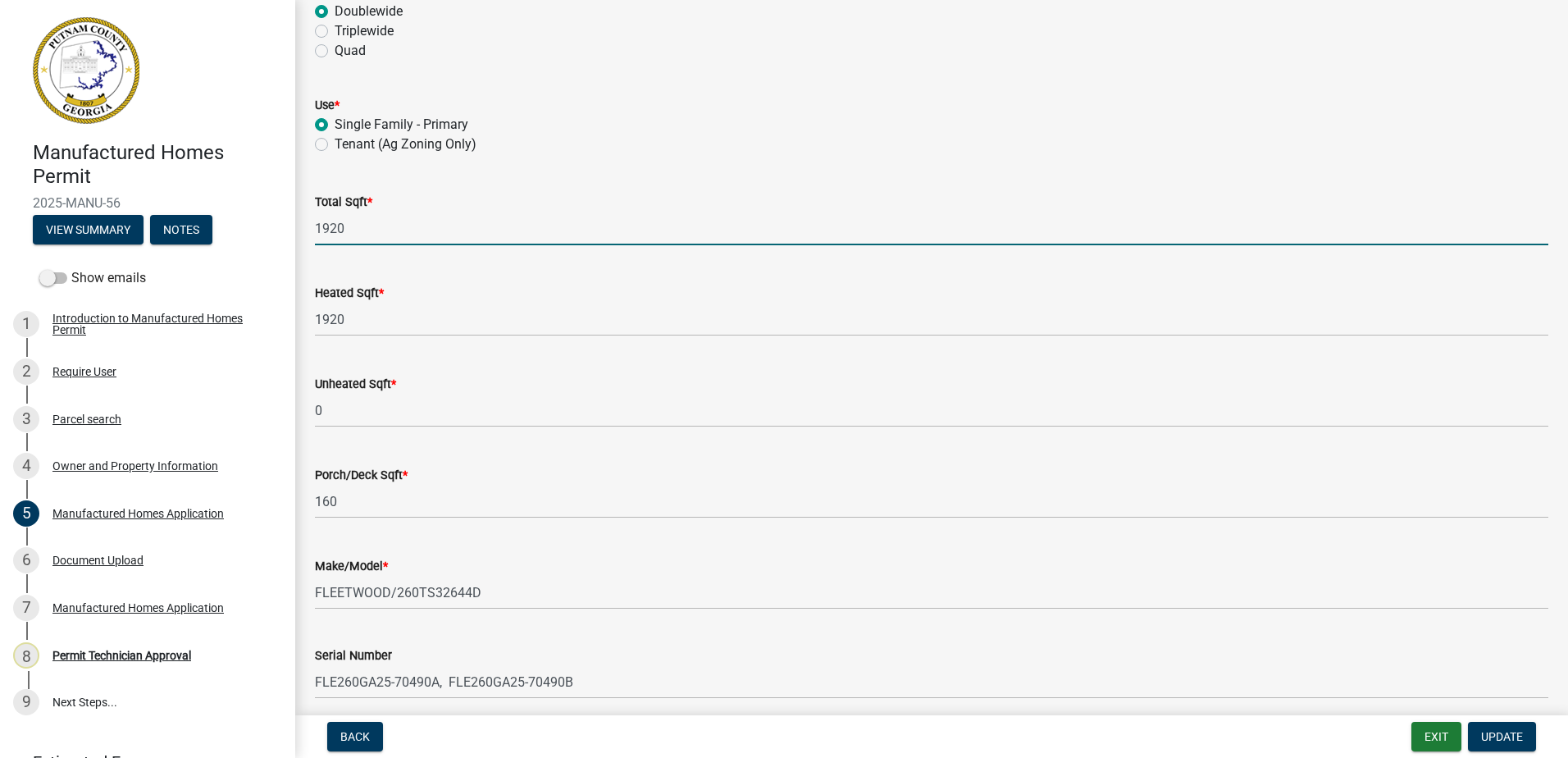
drag, startPoint x: 366, startPoint y: 216, endPoint x: 300, endPoint y: 215, distance: 66.0
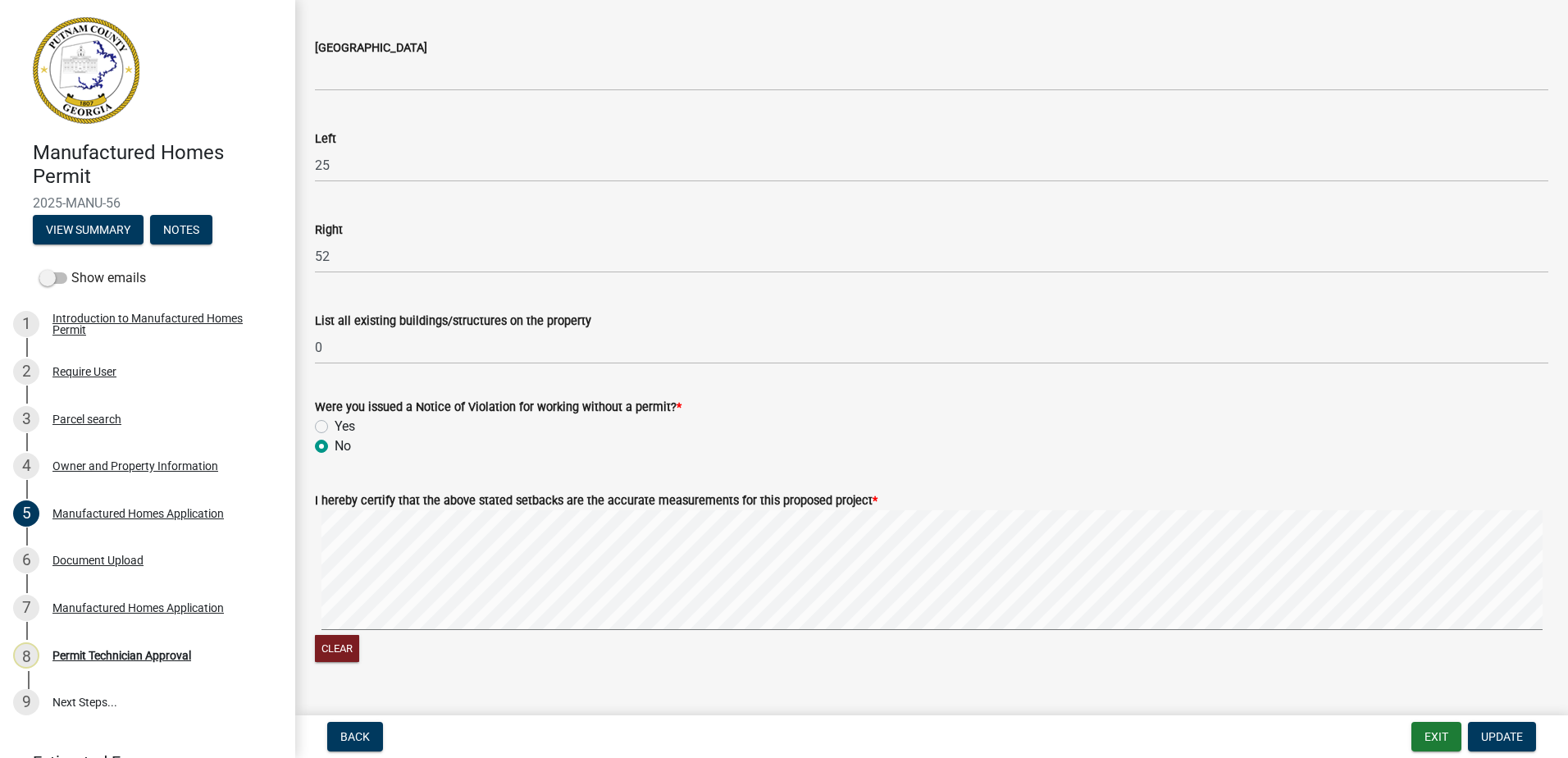
scroll to position [2461, 0]
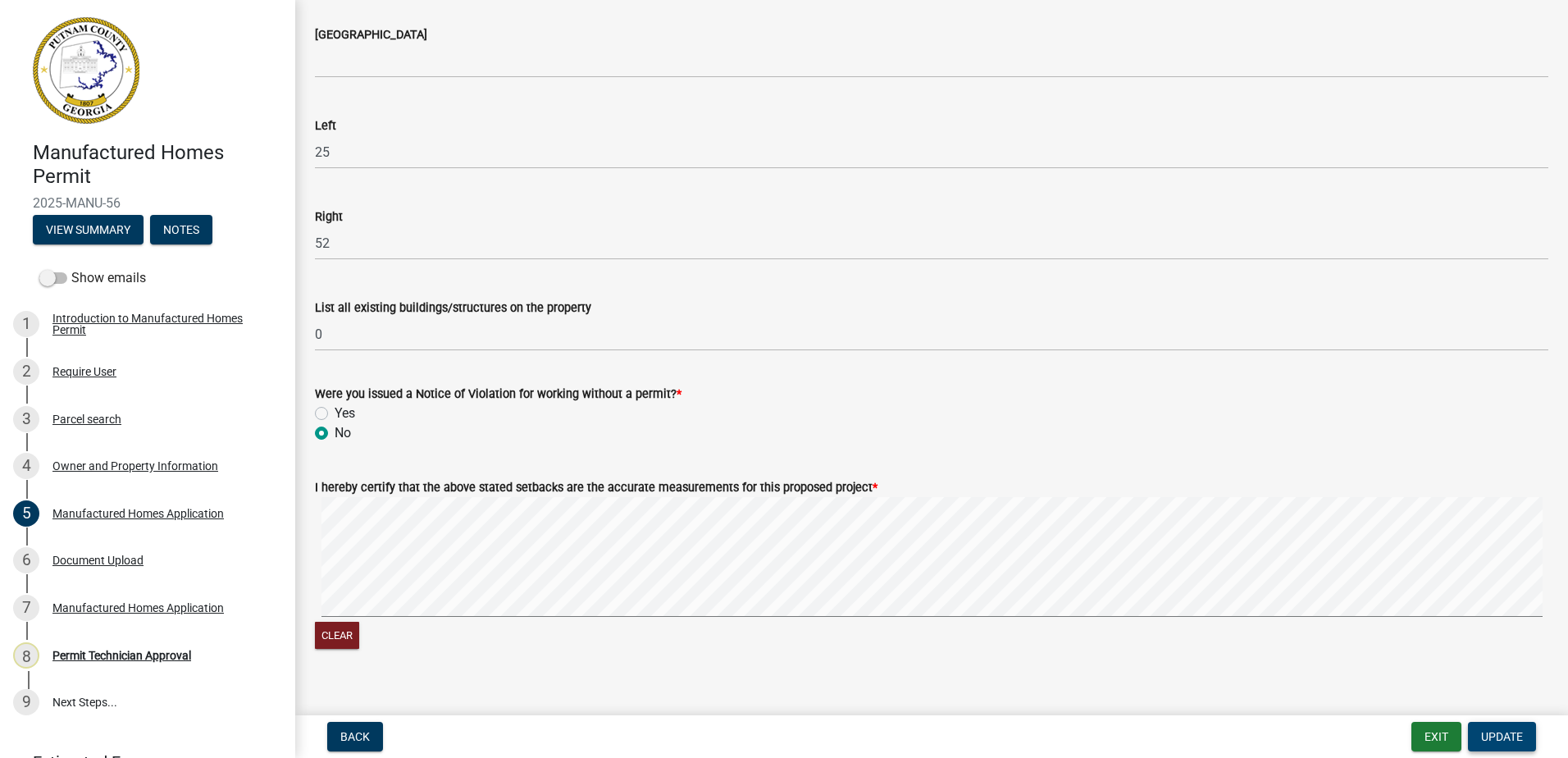
type input "2080"
click at [1477, 735] on button "Update" at bounding box center [1502, 736] width 68 height 29
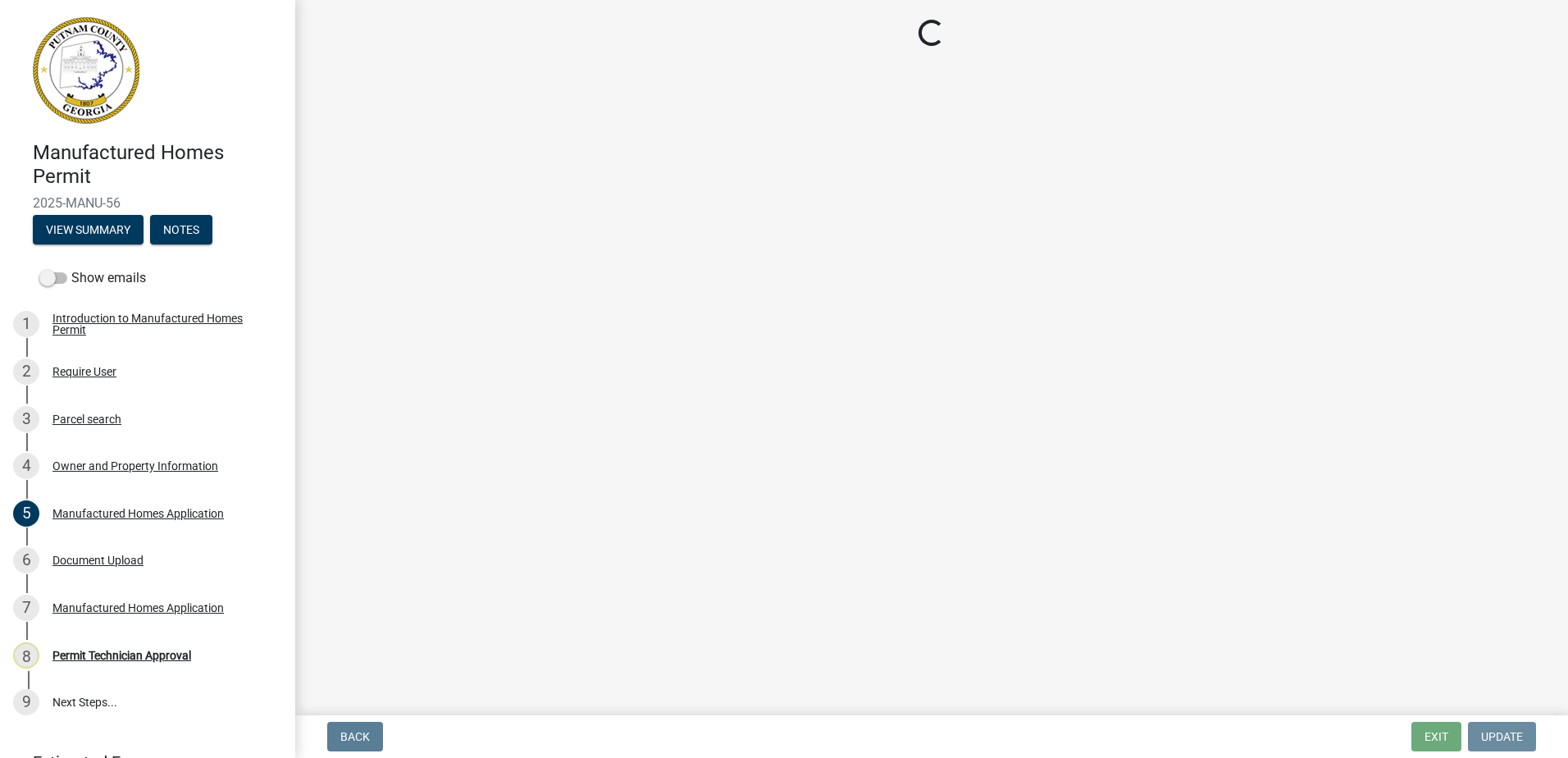
scroll to position [0, 0]
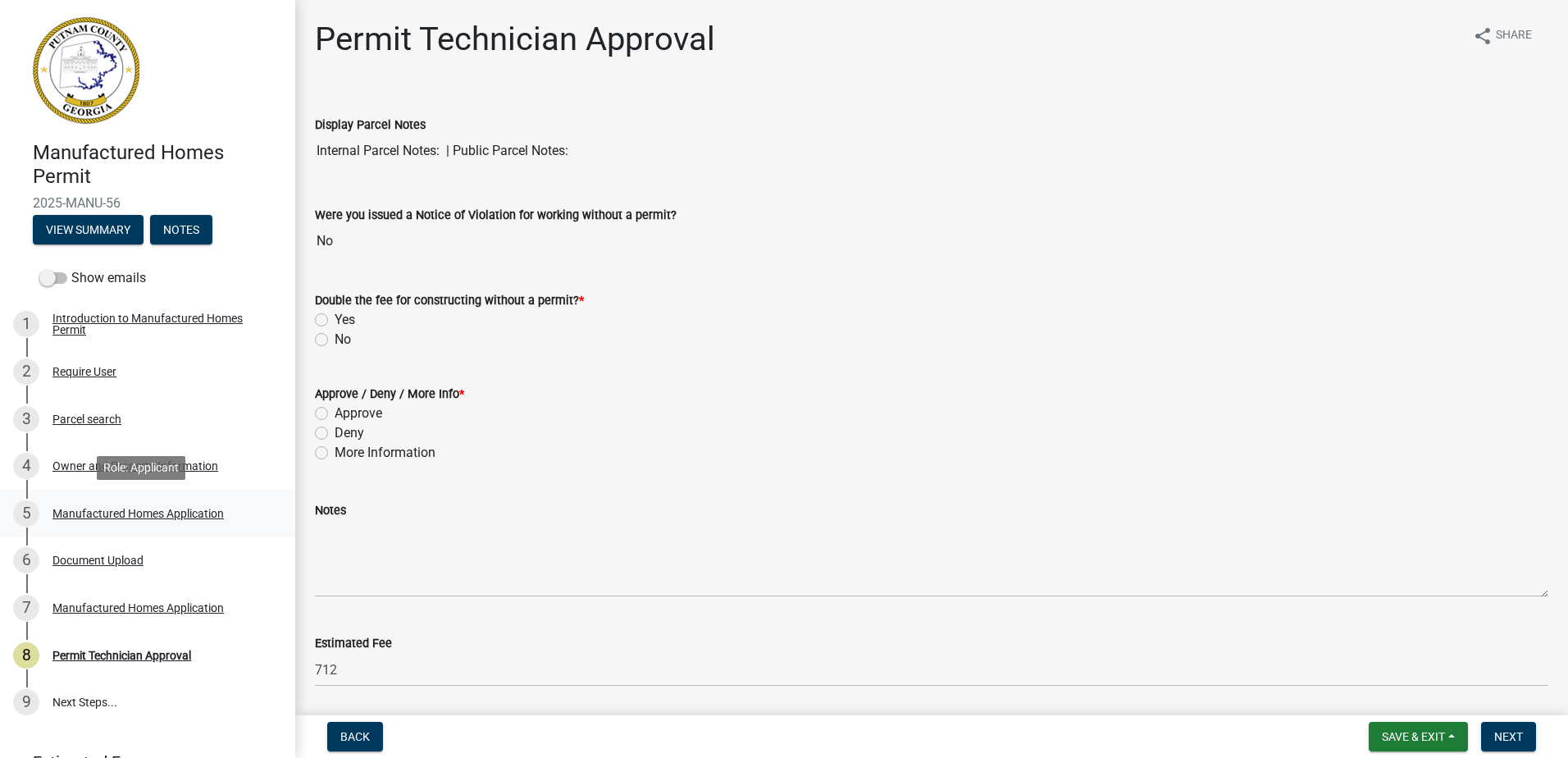
click at [136, 508] on div "Manufactured Homes Application" at bounding box center [138, 513] width 172 height 11
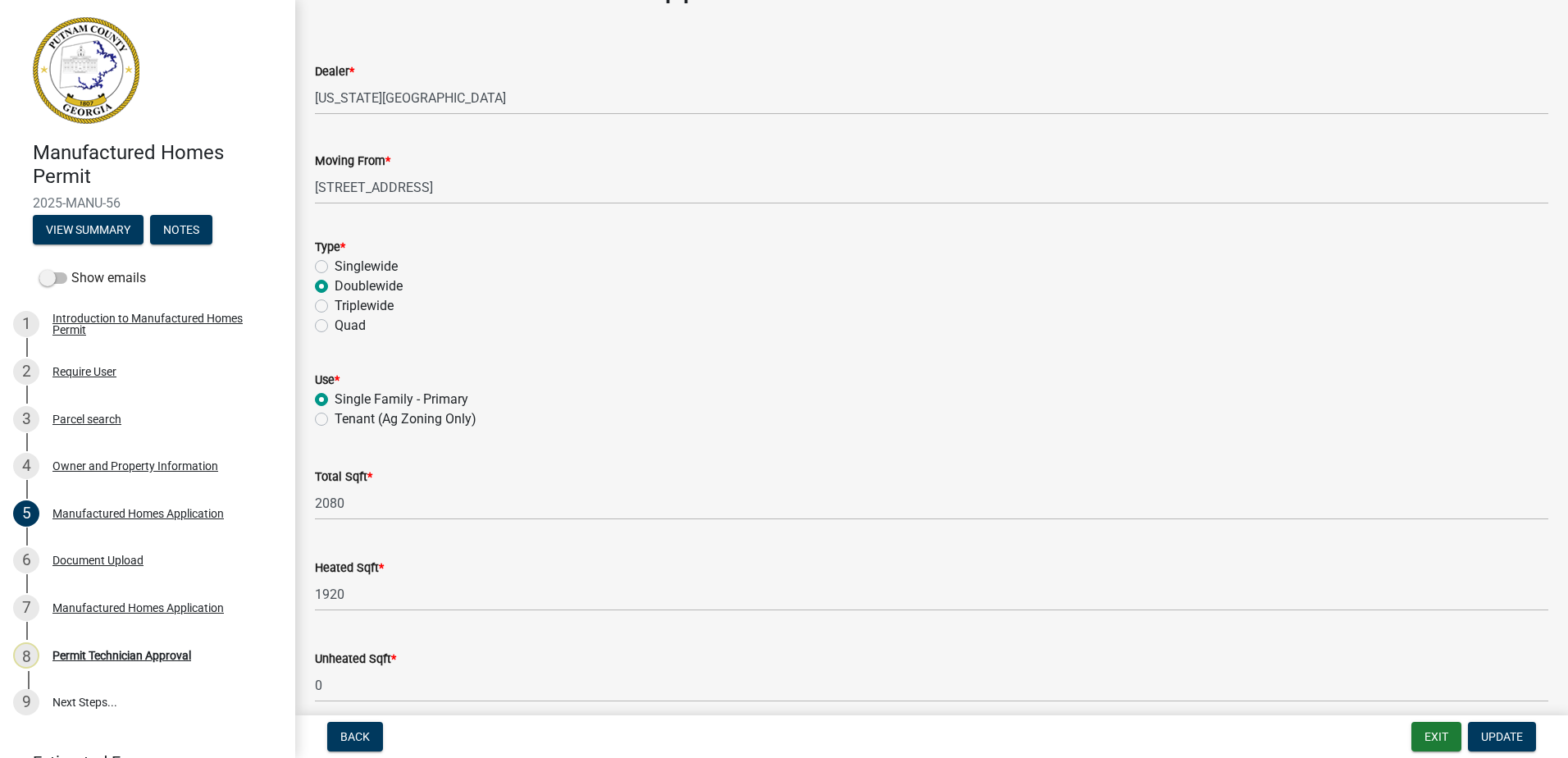
scroll to position [82, 0]
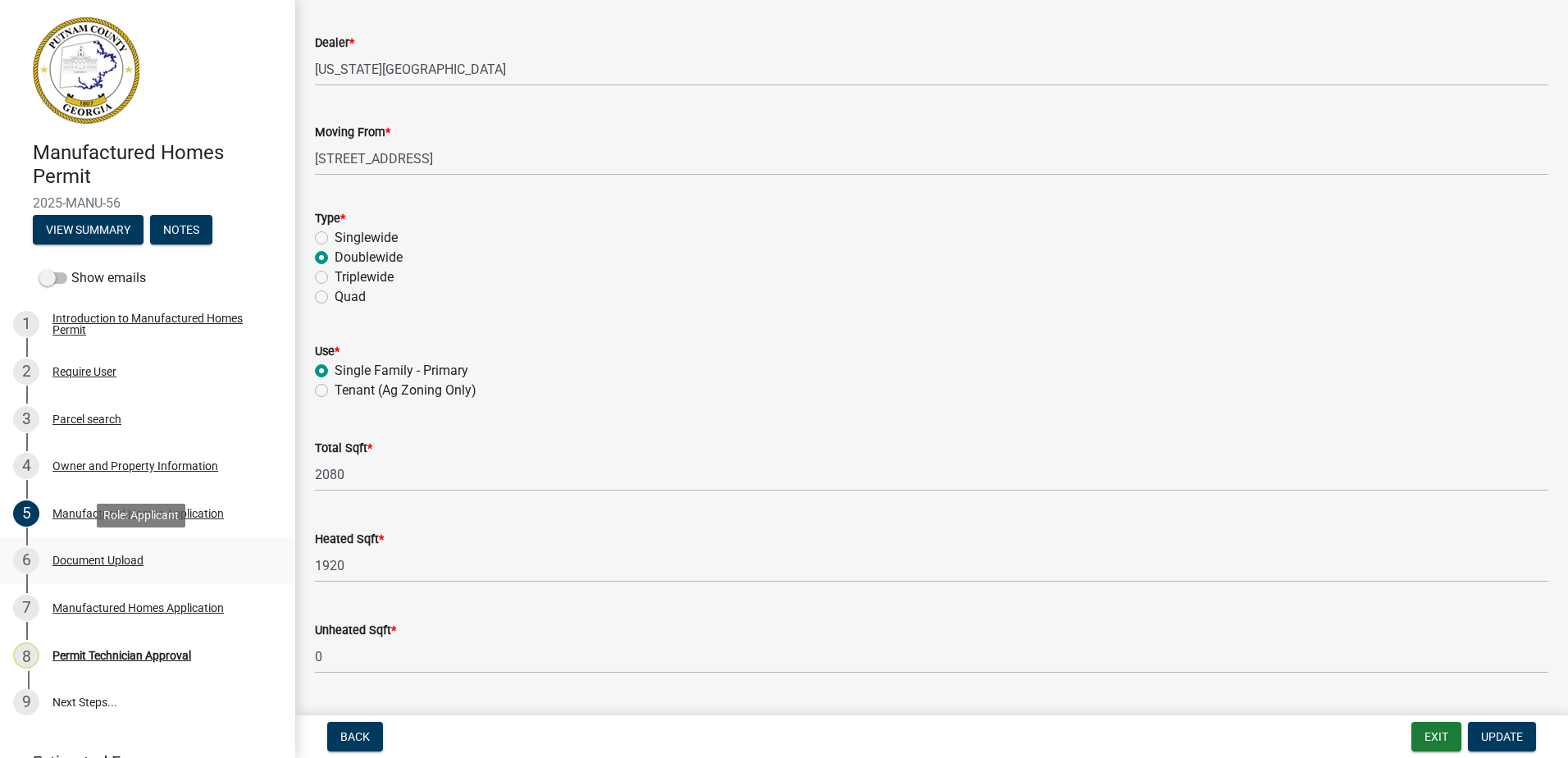
click at [101, 565] on div "Document Upload" at bounding box center [98, 559] width 91 height 11
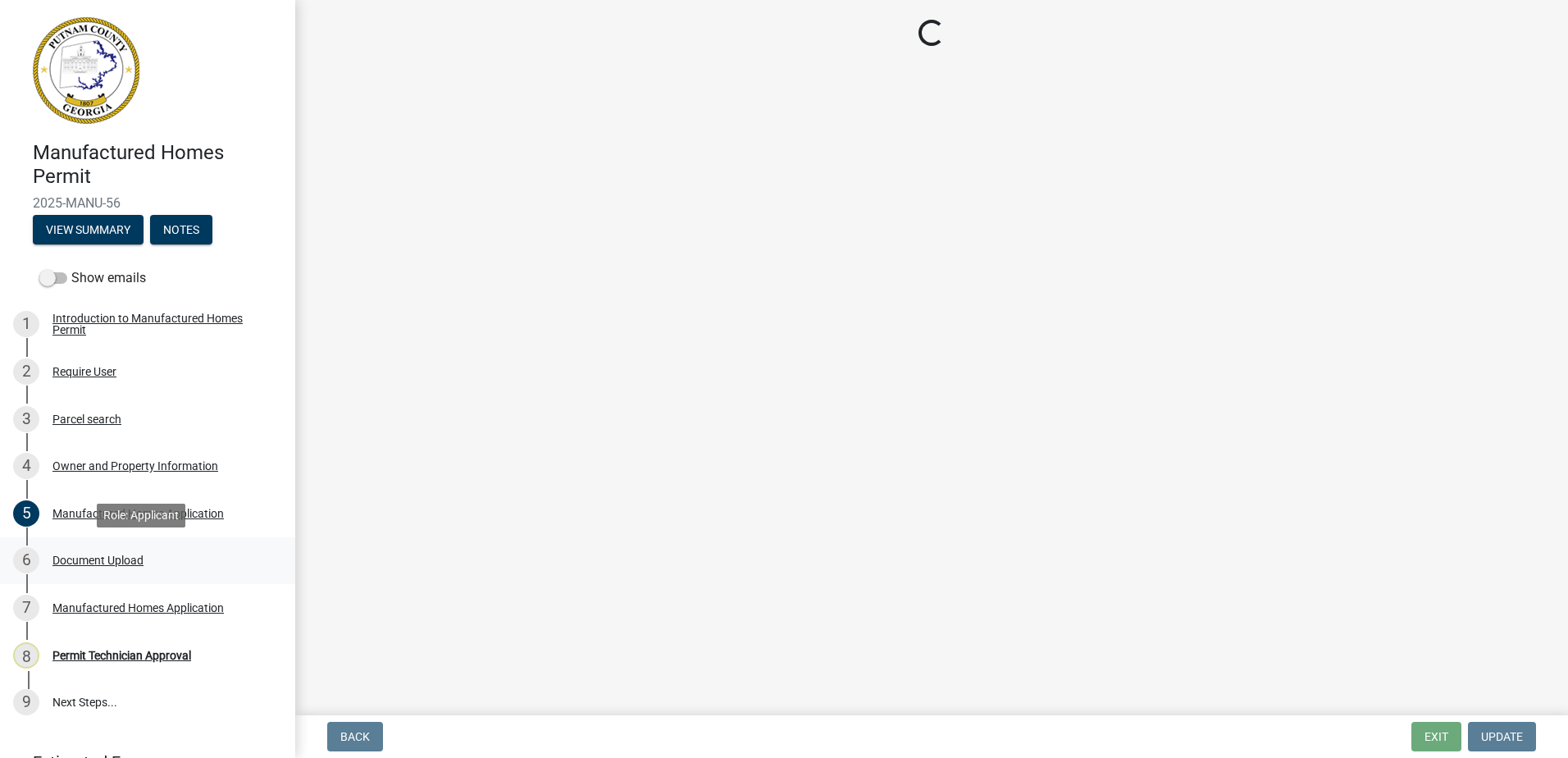
scroll to position [0, 0]
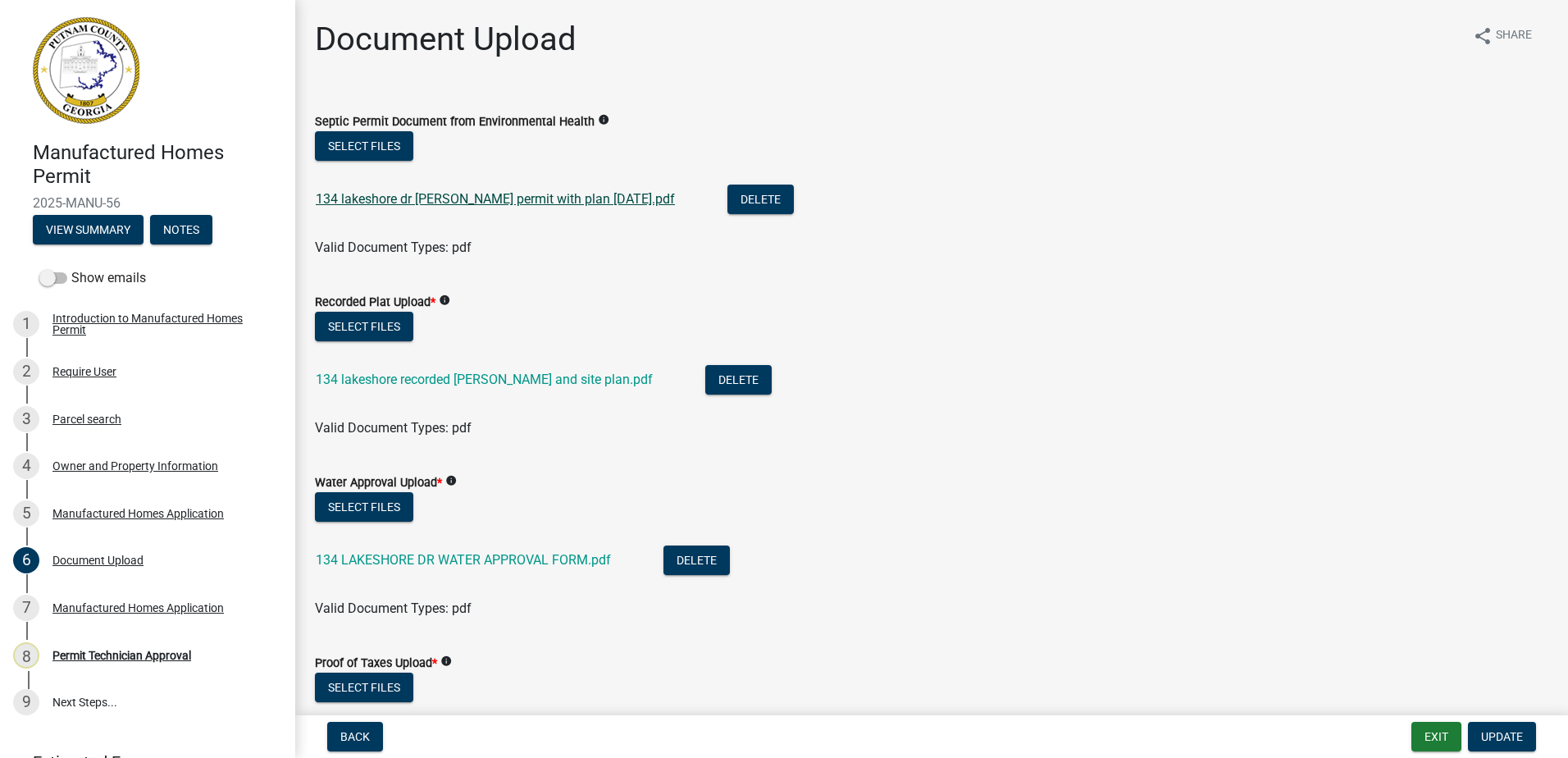
click at [519, 202] on link "134 lakeshore dr Septic permit with plan 10-3-2025.pdf" at bounding box center [495, 199] width 359 height 16
click at [422, 379] on link "134 lakeshore recorded platt and site plan.pdf" at bounding box center [484, 379] width 337 height 16
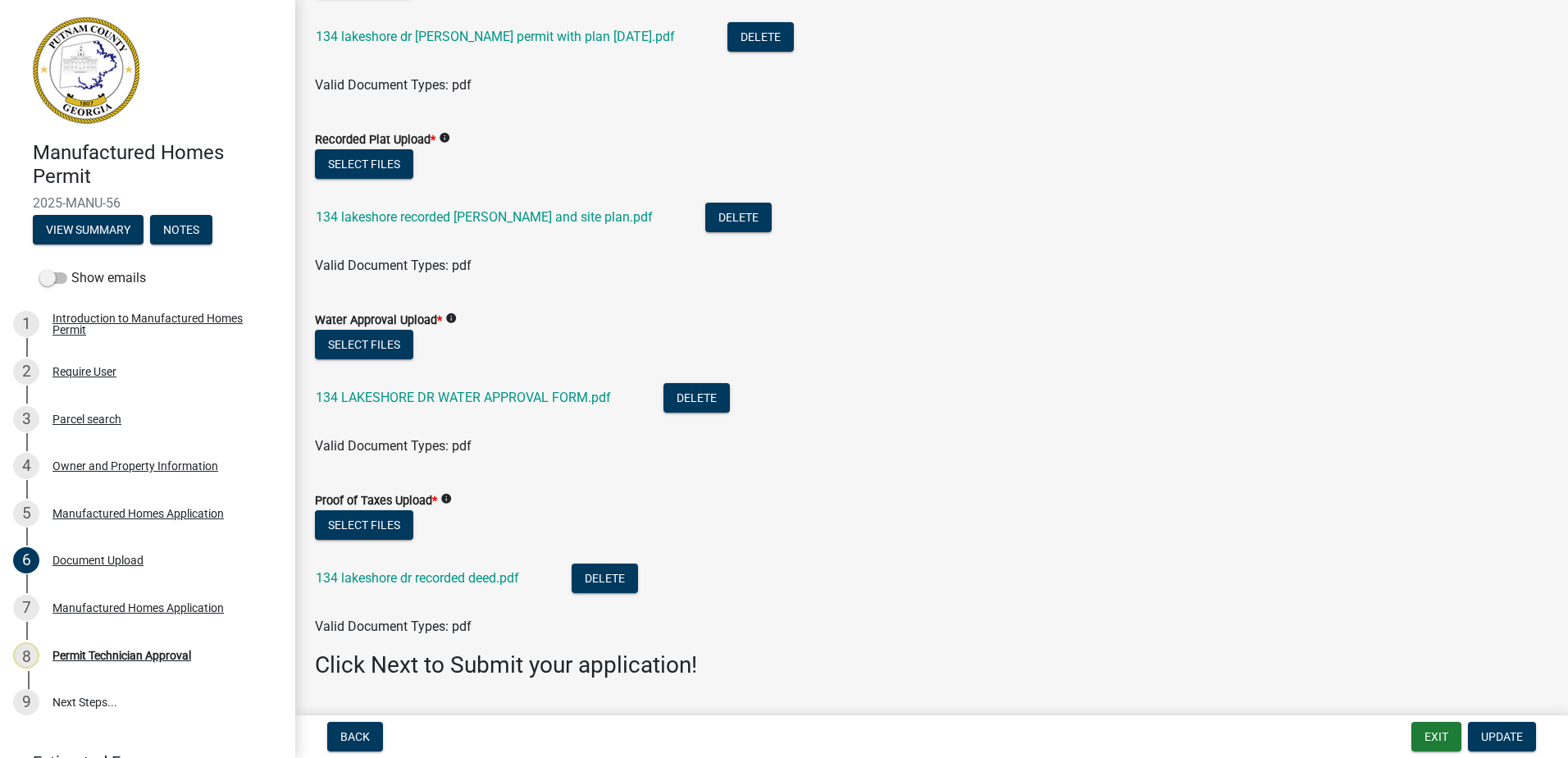
scroll to position [164, 0]
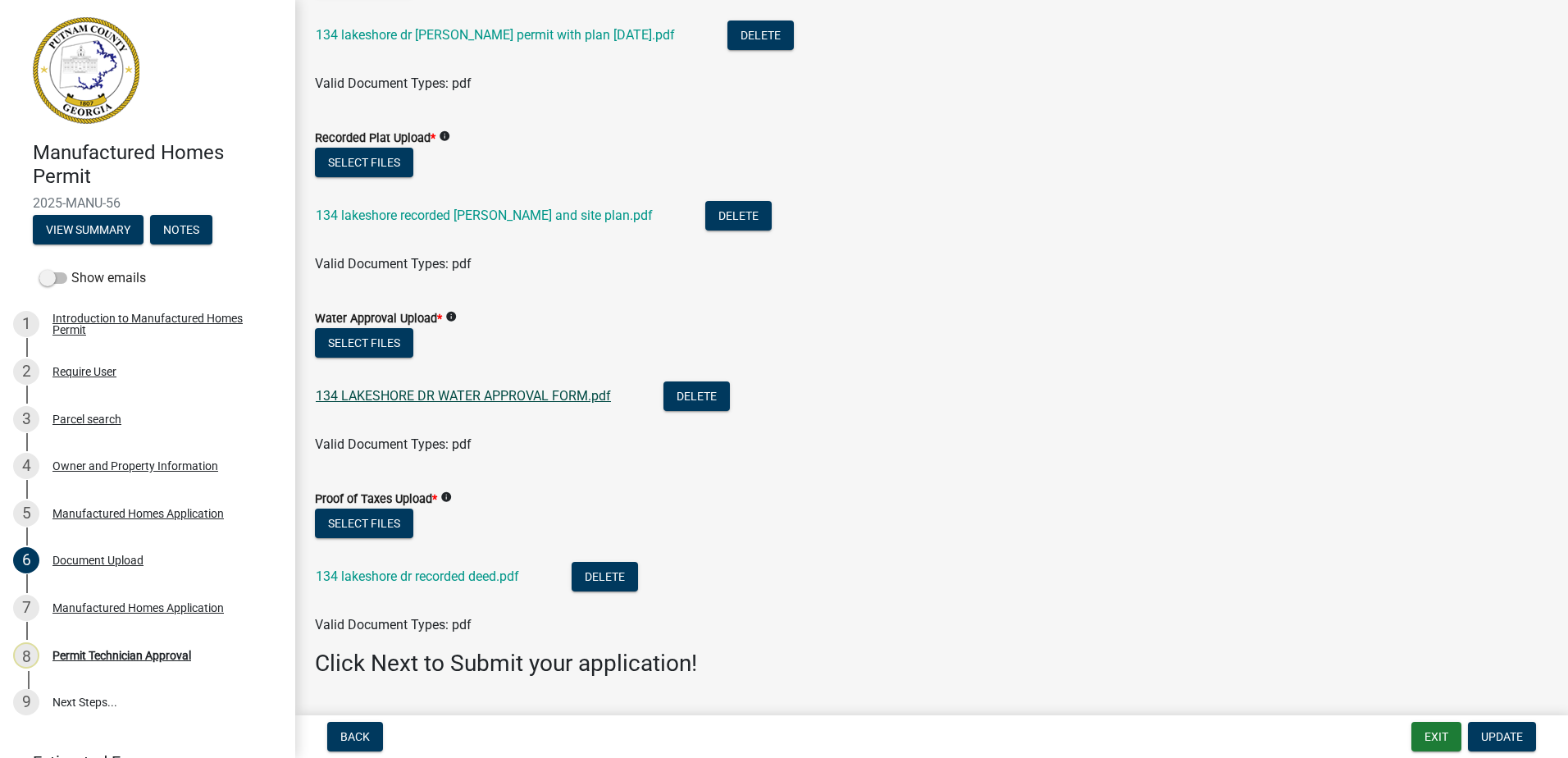
click at [447, 397] on link "134 LAKESHORE DR WATER APPROVAL FORM.pdf" at bounding box center [463, 395] width 295 height 16
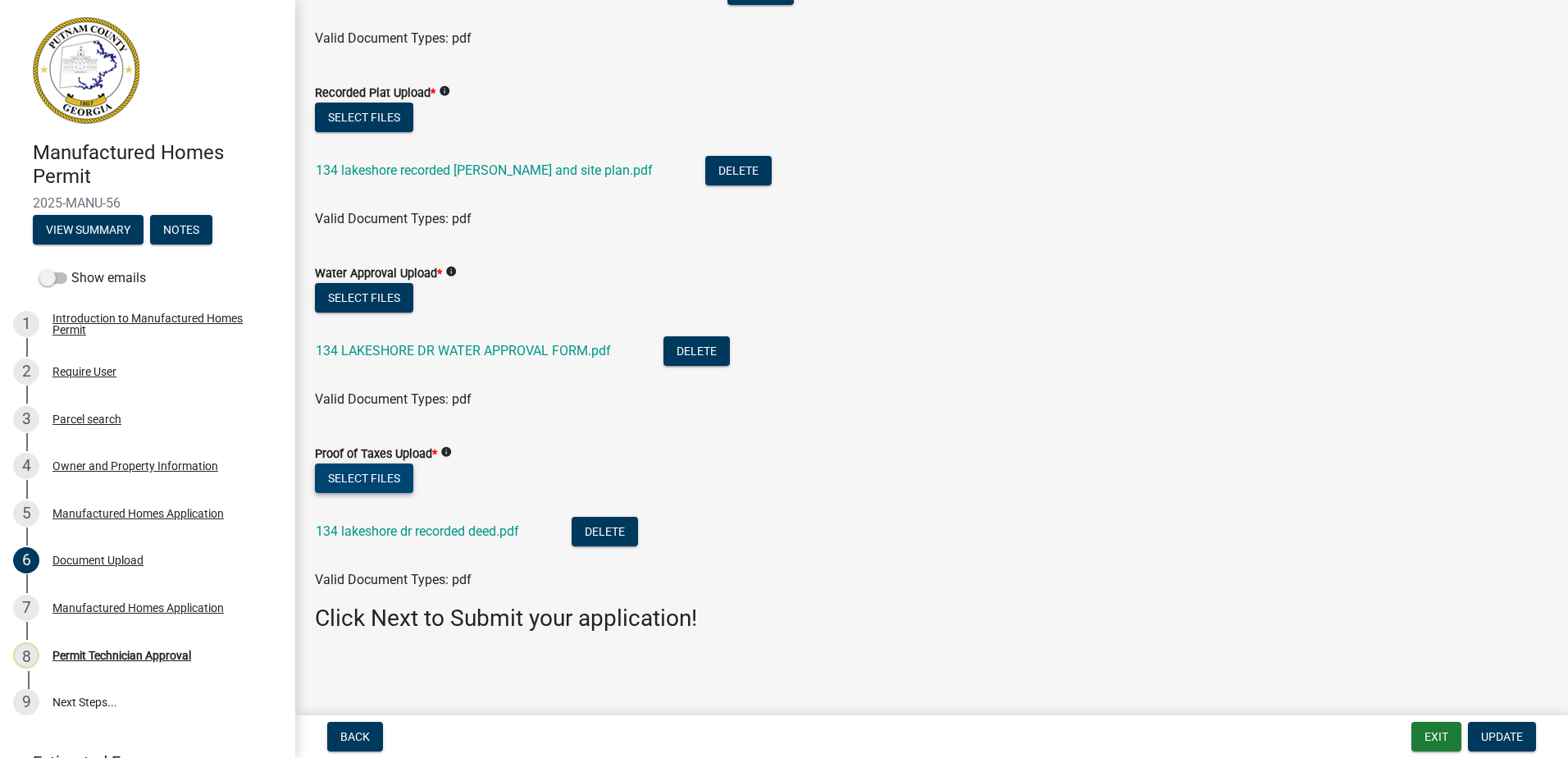
scroll to position [210, 0]
click at [382, 527] on link "134 lakeshore dr recorded deed.pdf" at bounding box center [418, 530] width 204 height 16
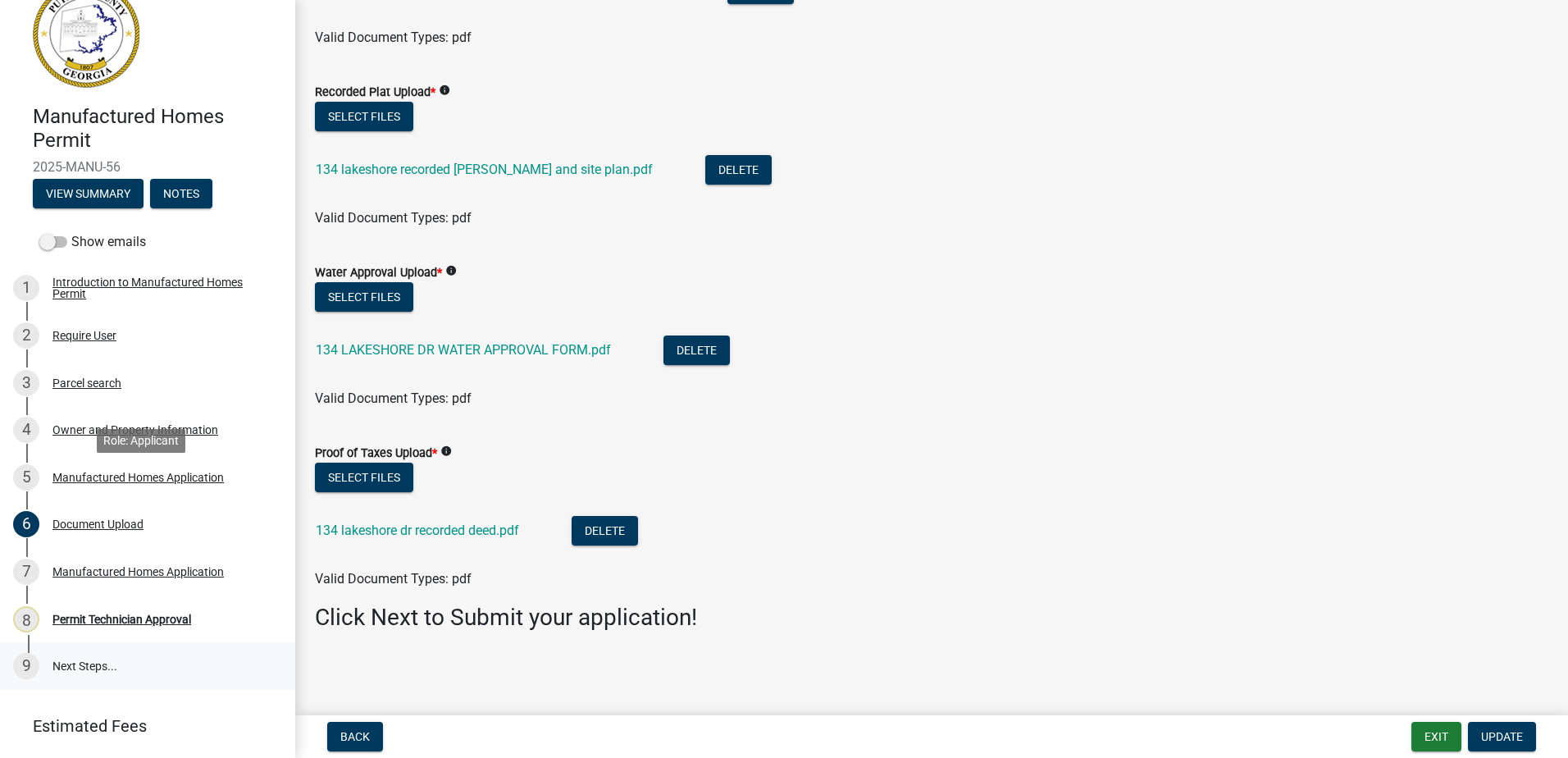
scroll to position [84, 0]
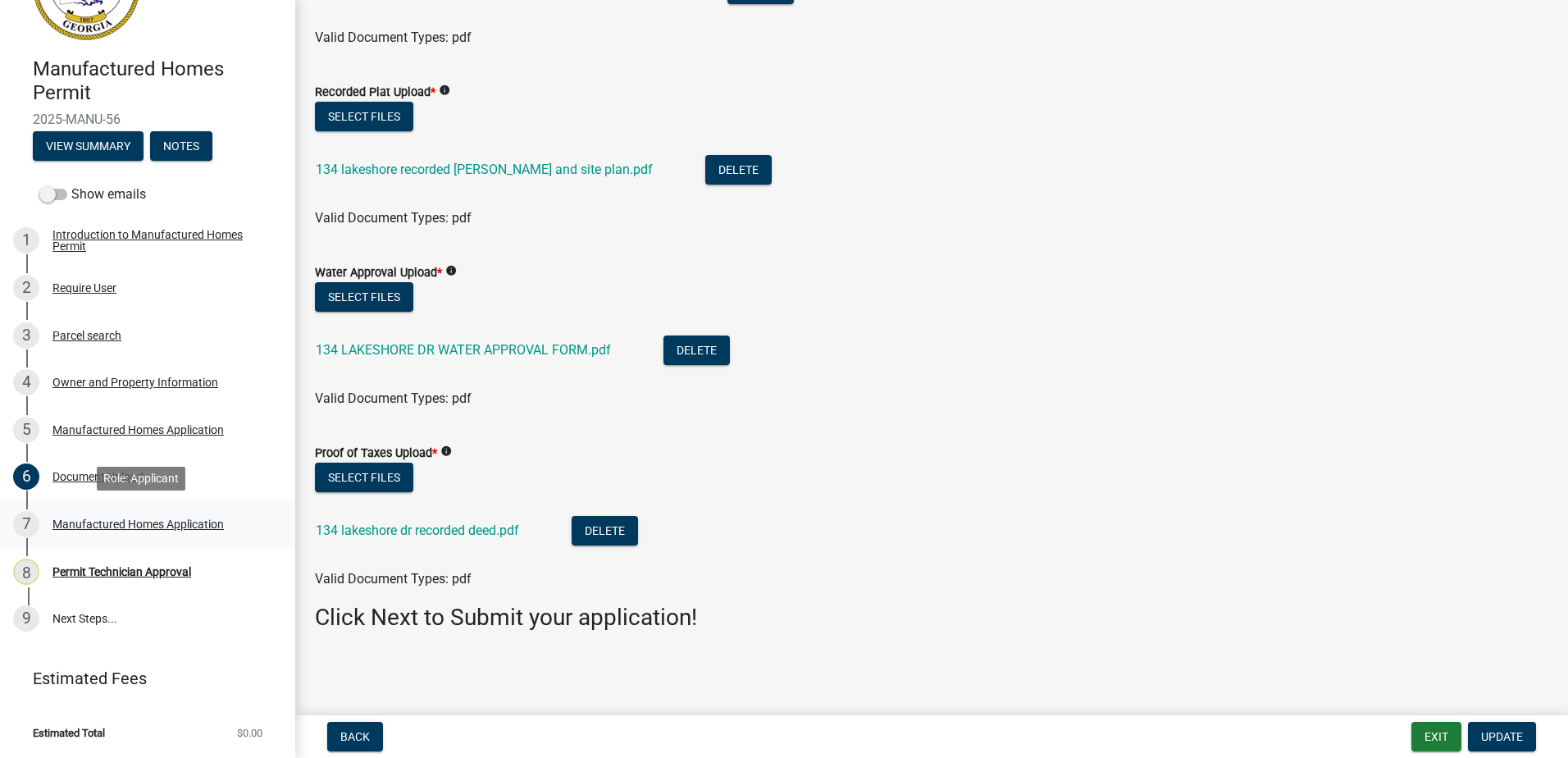
click at [110, 516] on div "7 Manufactured Homes Application" at bounding box center [141, 524] width 255 height 26
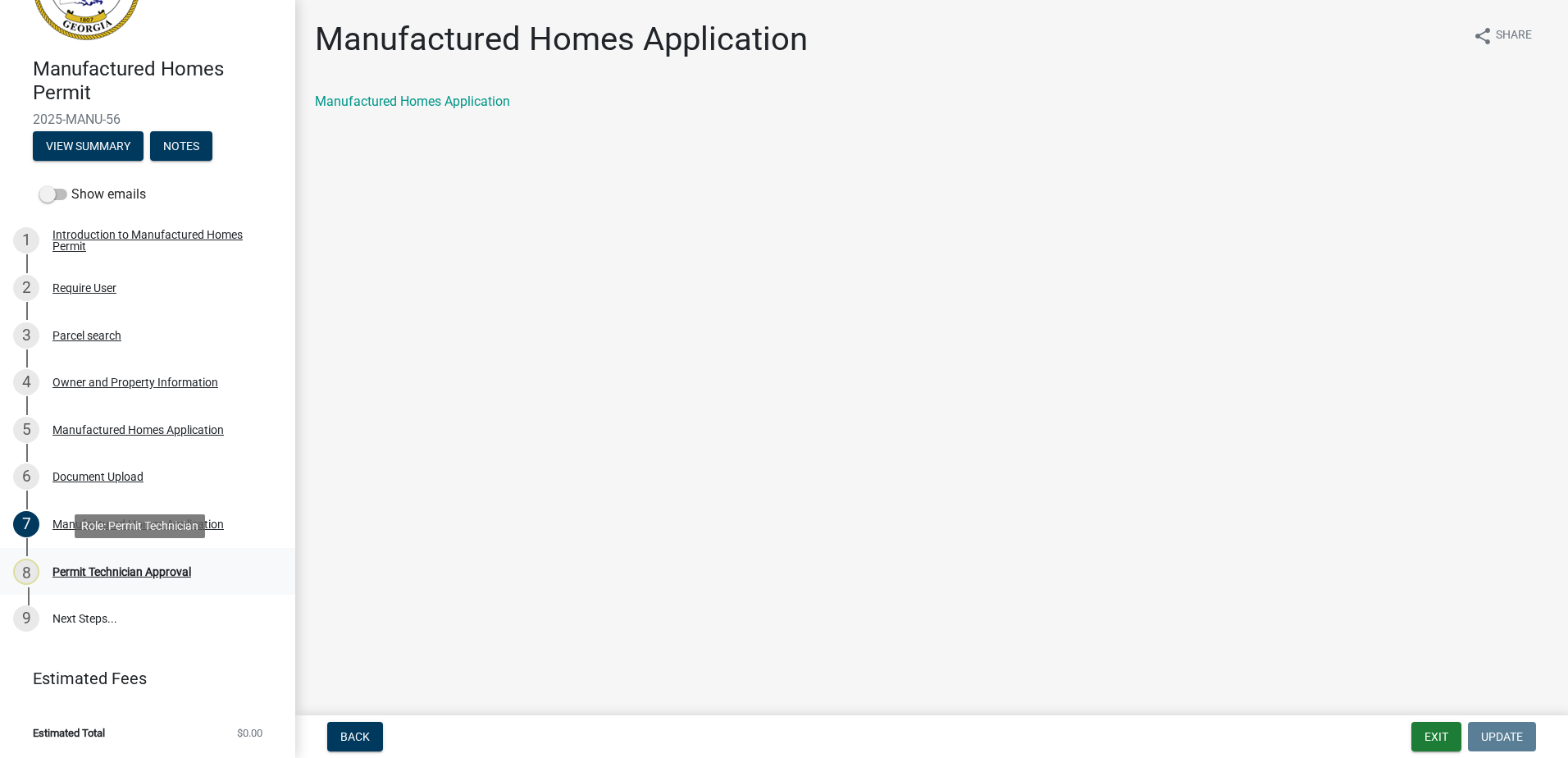
click at [109, 585] on link "8 Permit Technician Approval" at bounding box center [148, 572] width 295 height 47
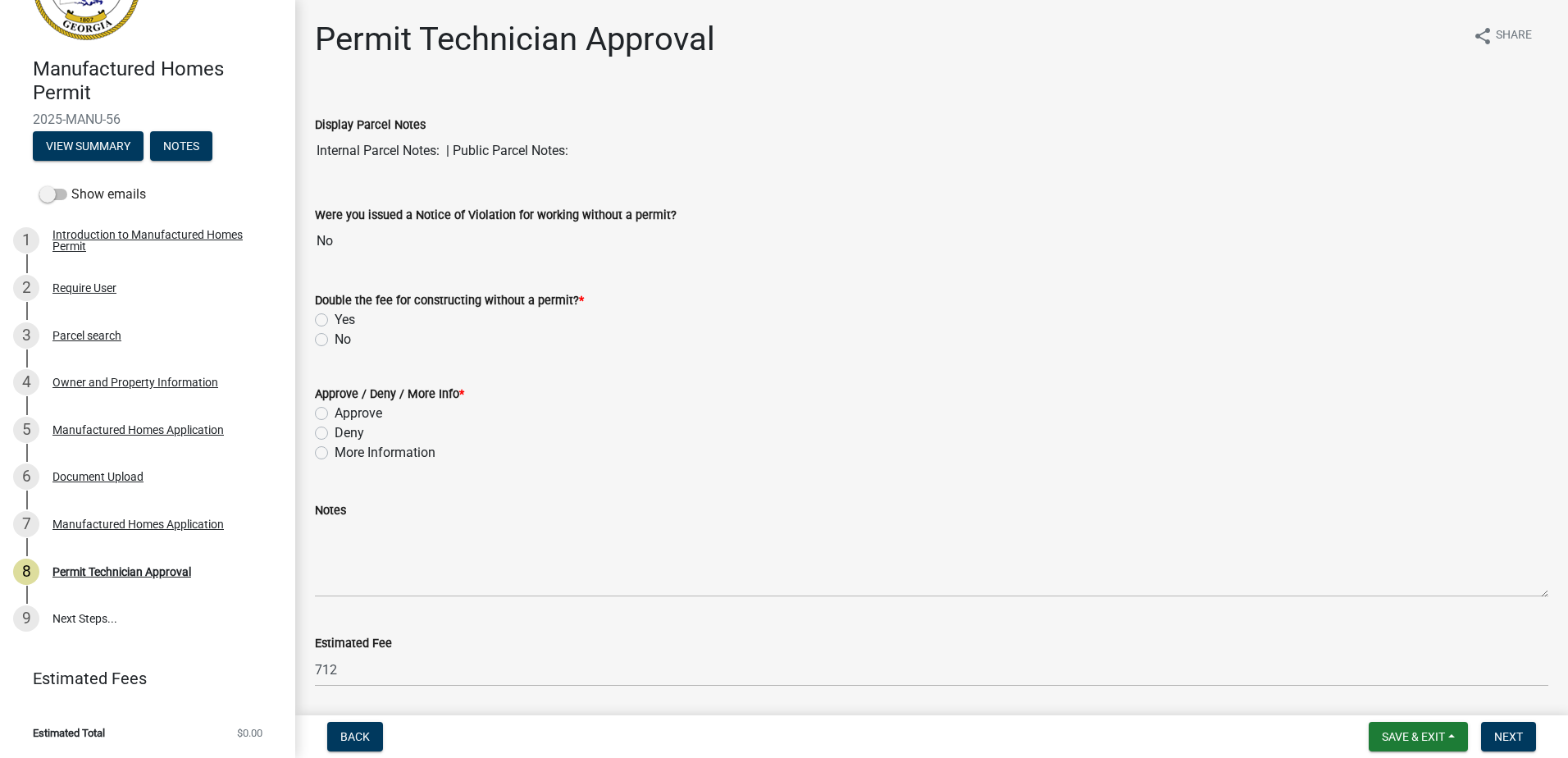
click at [305, 345] on div "Double the fee for constructing without a permit? * Yes No" at bounding box center [932, 310] width 1258 height 79
click at [318, 348] on div "No" at bounding box center [931, 339] width 1233 height 20
click at [335, 338] on label "No" at bounding box center [343, 339] width 16 height 20
click at [335, 338] on input "No" at bounding box center [340, 335] width 10 height 10
radio input "true"
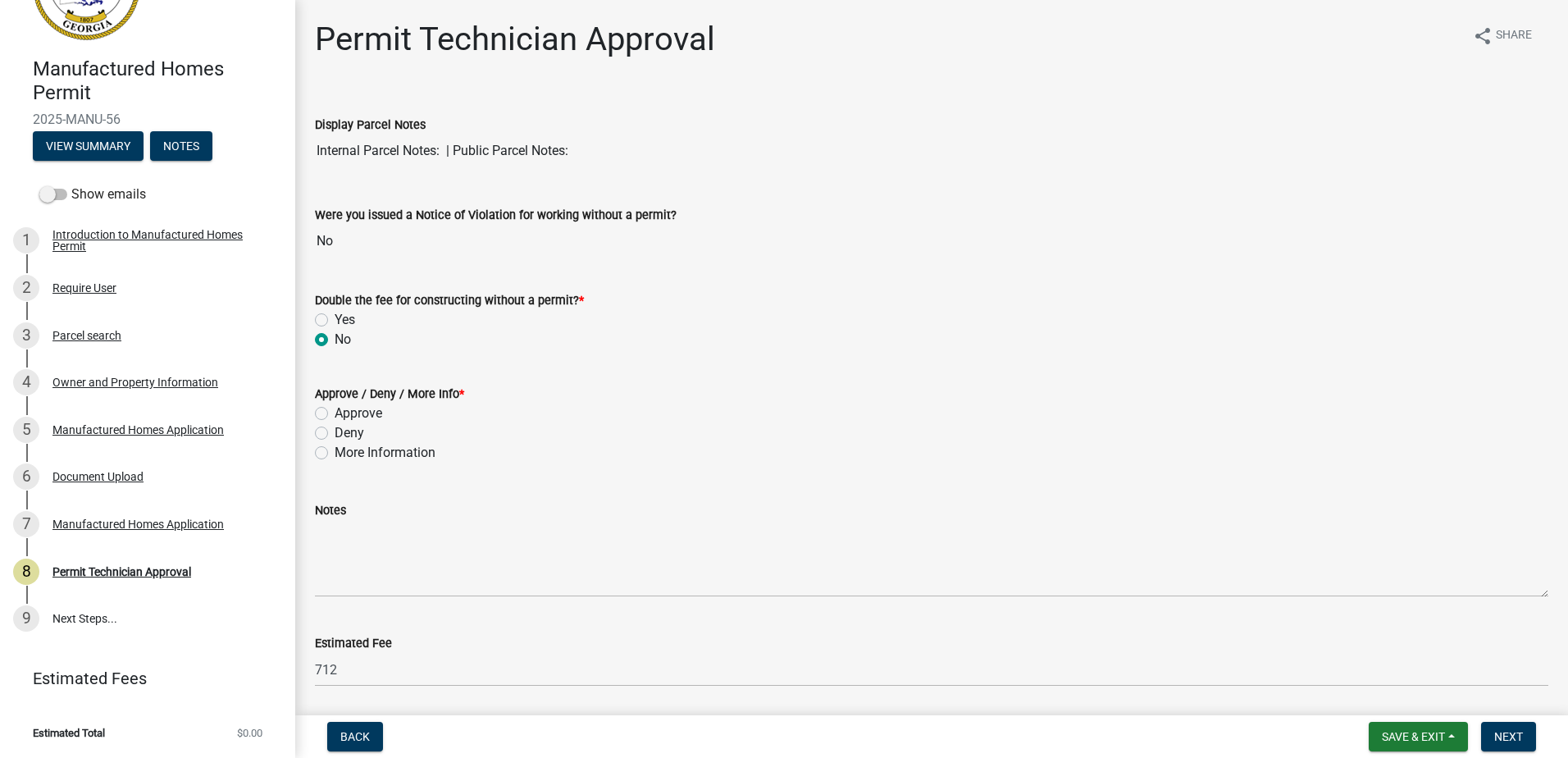
click at [335, 414] on label "Approve" at bounding box center [358, 414] width 47 height 20
click at [335, 414] on input "Approve" at bounding box center [340, 409] width 10 height 10
radio input "true"
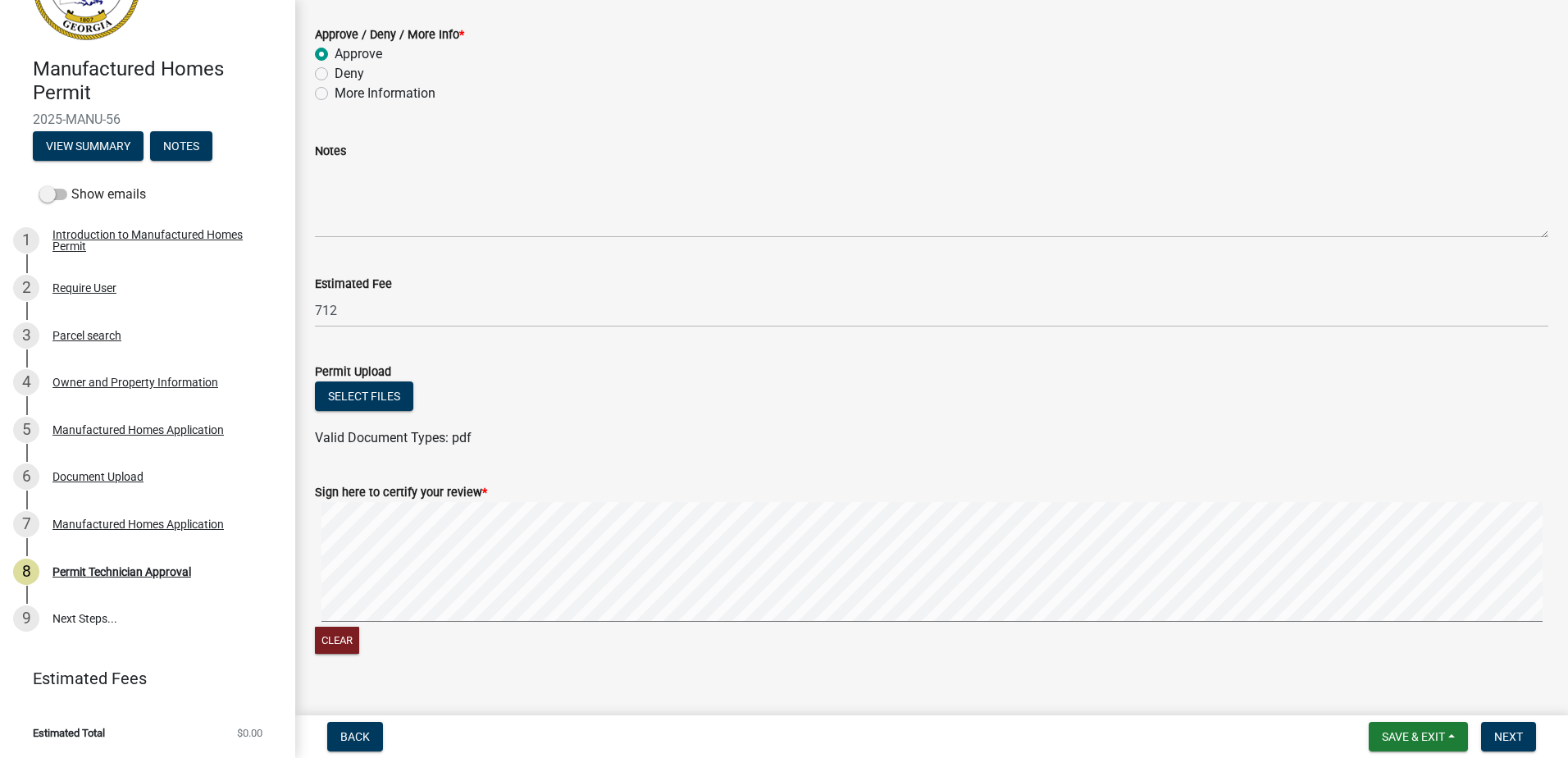
scroll to position [388, 0]
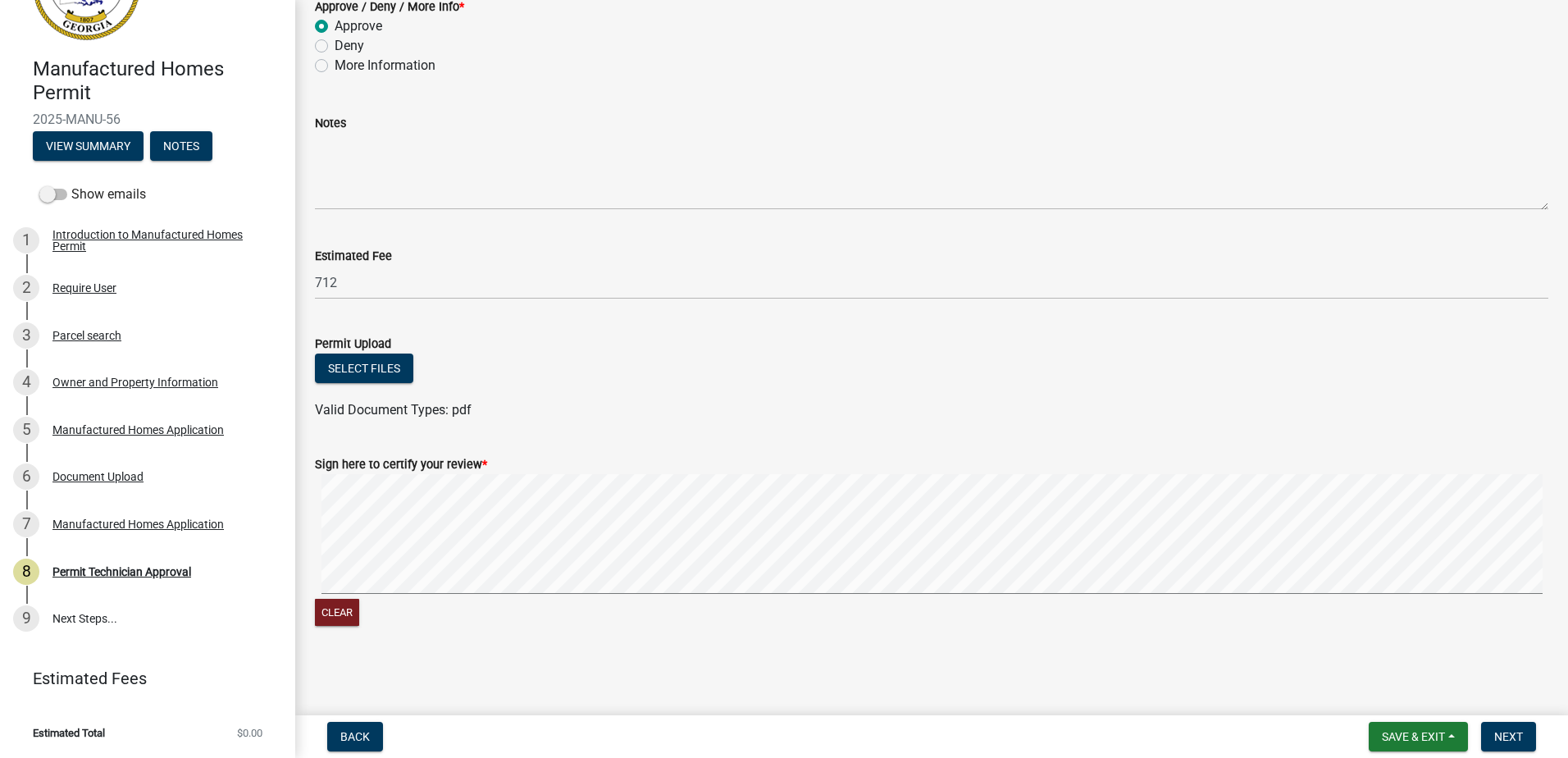
click at [435, 603] on div "Clear" at bounding box center [931, 552] width 1233 height 156
click at [1517, 730] on span "Next" at bounding box center [1508, 736] width 28 height 13
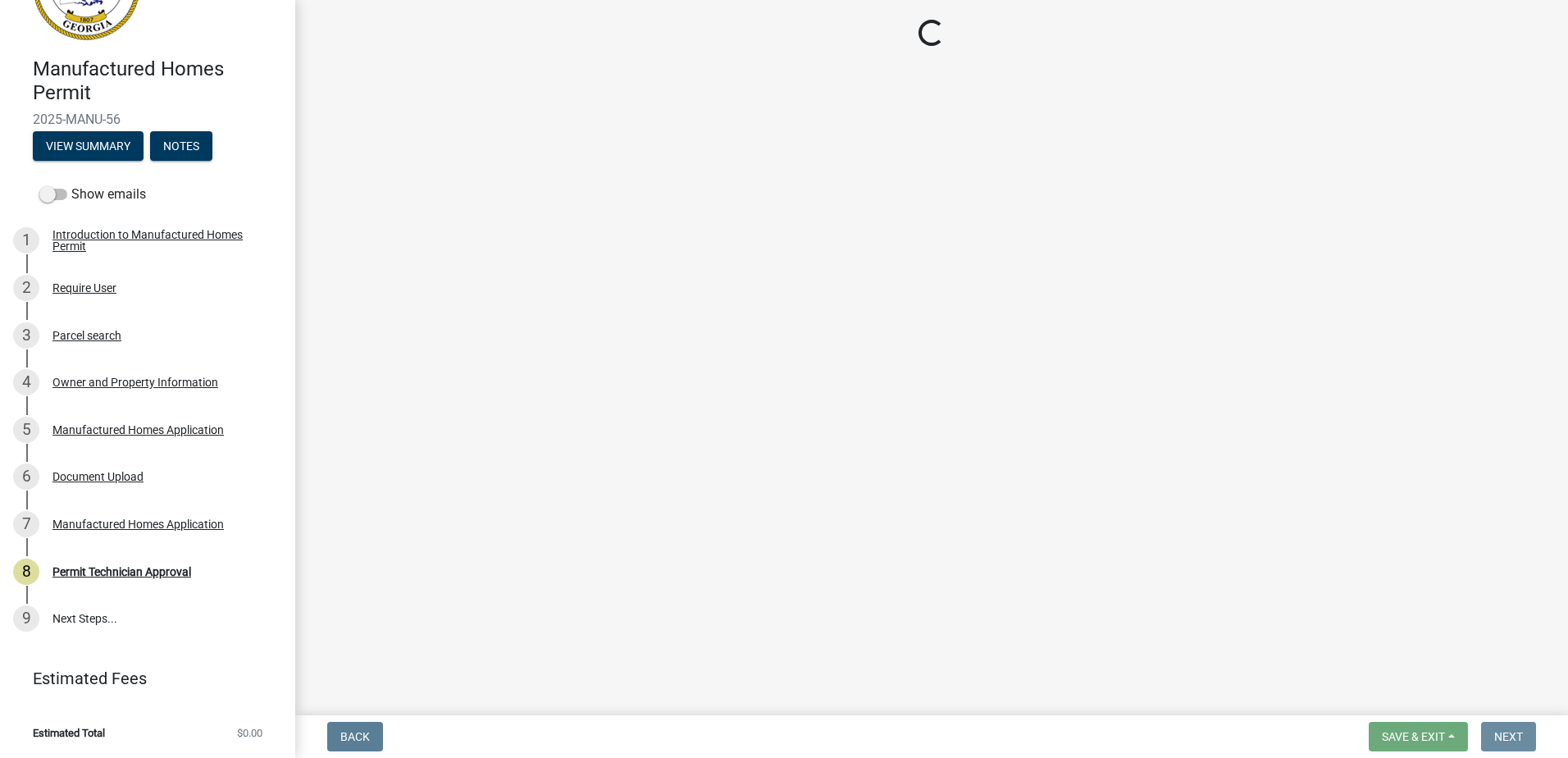
scroll to position [0, 0]
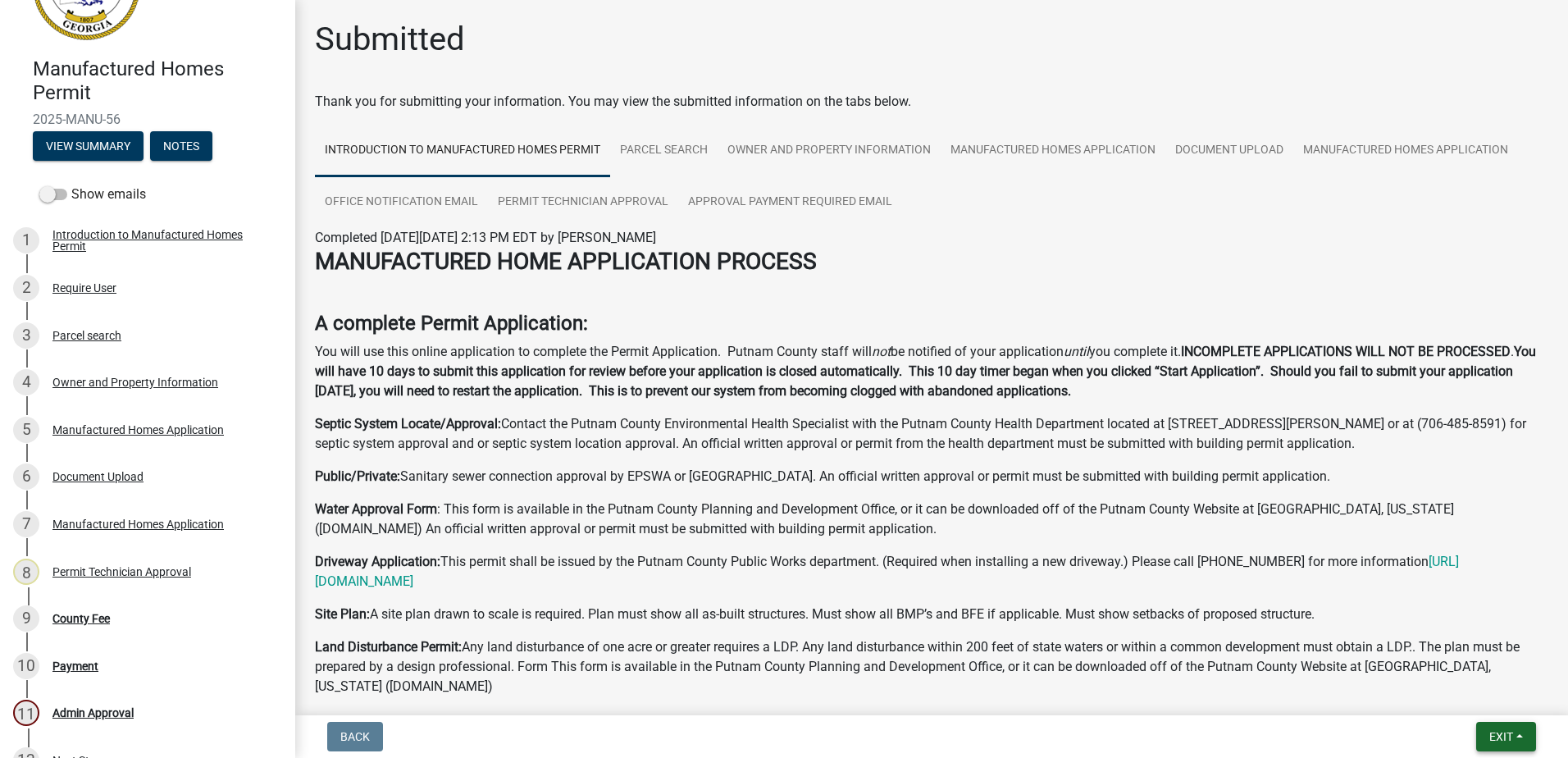
click at [1493, 740] on span "Exit" at bounding box center [1502, 736] width 24 height 13
click at [1483, 698] on button "Save & Exit" at bounding box center [1470, 694] width 131 height 40
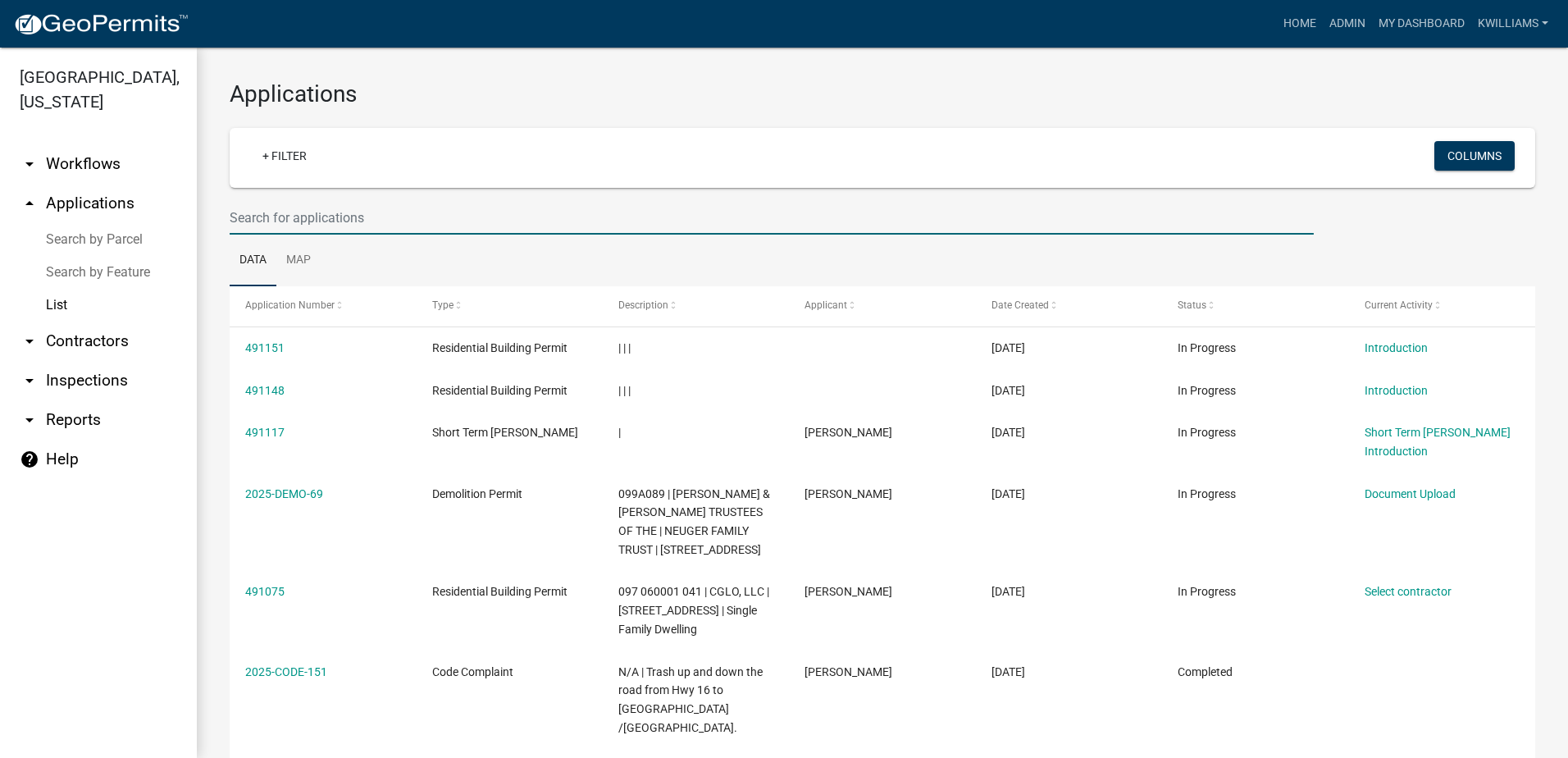
click at [287, 222] on input "text" at bounding box center [771, 218] width 1084 height 34
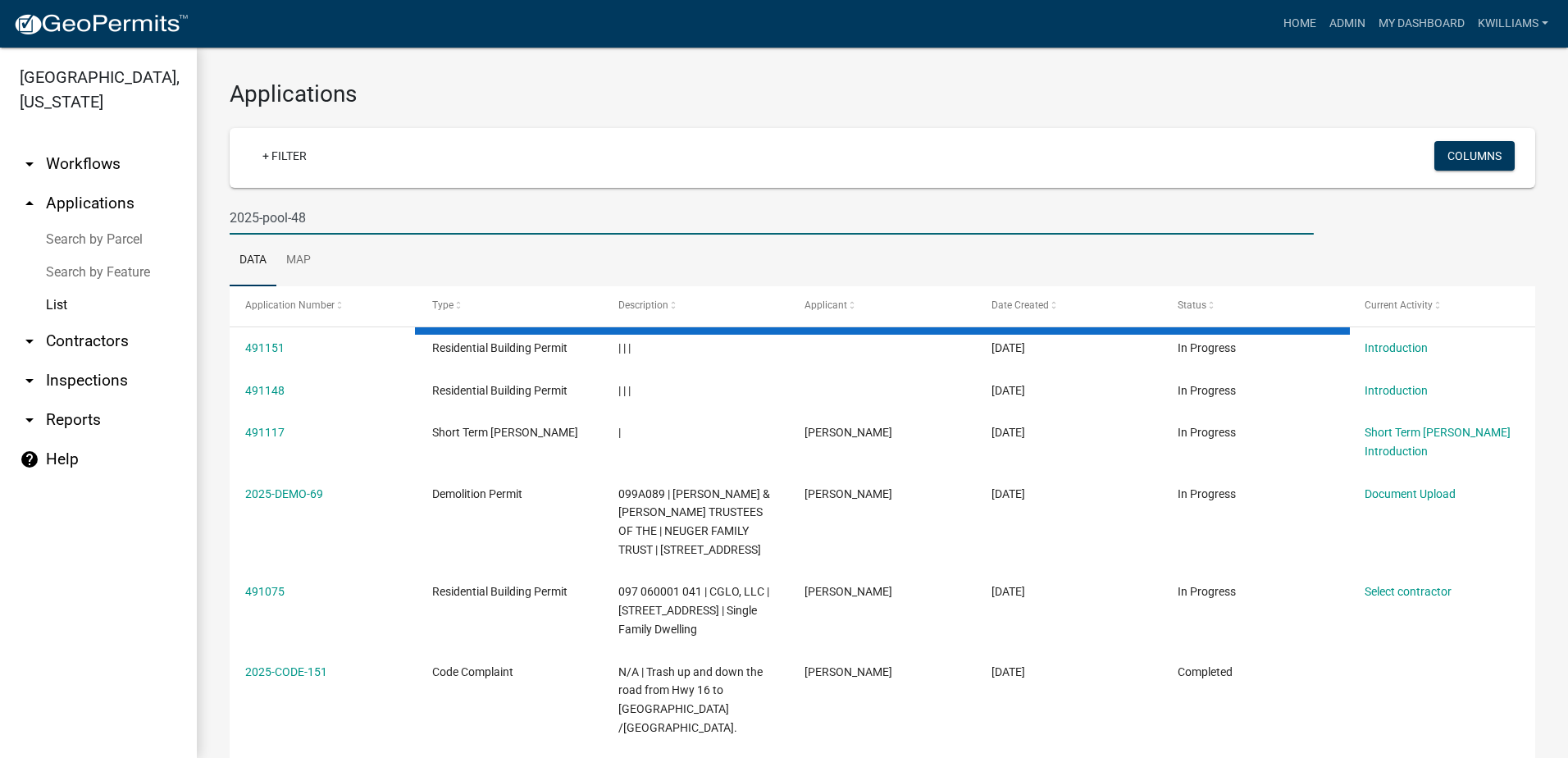
type input "2025-pool-48"
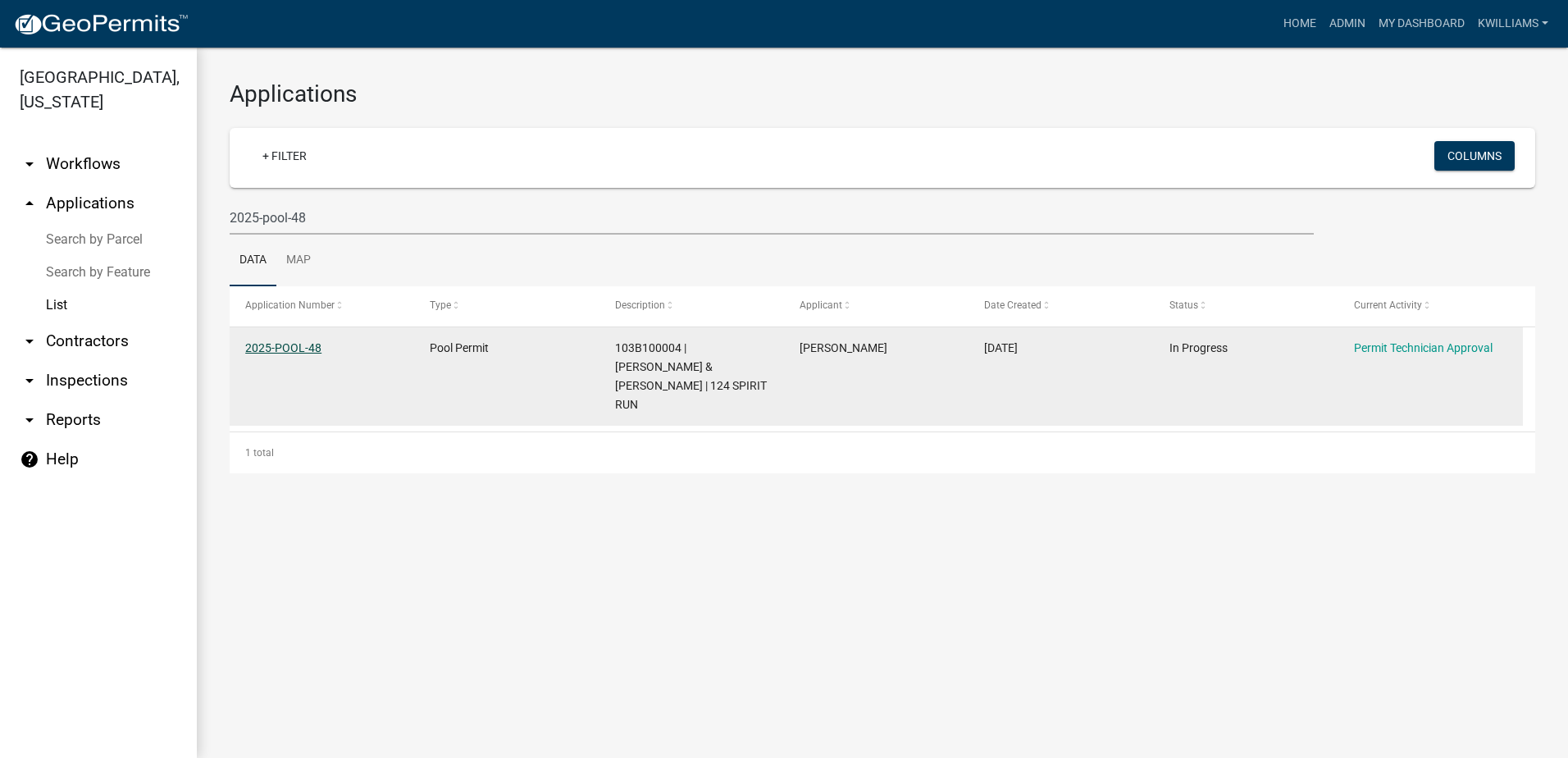
click at [312, 344] on link "2025-POOL-48" at bounding box center [283, 347] width 76 height 13
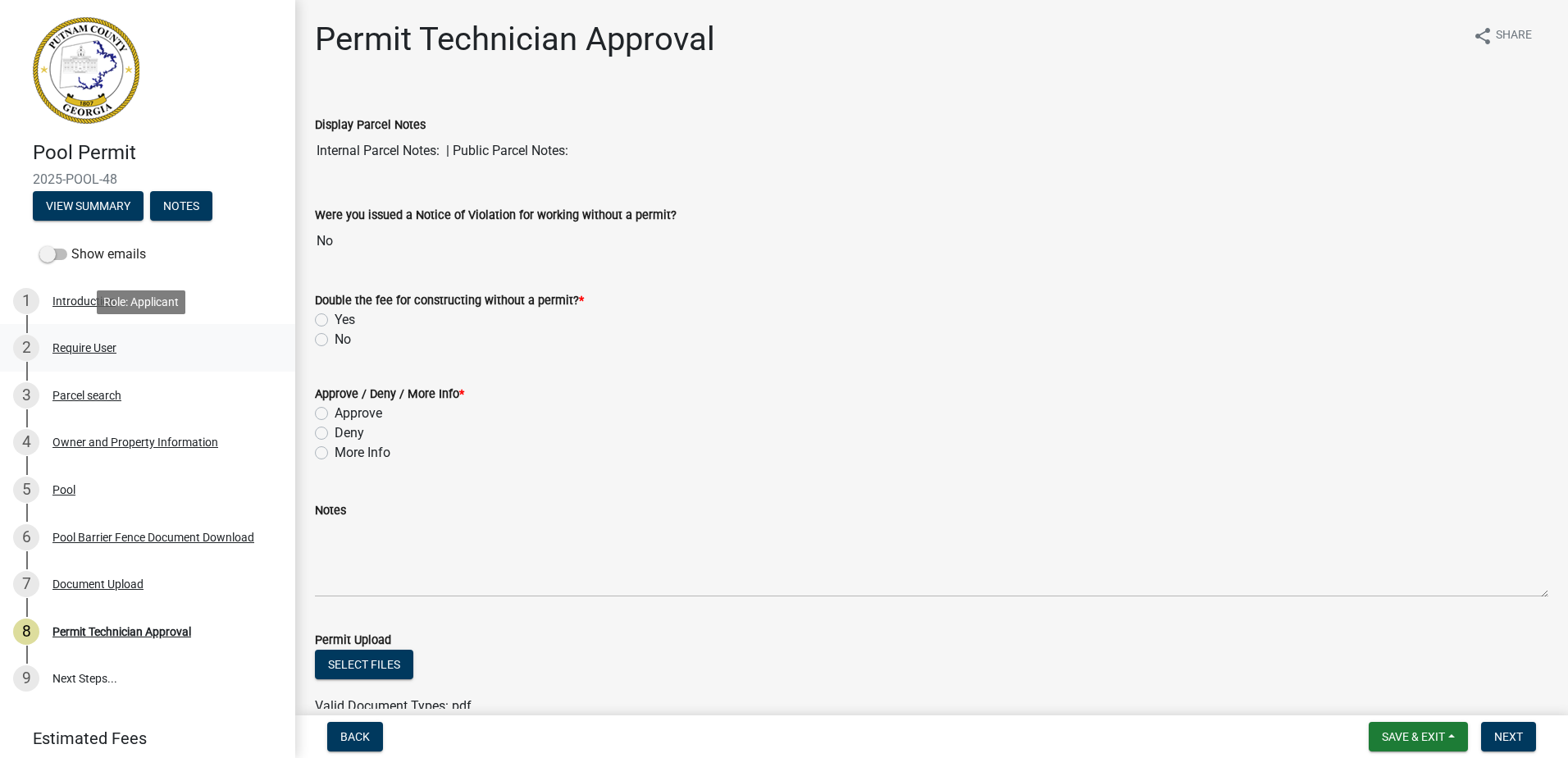
click at [124, 356] on div "2 Require User" at bounding box center [141, 348] width 255 height 26
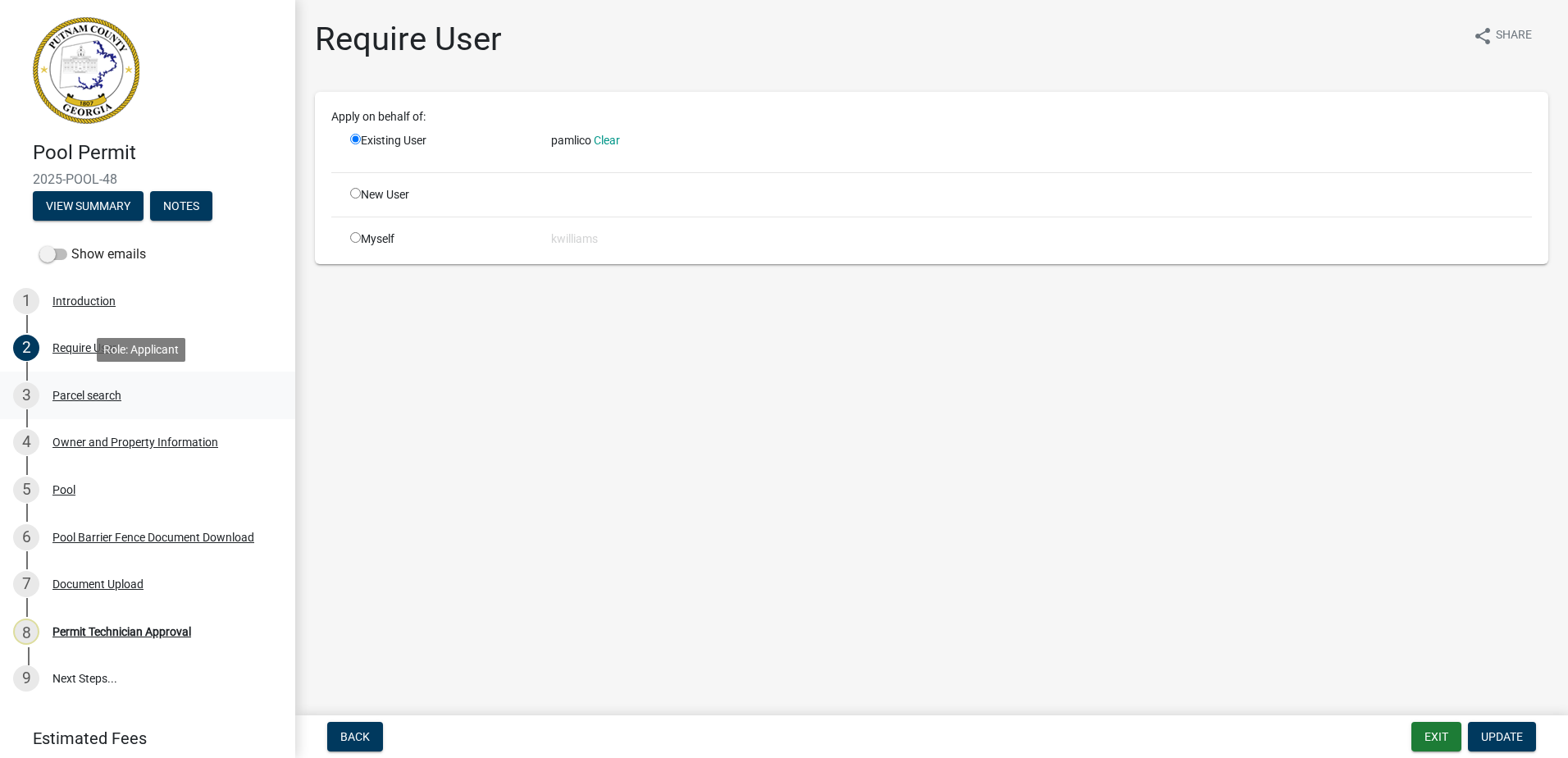
click at [84, 404] on div "3 Parcel search" at bounding box center [141, 395] width 255 height 26
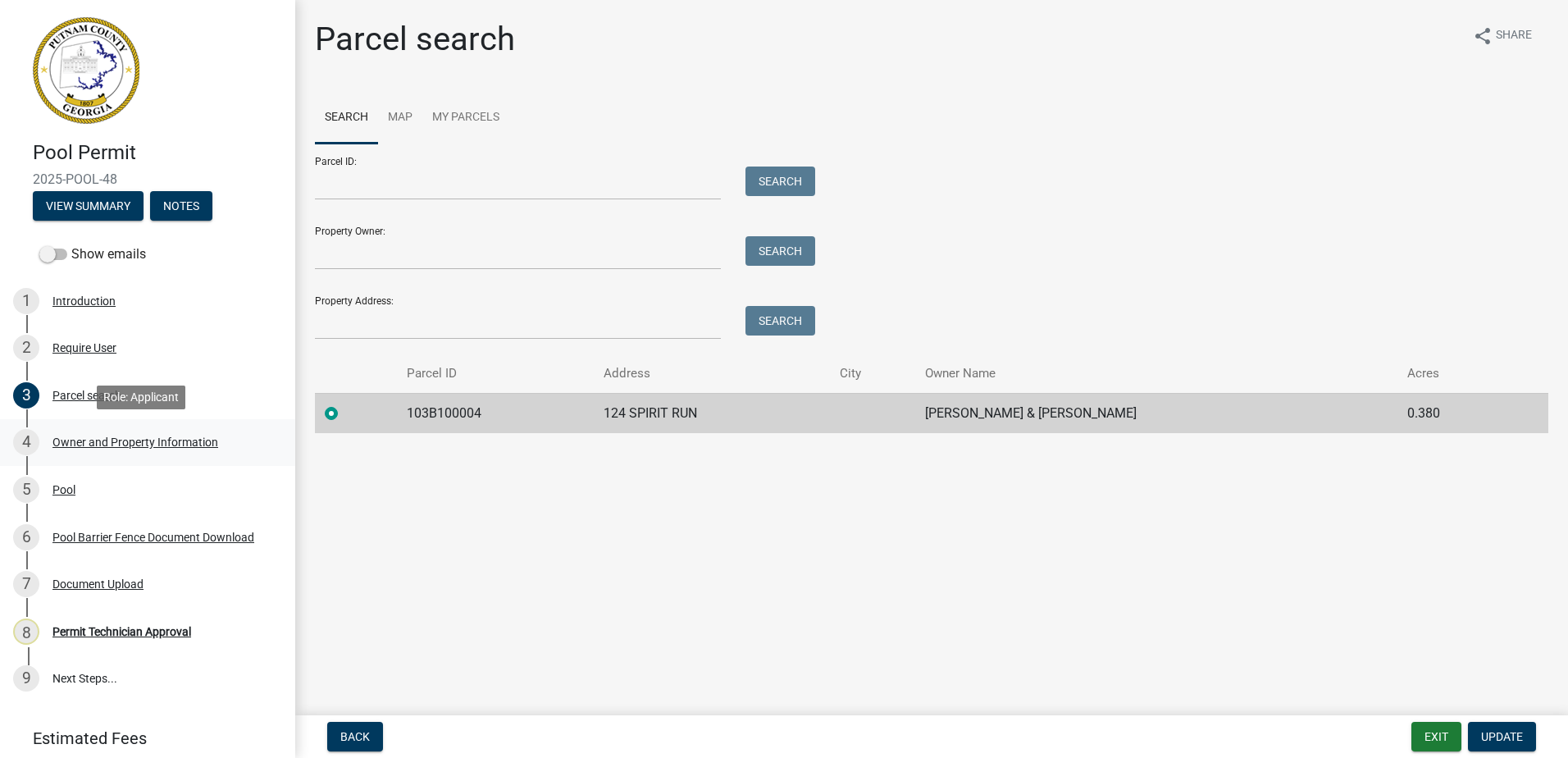
click at [78, 446] on div "Owner and Property Information" at bounding box center [135, 442] width 166 height 11
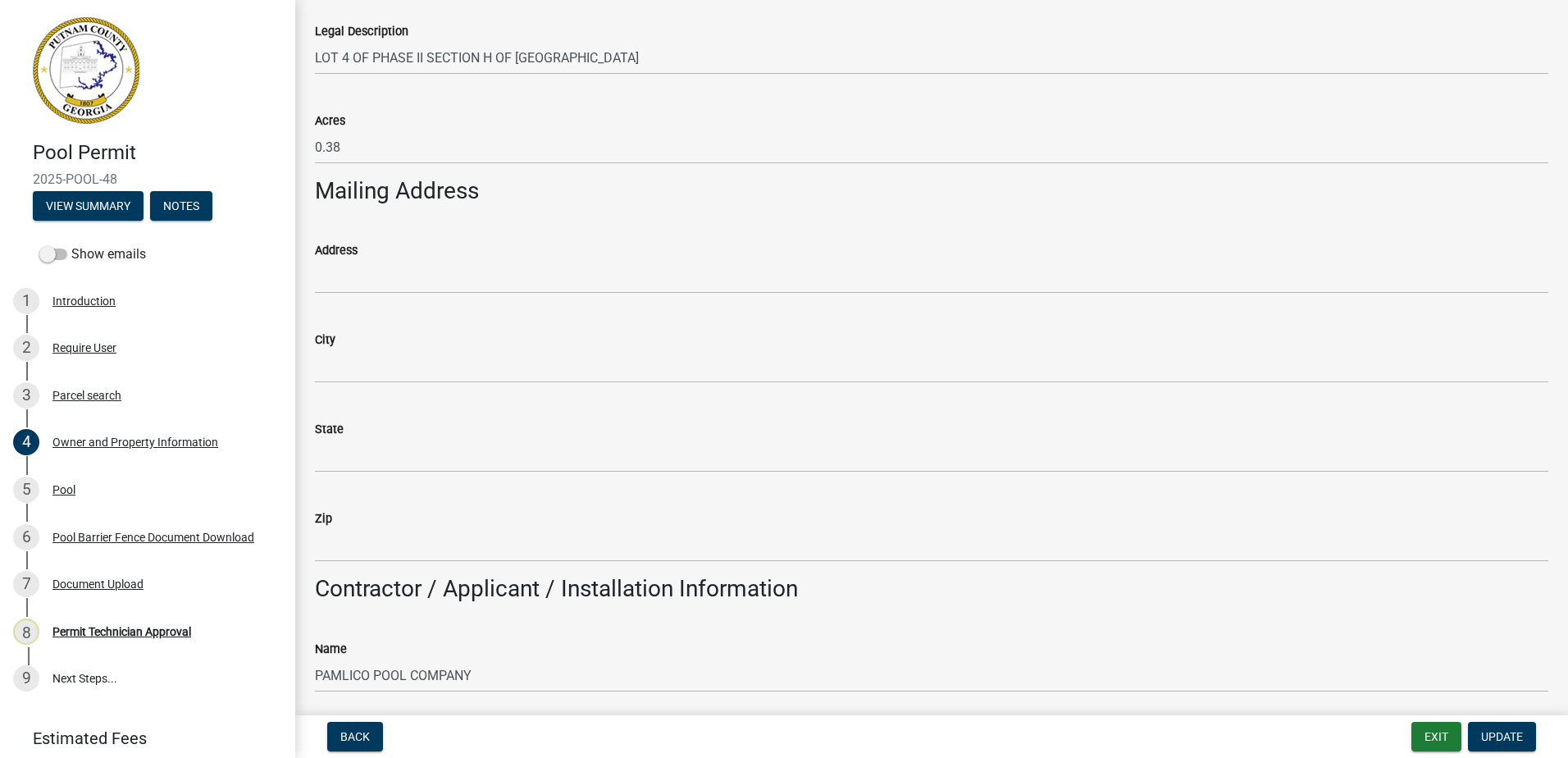
scroll to position [820, 0]
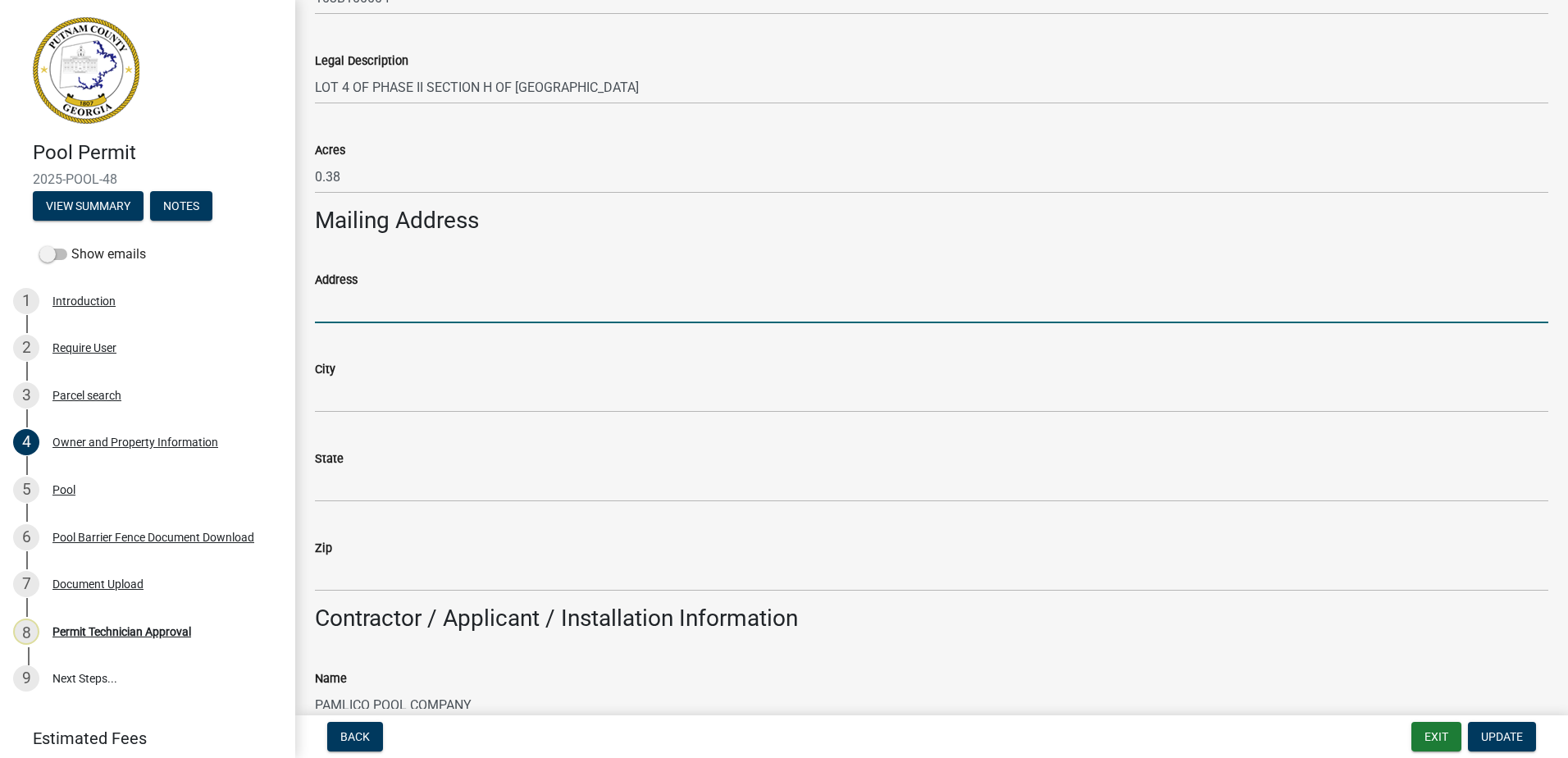
click at [356, 310] on input "Address" at bounding box center [931, 306] width 1233 height 34
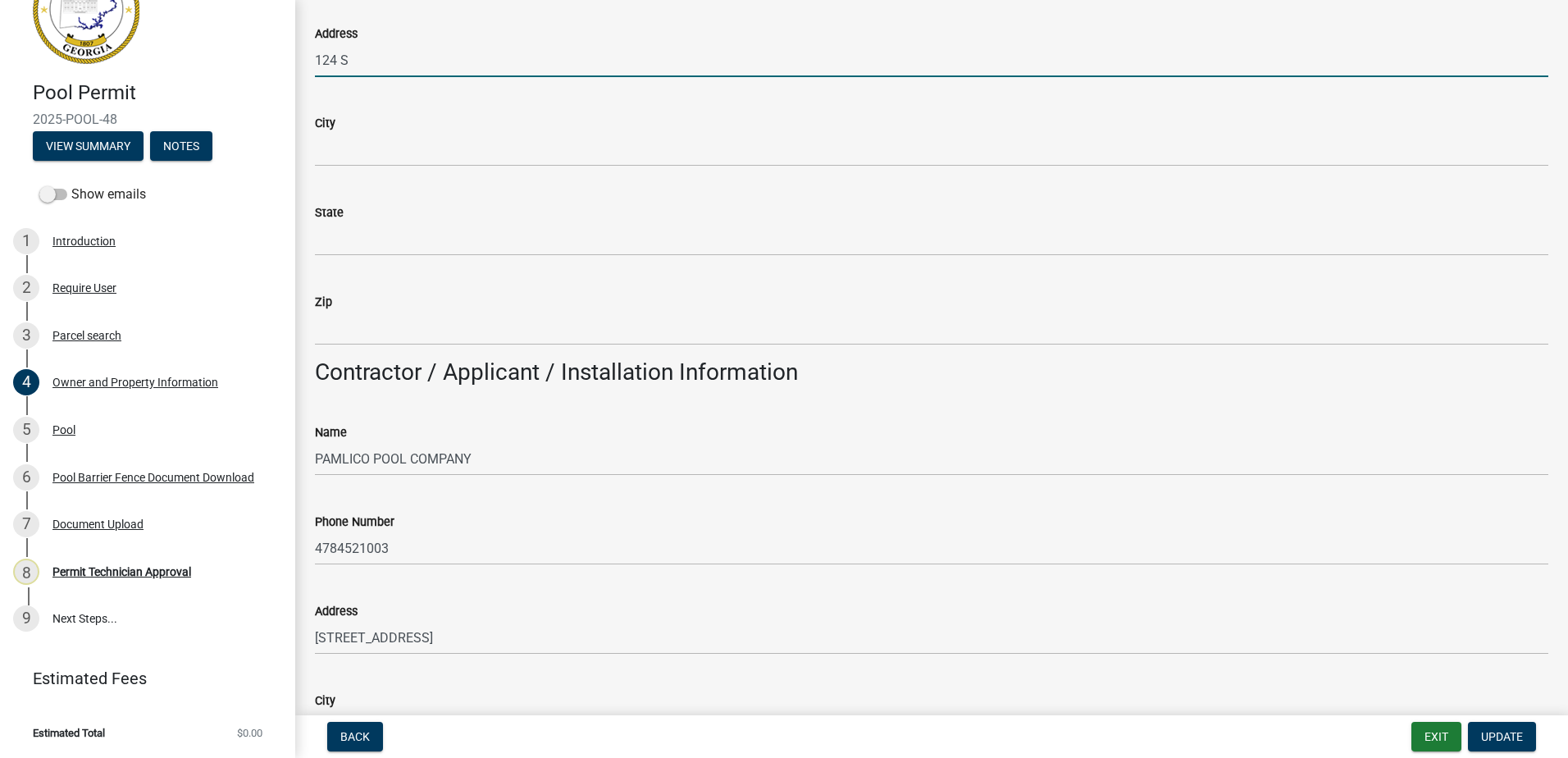
scroll to position [1148, 0]
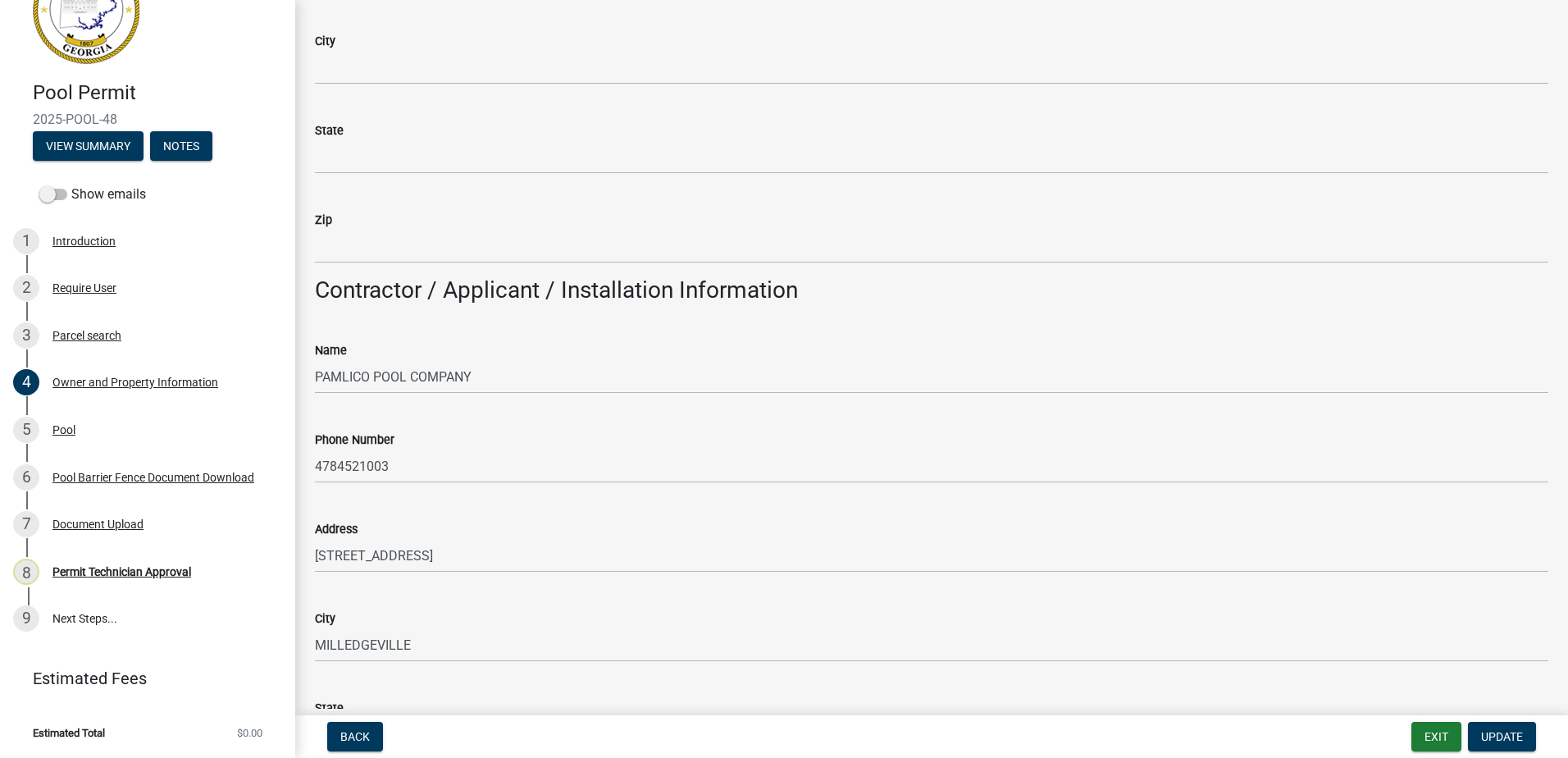
type input "124 S"
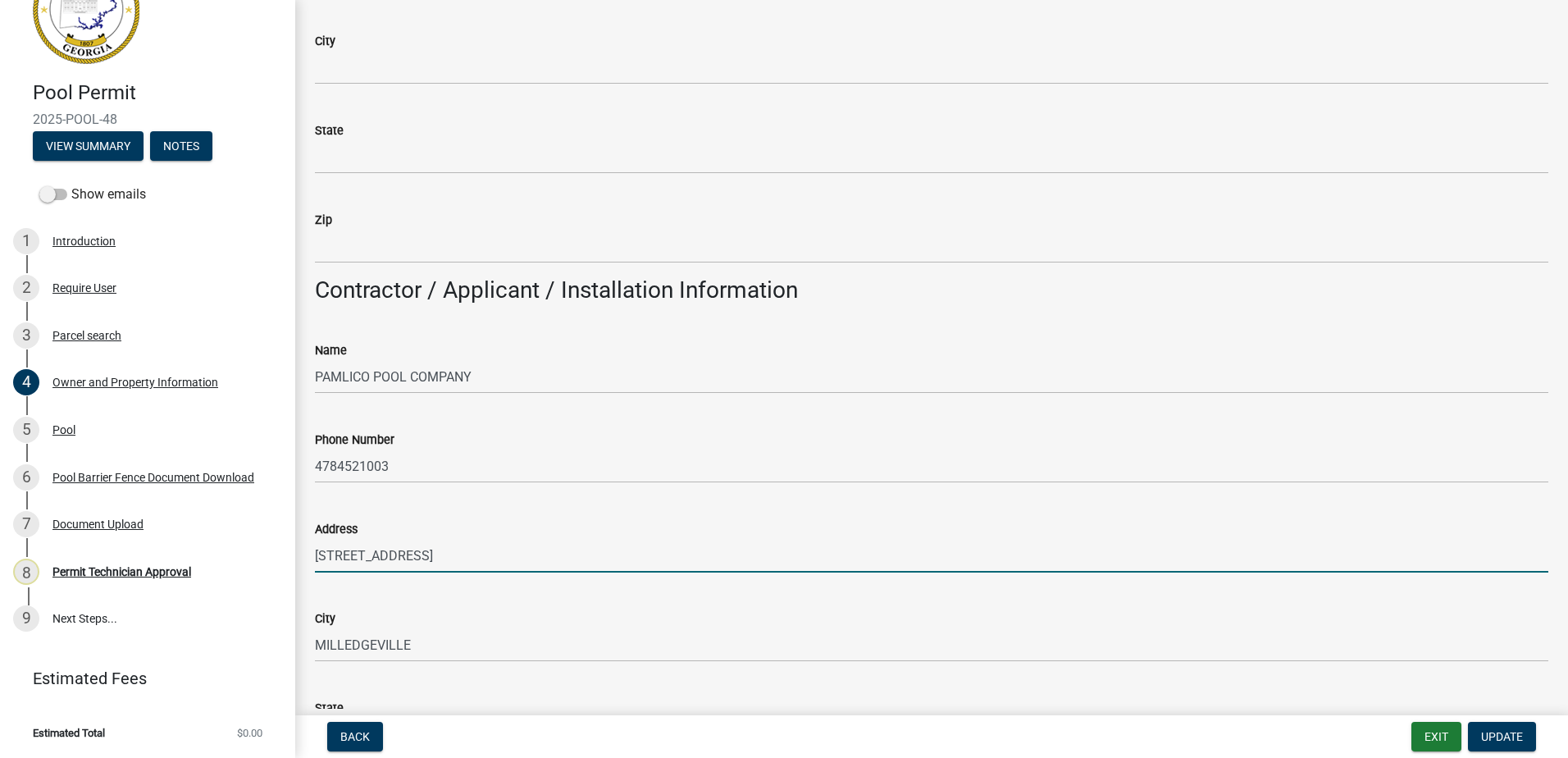
drag, startPoint x: 456, startPoint y: 549, endPoint x: 334, endPoint y: 535, distance: 122.8
click at [317, 531] on form "Address 2585 N COLUMBIA ST" at bounding box center [931, 546] width 1233 height 54
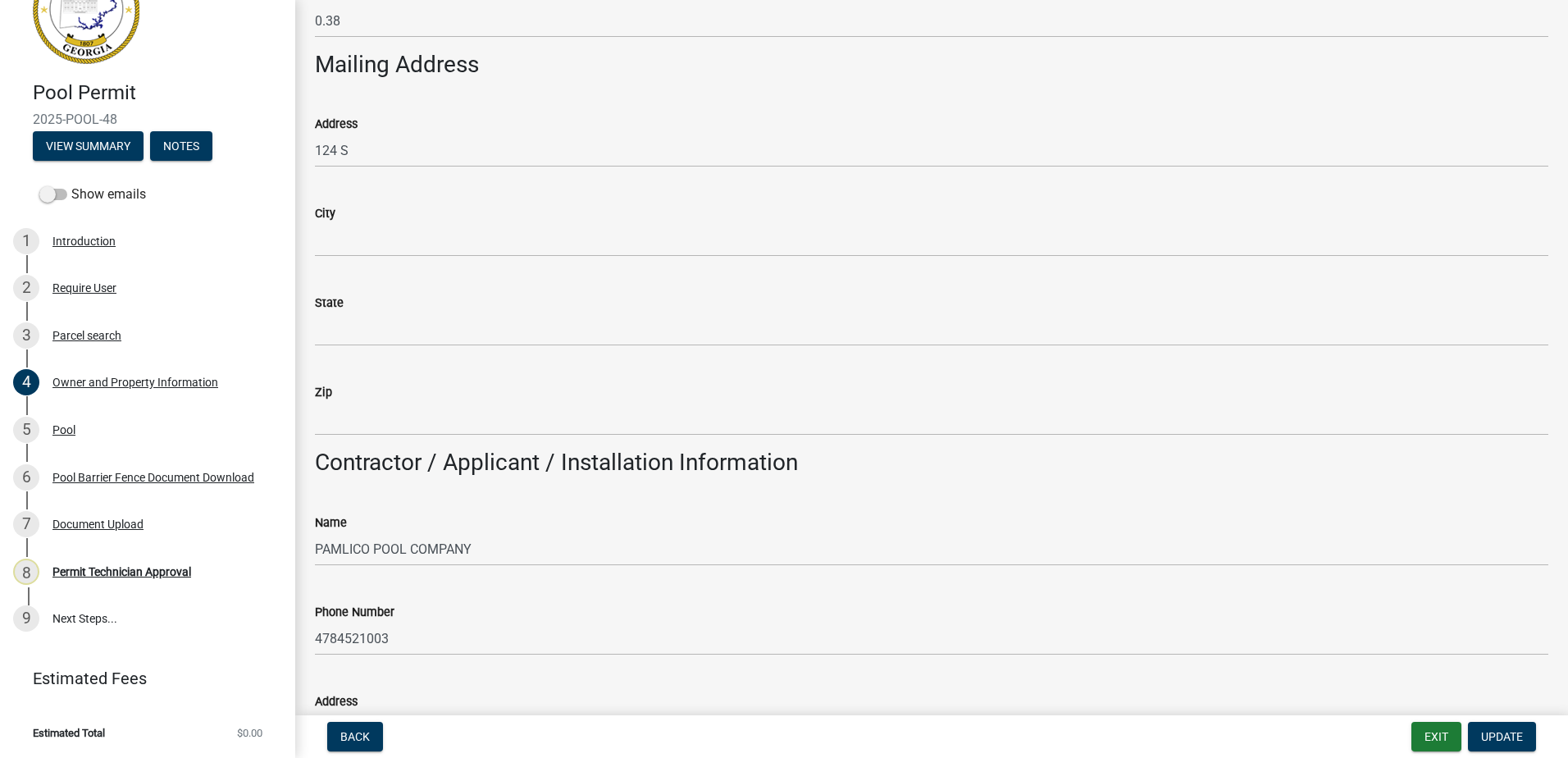
scroll to position [738, 0]
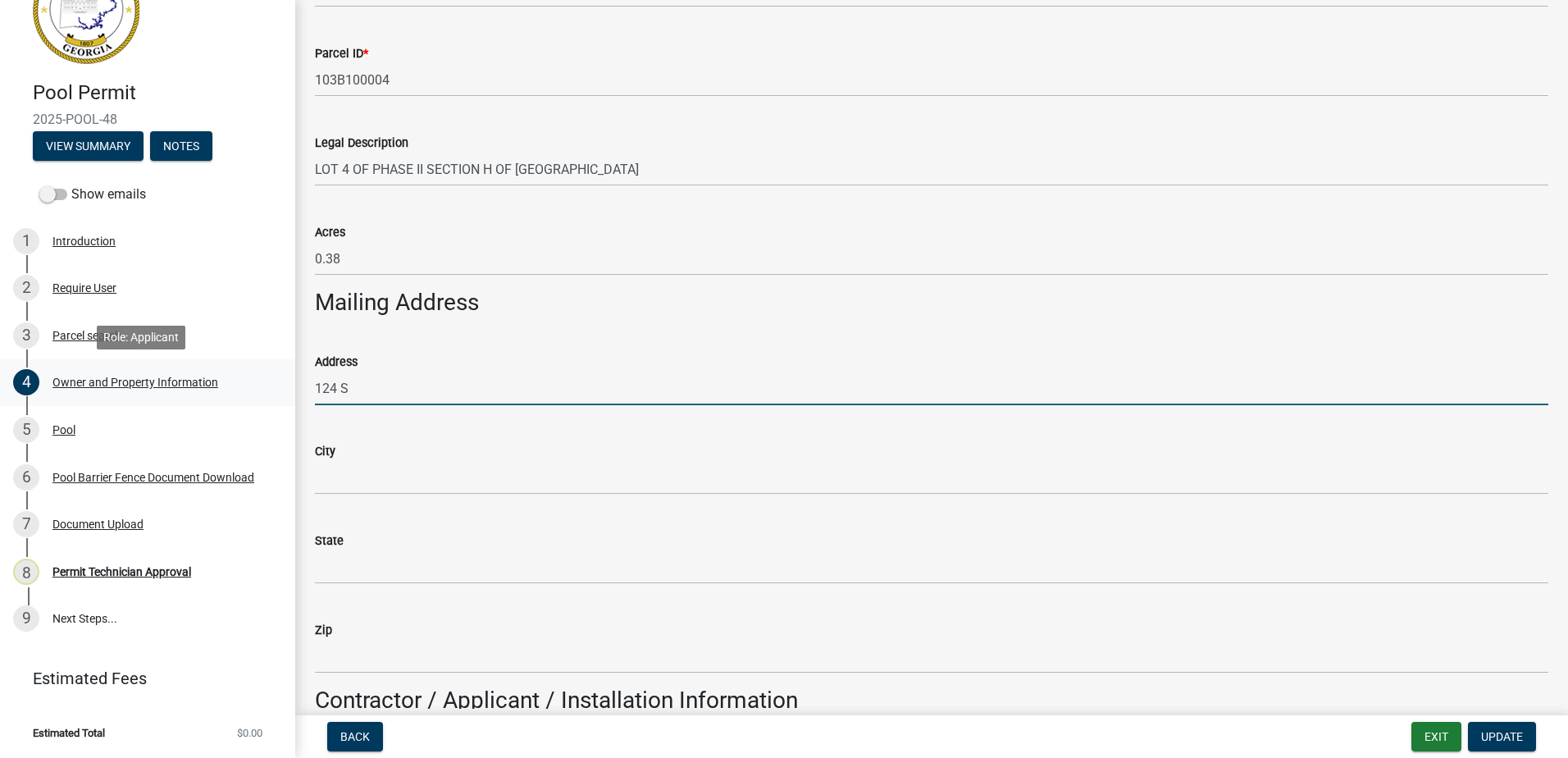
drag, startPoint x: 369, startPoint y: 382, endPoint x: 126, endPoint y: 364, distance: 243.7
click at [148, 369] on div "Pool Permit 2025-POOL-48 View Summary Notes Show emails 1 Introduction 2 Requir…" at bounding box center [784, 379] width 1568 height 758
paste input "2585 N COLUMBIA ST"
type input "2585 N COLUMBIA ST"
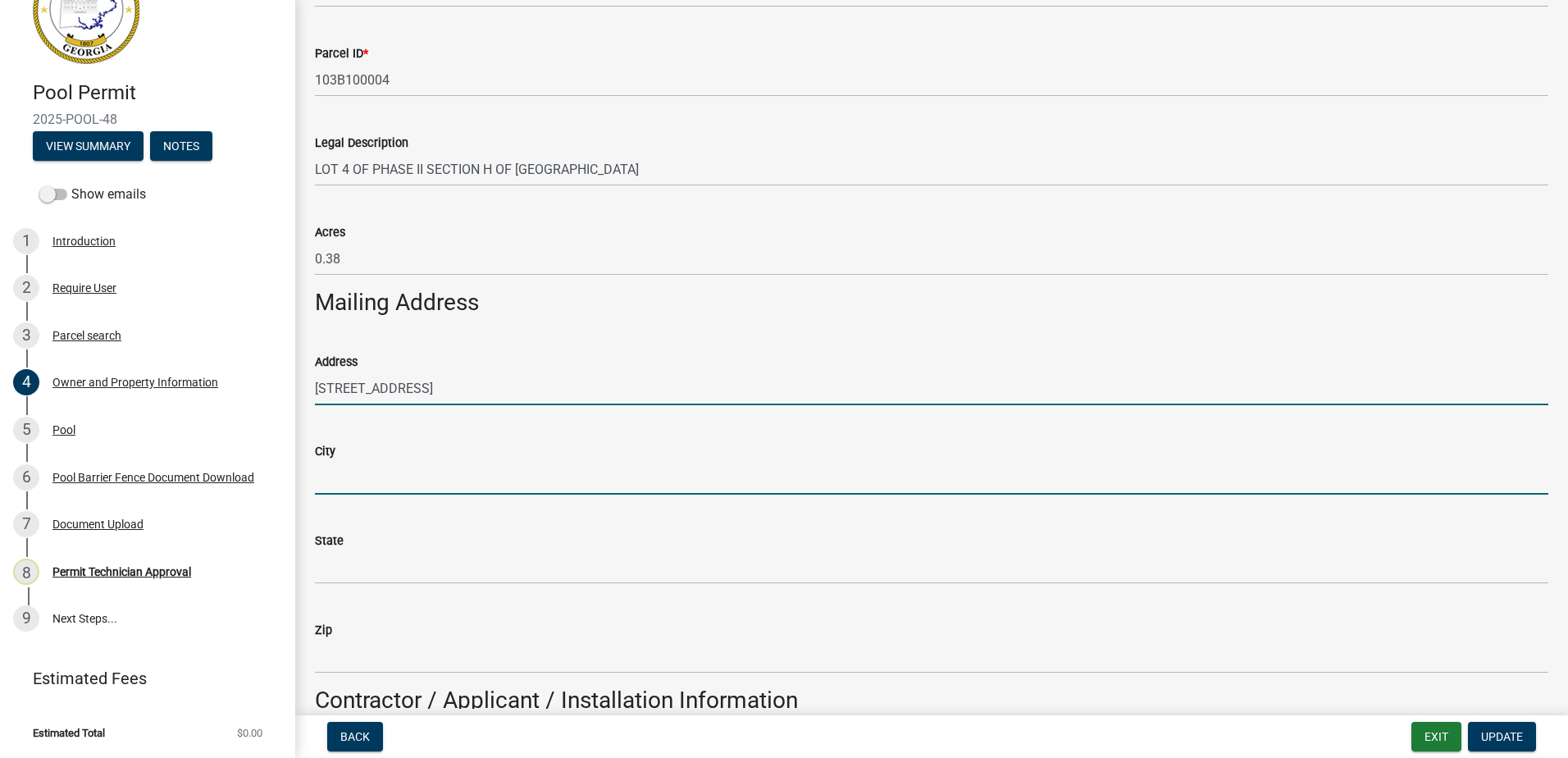
type input "Milledgeville"
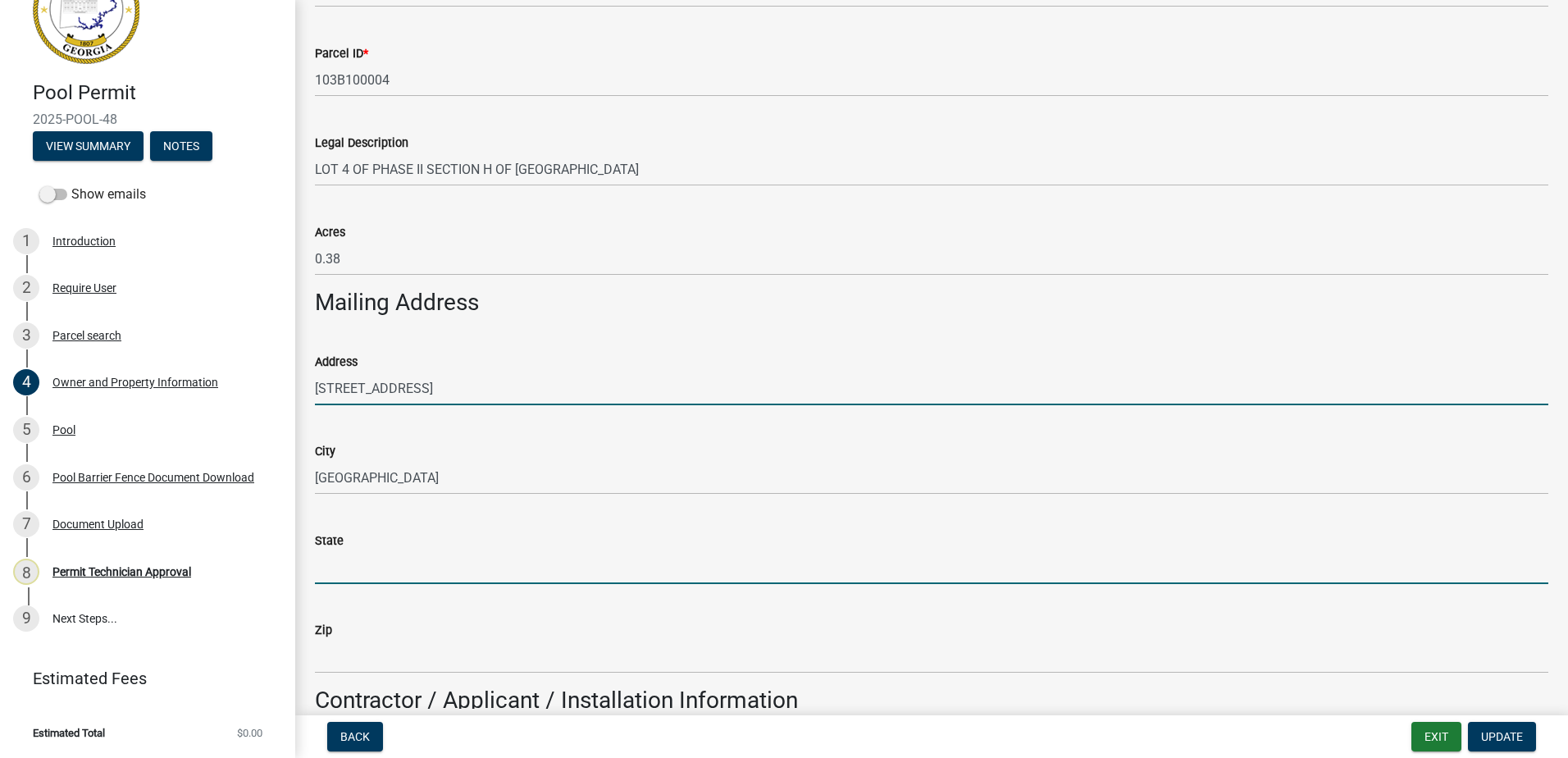
type input "GA"
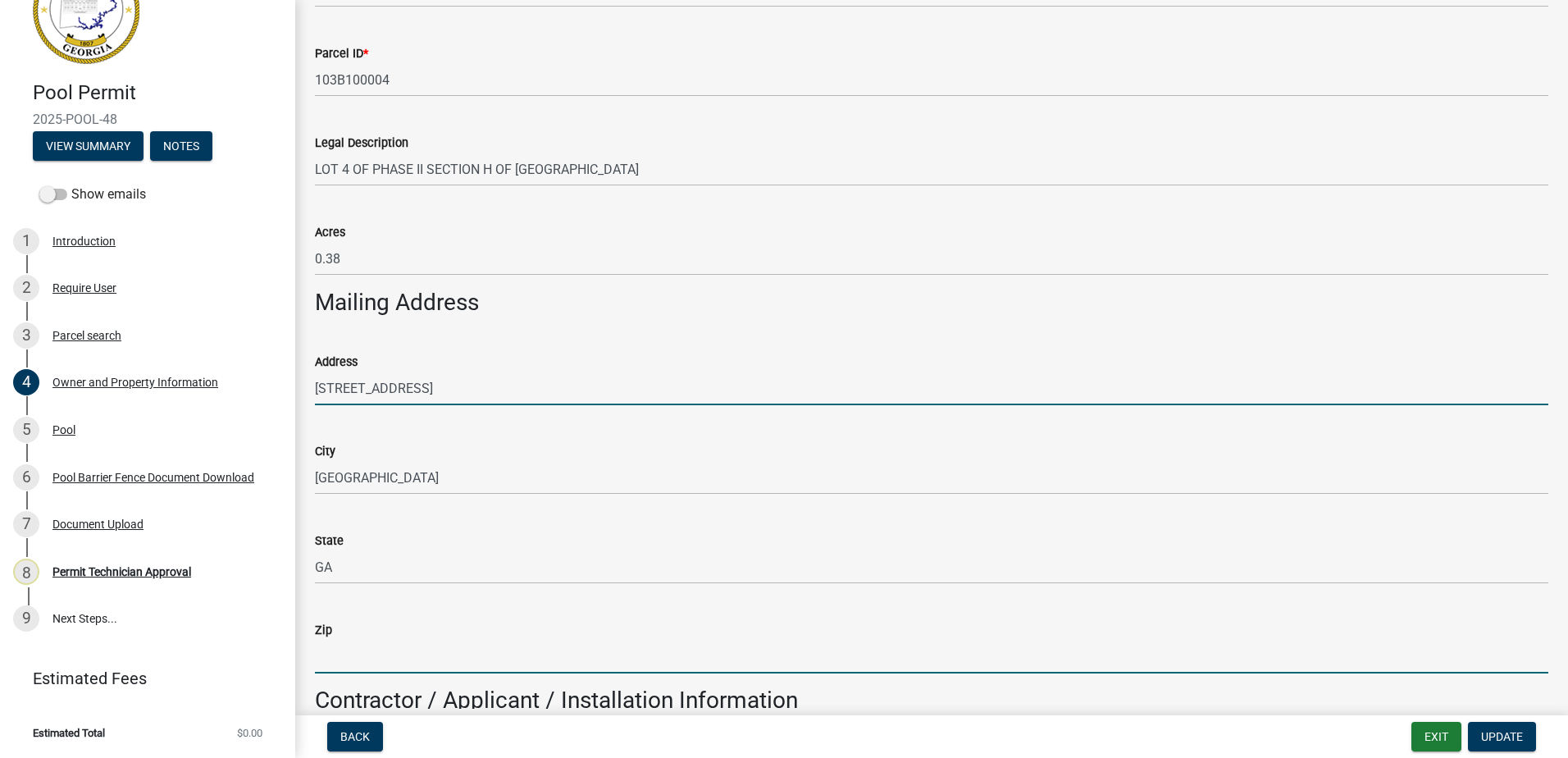
type input "31061"
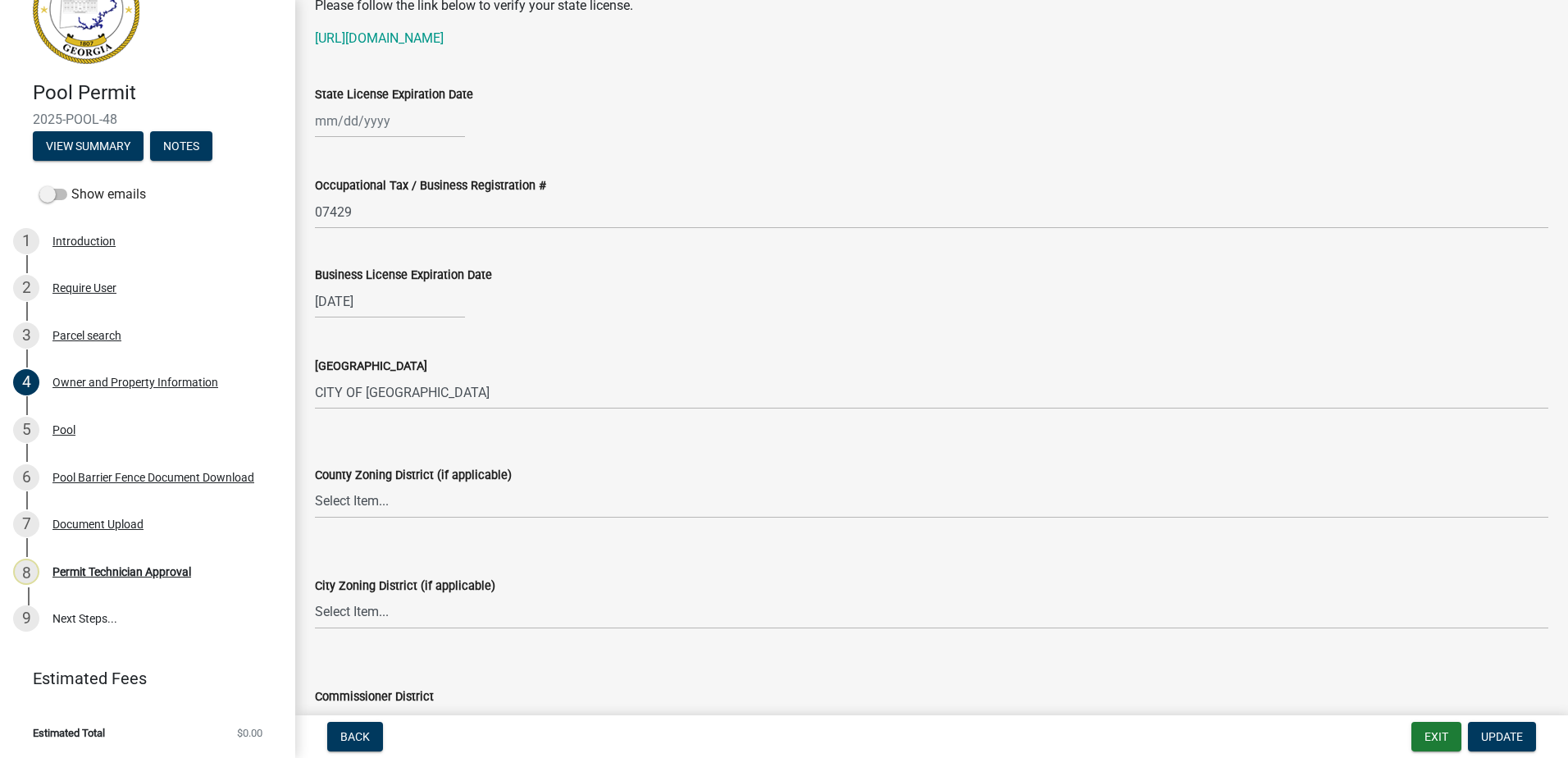
scroll to position [2215, 0]
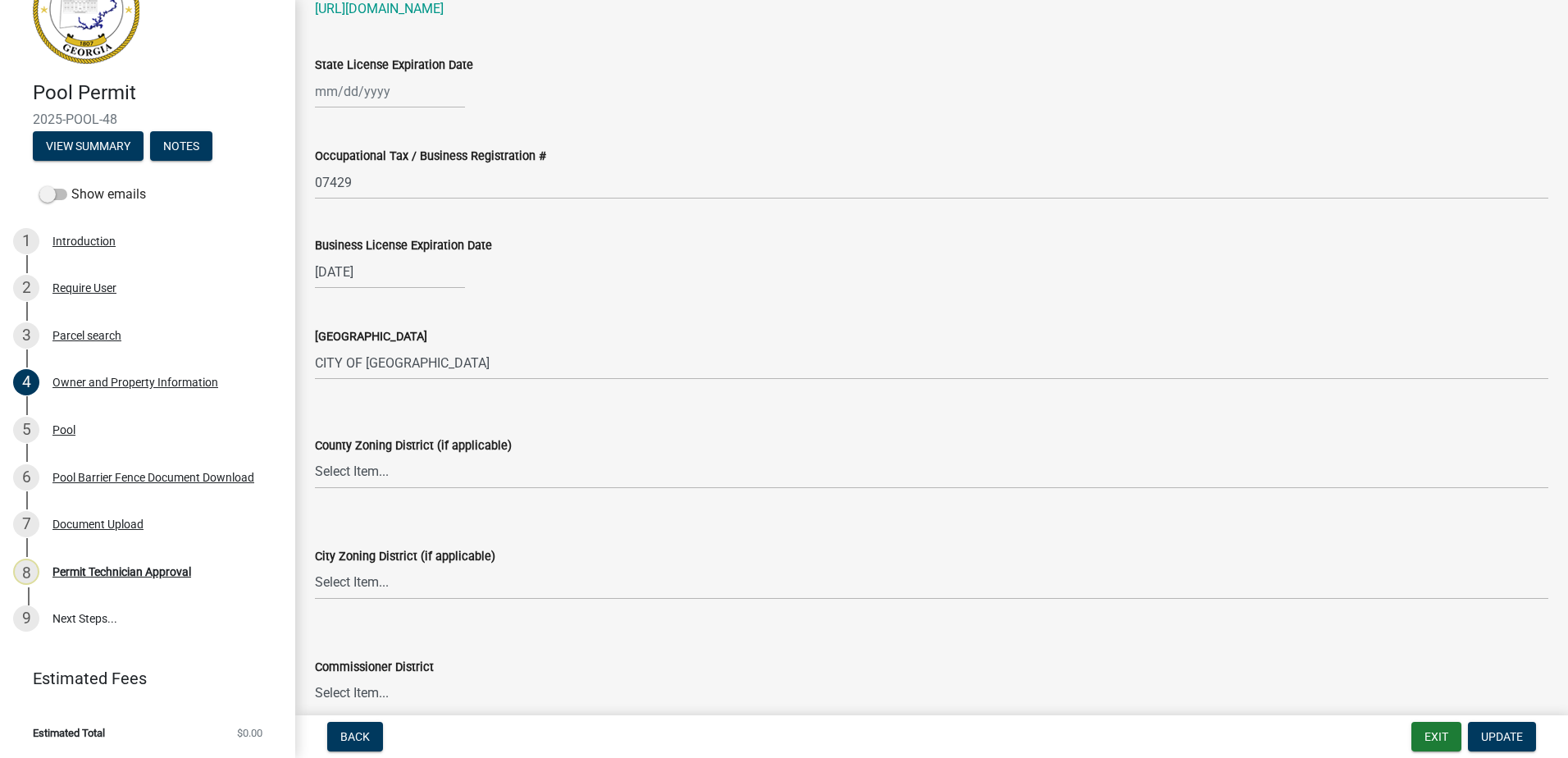
type input "2585 N COLUMBIA ST"
click at [415, 474] on select "Select Item... AG-1 R-1R R-1 R-2 MHP RM-1 RM-3 C-1 C-2 I-M PUD N/A" at bounding box center [931, 471] width 1233 height 34
click at [315, 455] on select "Select Item... AG-1 R-1R R-1 R-2 MHP RM-1 RM-3 C-1 C-2 I-M PUD N/A" at bounding box center [931, 471] width 1233 height 34
select select "0688c8c3-ca83-4764-a677-531fbc17e6cb"
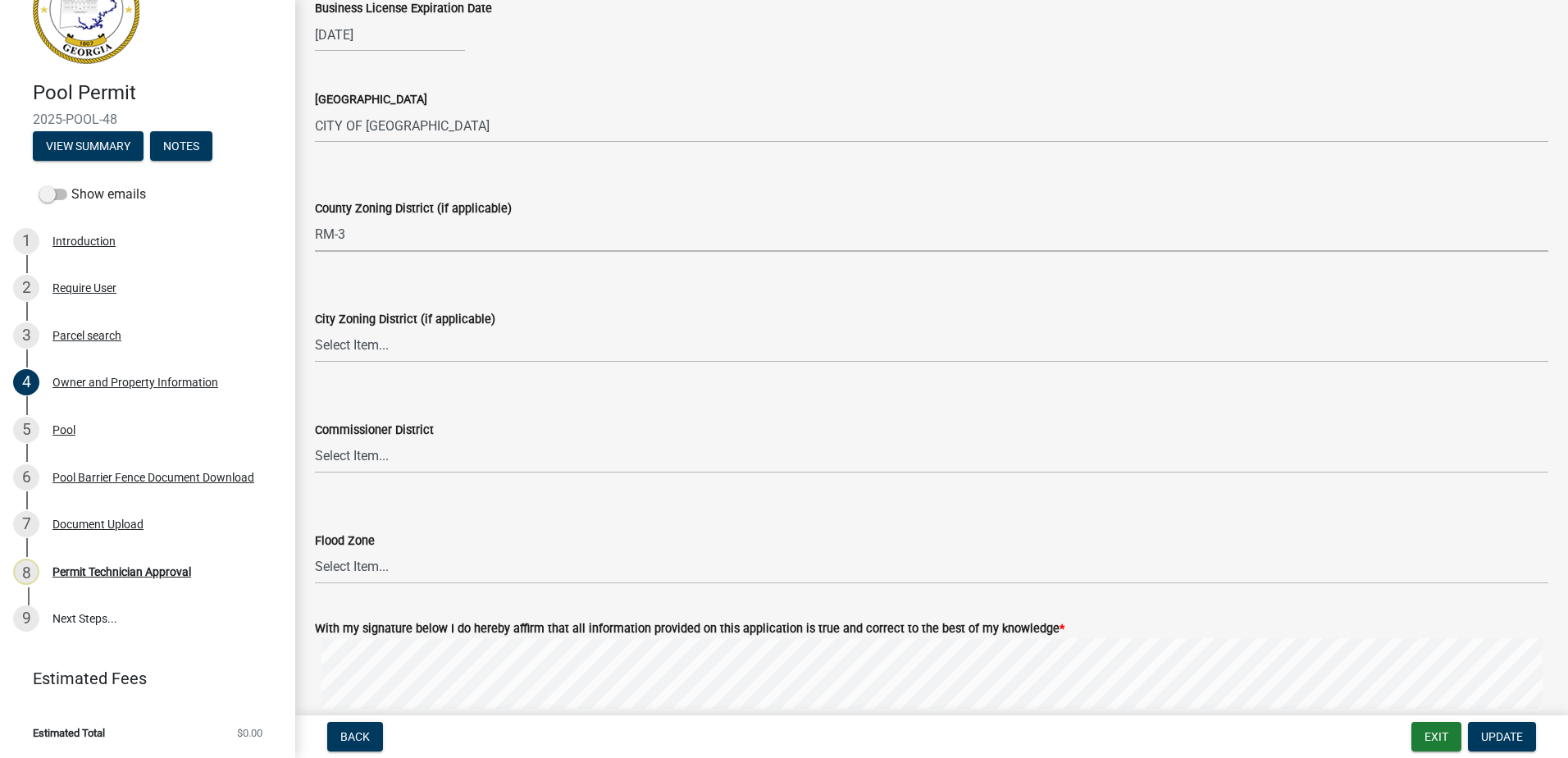
scroll to position [2461, 0]
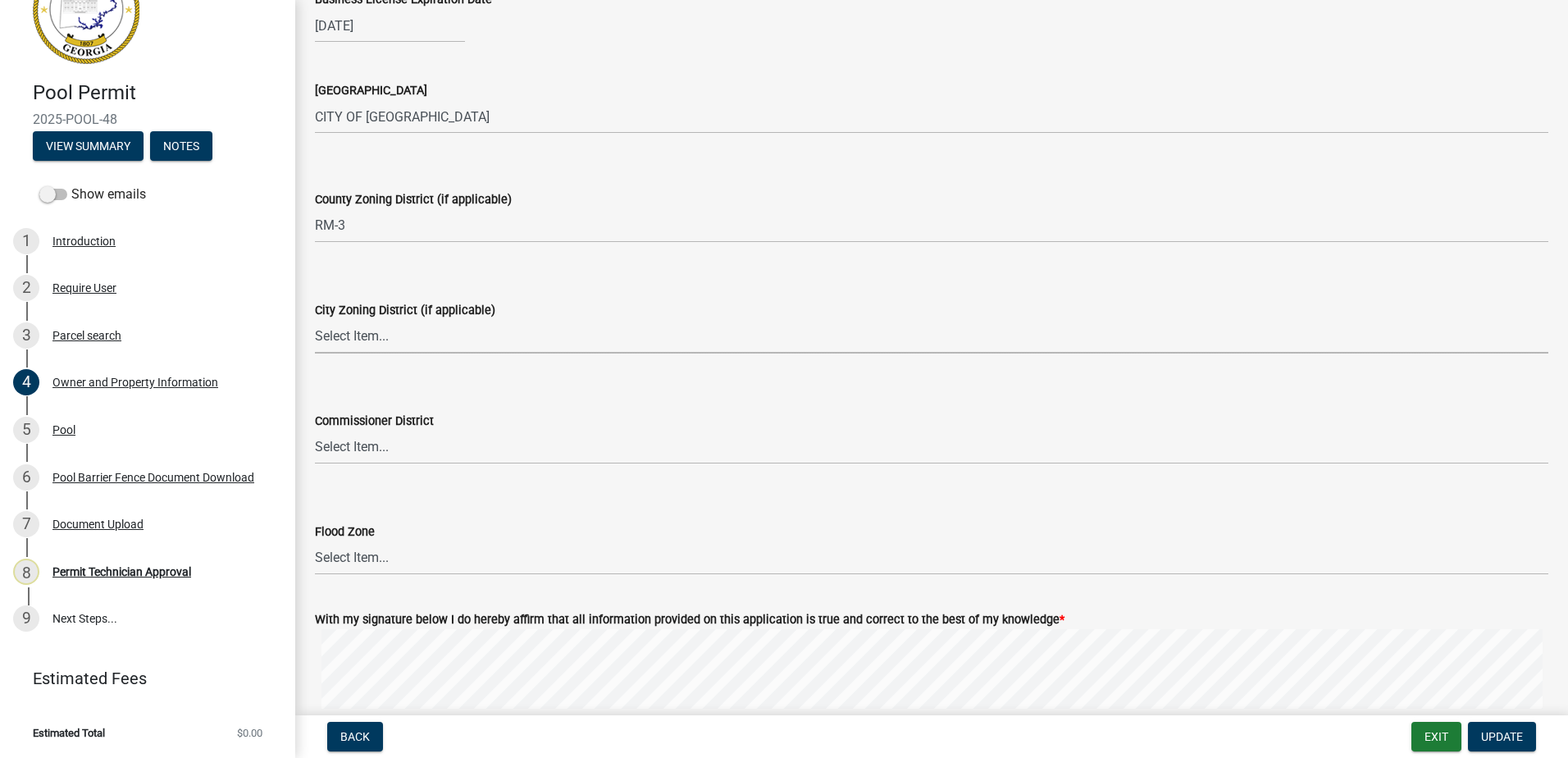
drag, startPoint x: 333, startPoint y: 332, endPoint x: 337, endPoint y: 351, distance: 19.4
click at [333, 332] on select "Select Item... A-1 A-2 R-1 R-2 R-3 R-4 MHP C-1 C-2 I-1 I-2 DB FH H-P N/A" at bounding box center [931, 337] width 1233 height 34
click at [336, 338] on select "Select Item... A-1 A-2 R-1 R-2 R-3 R-4 MHP C-1 C-2 I-1 I-2 DB FH H-P N/A" at bounding box center [931, 337] width 1233 height 34
click at [315, 320] on select "Select Item... A-1 A-2 R-1 R-2 R-3 R-4 MHP C-1 C-2 I-1 I-2 DB FH H-P N/A" at bounding box center [931, 337] width 1233 height 34
select select "83394b22-4a11-496c-8e5c-75ade2e72faf"
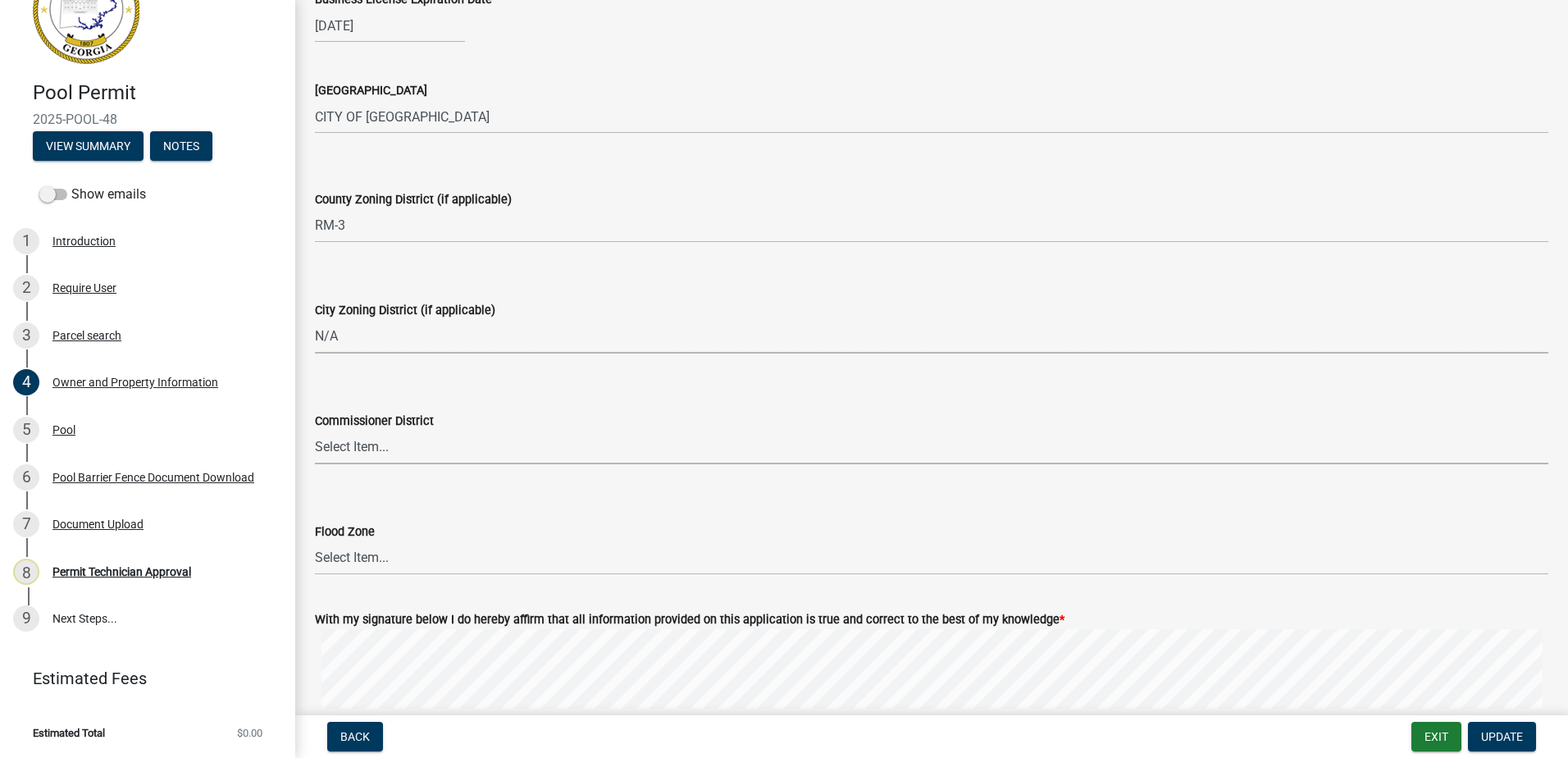
click at [368, 445] on select "Select Item... District 1 District 2 District 3 District 4" at bounding box center [931, 447] width 1233 height 34
click at [315, 431] on select "Select Item... District 1 District 2 District 3 District 4" at bounding box center [931, 447] width 1233 height 34
select select "469c5908-2854-42d5-89ed-bee7fc26529e"
click at [1524, 741] on button "Update" at bounding box center [1502, 736] width 68 height 29
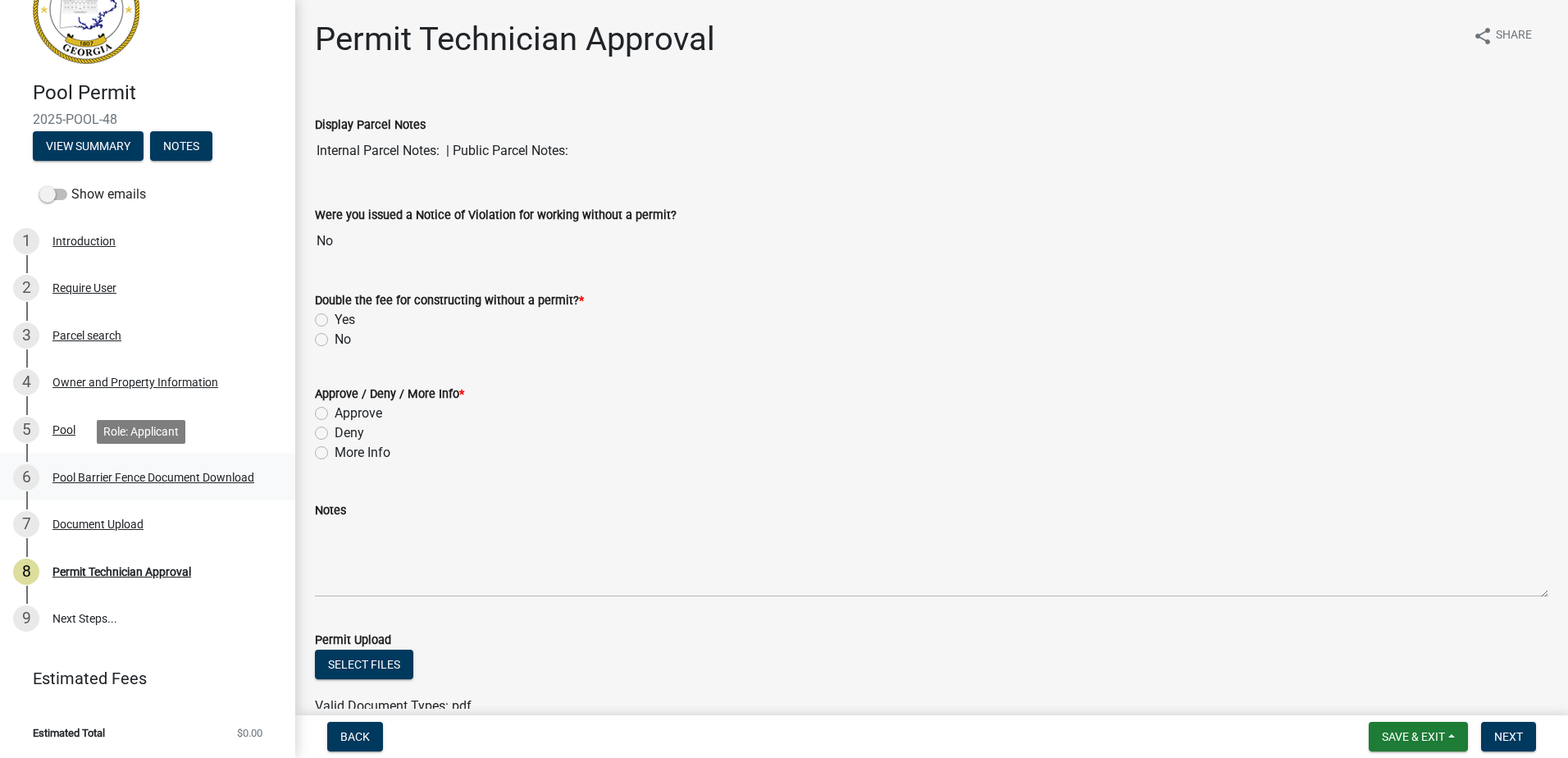
click at [112, 469] on div "6 Pool Barrier Fence Document Download" at bounding box center [141, 477] width 255 height 26
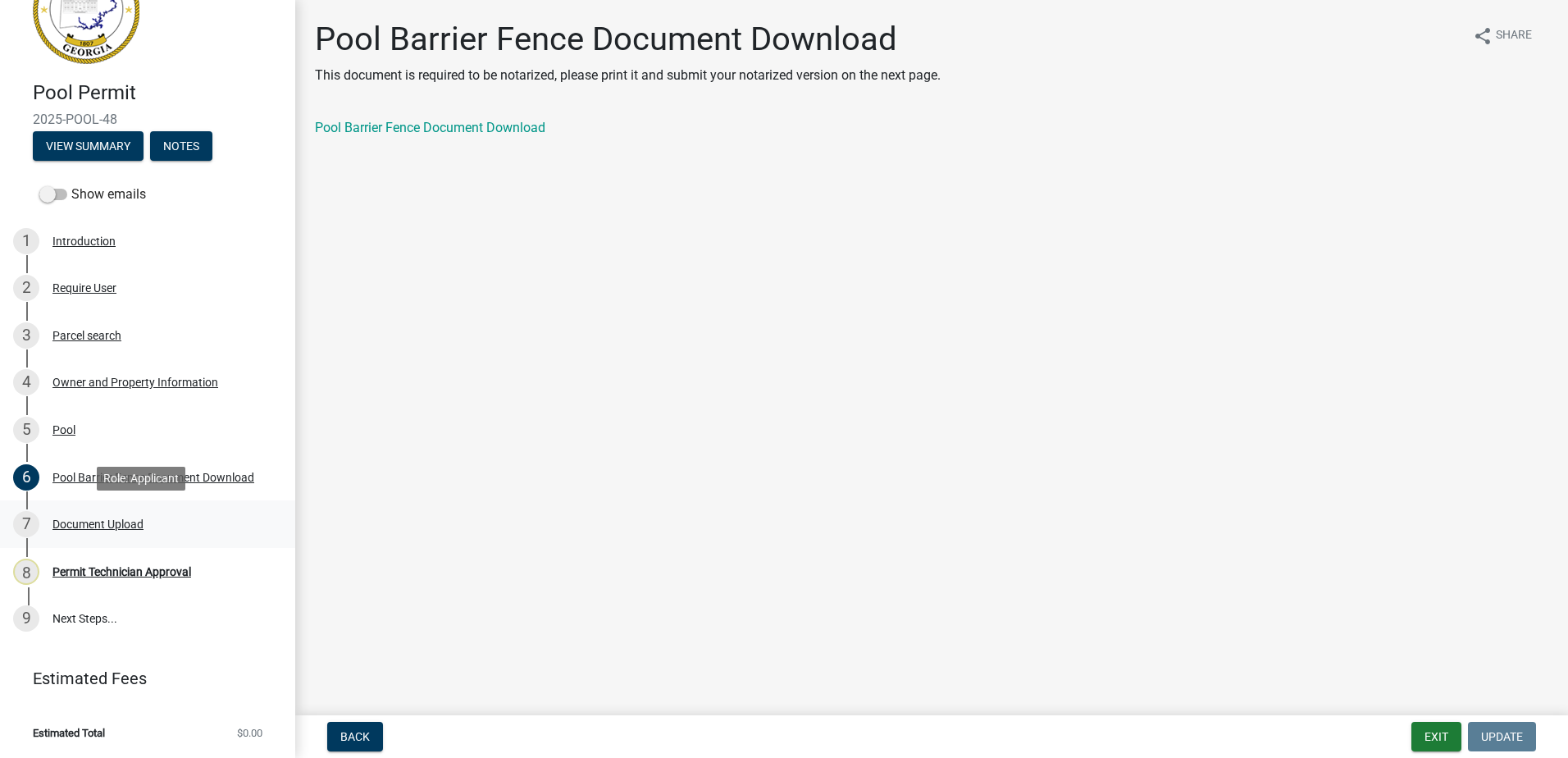
click at [91, 531] on div "7 Document Upload" at bounding box center [141, 524] width 255 height 26
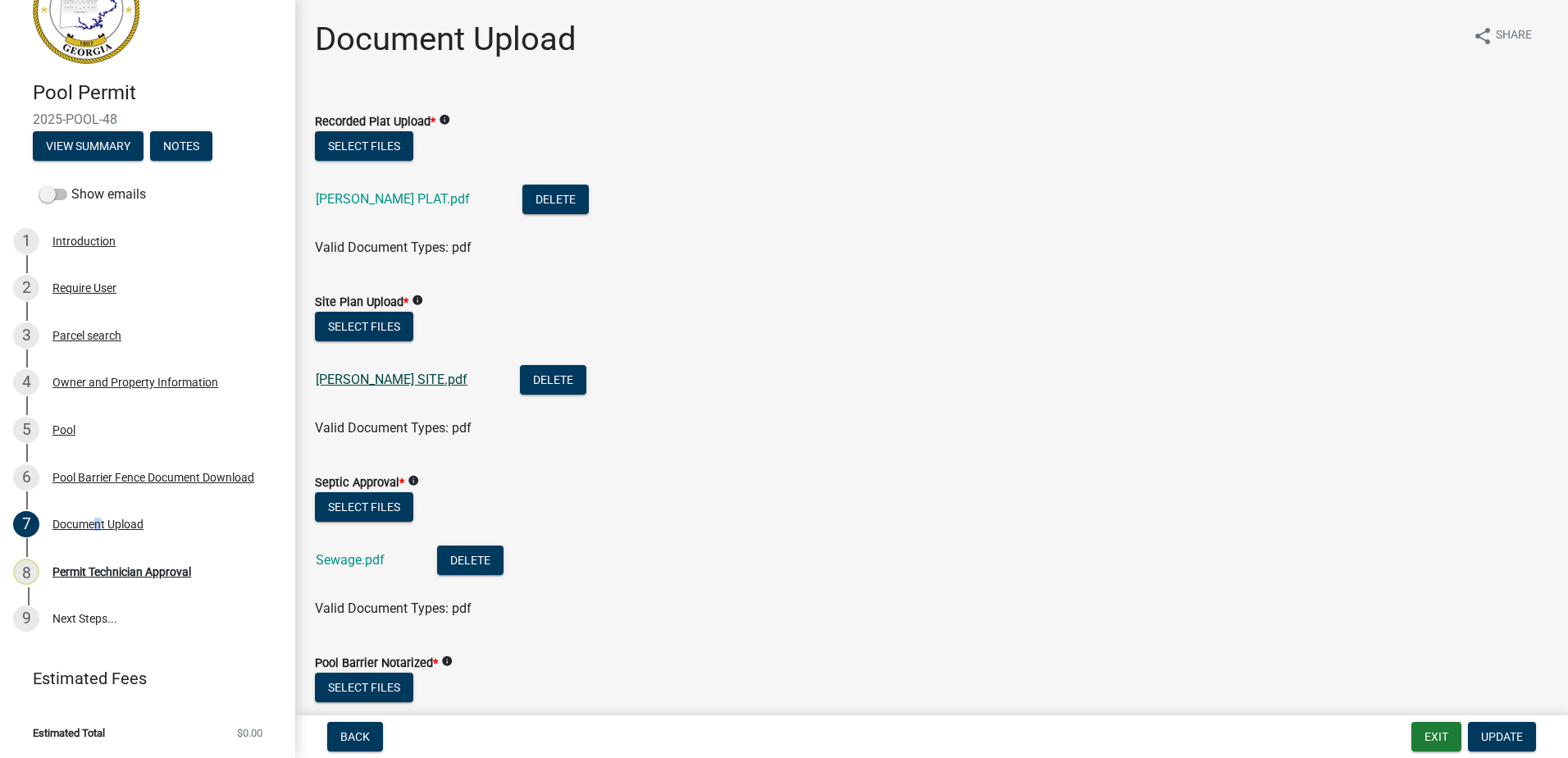
click at [352, 373] on link "YOKLEY SITE.pdf" at bounding box center [392, 379] width 152 height 16
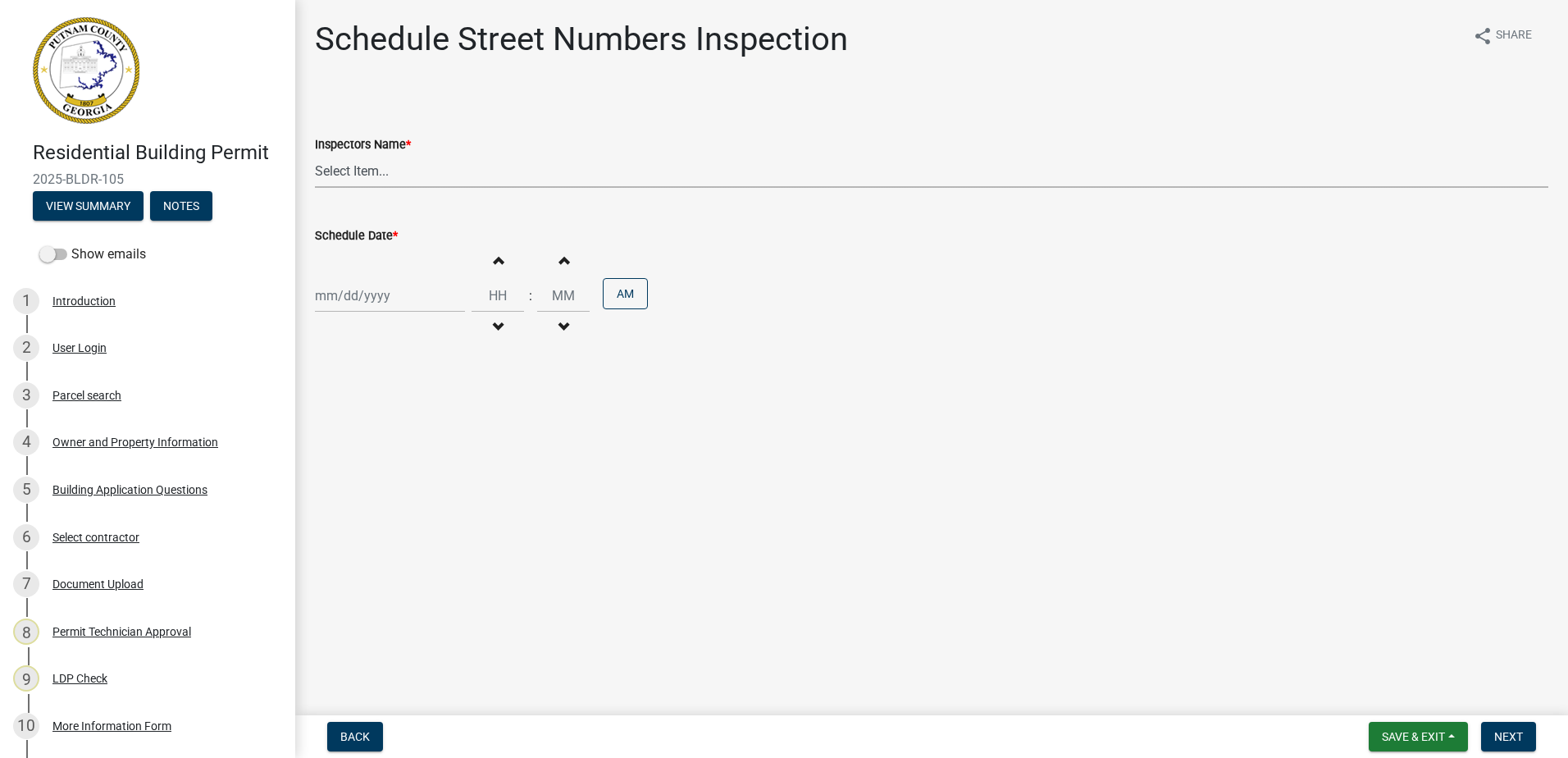
click at [454, 160] on select "Select Item... mrivera (Michele Rivera) StephanieM (Stephanie Morris ) QGrissom…" at bounding box center [931, 171] width 1233 height 34
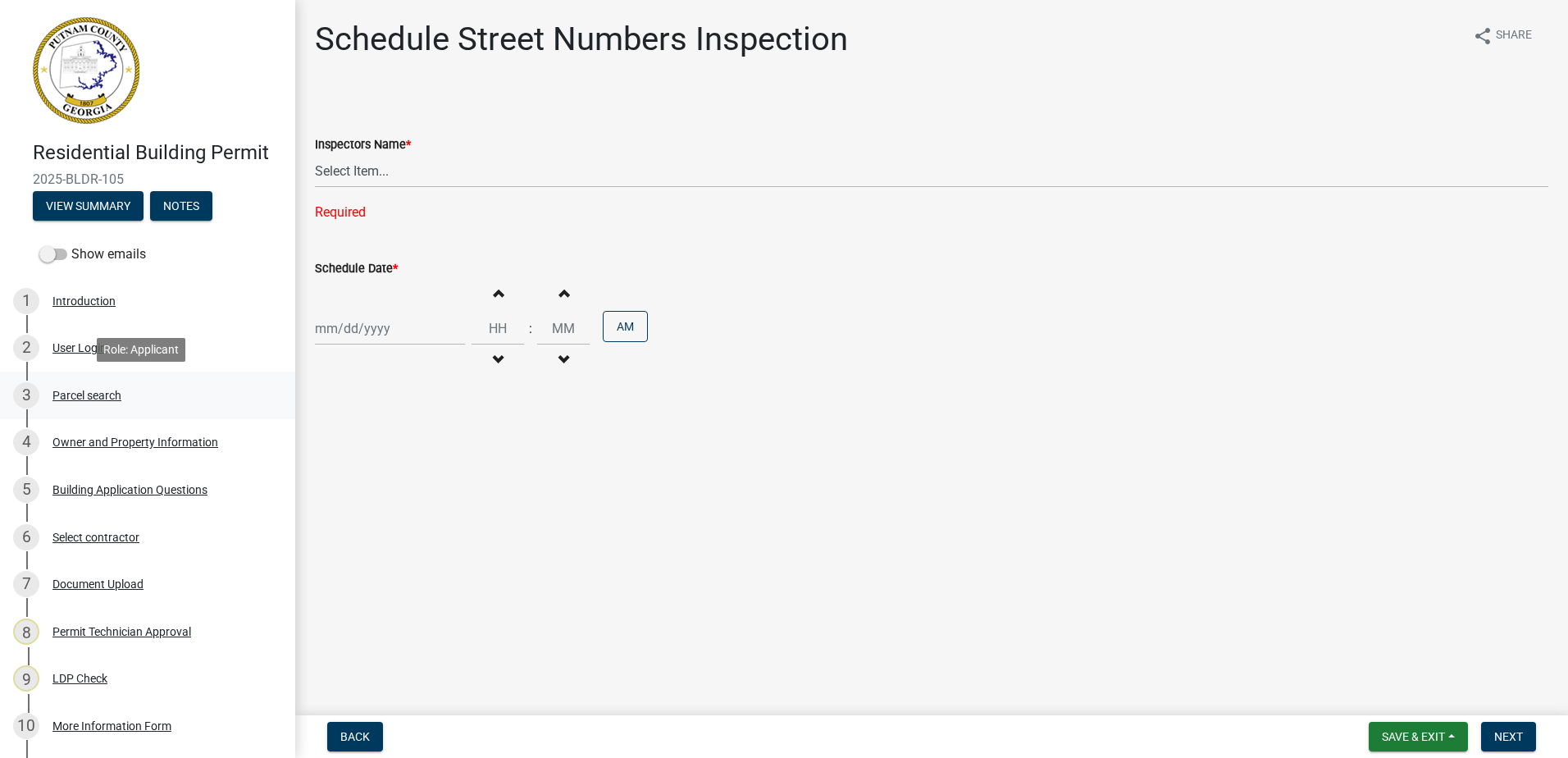
click at [74, 395] on div "Parcel search" at bounding box center [87, 395] width 69 height 11
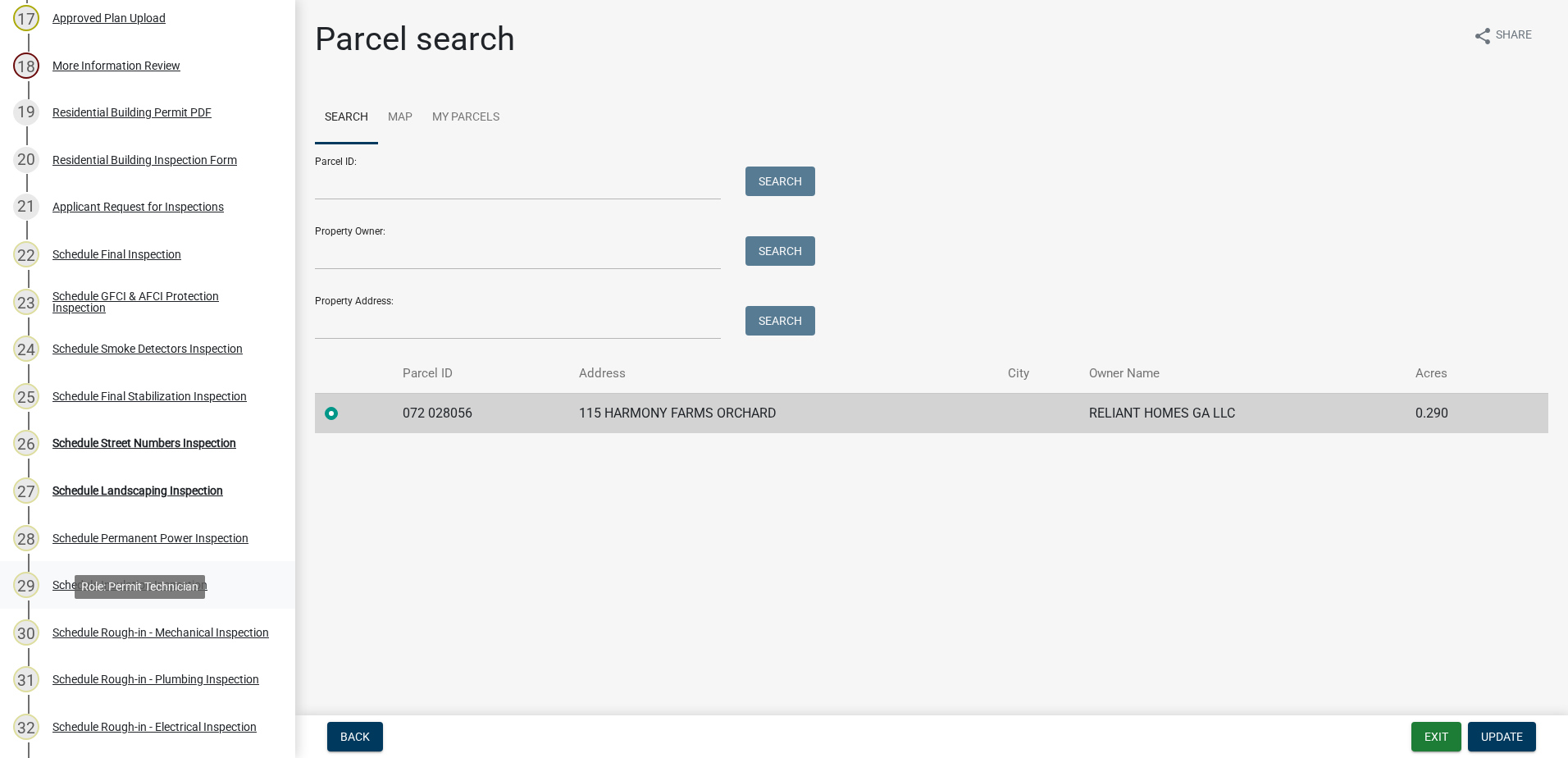
scroll to position [1066, 0]
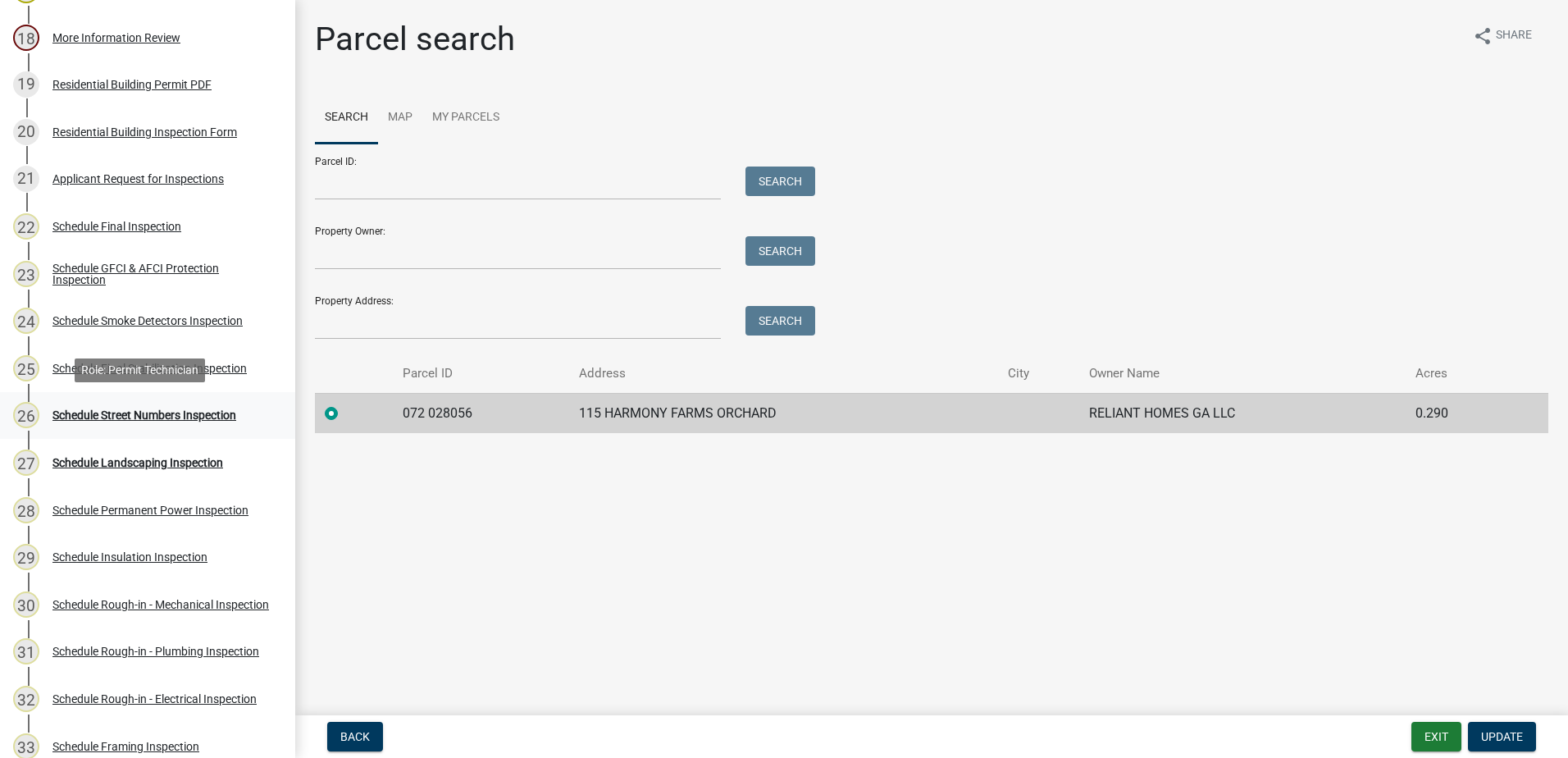
click at [146, 420] on div "Schedule Street Numbers Inspection" at bounding box center [144, 414] width 184 height 11
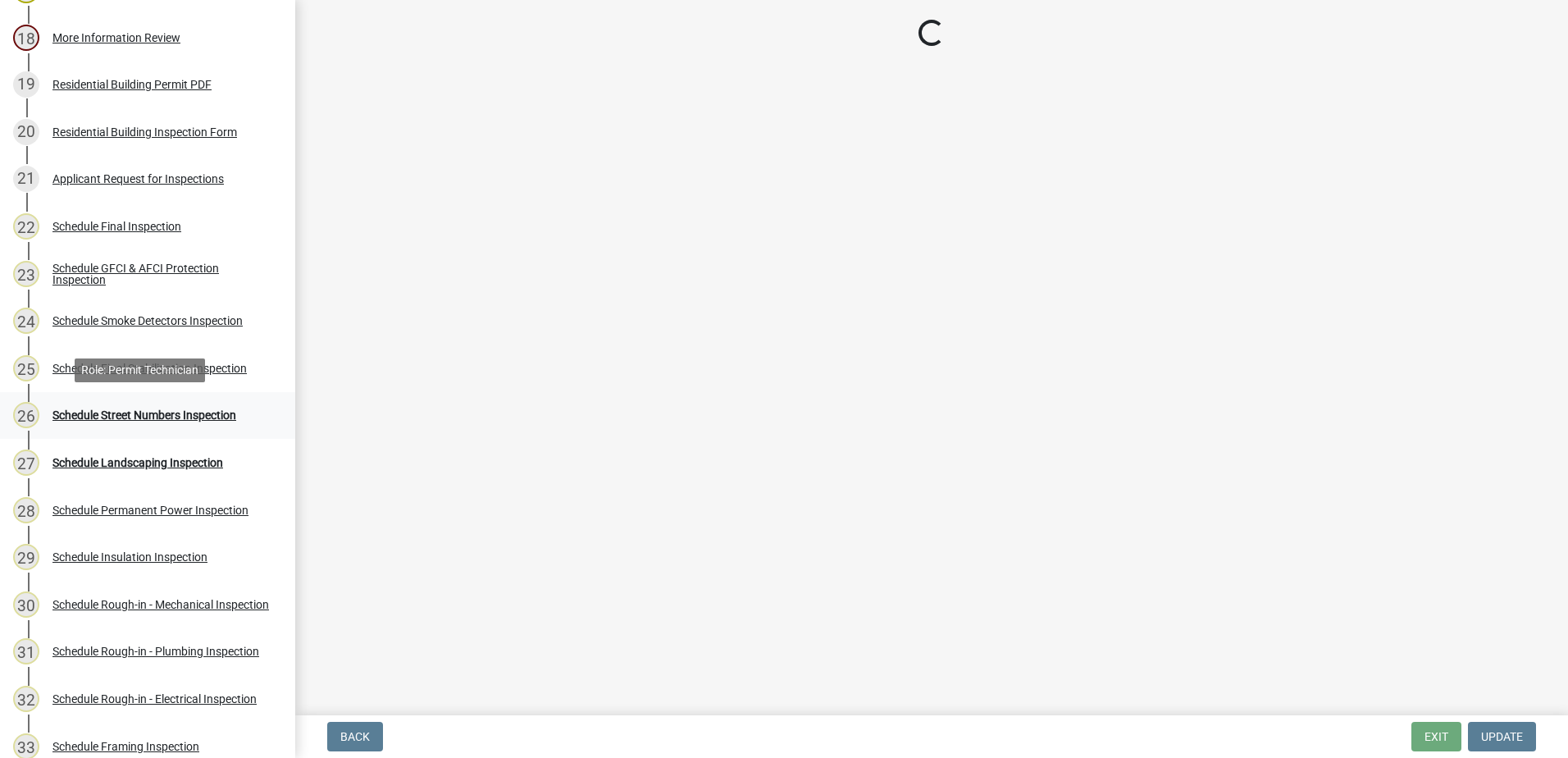
select select "07642ab0-564c-47bb-824b-0ccf2da83593"
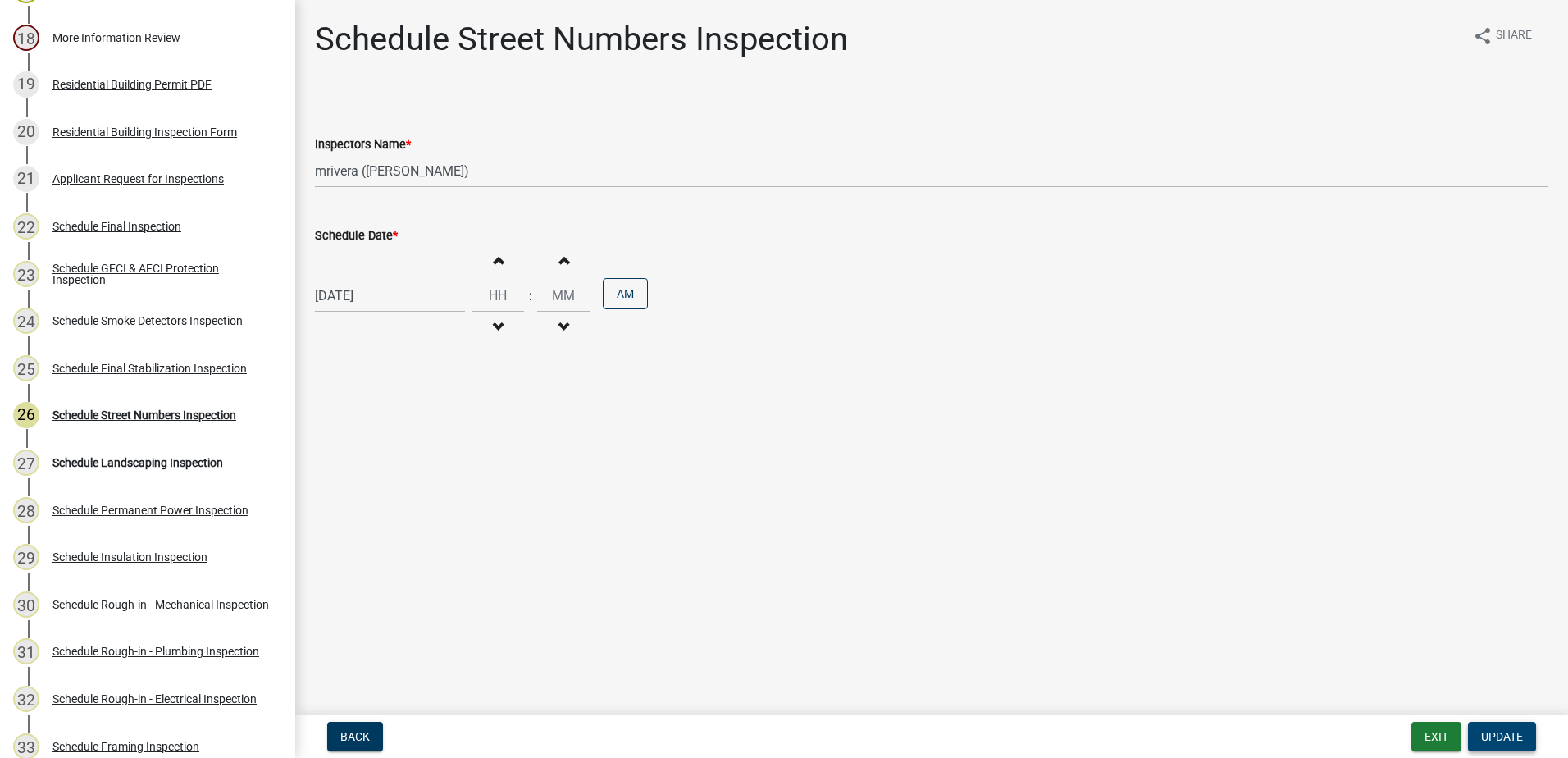
click at [1516, 727] on button "Update" at bounding box center [1502, 736] width 68 height 29
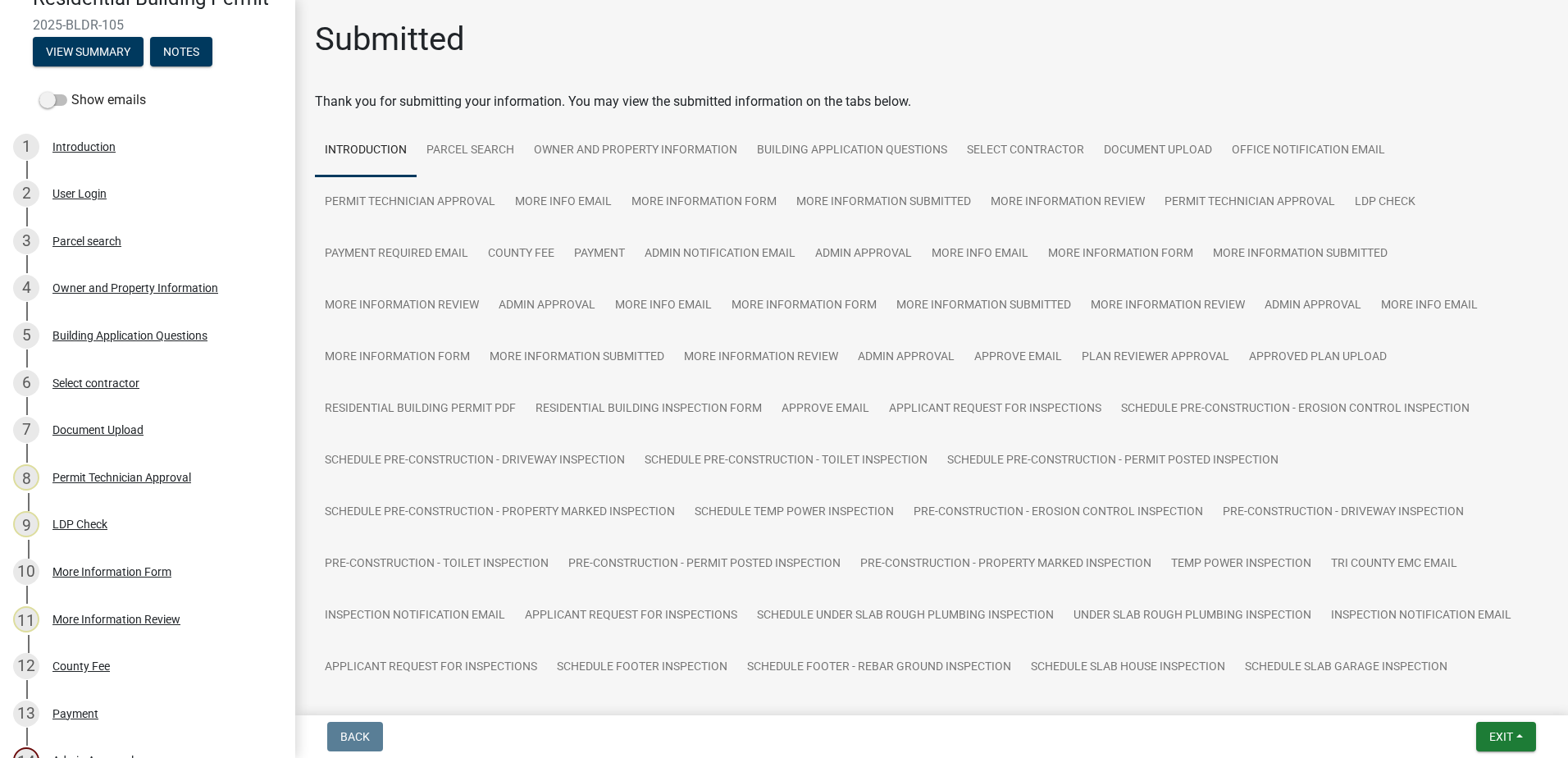
scroll to position [0, 0]
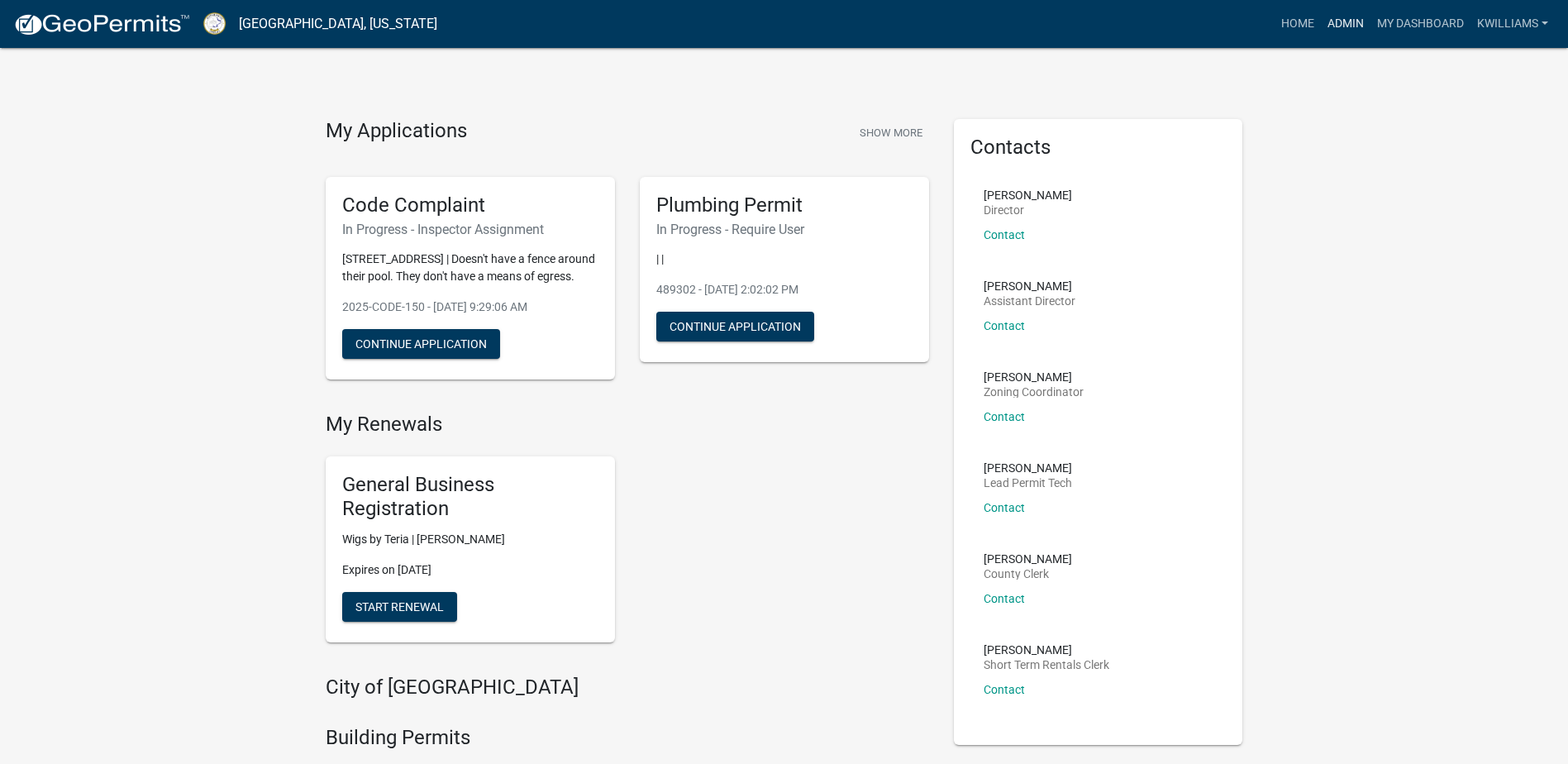
click at [1329, 17] on link "Admin" at bounding box center [1345, 24] width 50 height 31
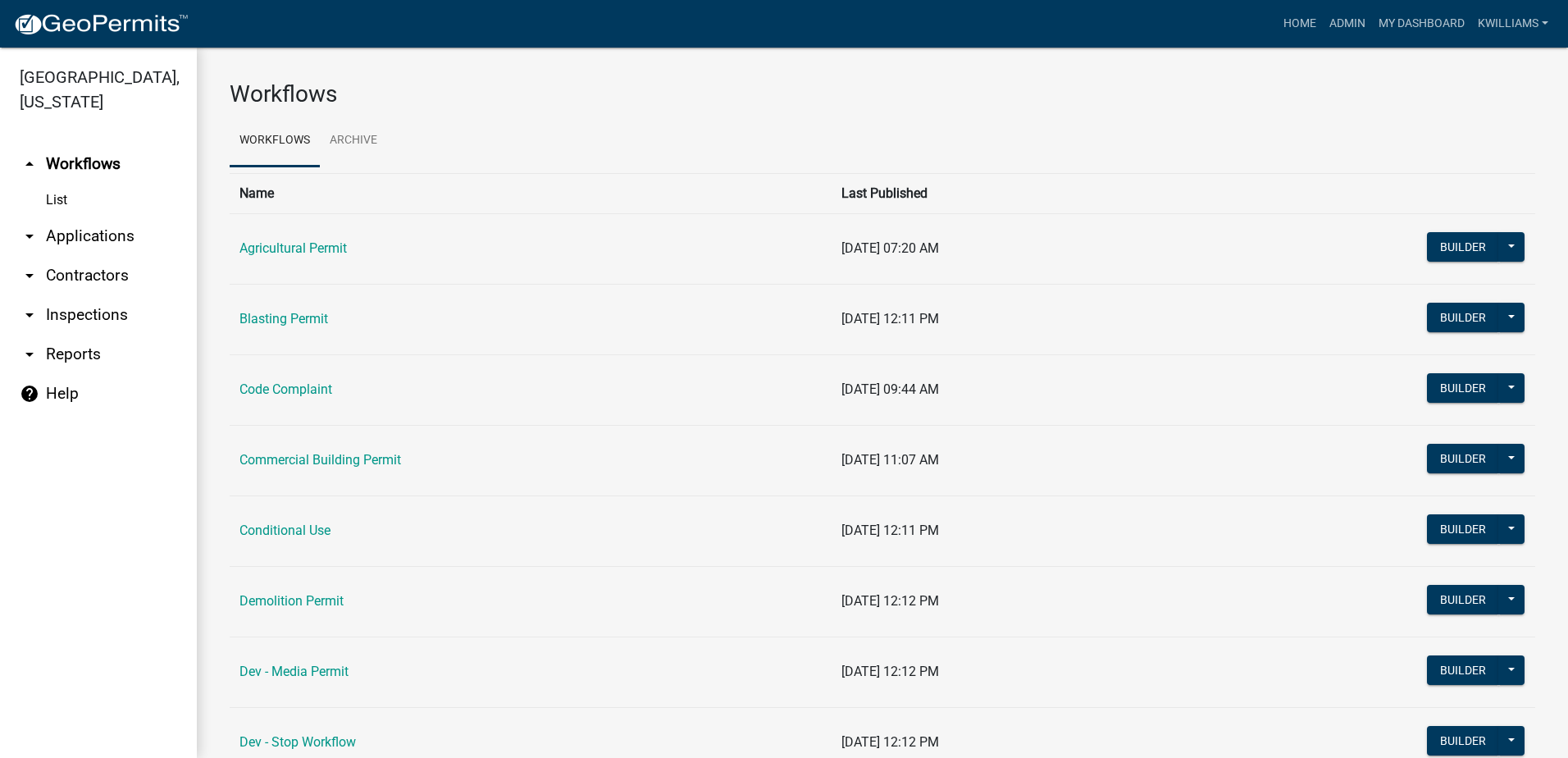
click at [106, 242] on link "arrow_drop_down Applications" at bounding box center [98, 237] width 197 height 40
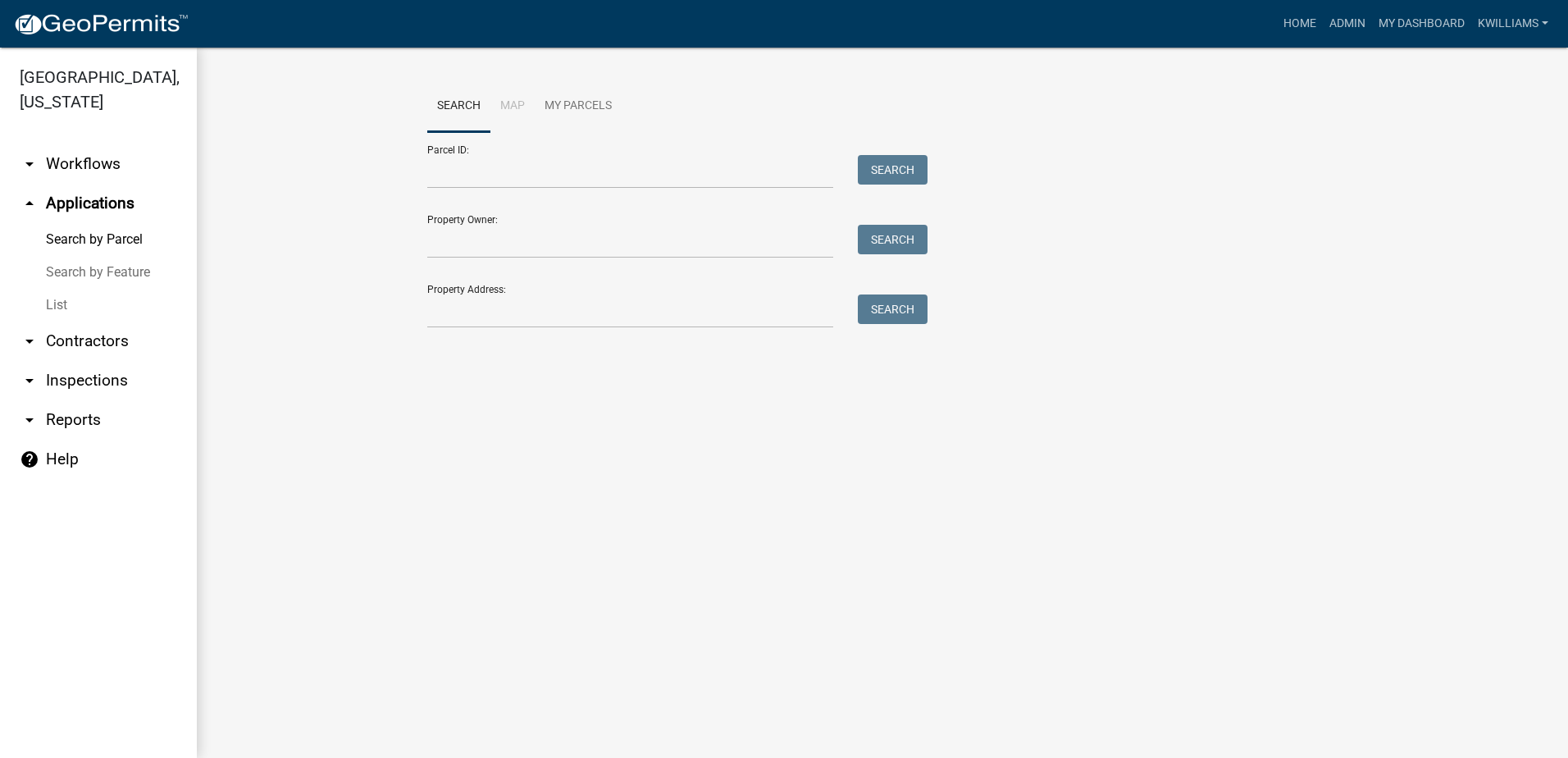
click at [62, 306] on link "List" at bounding box center [98, 305] width 197 height 33
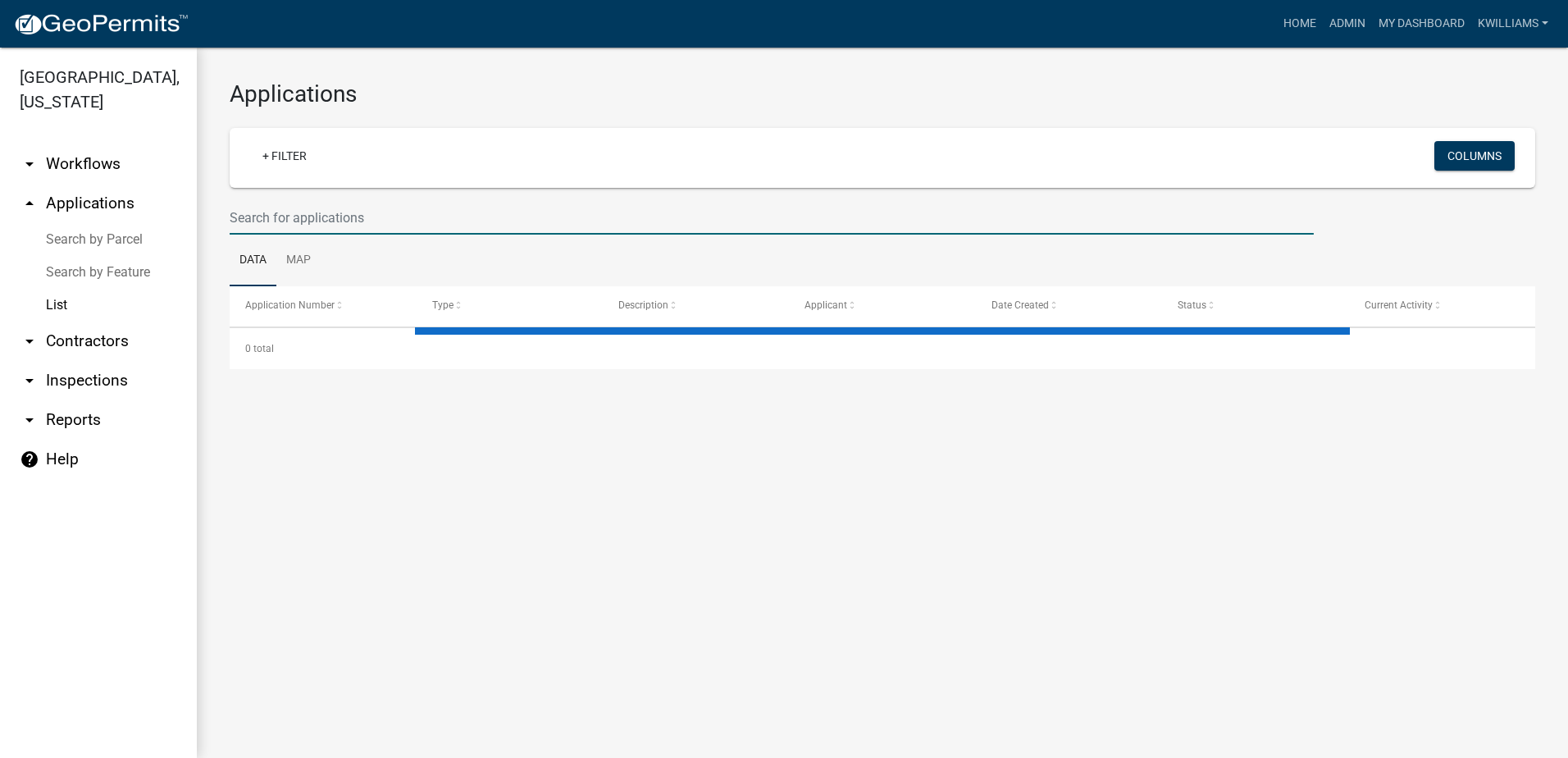
drag, startPoint x: 354, startPoint y: 211, endPoint x: 356, endPoint y: 201, distance: 10.2
click at [354, 210] on input "text" at bounding box center [771, 218] width 1084 height 34
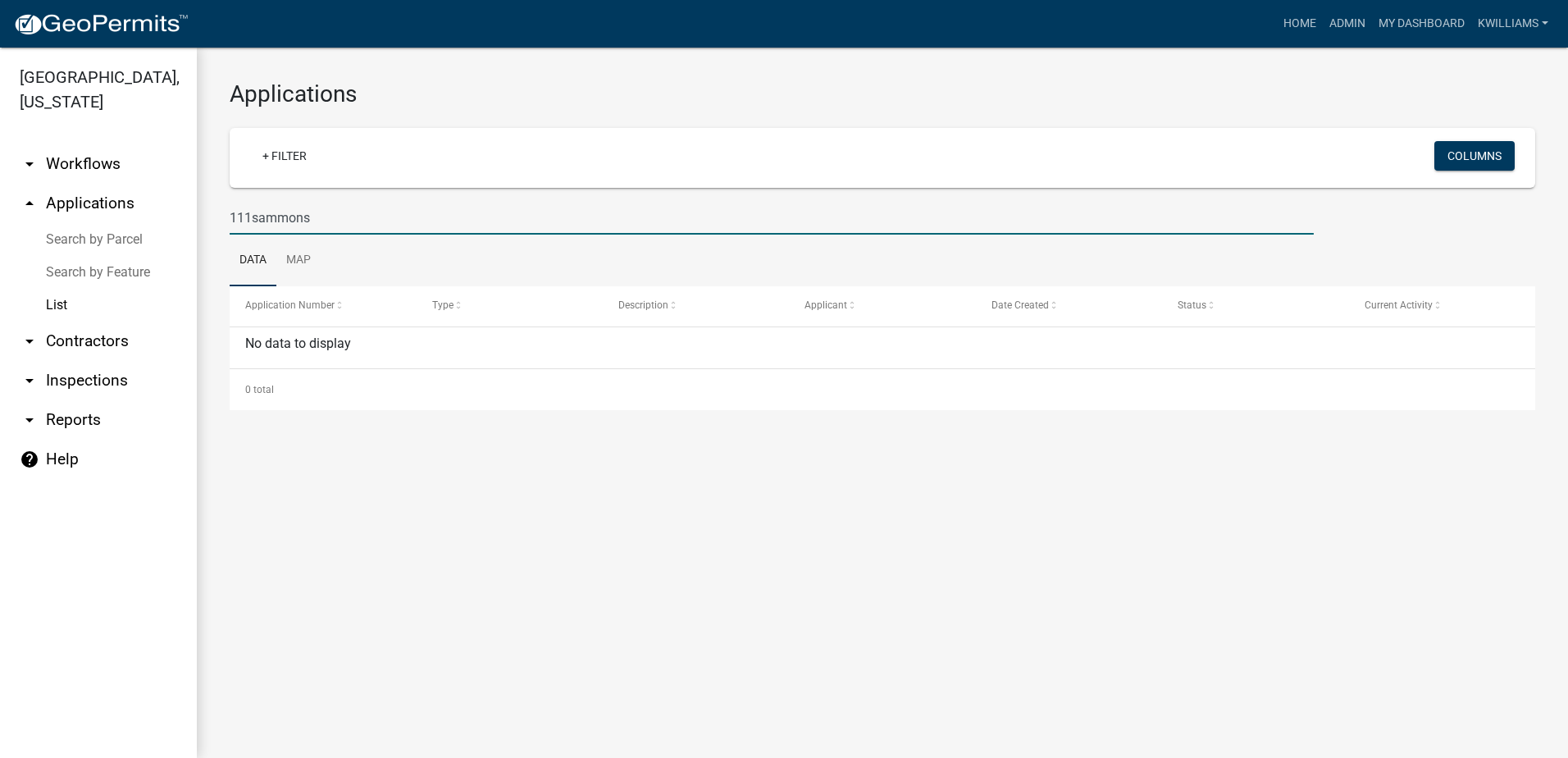
click at [243, 212] on input "111sammons" at bounding box center [771, 218] width 1084 height 34
click at [249, 216] on input "111sammons" at bounding box center [771, 218] width 1084 height 34
type input "111 sammons"
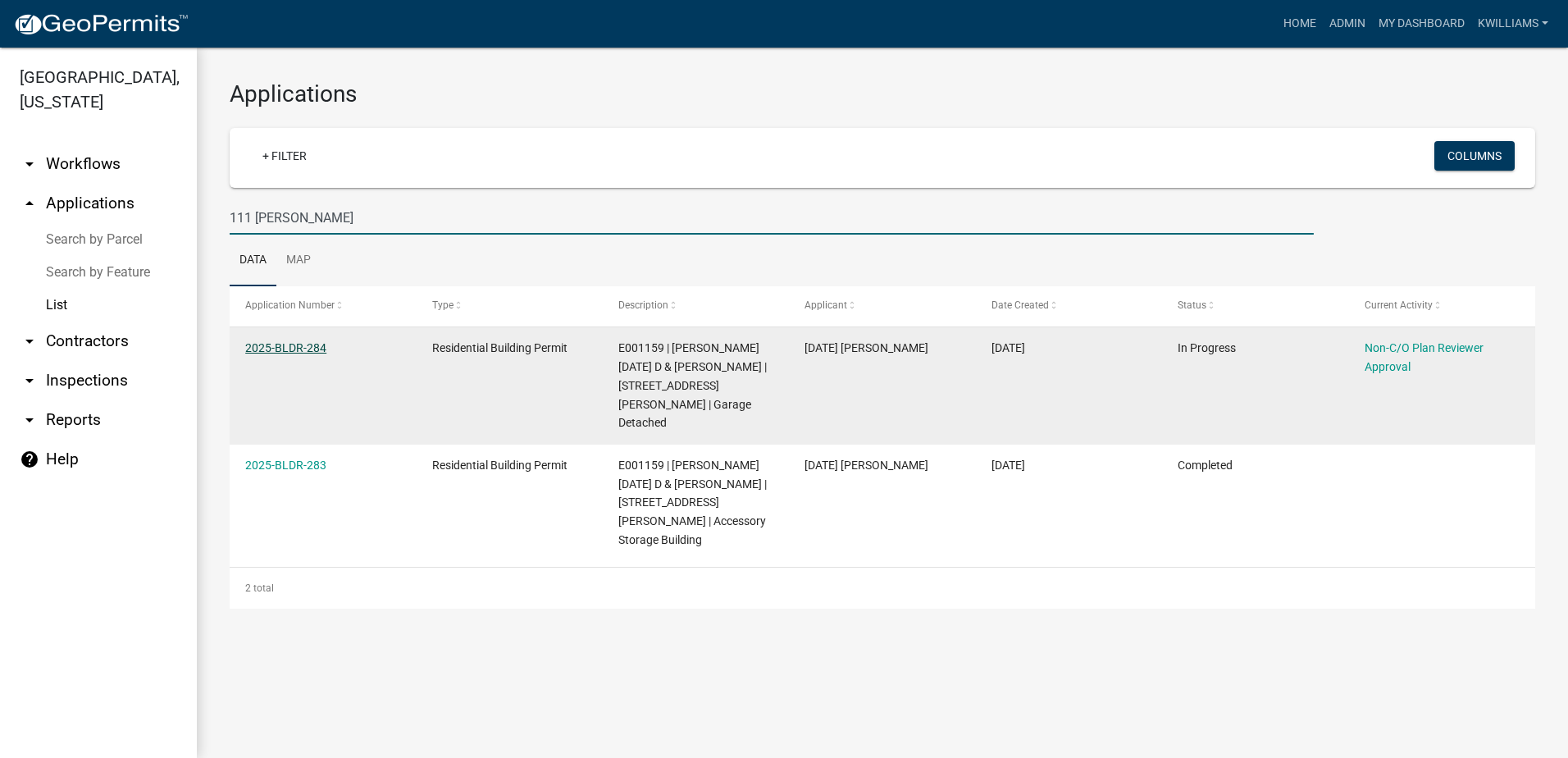
click at [297, 347] on link "2025-BLDR-284" at bounding box center [286, 347] width 81 height 13
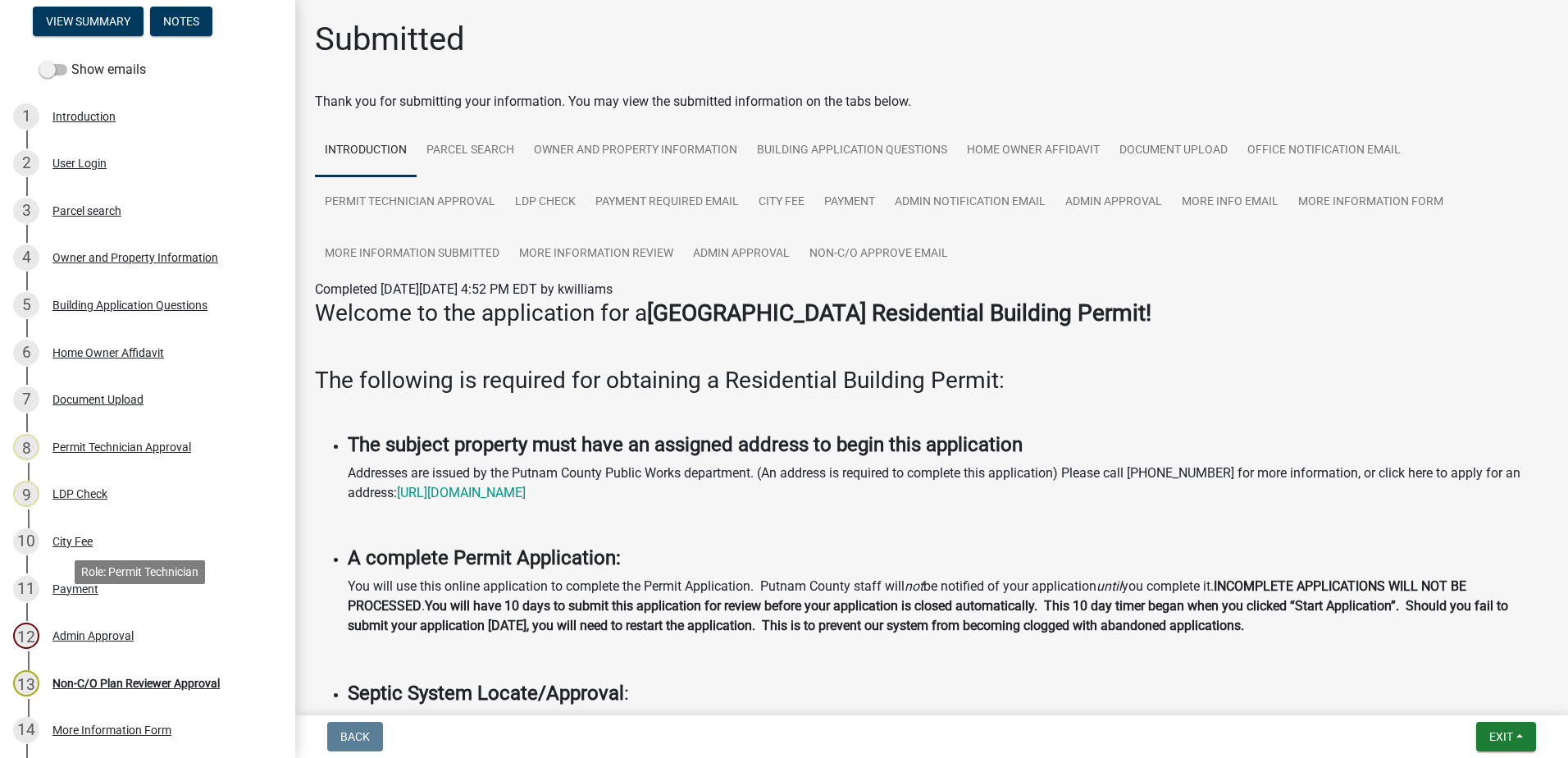
scroll to position [390, 0]
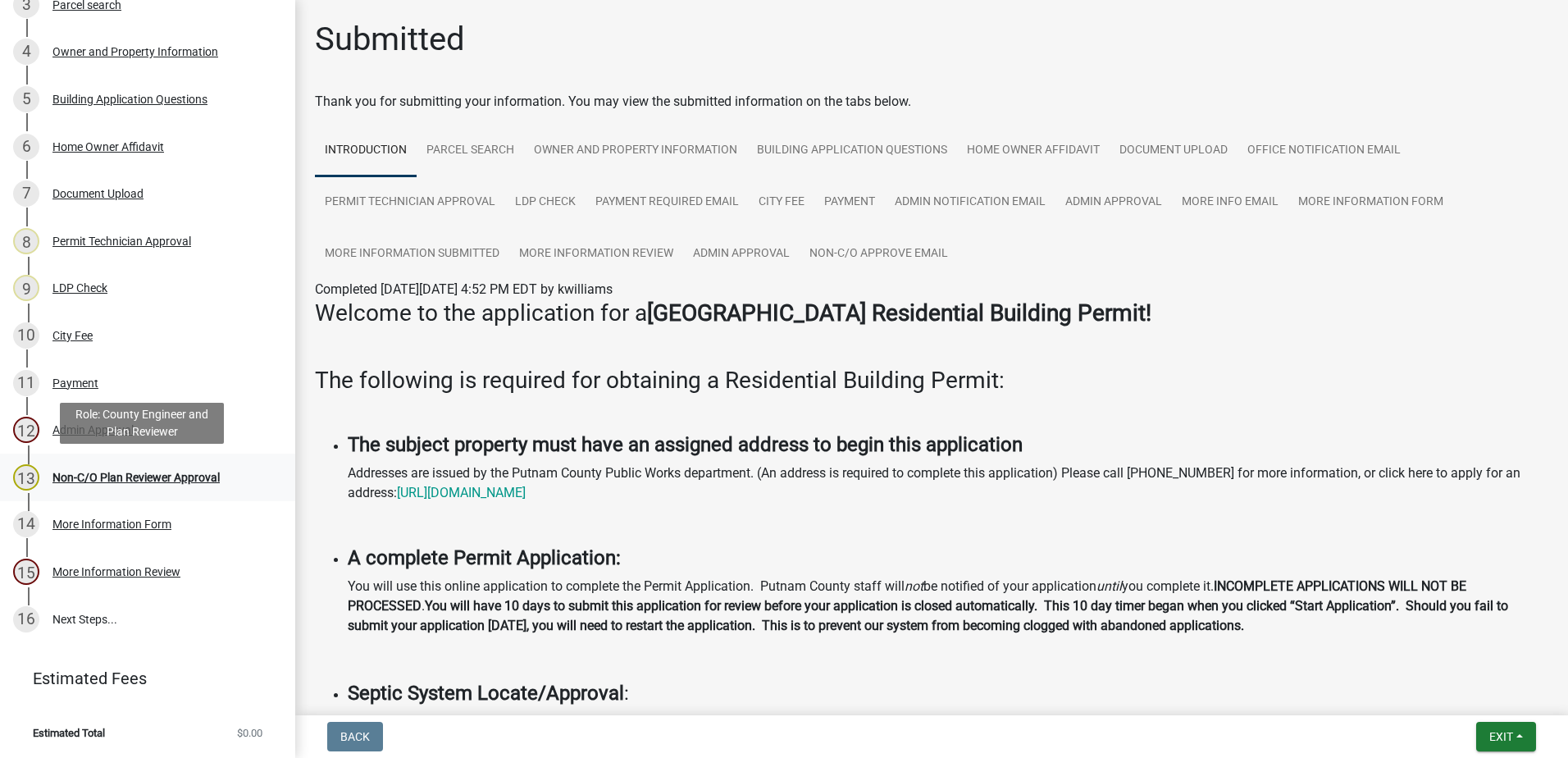
click at [112, 473] on div "Non-C/O Plan Reviewer Approval" at bounding box center [136, 477] width 167 height 11
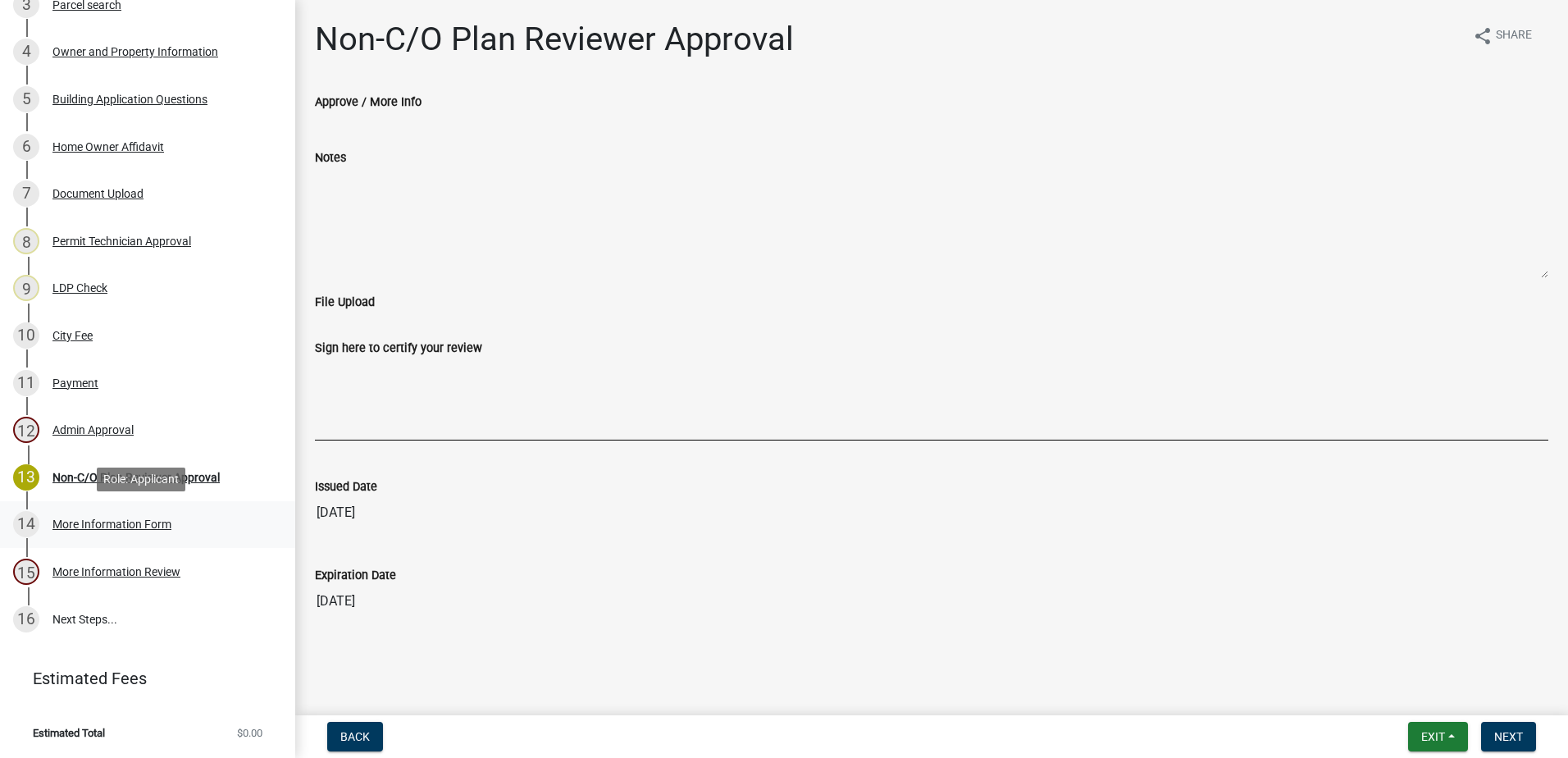
click at [105, 524] on div "More Information Form" at bounding box center [112, 524] width 119 height 11
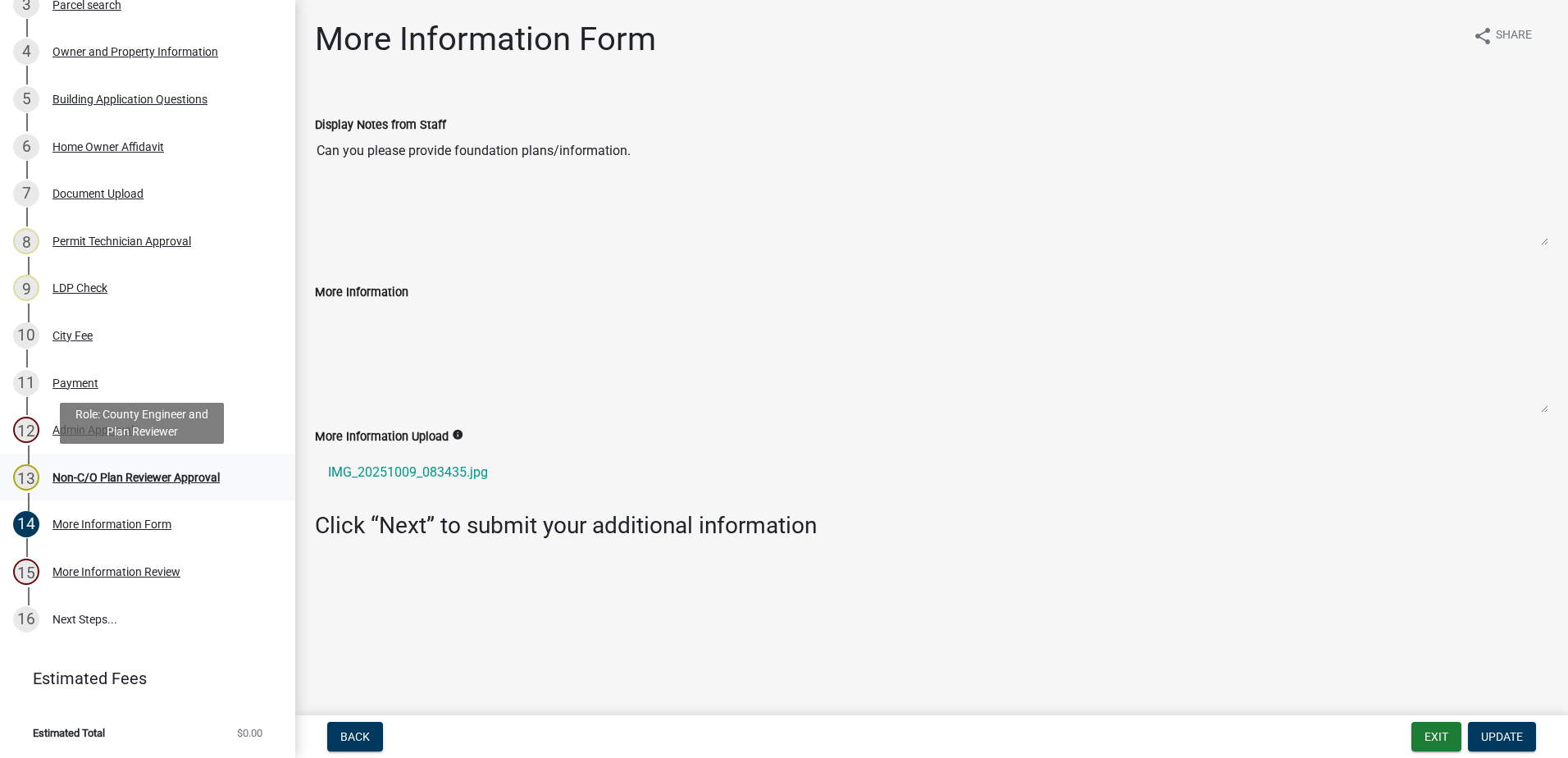
click at [140, 483] on div "Non-C/O Plan Reviewer Approval" at bounding box center [136, 477] width 167 height 11
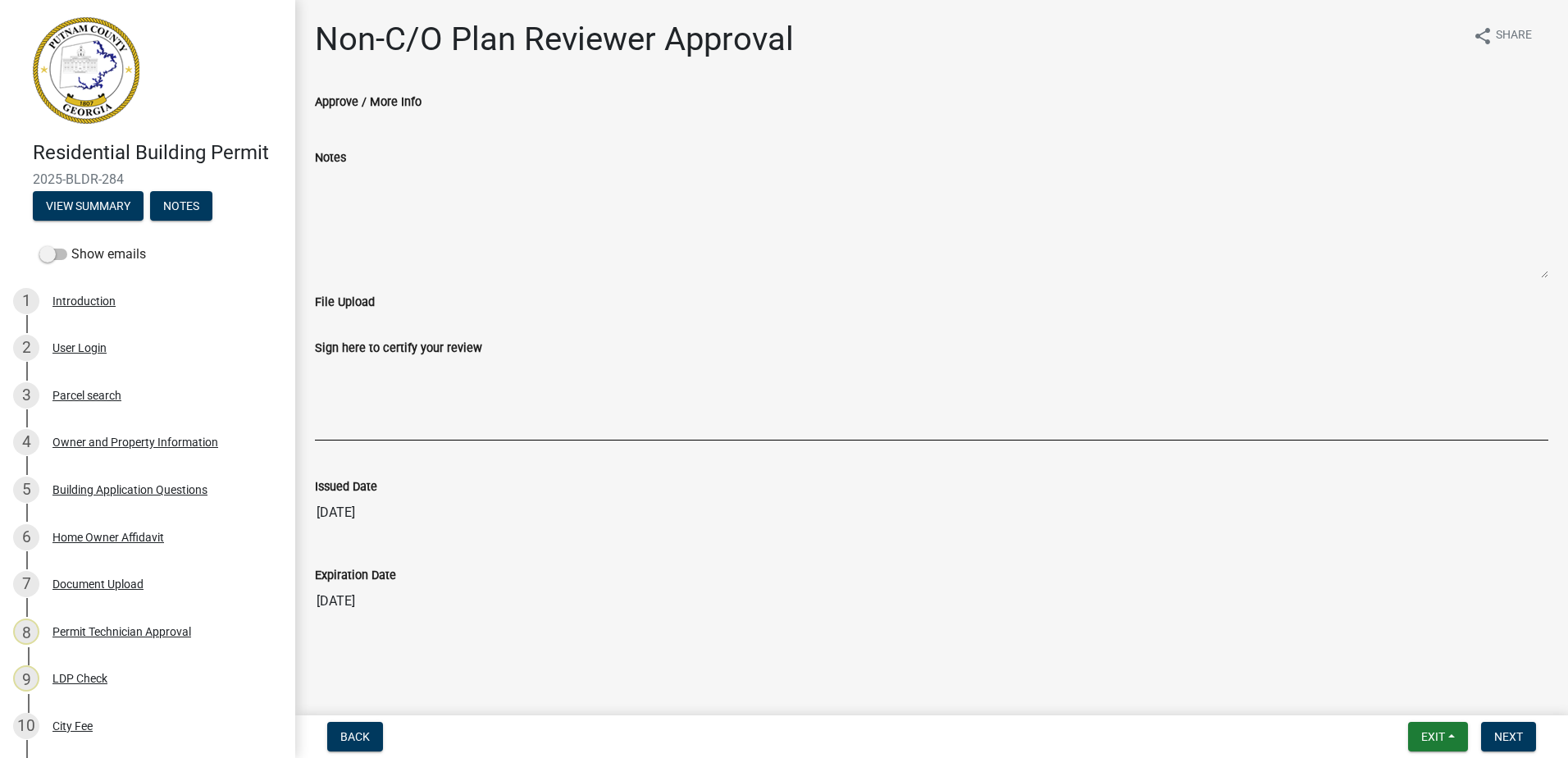
scroll to position [390, 0]
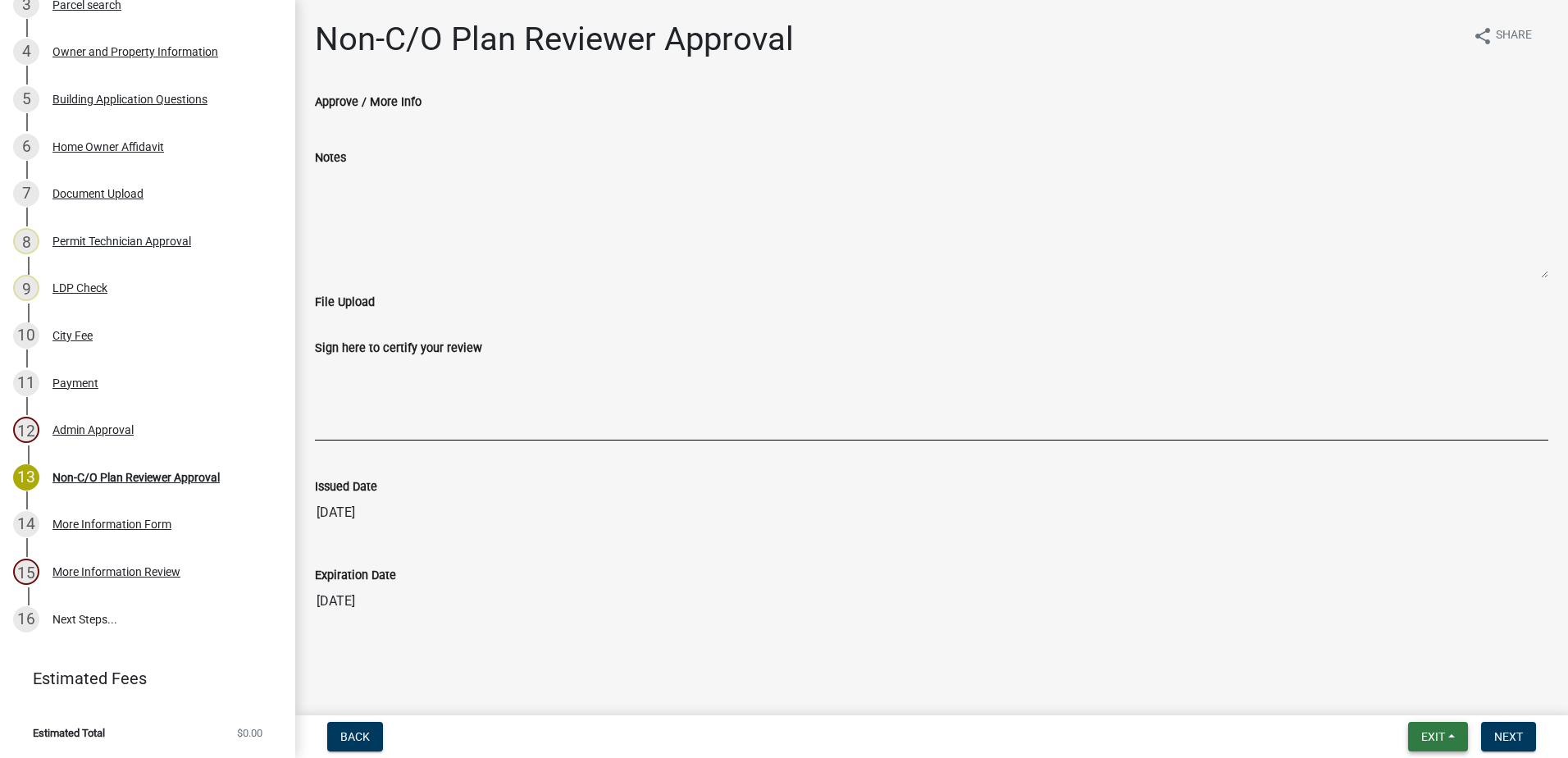
click at [1429, 736] on span "Exit" at bounding box center [1433, 736] width 24 height 13
click at [1410, 695] on button "Save & Exit" at bounding box center [1402, 694] width 131 height 40
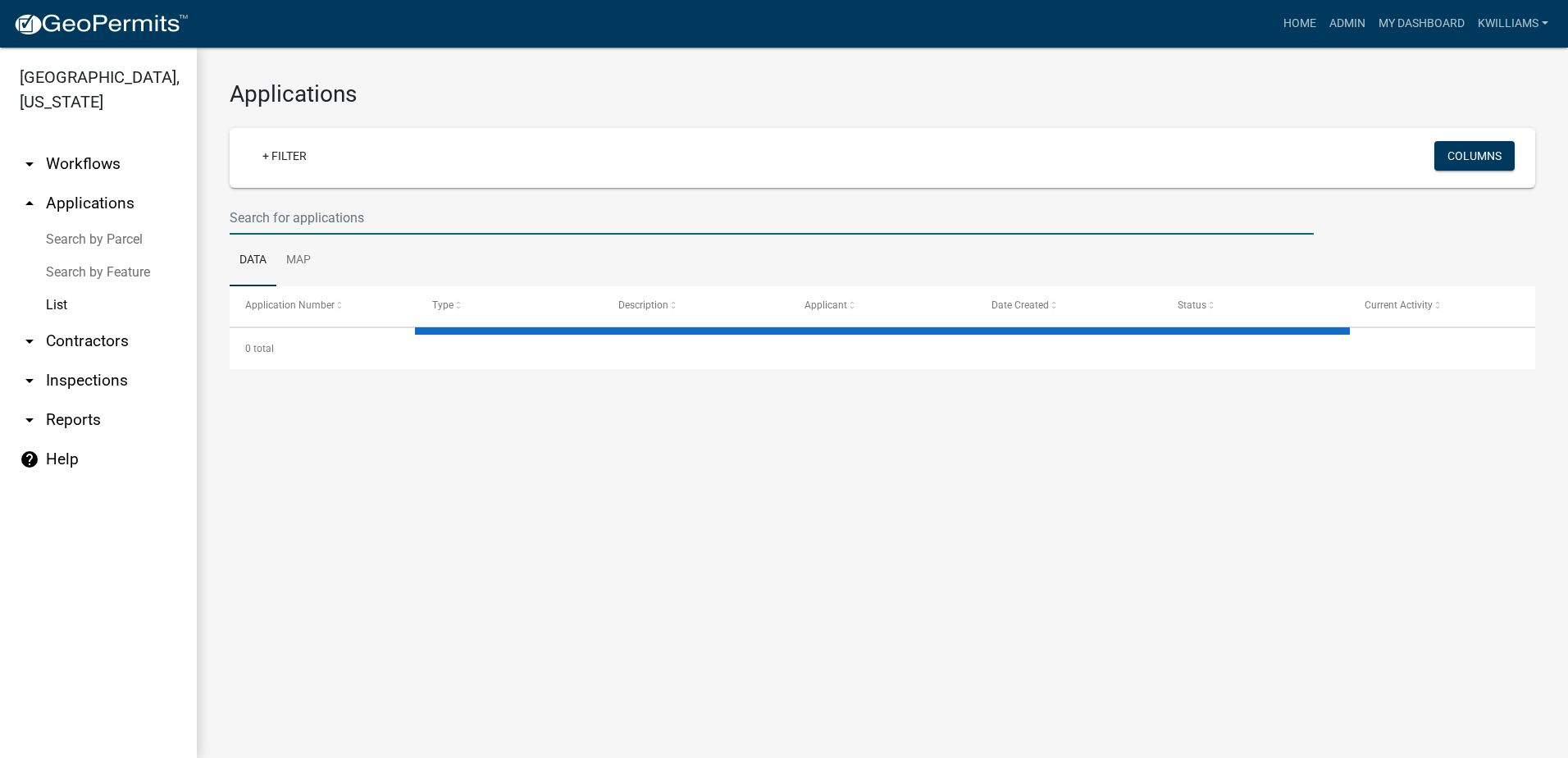
click at [304, 221] on input "text" at bounding box center [771, 218] width 1084 height 34
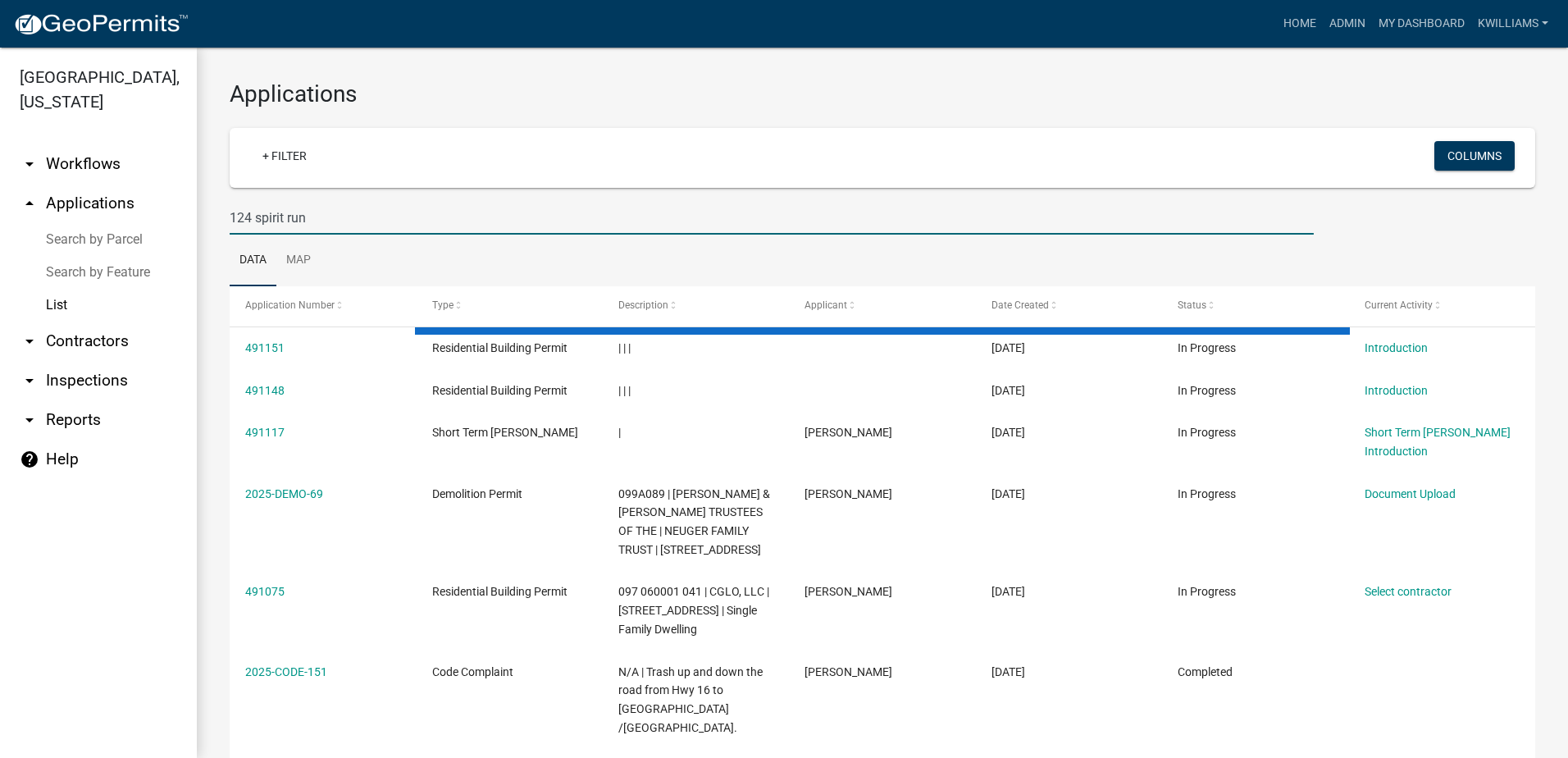
type input "124 spirit run"
